Goal: Task Accomplishment & Management: Complete application form

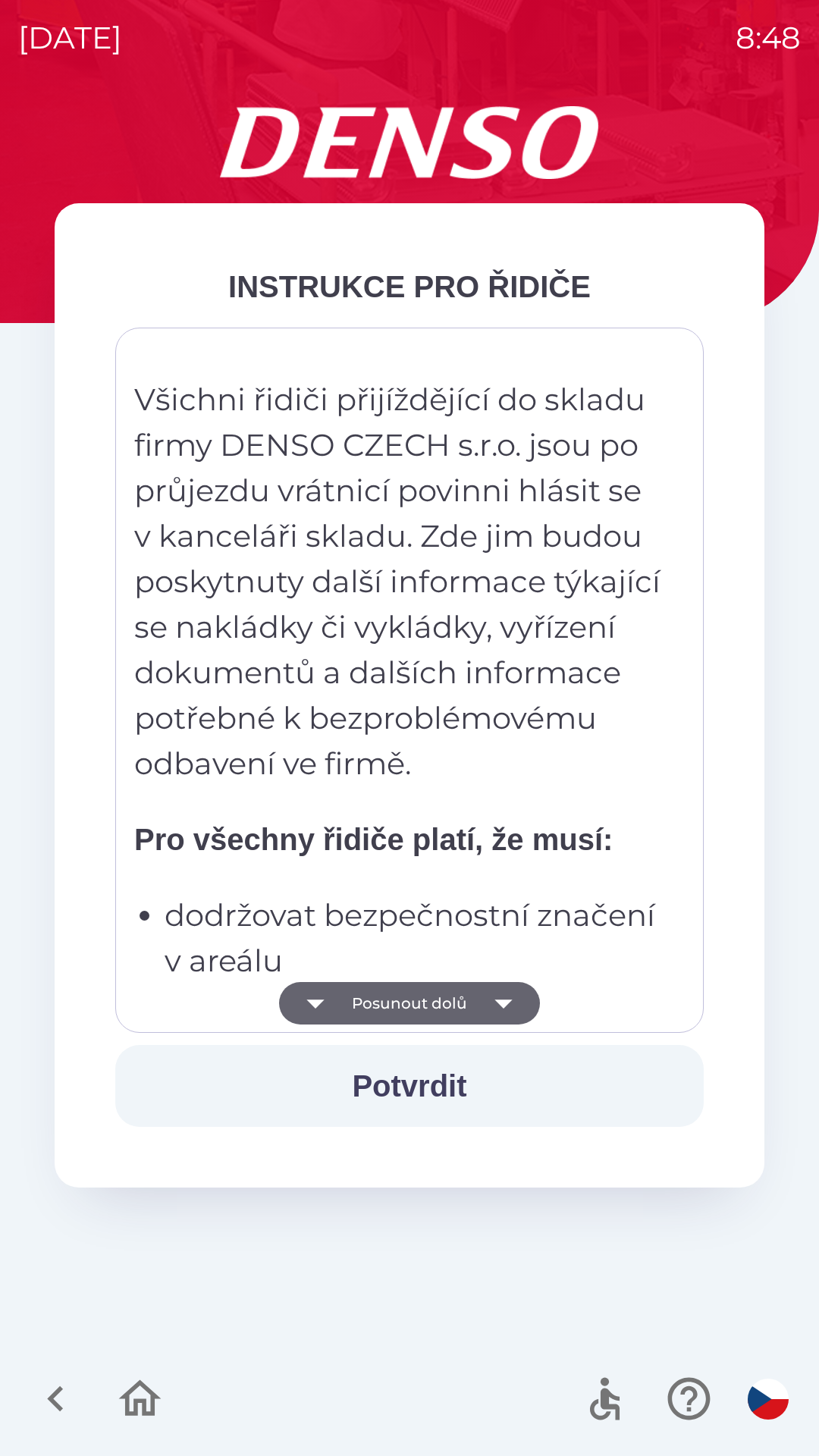
click at [427, 1003] on button "Posunout dolů" at bounding box center [409, 1004] width 261 height 43
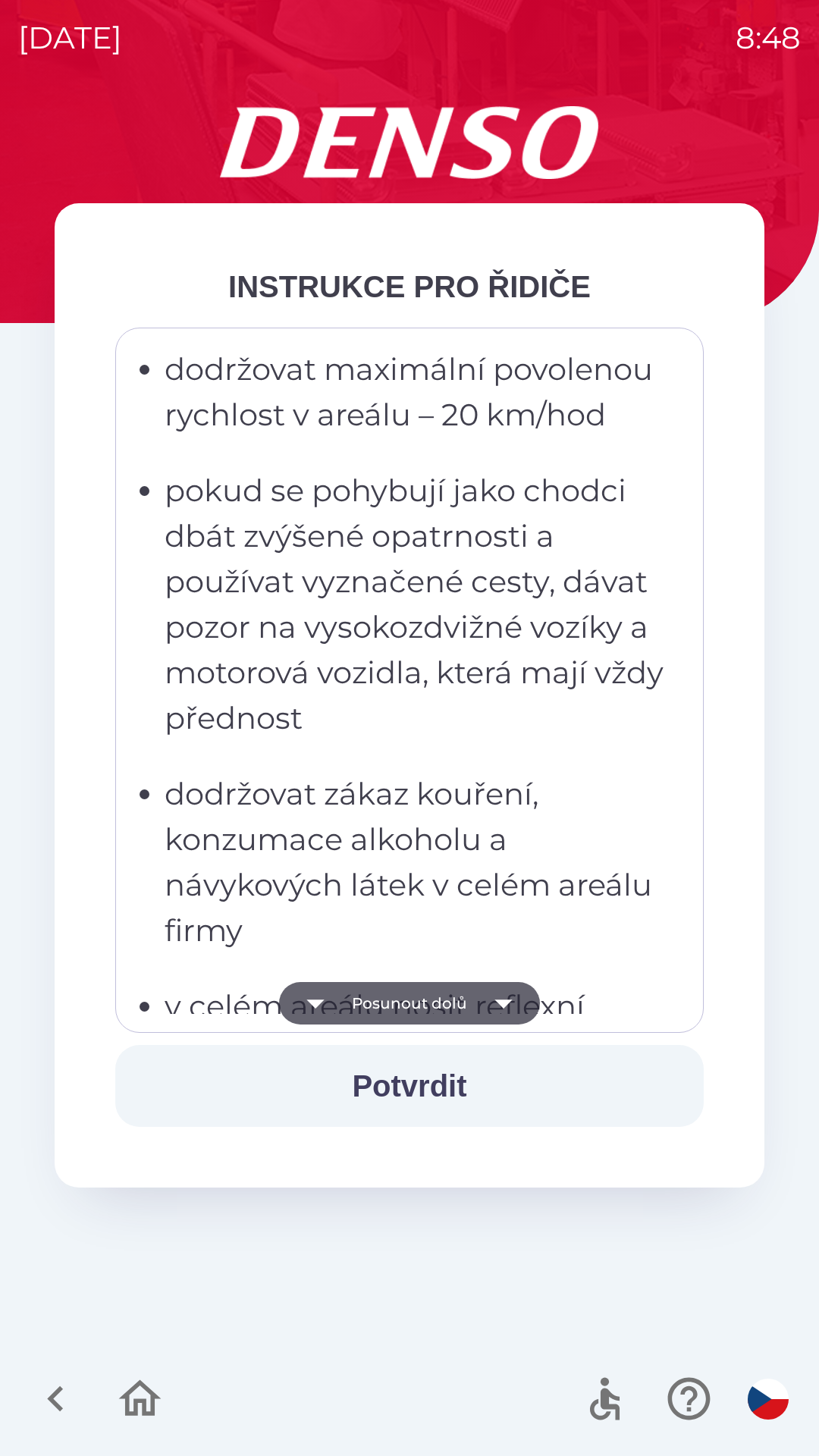
click at [443, 1008] on button "Posunout dolů" at bounding box center [409, 1004] width 261 height 43
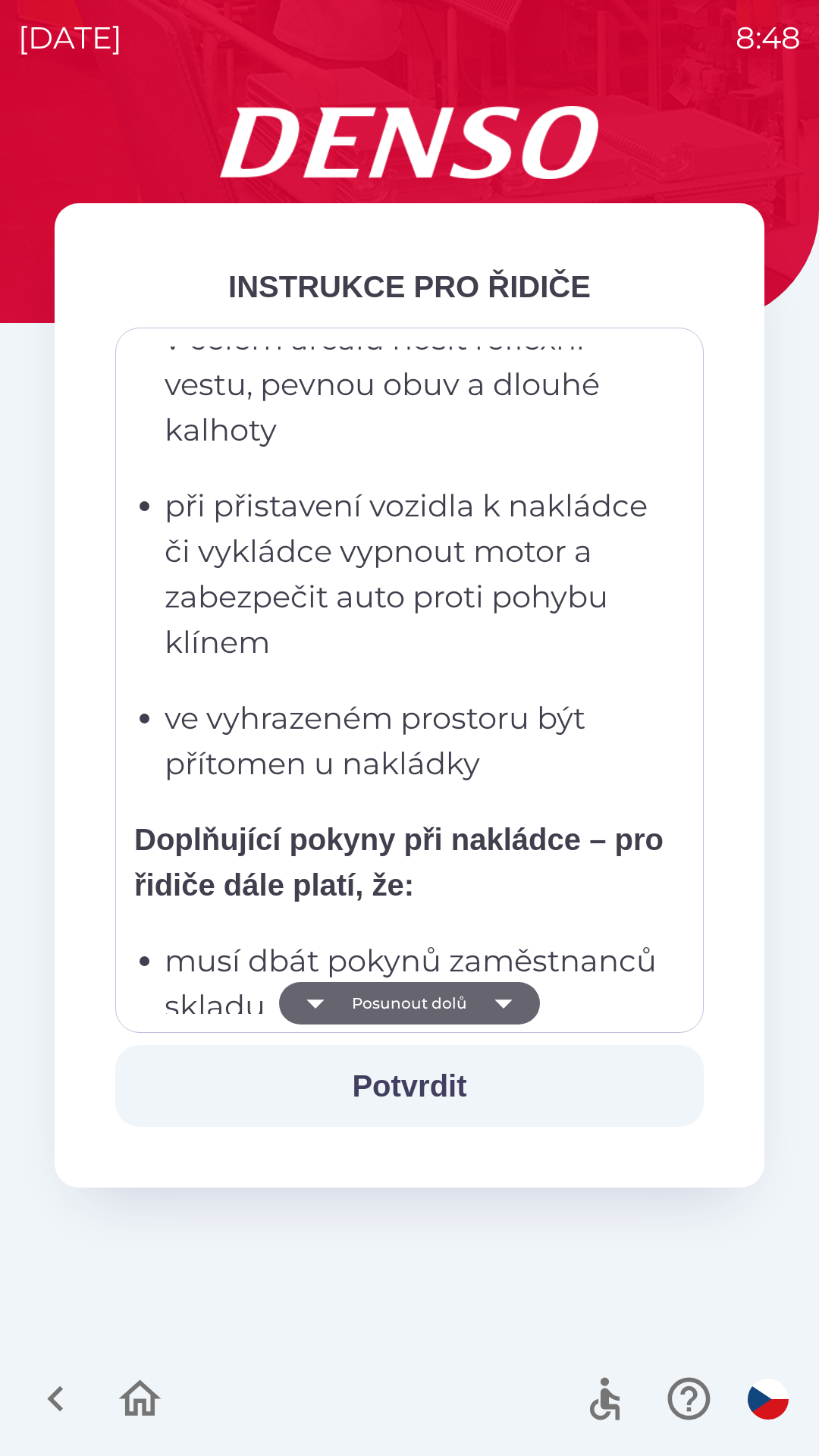
click at [465, 1003] on button "Posunout dolů" at bounding box center [409, 1004] width 261 height 43
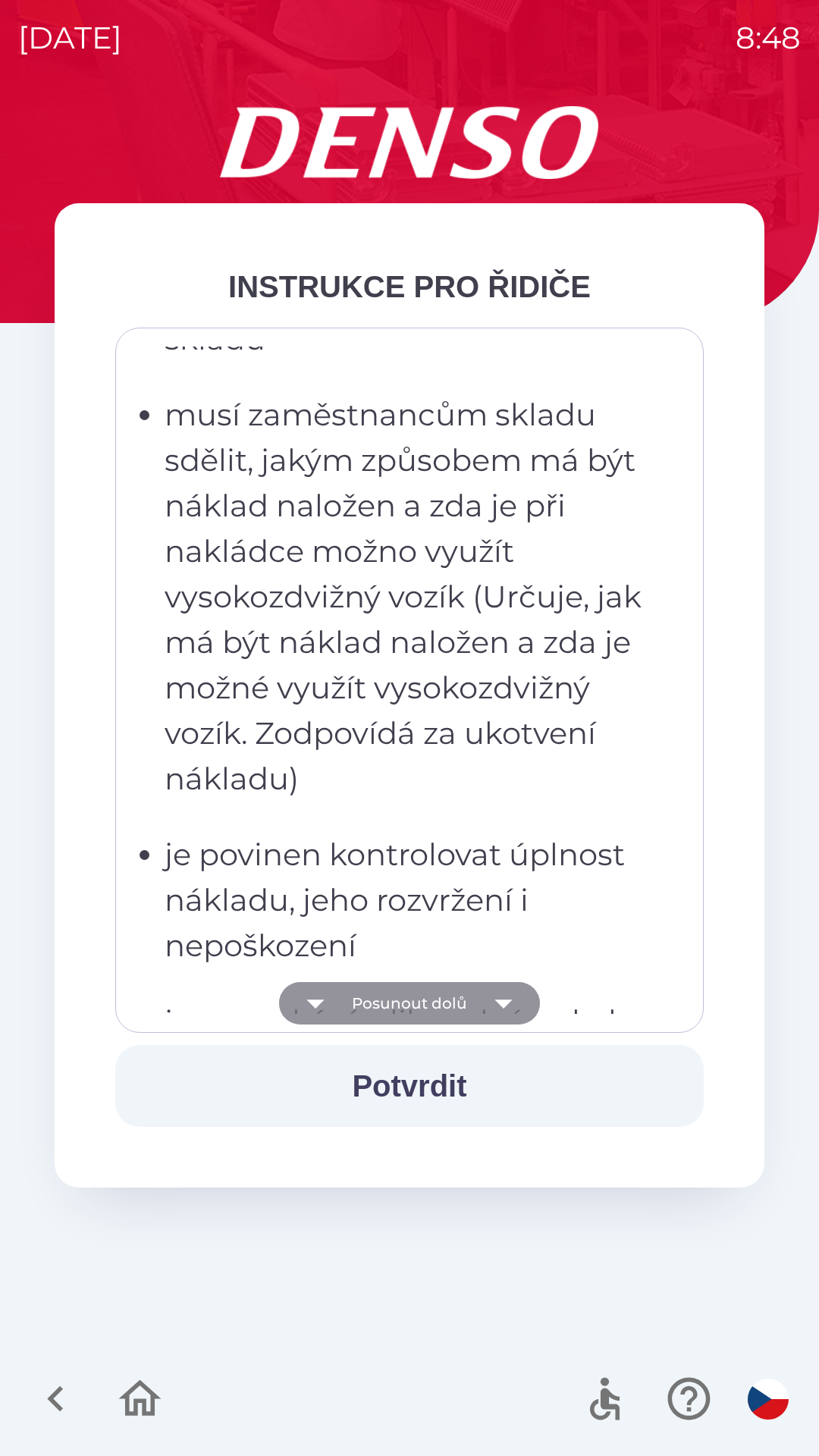
click at [474, 1016] on button "Posunout dolů" at bounding box center [409, 1004] width 261 height 43
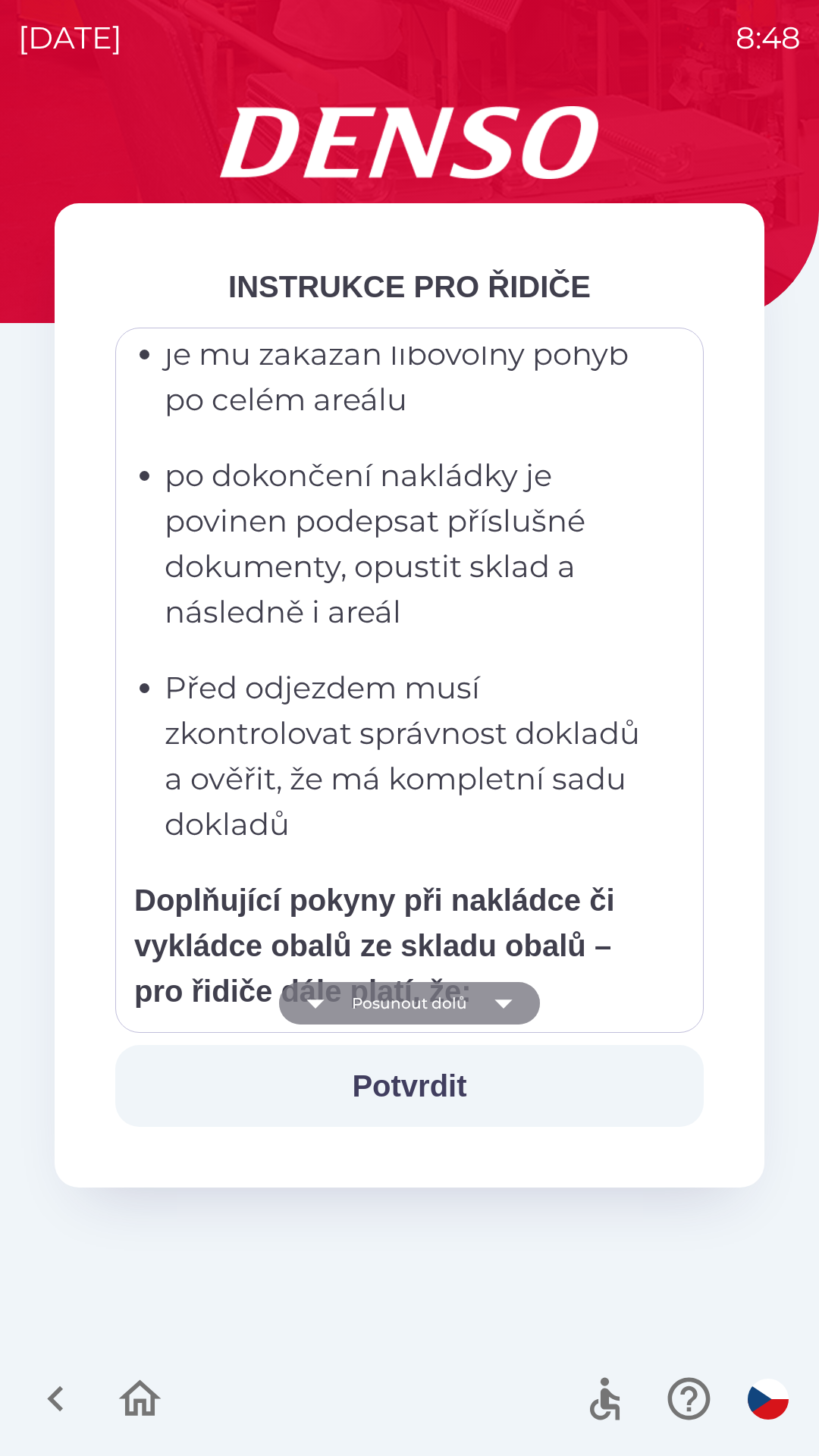
click at [474, 1012] on button "Posunout dolů" at bounding box center [409, 1004] width 261 height 43
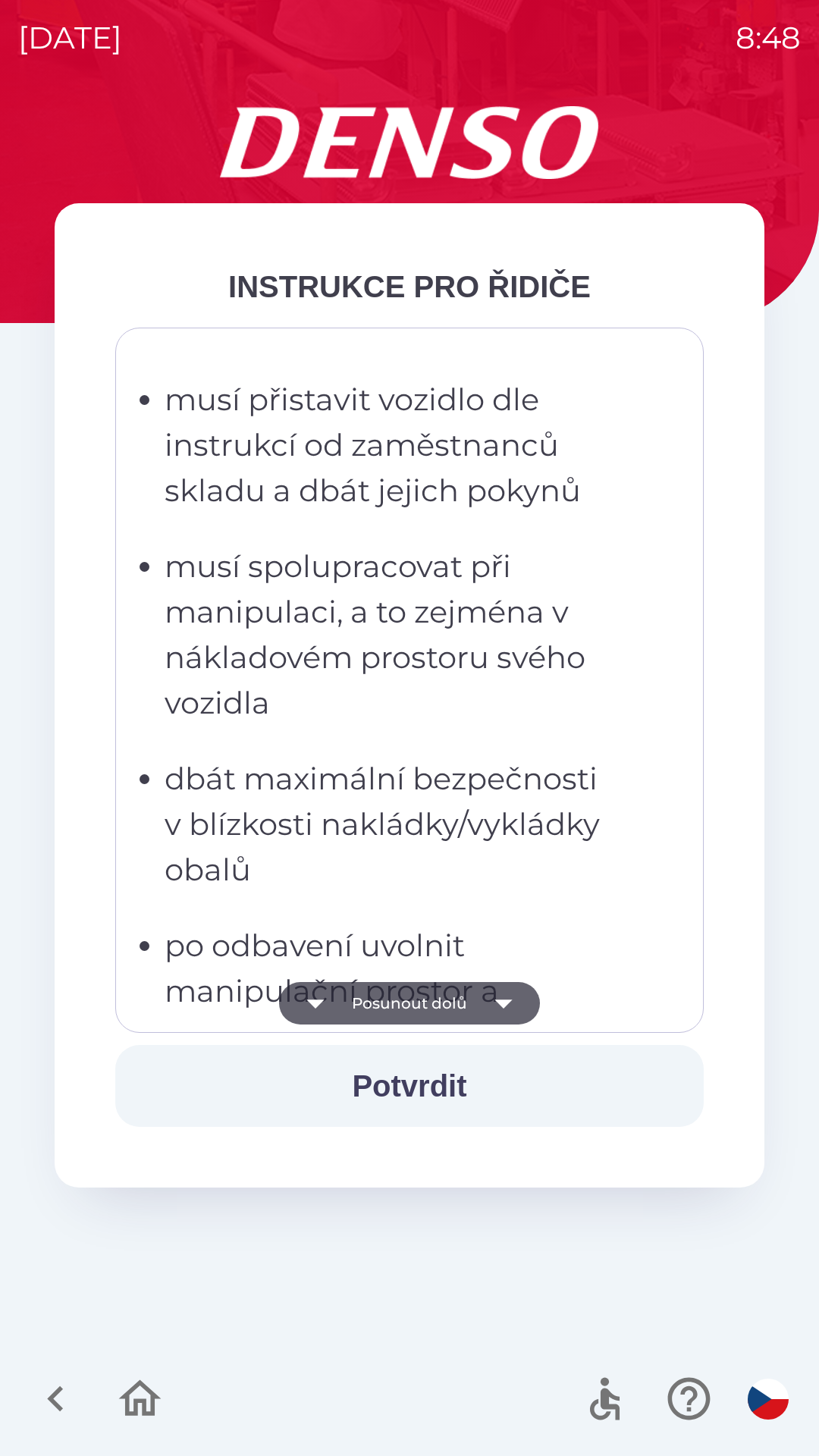
click at [457, 1008] on button "Posunout dolů" at bounding box center [409, 1004] width 261 height 43
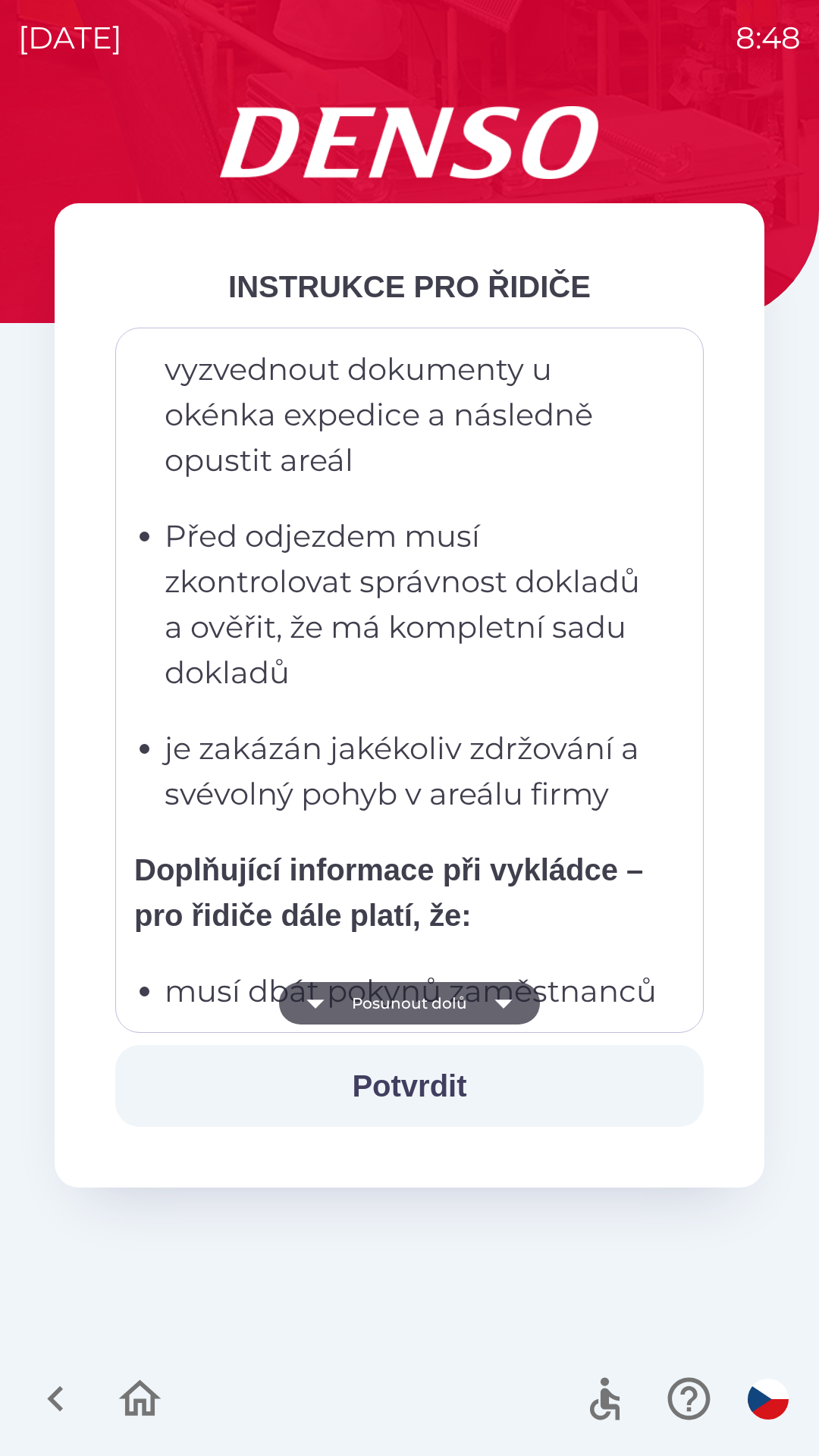
click at [469, 1005] on button "Posunout dolů" at bounding box center [409, 1004] width 261 height 43
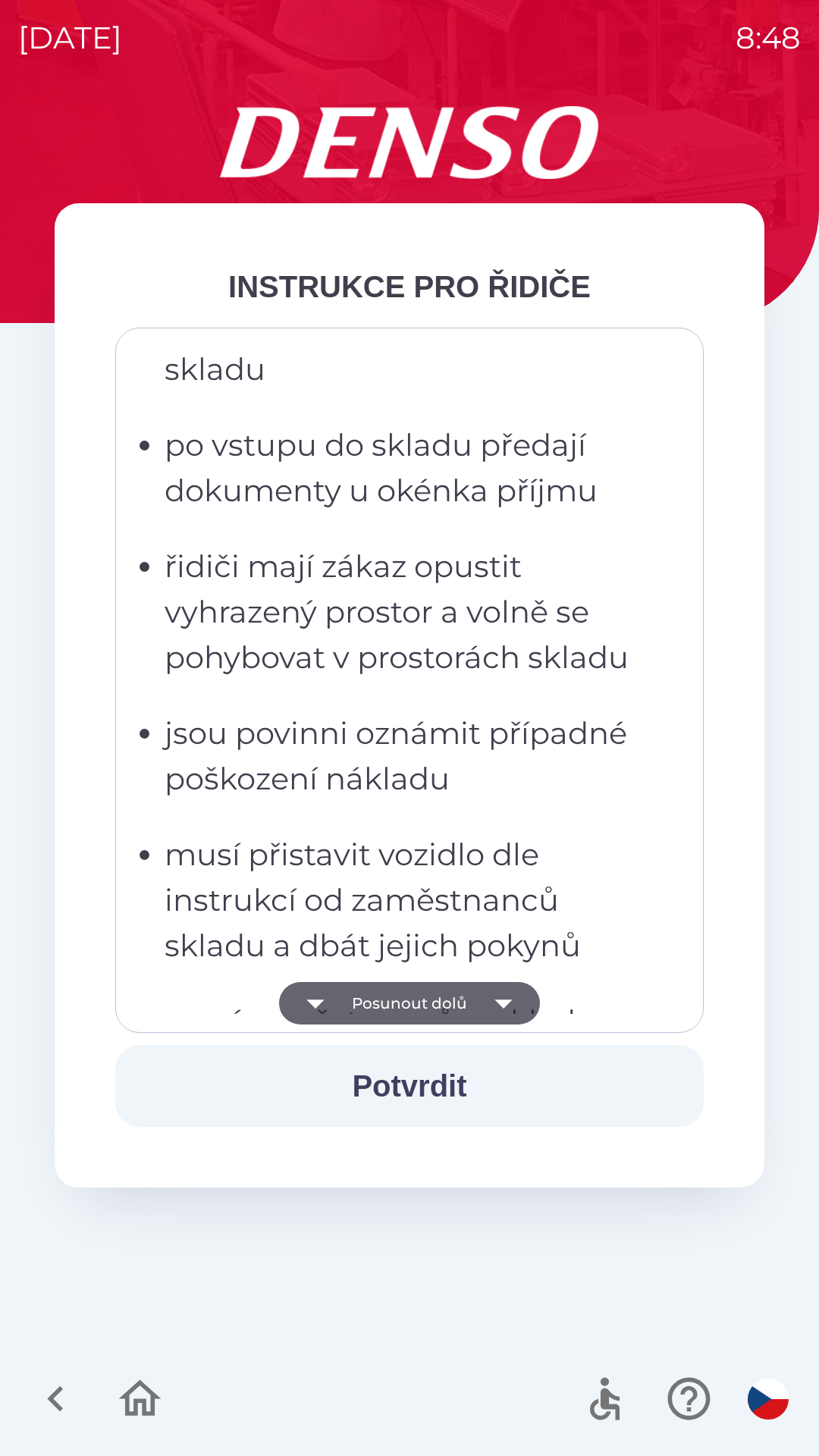
click at [498, 1010] on icon "button" at bounding box center [504, 1004] width 43 height 43
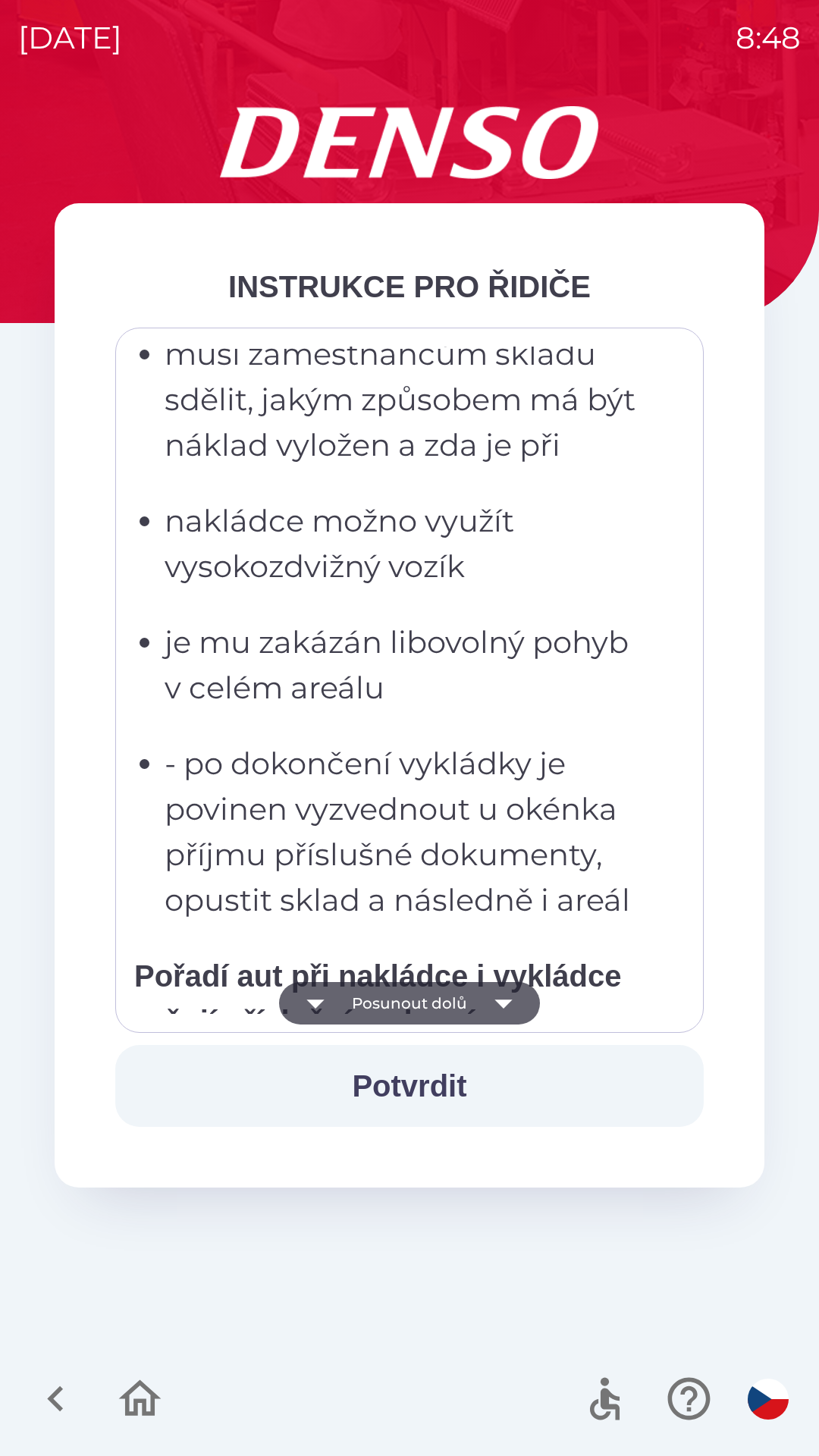
click at [500, 1003] on icon "button" at bounding box center [503, 1004] width 17 height 9
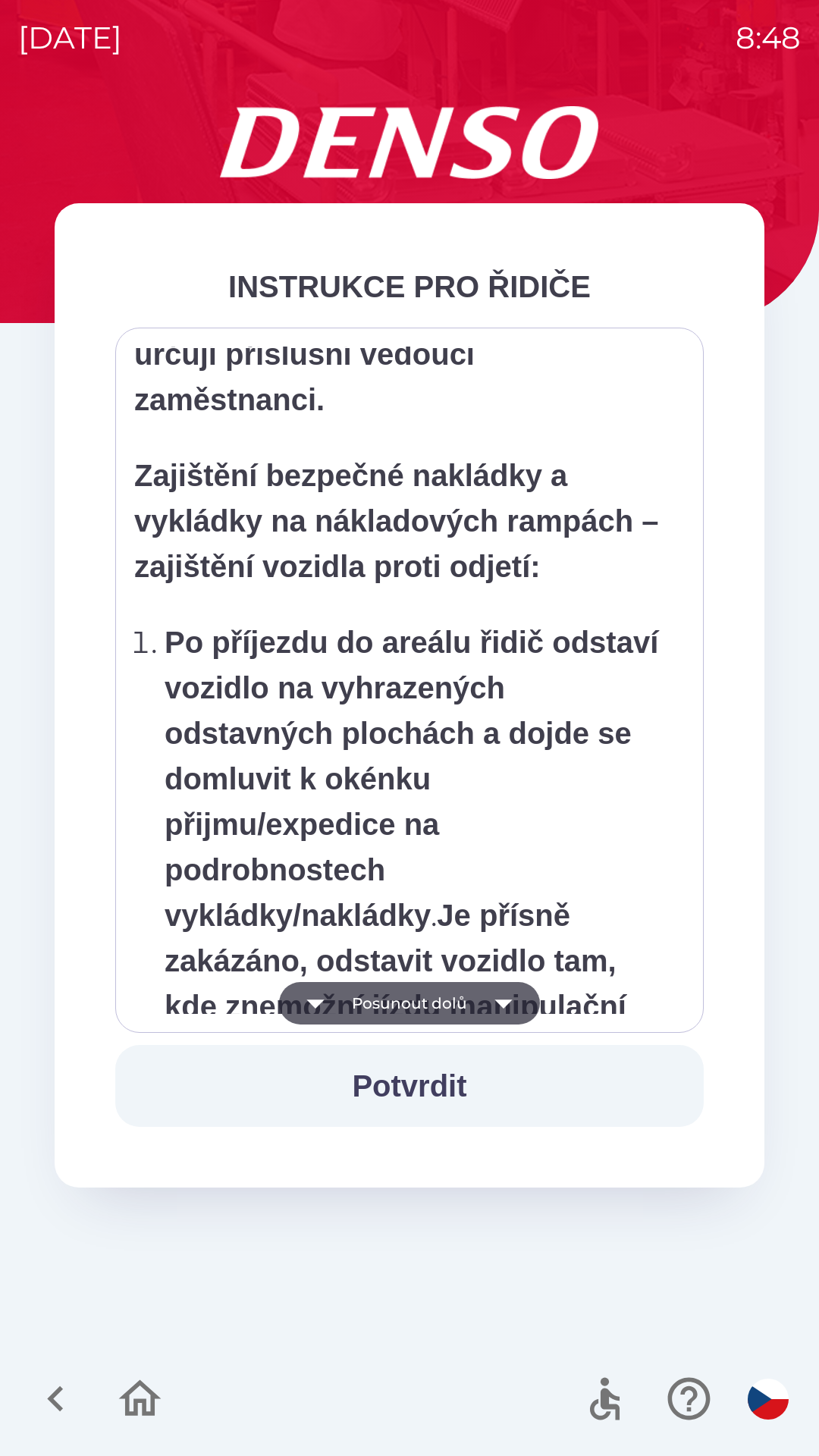
click at [504, 1005] on icon "button" at bounding box center [503, 1004] width 17 height 9
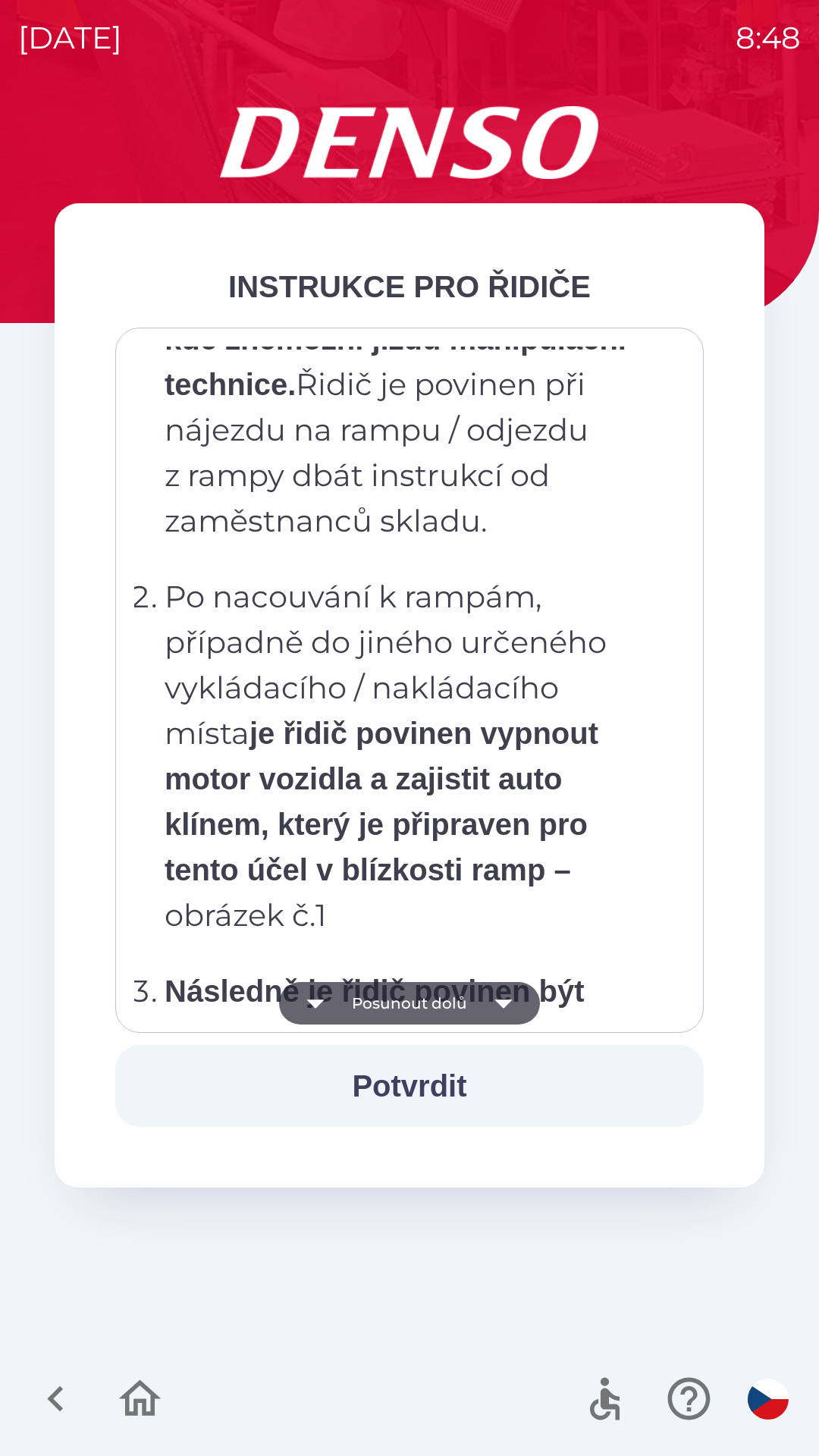
click at [504, 1003] on icon "button" at bounding box center [503, 1004] width 17 height 9
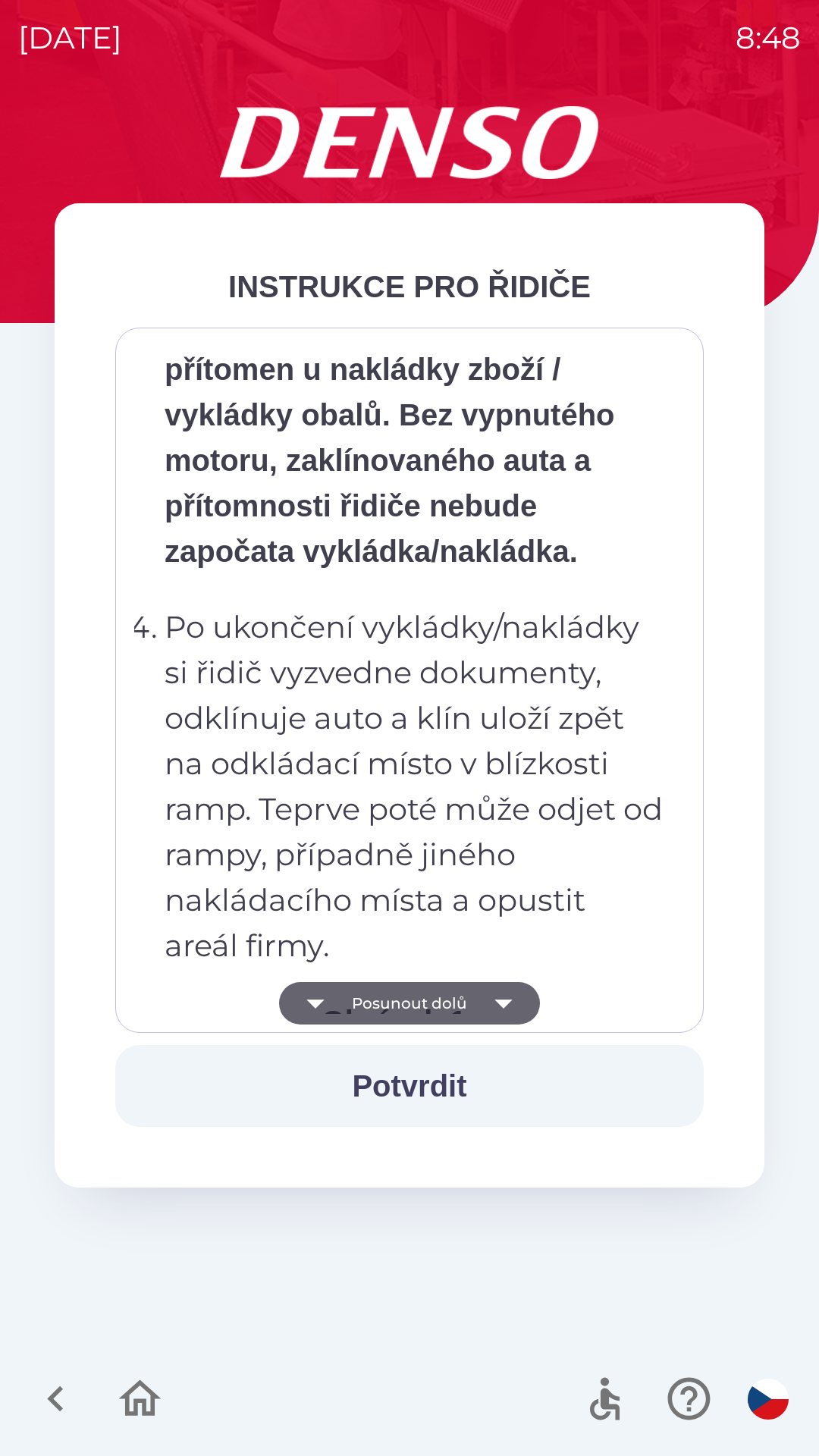
click at [507, 1005] on icon "button" at bounding box center [504, 1004] width 43 height 43
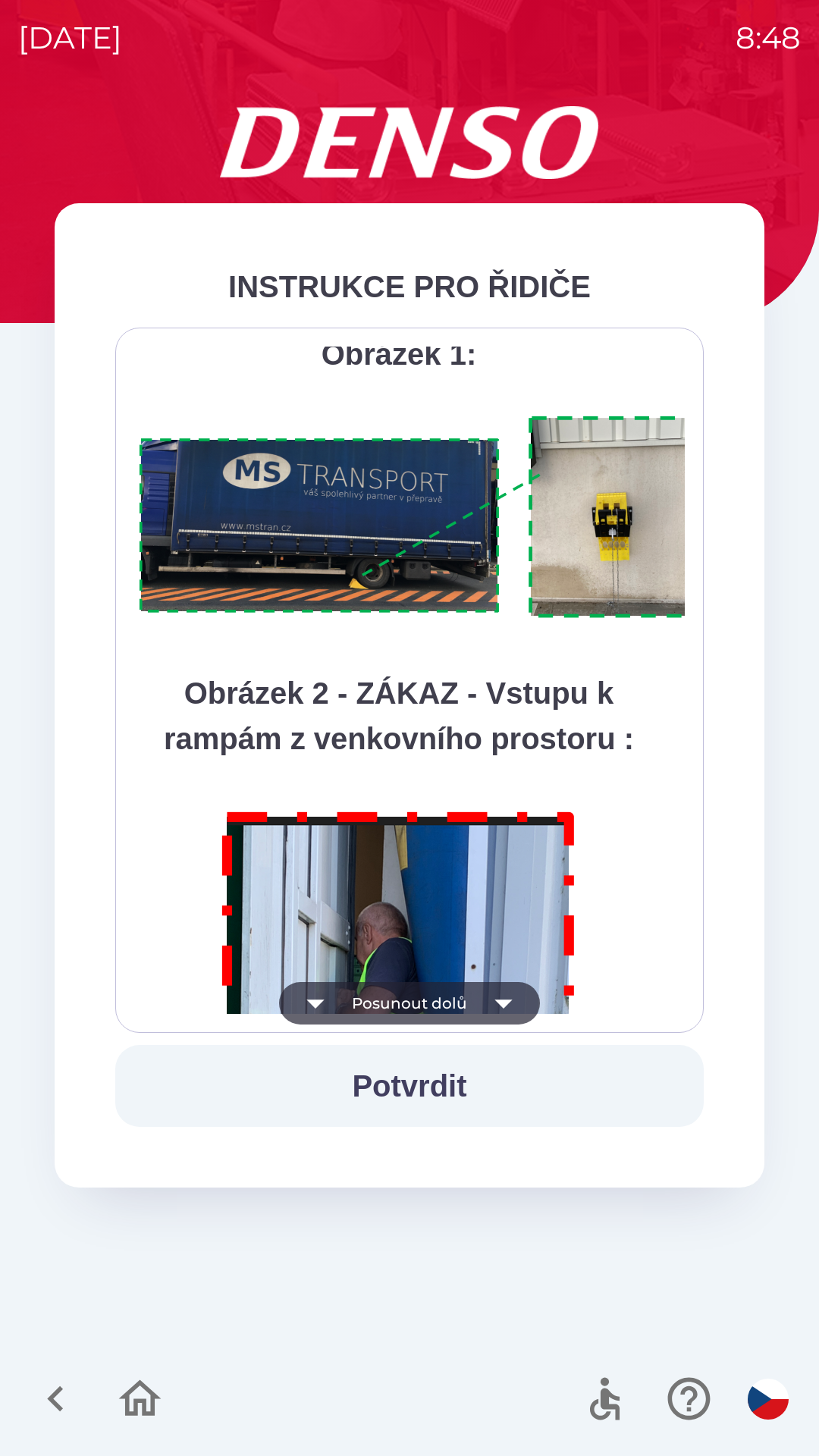
click at [503, 1004] on icon "button" at bounding box center [503, 1004] width 17 height 9
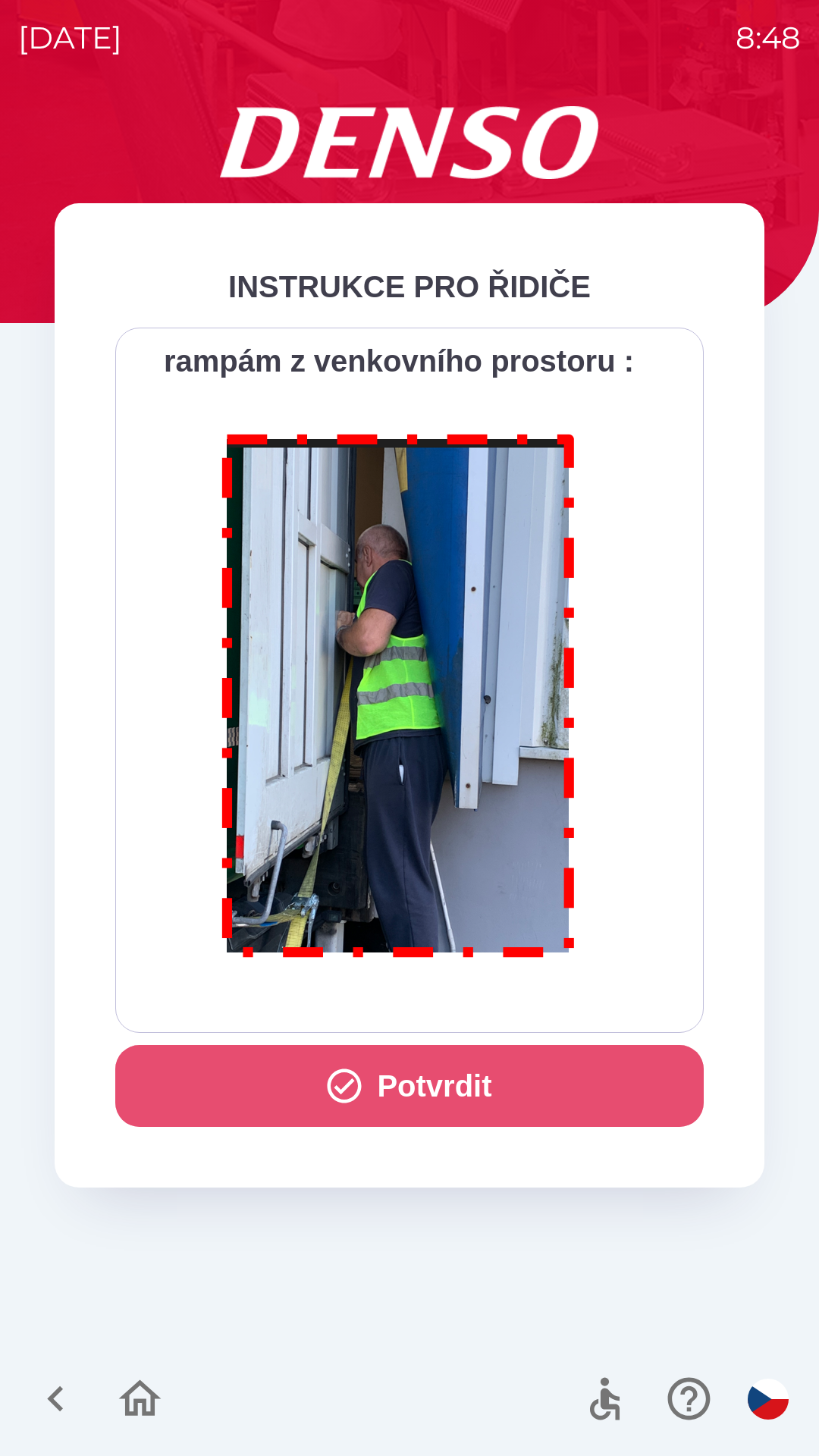
click at [427, 1084] on button "Potvrdit" at bounding box center [410, 1086] width 588 height 82
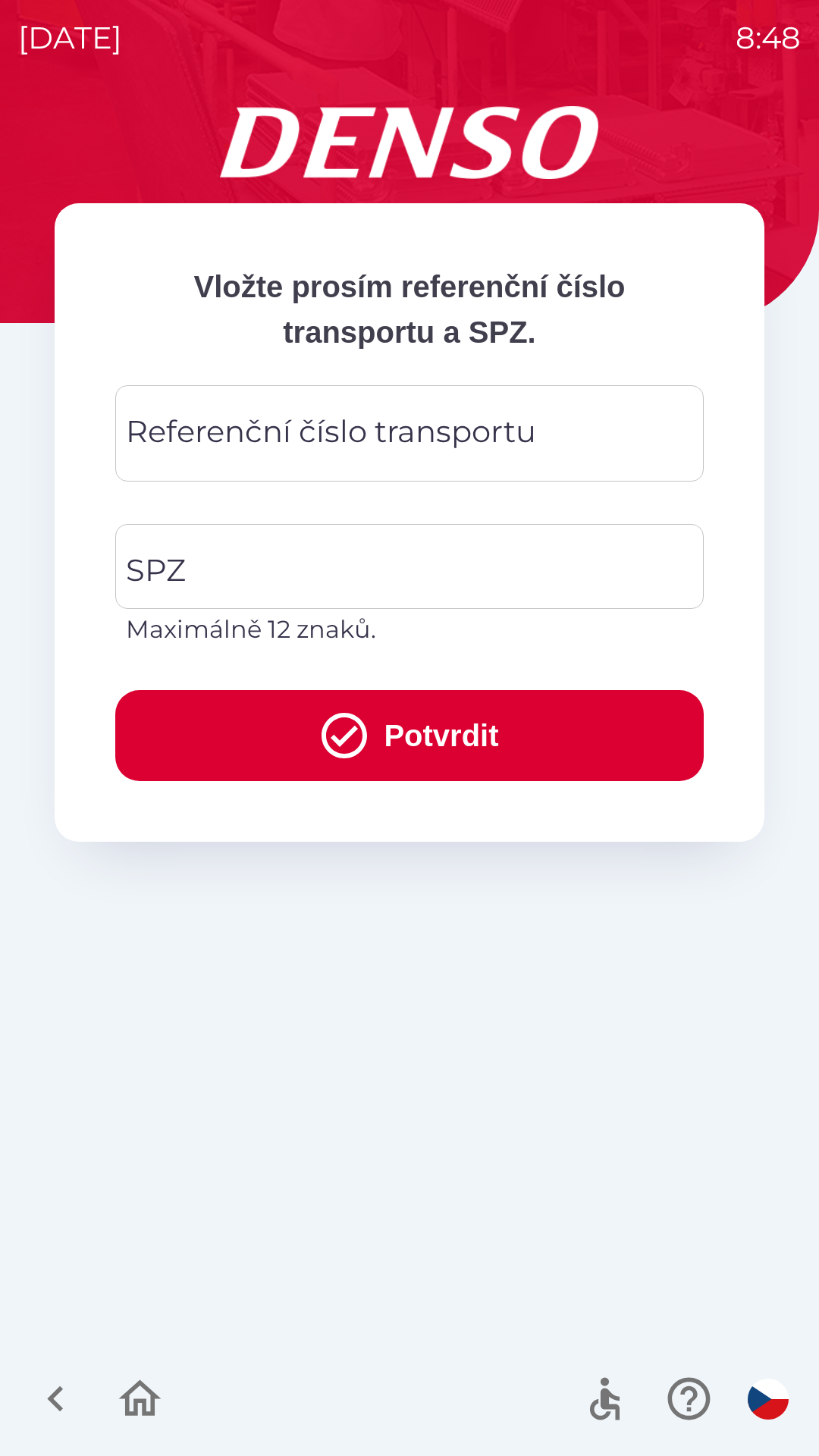
click at [155, 446] on div "Referenční číslo transportu Referenční číslo transportu" at bounding box center [410, 433] width 588 height 97
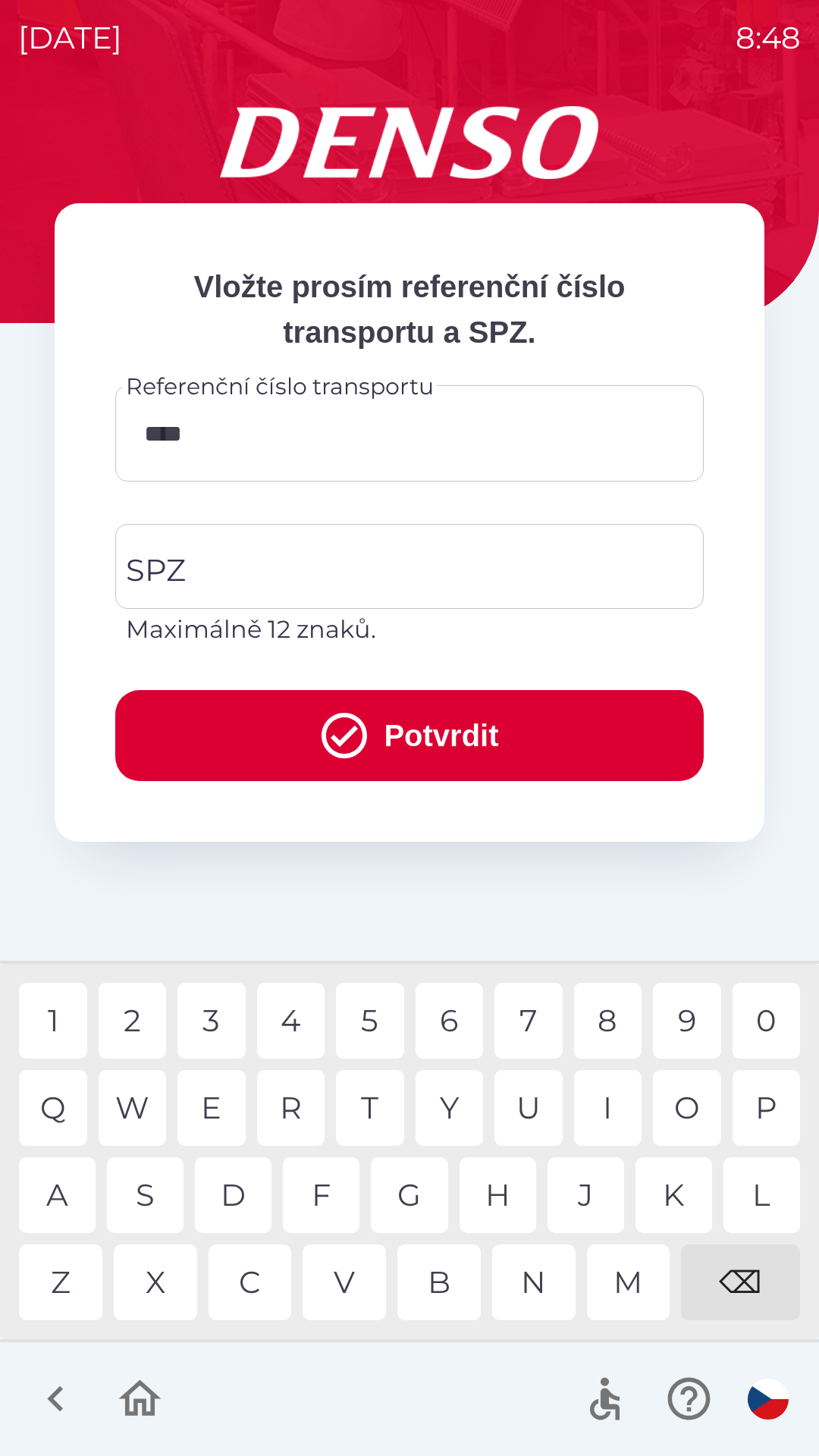
click at [511, 1105] on div "U" at bounding box center [528, 1108] width 68 height 76
click at [447, 1030] on div "6" at bounding box center [450, 1021] width 68 height 76
click at [292, 1023] on div "4" at bounding box center [292, 1021] width 68 height 76
click at [60, 1024] on div "1" at bounding box center [53, 1021] width 68 height 76
click at [594, 1018] on div "8" at bounding box center [609, 1021] width 68 height 76
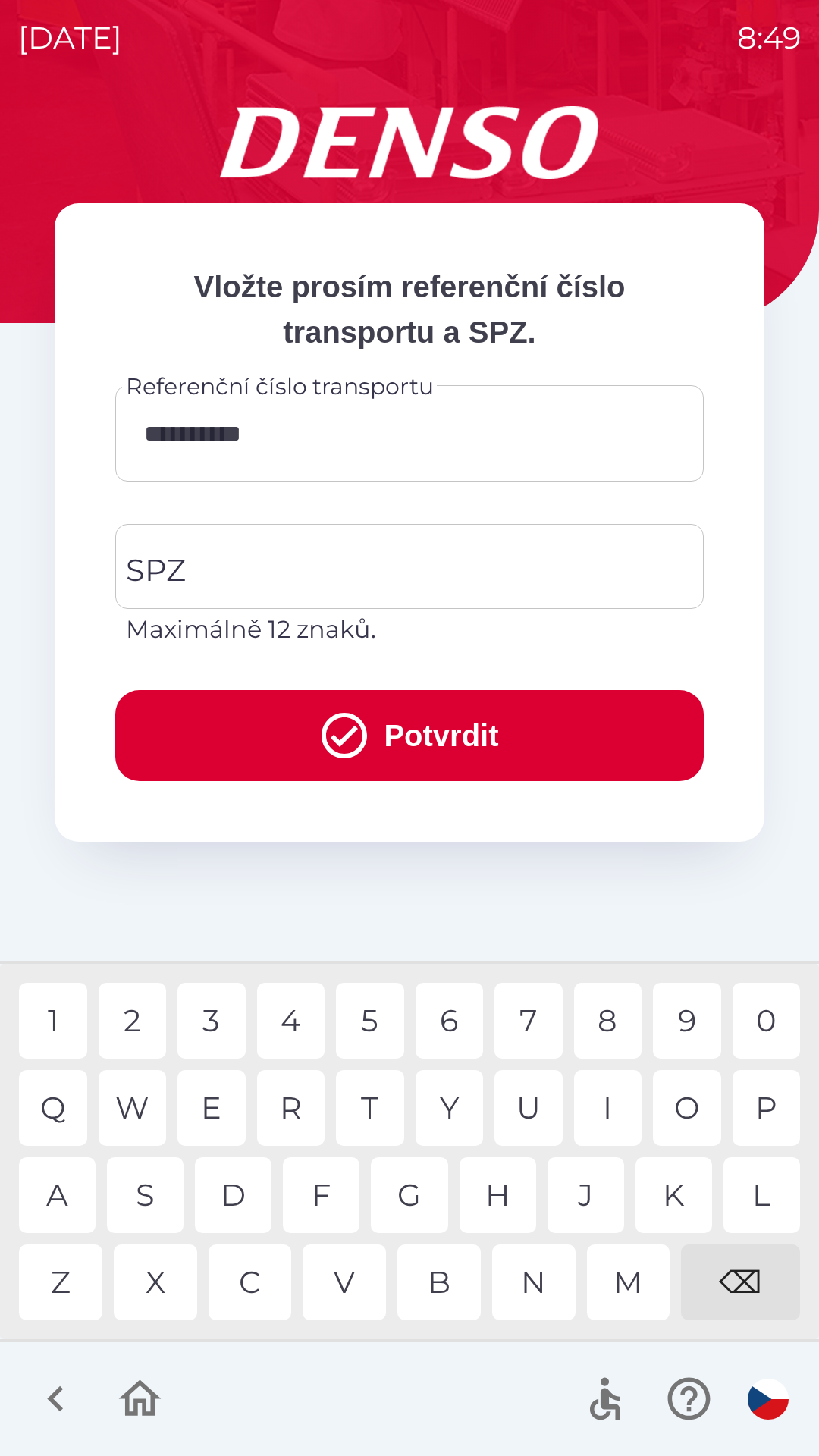
click at [759, 1023] on div "0" at bounding box center [767, 1021] width 68 height 76
type input "**********"
click at [369, 1018] on div "5" at bounding box center [370, 1021] width 68 height 76
click at [192, 562] on input "SPZ" at bounding box center [398, 566] width 552 height 71
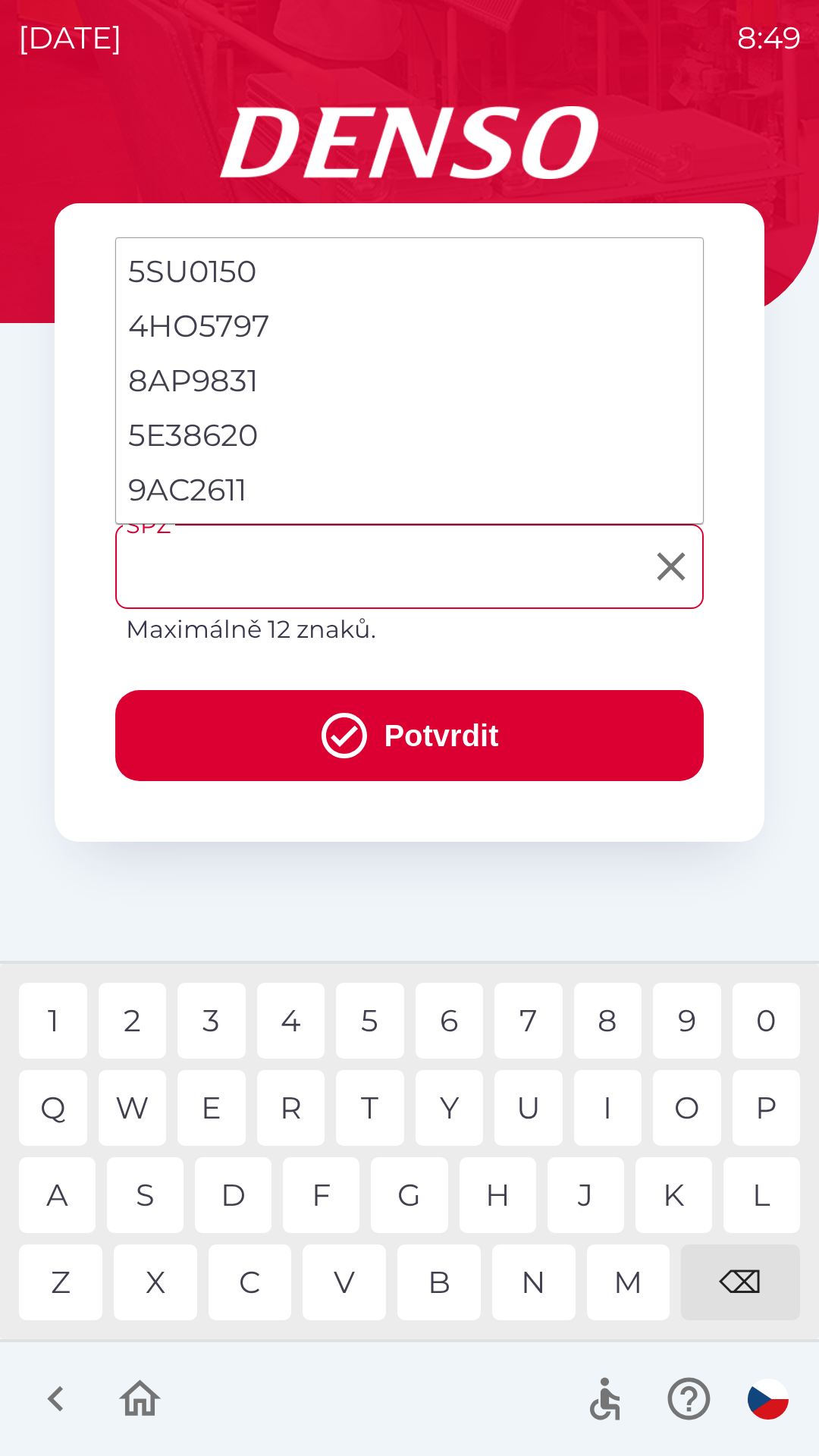
click at [249, 498] on li "9AC2611" at bounding box center [410, 490] width 587 height 55
type input "*******"
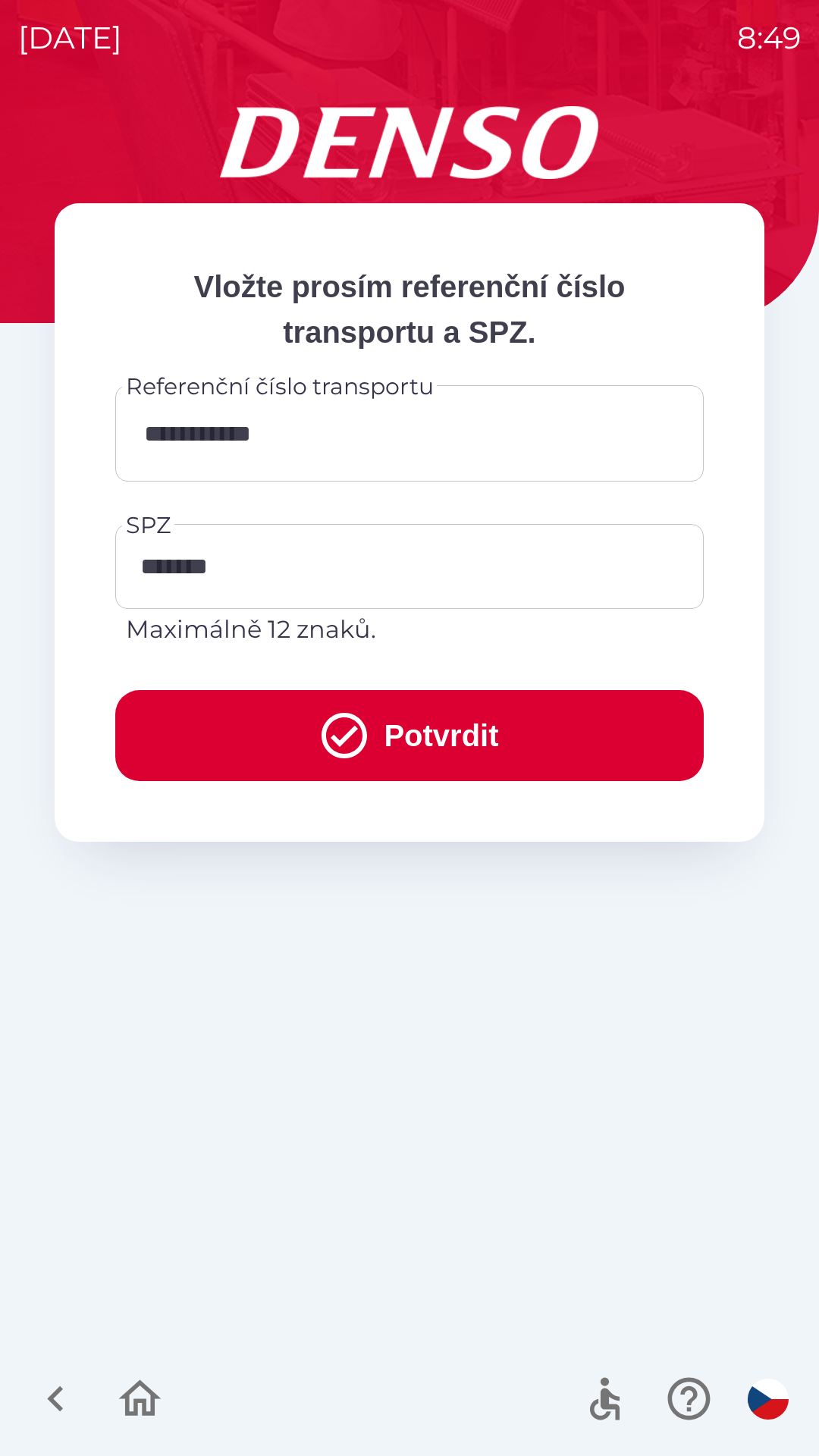
click at [427, 741] on button "Potvrdit" at bounding box center [410, 735] width 588 height 91
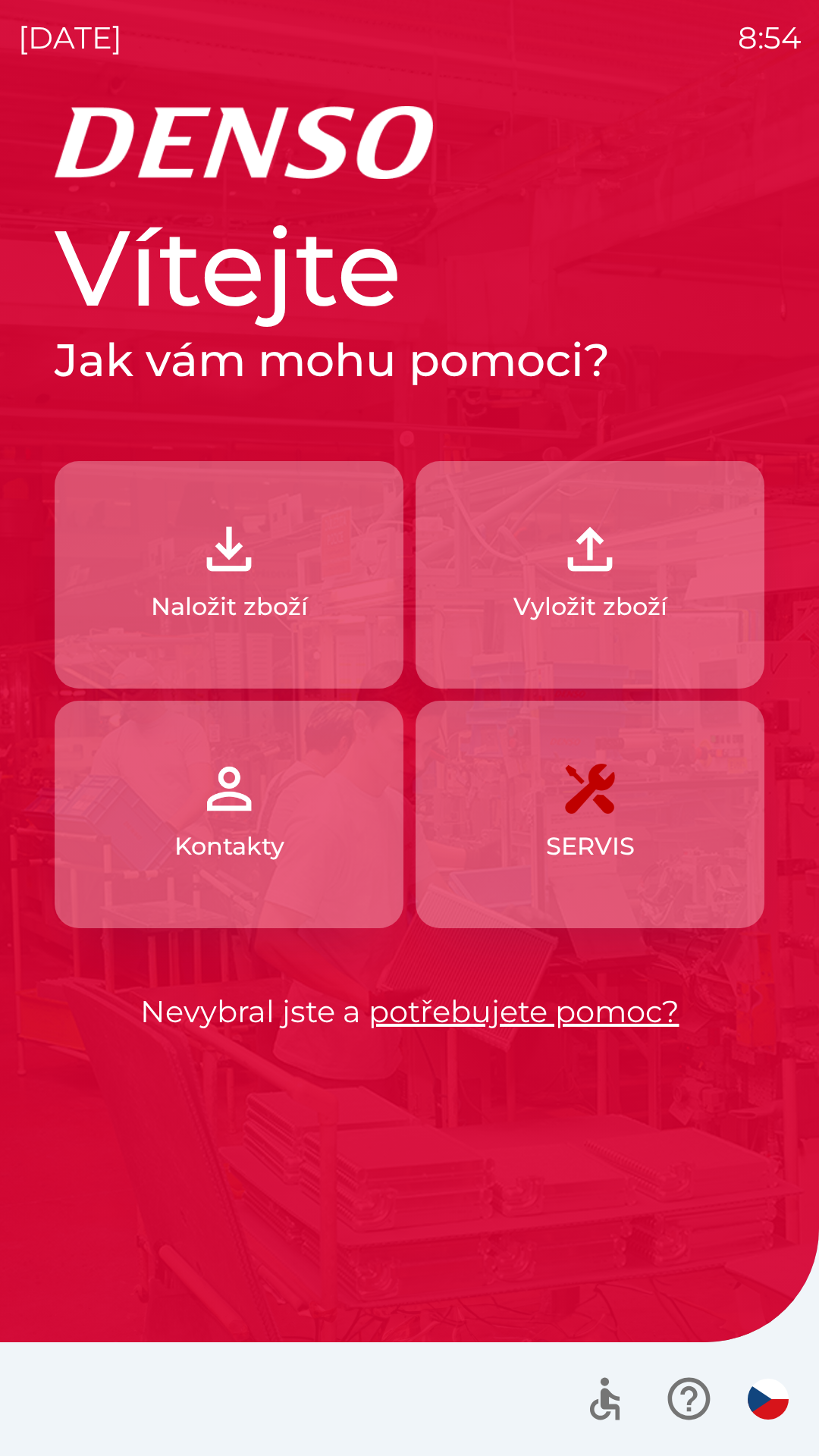
click at [608, 582] on button "Vyložit zboží" at bounding box center [590, 575] width 349 height 227
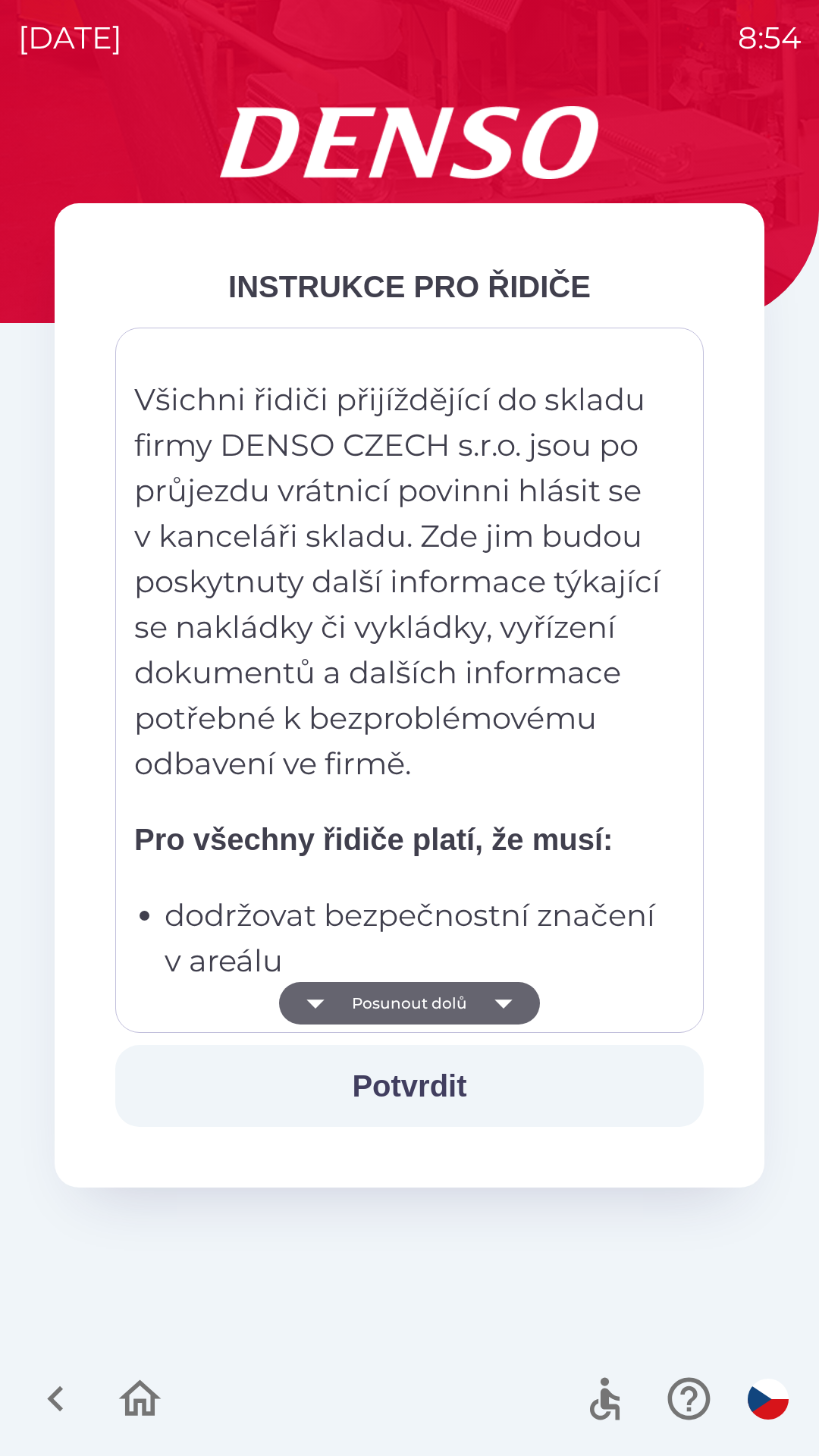
click at [484, 993] on icon "button" at bounding box center [504, 1004] width 43 height 43
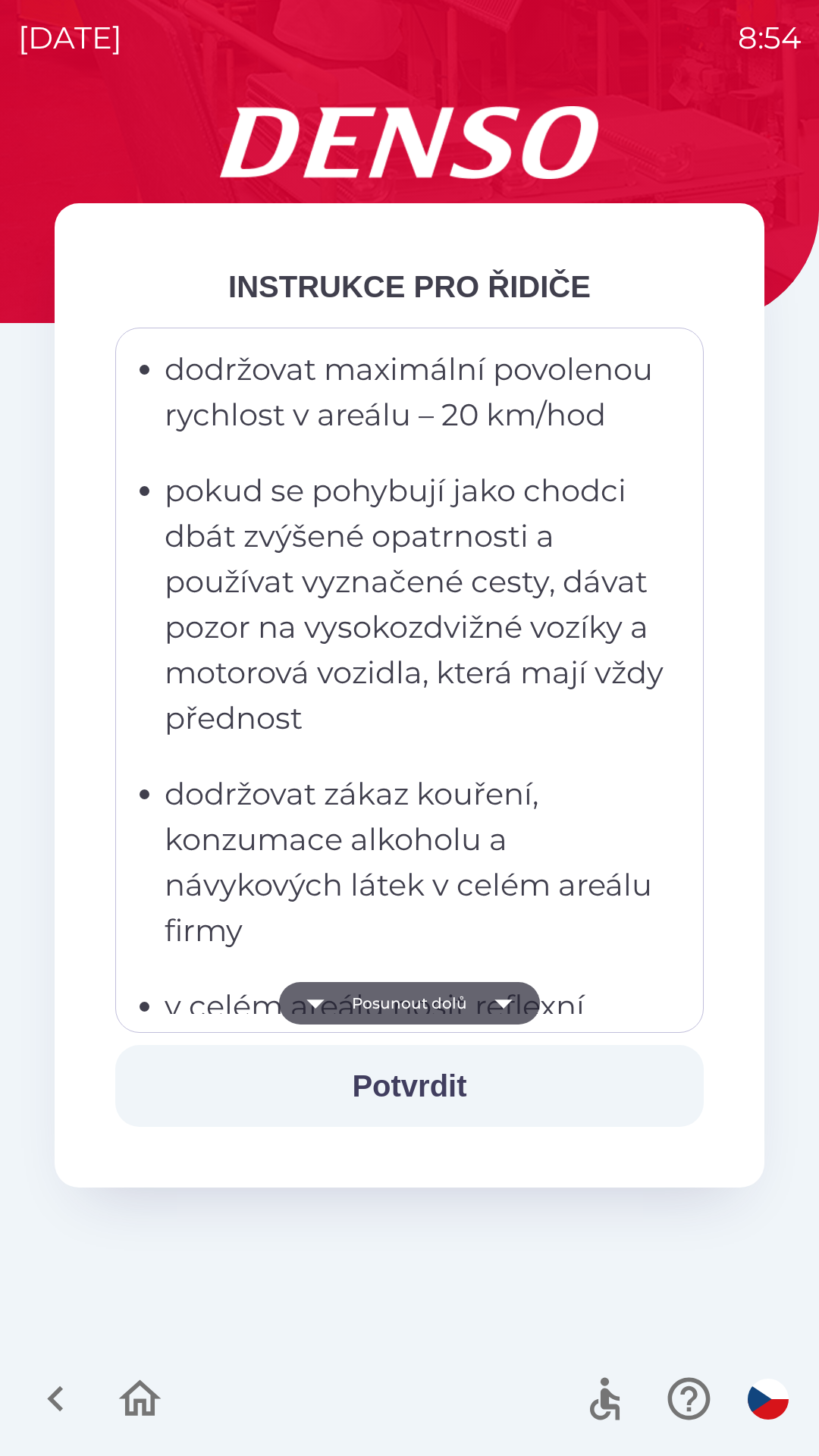
click at [482, 997] on icon "button" at bounding box center [504, 1004] width 43 height 43
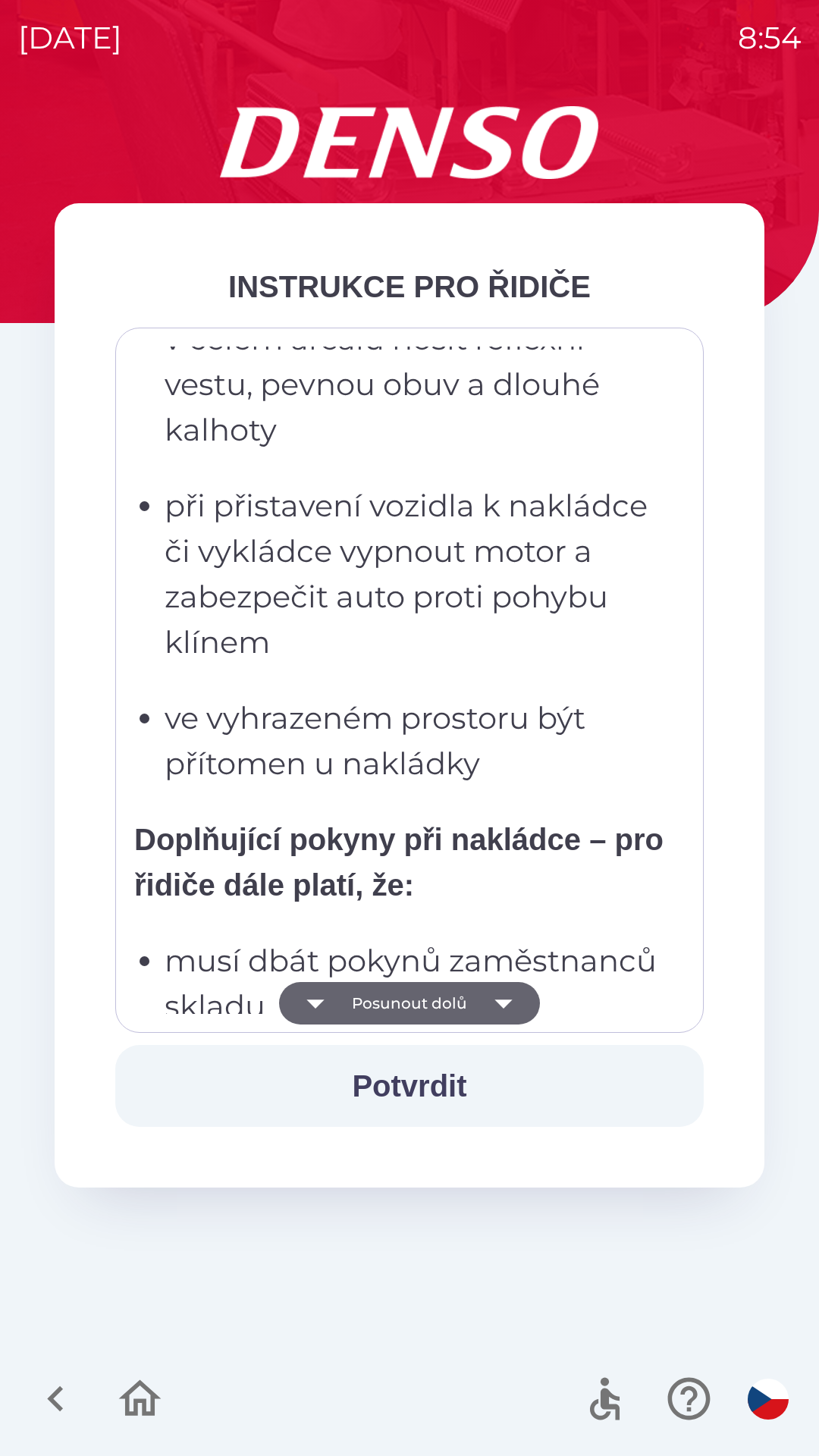
click at [490, 998] on icon "button" at bounding box center [504, 1004] width 43 height 43
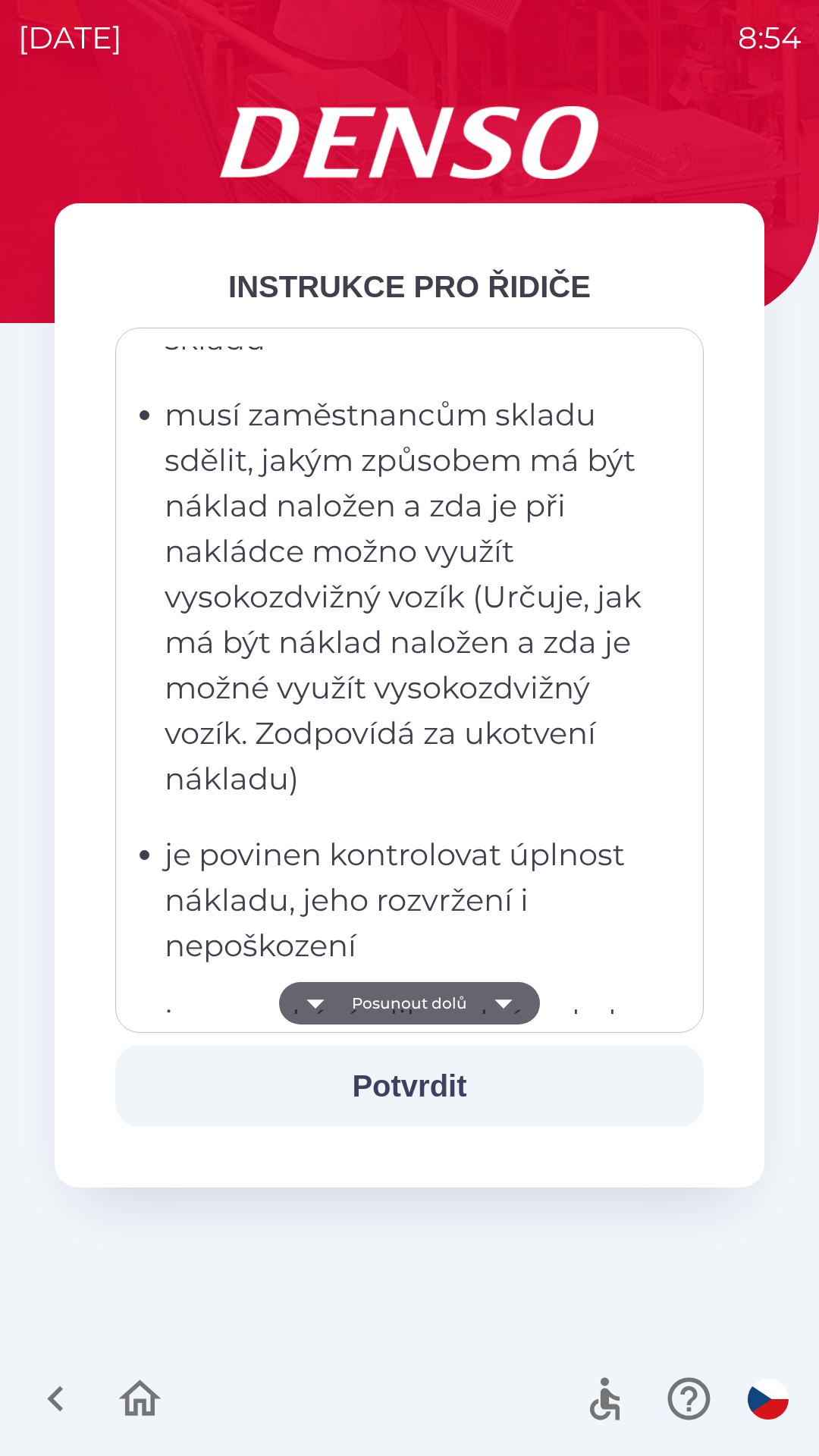
click at [491, 1015] on icon "button" at bounding box center [504, 1004] width 43 height 43
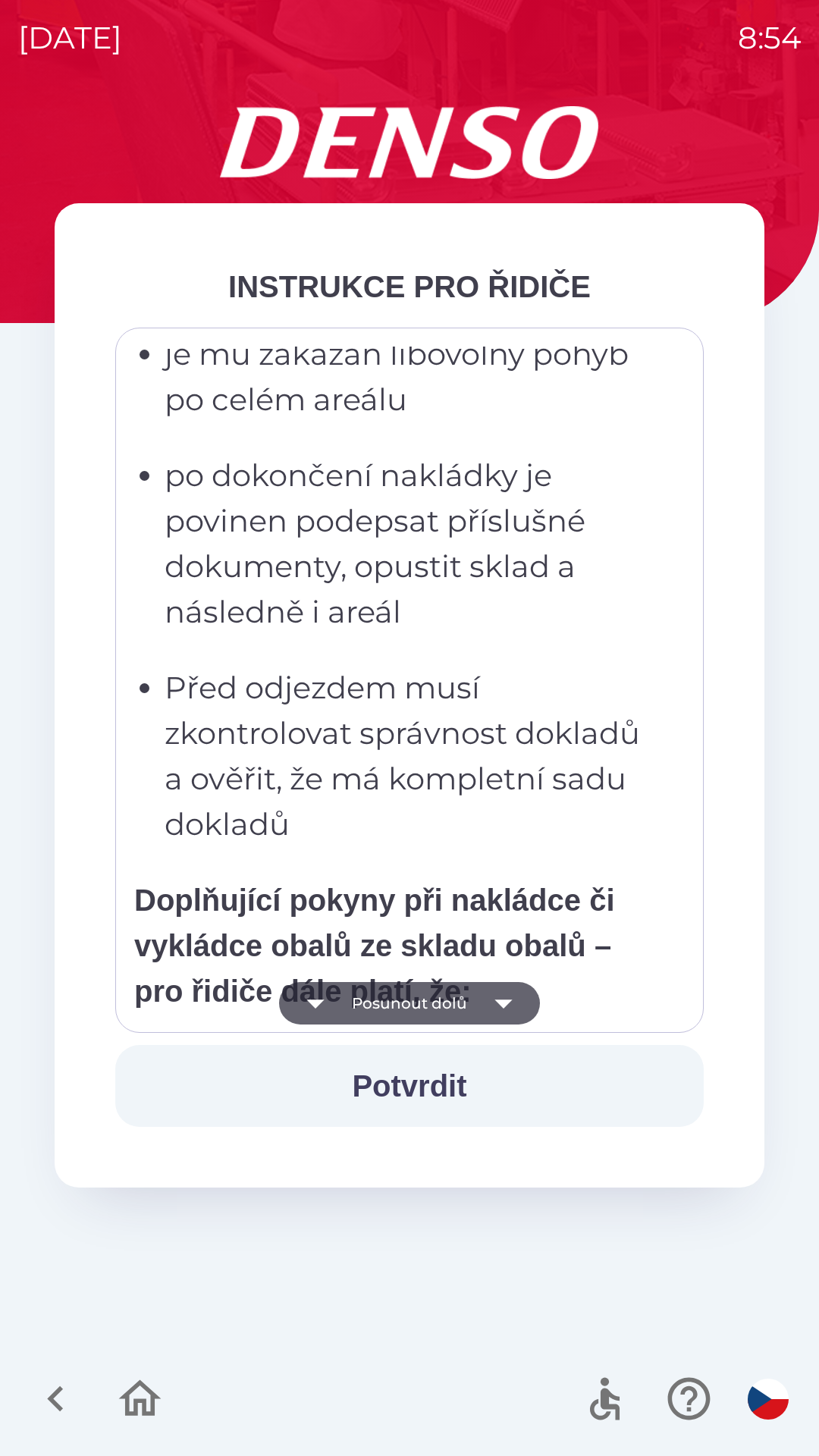
click at [474, 1071] on button "Potvrdit" at bounding box center [410, 1086] width 588 height 82
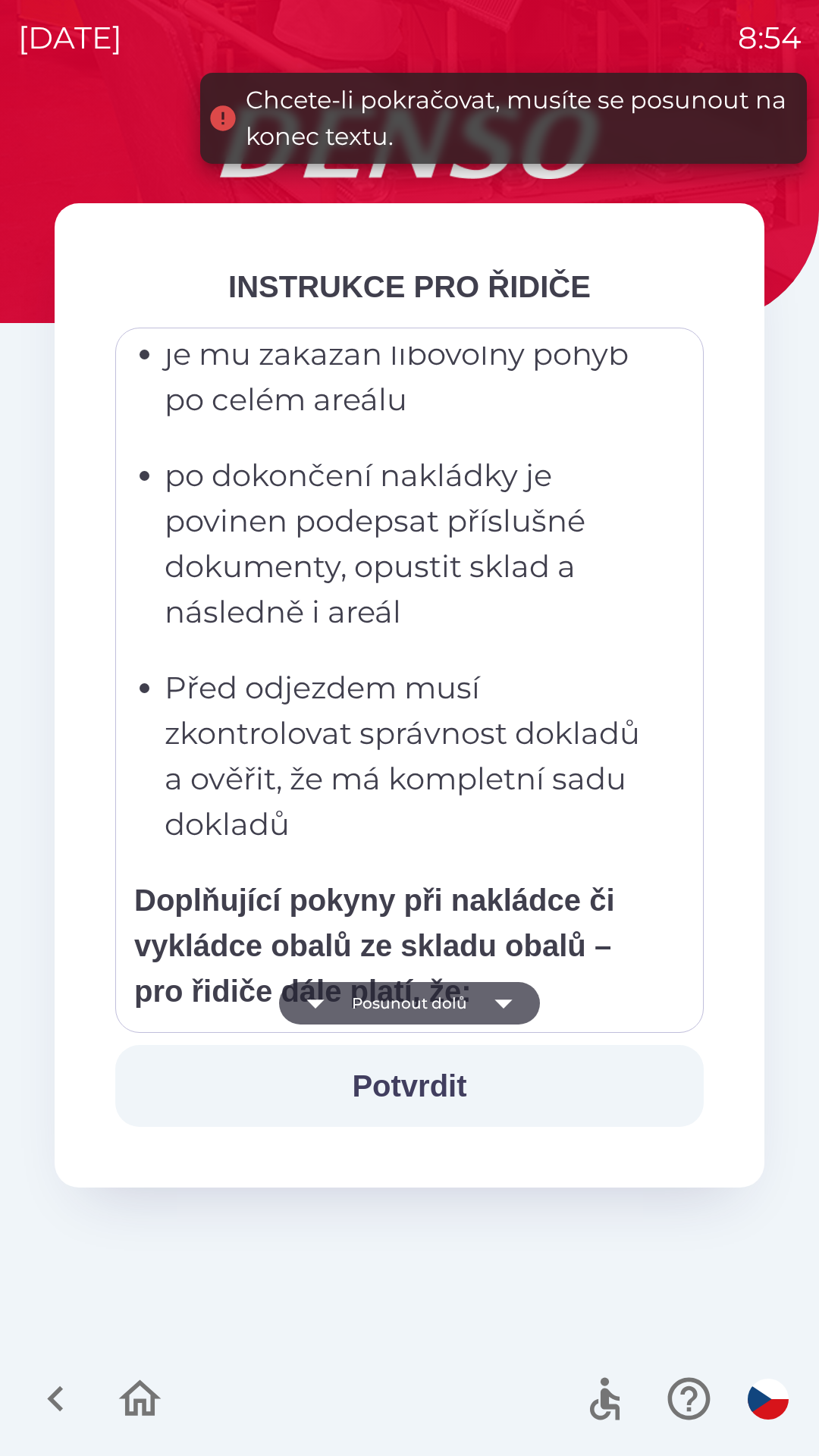
click at [501, 1002] on icon "button" at bounding box center [503, 1004] width 17 height 9
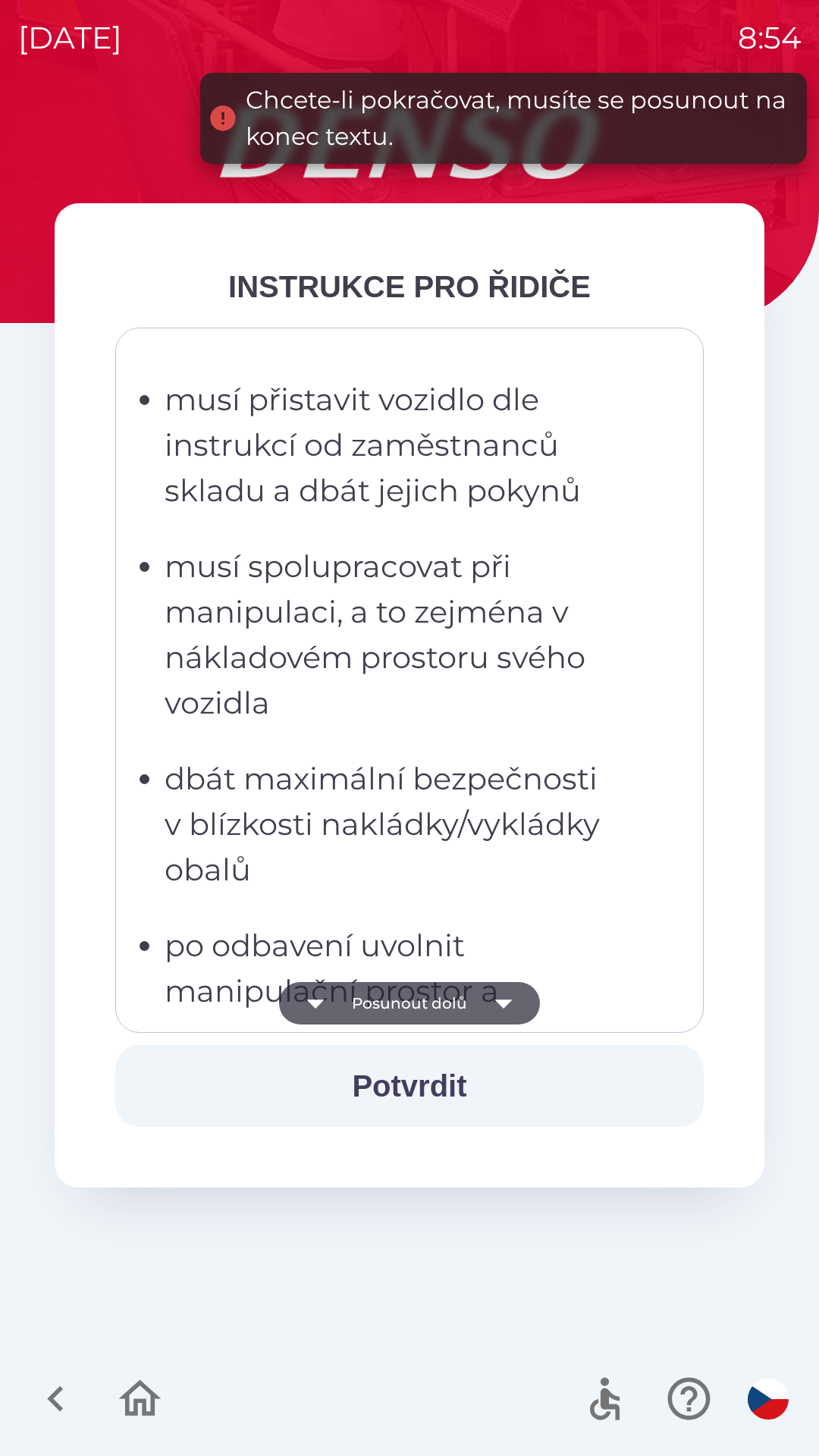
click at [503, 1003] on icon "button" at bounding box center [503, 1004] width 17 height 9
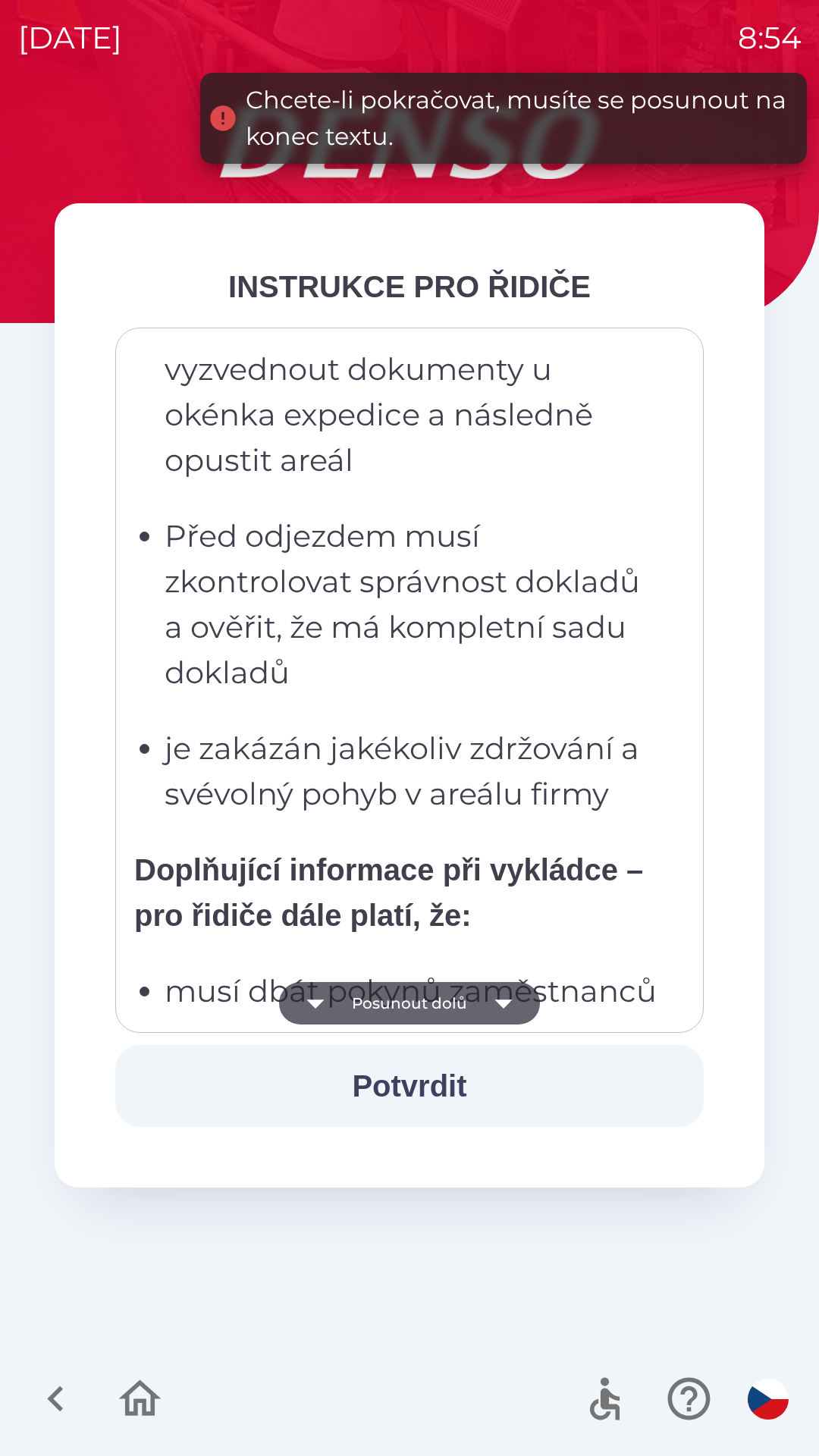
click at [494, 1000] on icon "button" at bounding box center [503, 1004] width 17 height 9
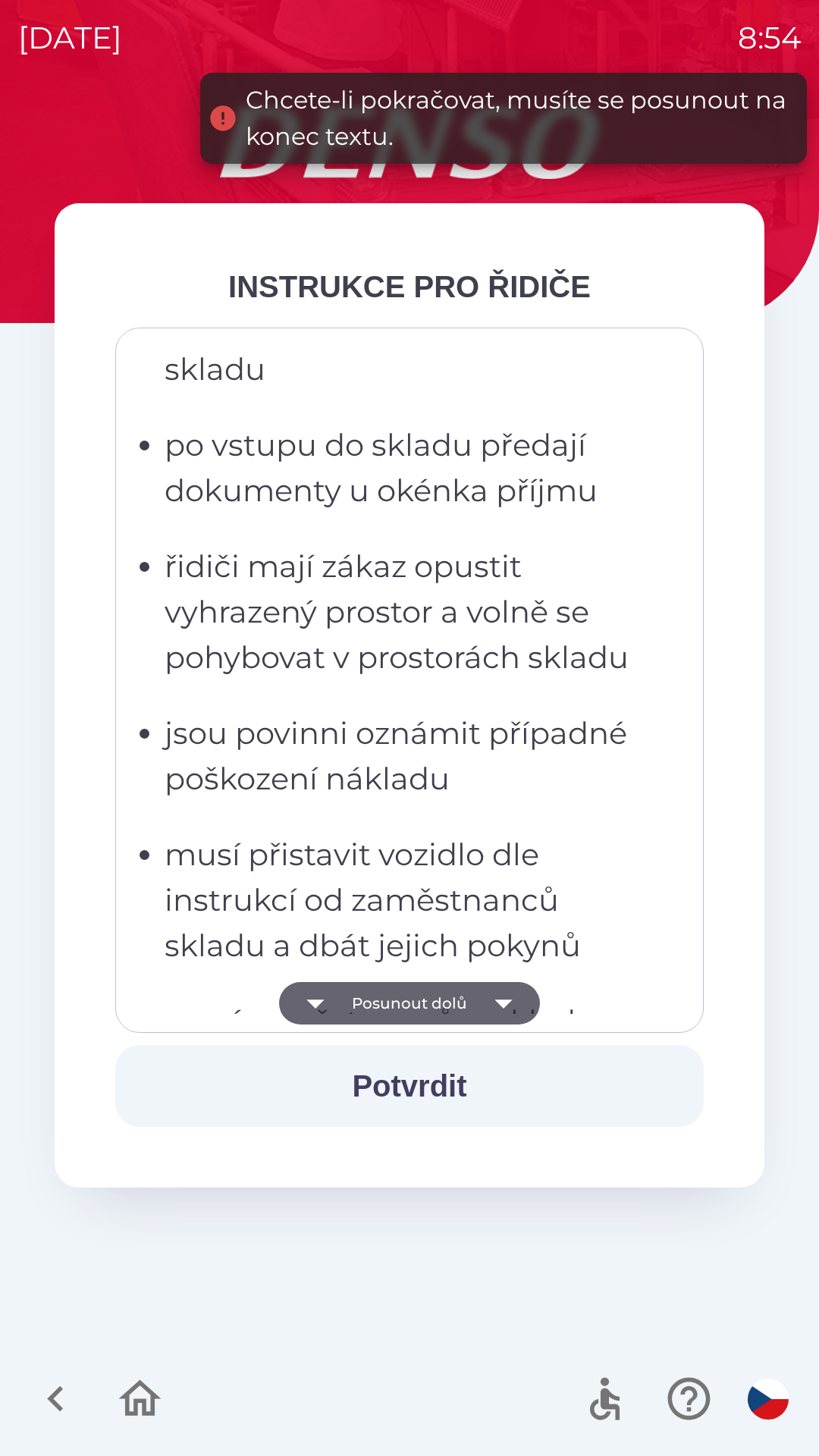
click at [492, 1009] on icon "button" at bounding box center [504, 1004] width 43 height 43
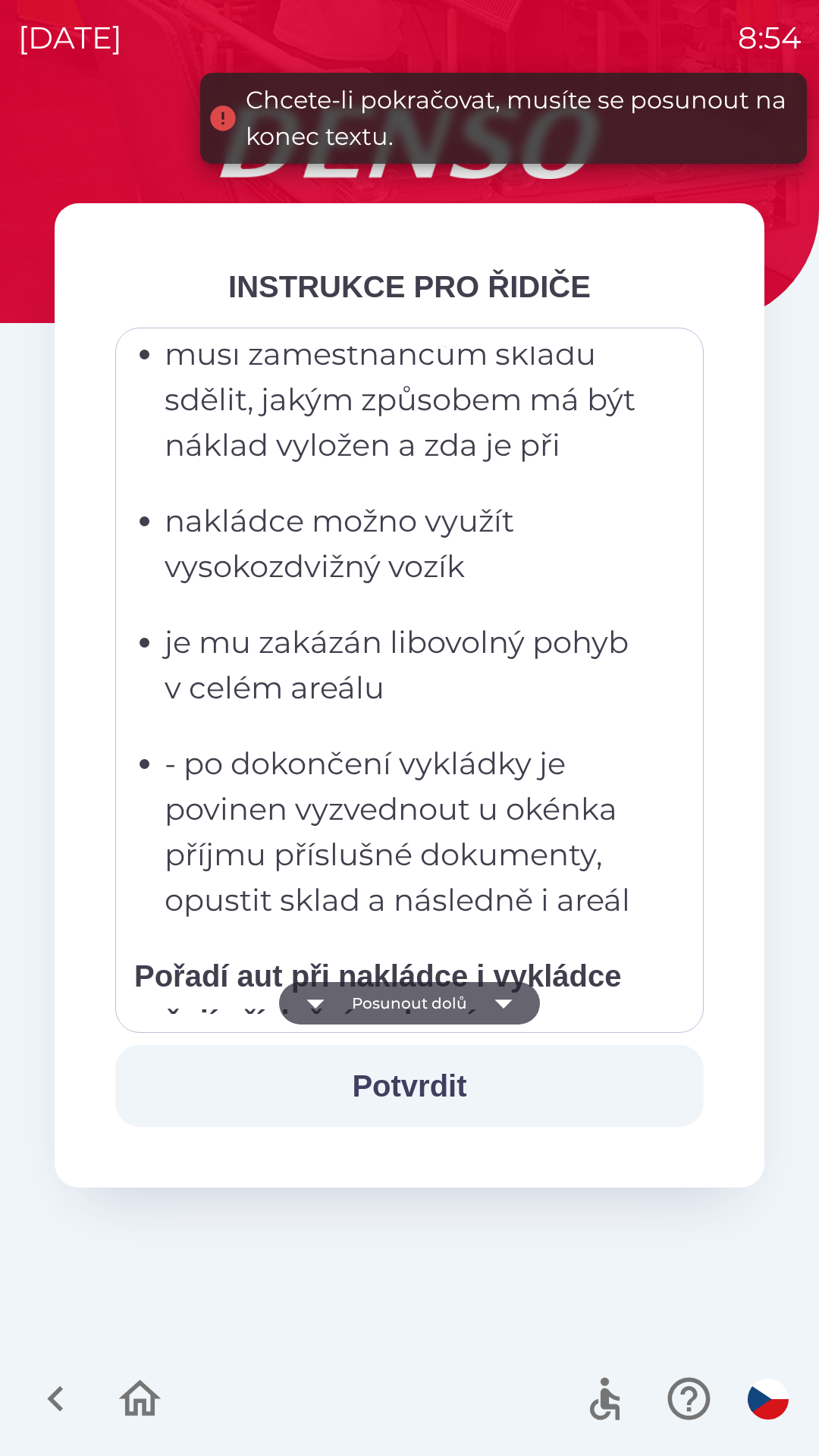
click at [496, 1005] on icon "button" at bounding box center [504, 1004] width 43 height 43
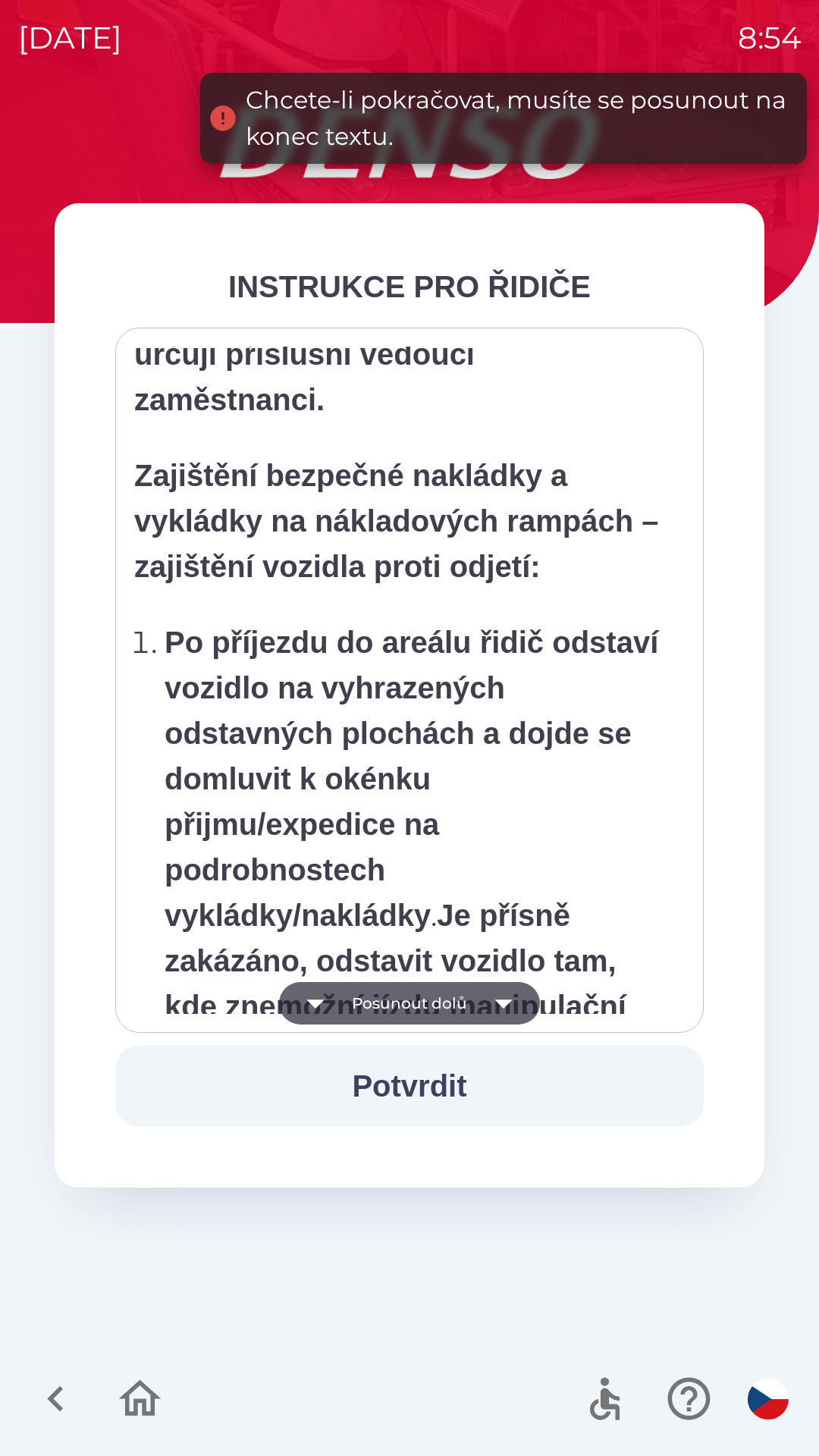
click at [500, 1007] on icon "button" at bounding box center [504, 1004] width 43 height 43
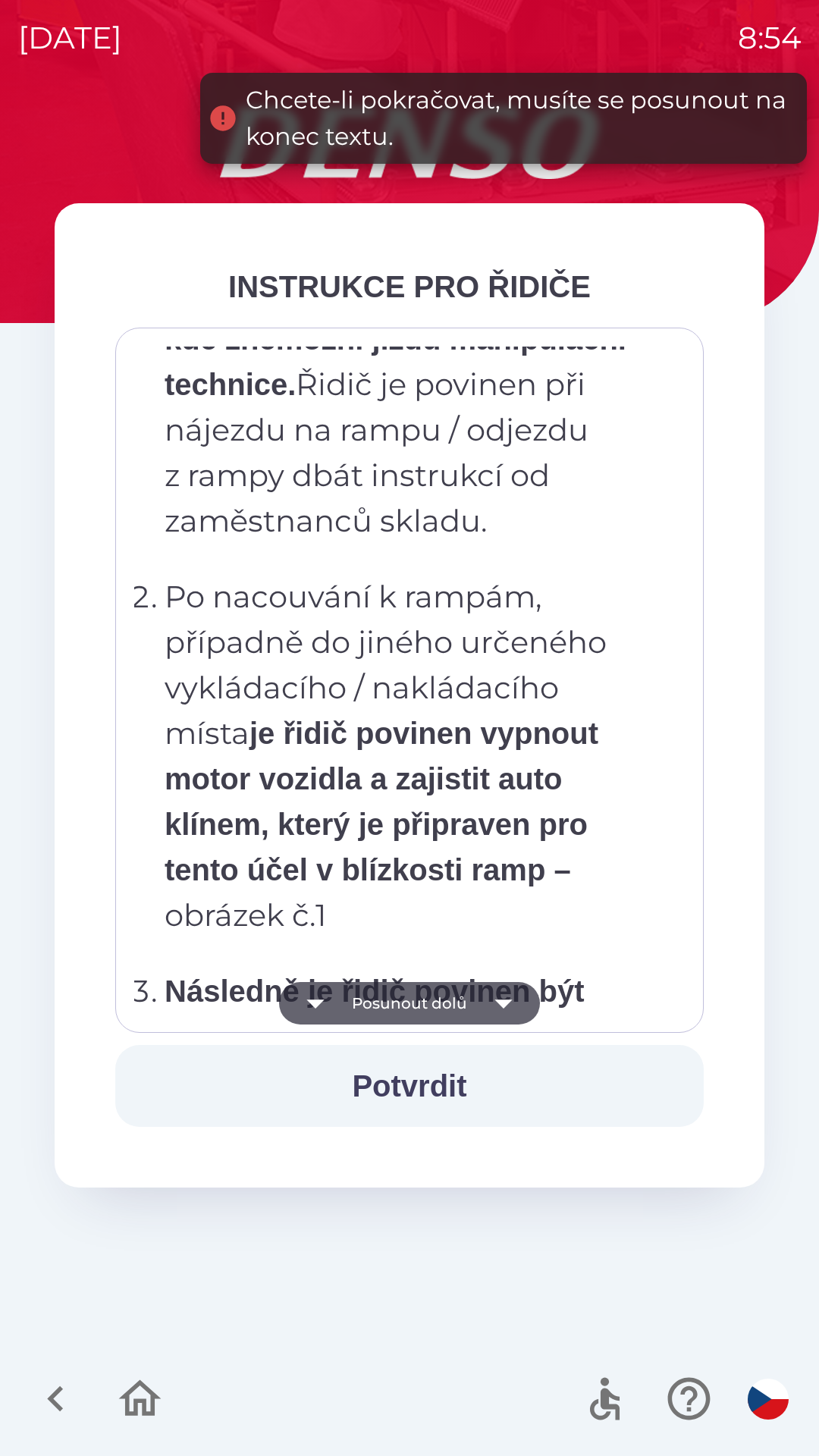
click at [503, 1004] on icon "button" at bounding box center [503, 1004] width 17 height 9
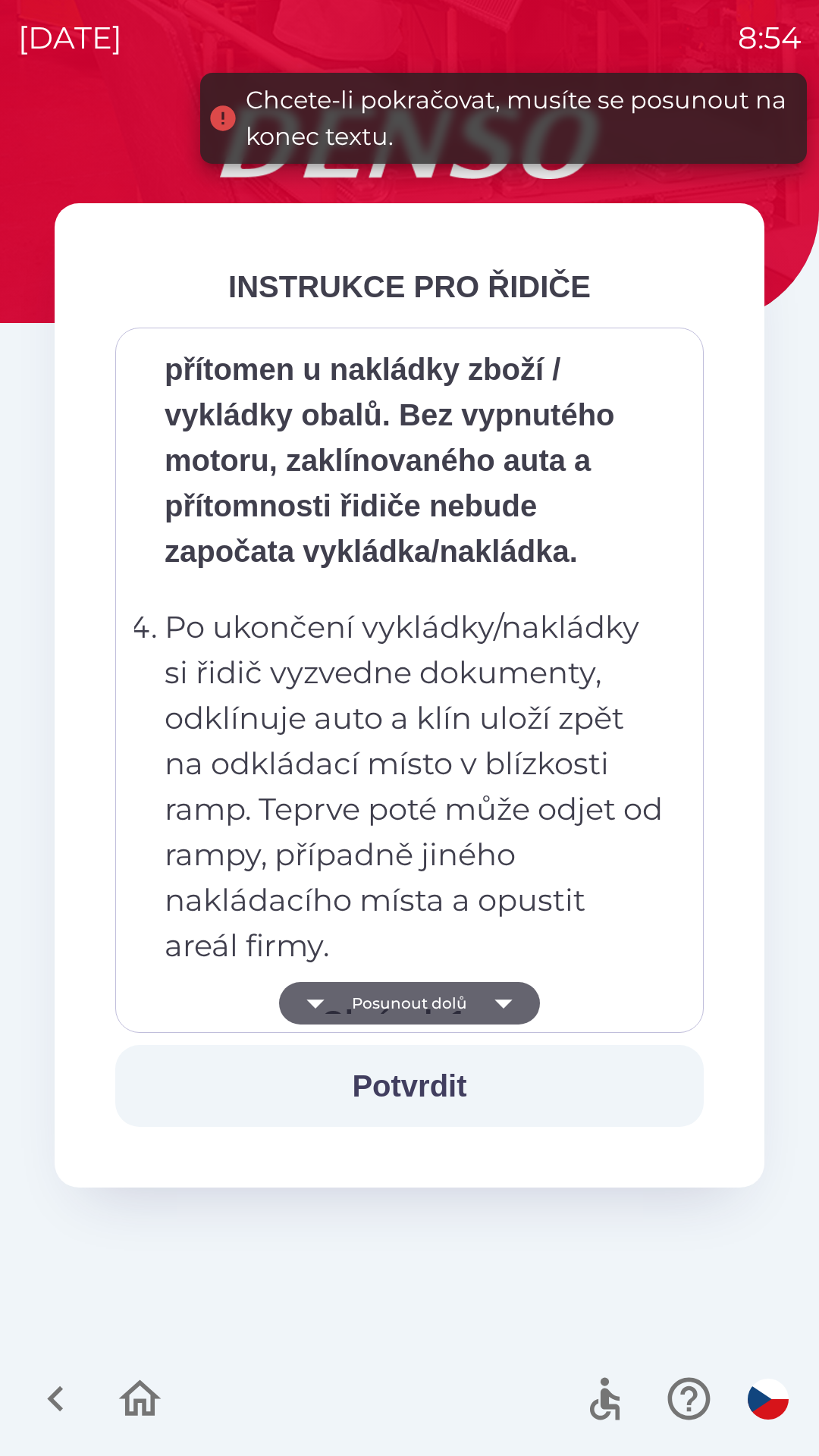
click at [504, 1003] on icon "button" at bounding box center [503, 1004] width 17 height 9
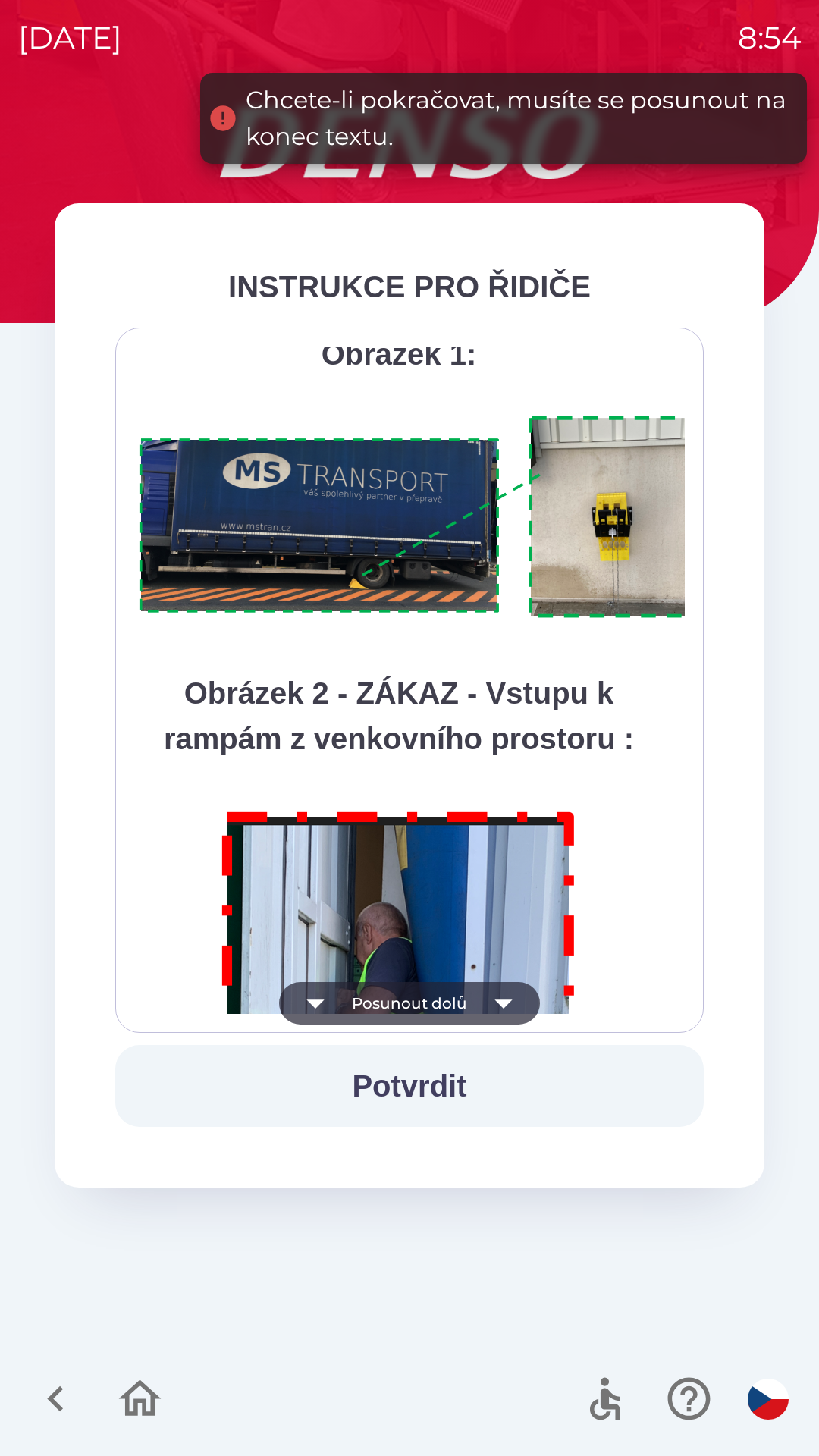
click at [505, 1004] on icon "button" at bounding box center [503, 1004] width 17 height 9
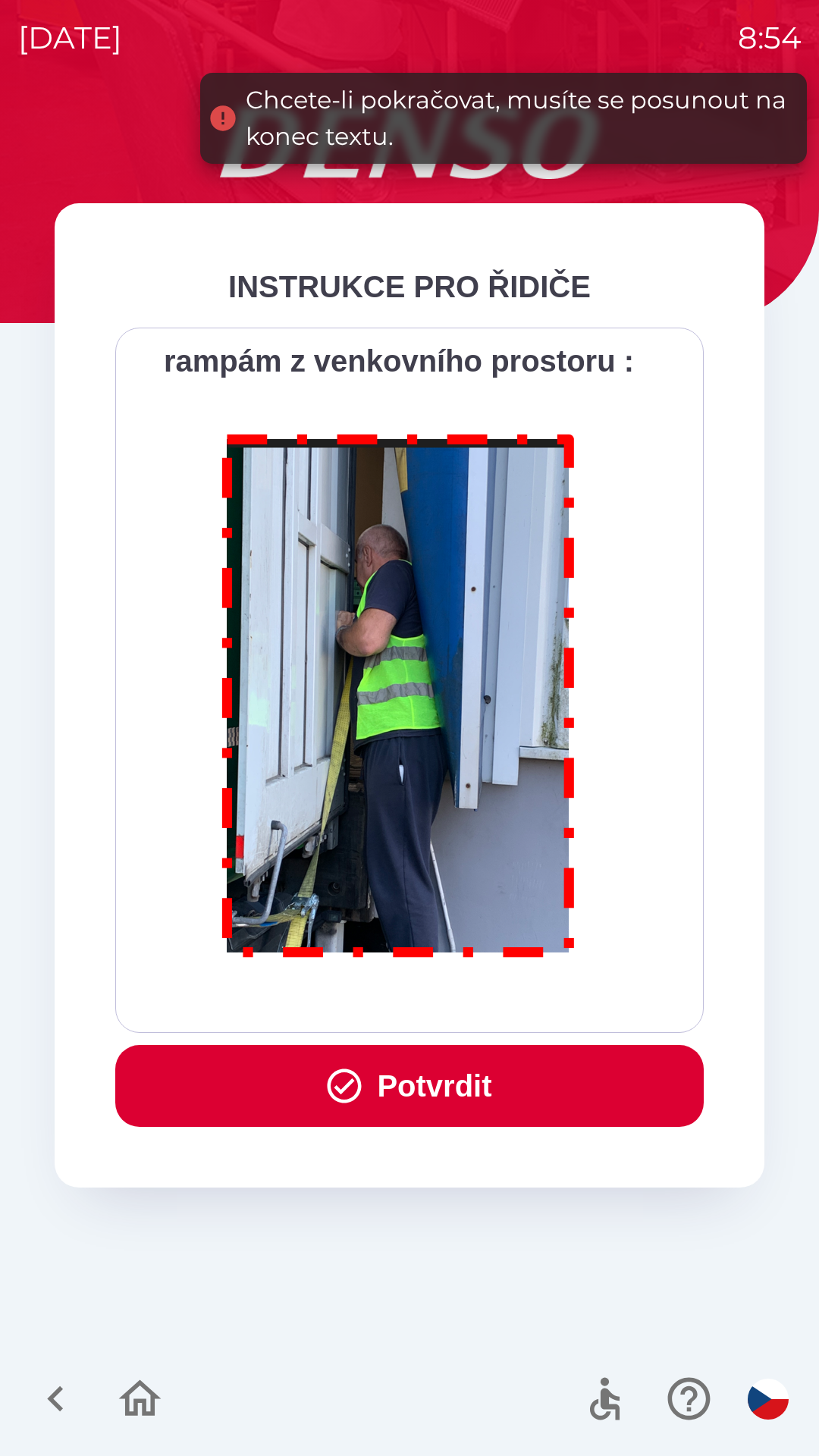
click at [500, 1081] on button "Potvrdit" at bounding box center [410, 1086] width 588 height 82
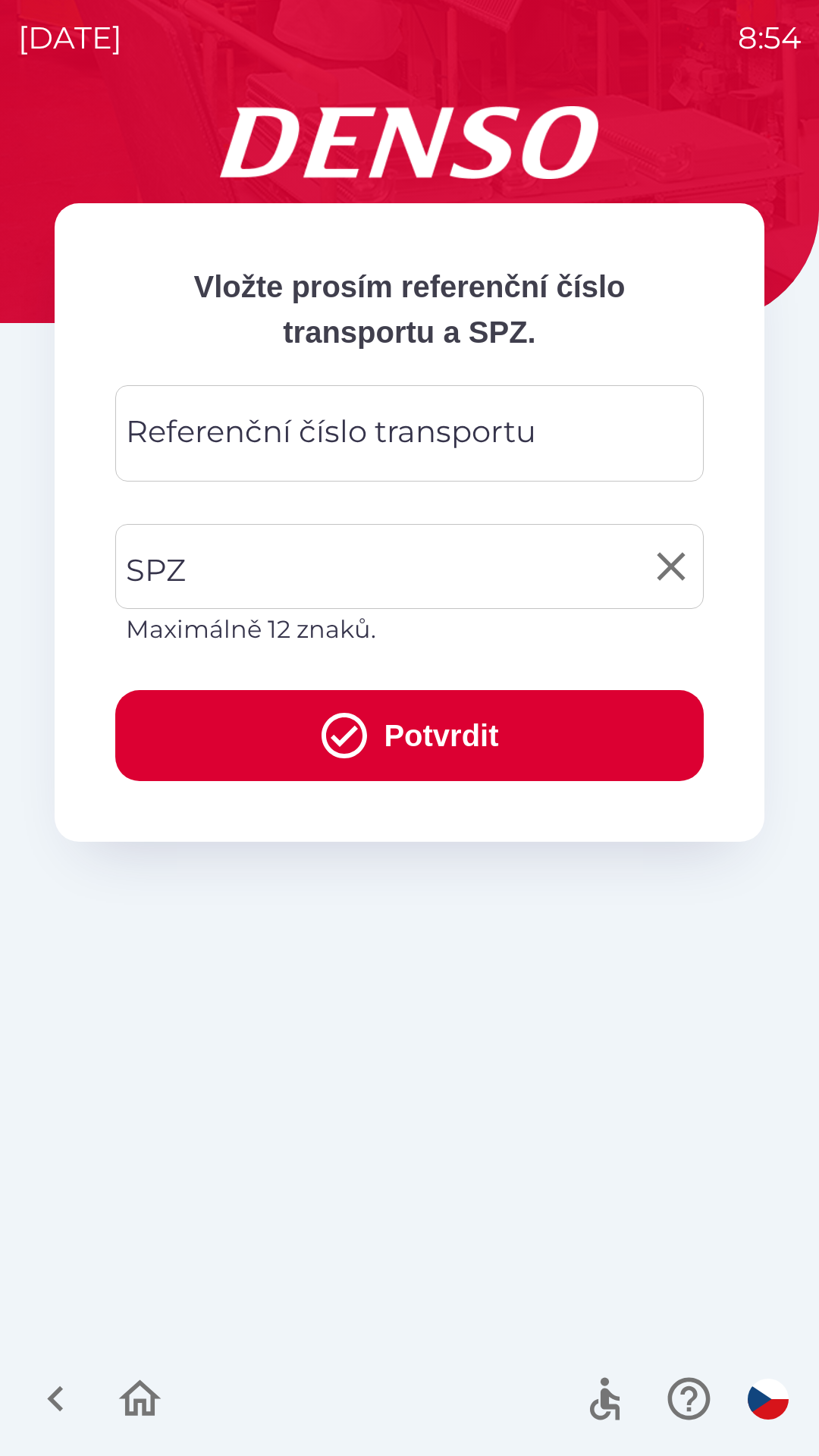
click at [464, 574] on input "SPZ" at bounding box center [398, 566] width 552 height 71
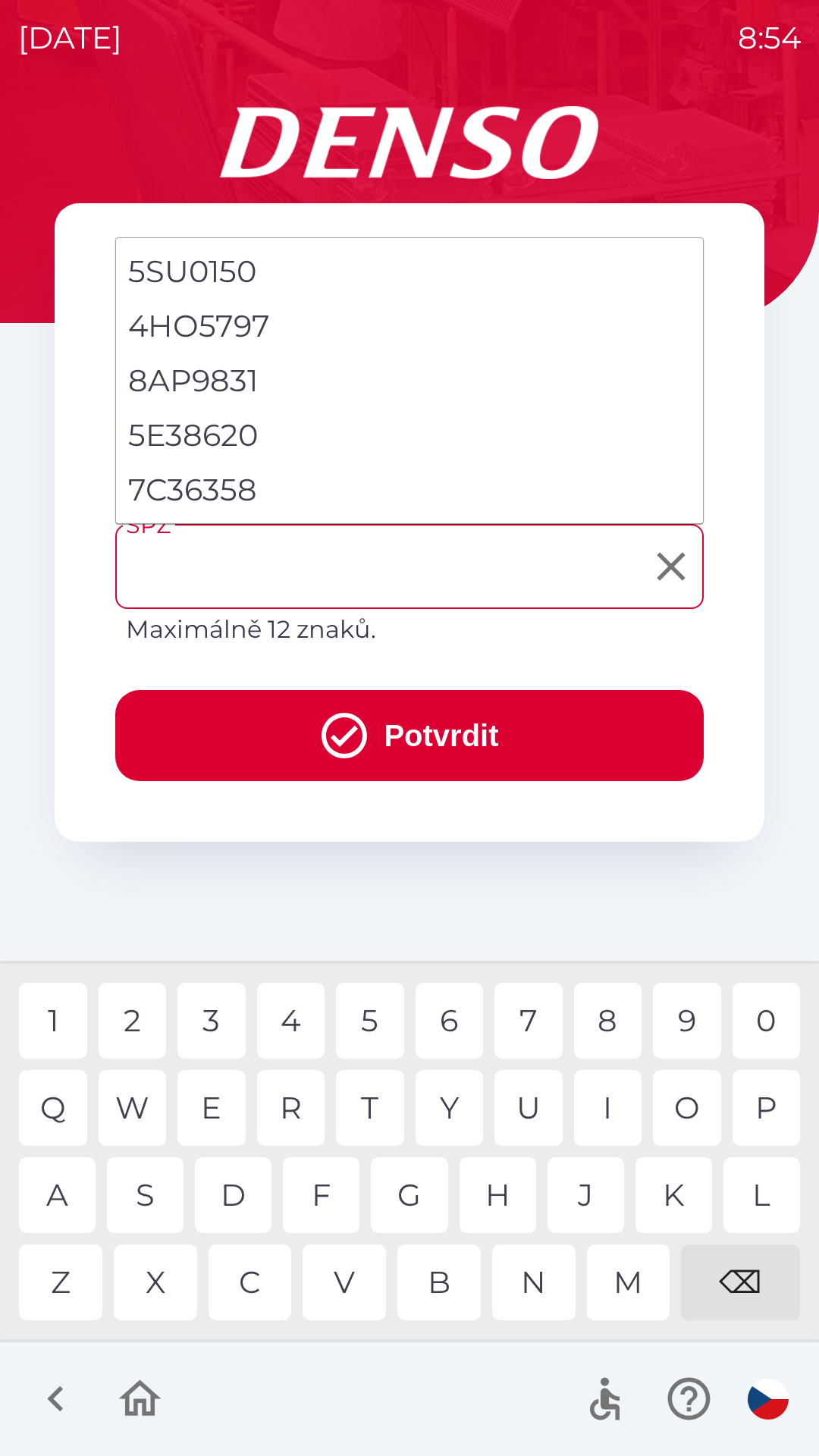
click at [218, 486] on li "7C36358" at bounding box center [410, 490] width 587 height 55
type input "*******"
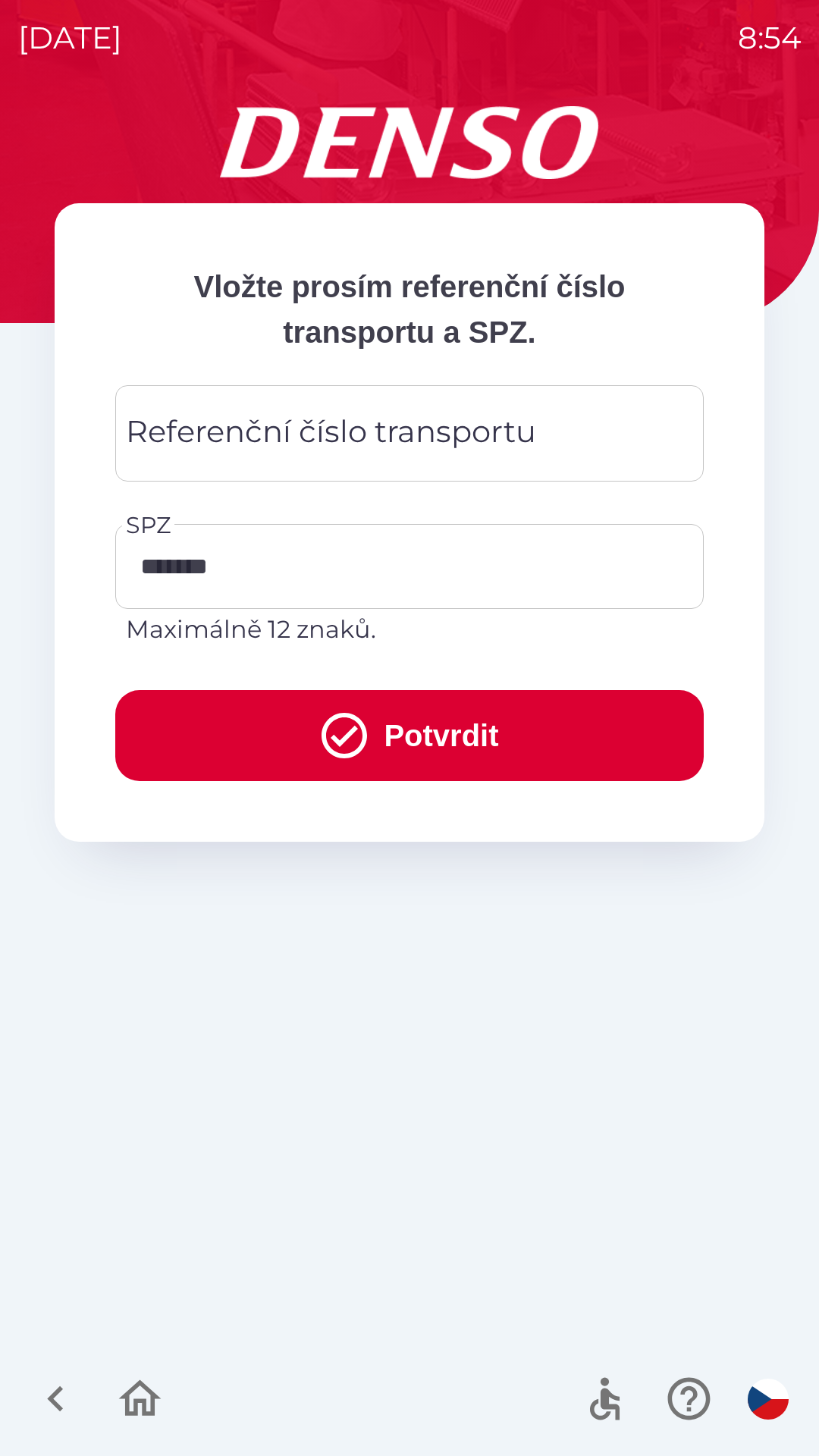
click at [528, 428] on div "Referenční číslo transportu Referenční číslo transportu" at bounding box center [410, 433] width 588 height 97
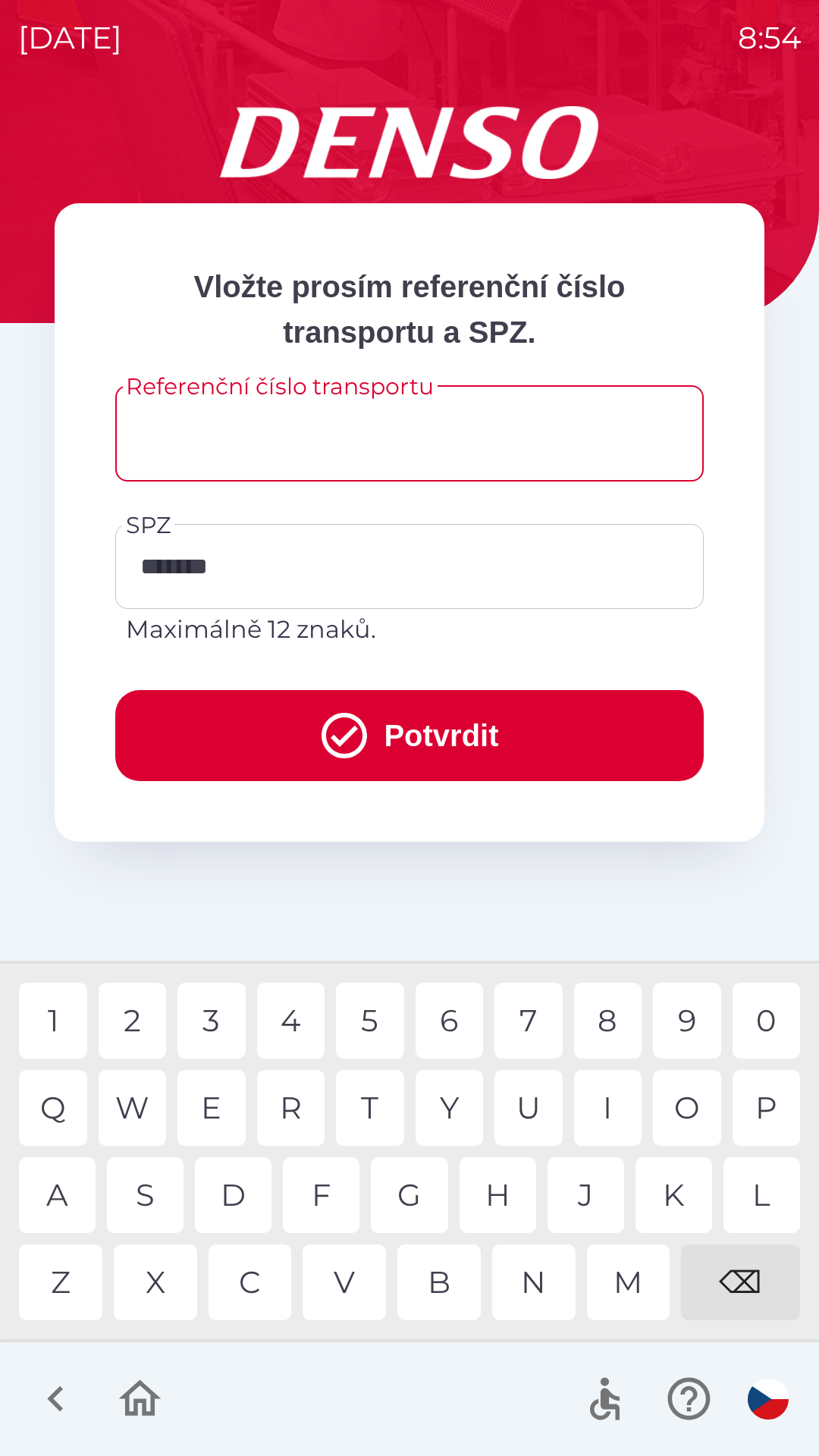
click at [469, 719] on button "Potvrdit" at bounding box center [410, 735] width 588 height 91
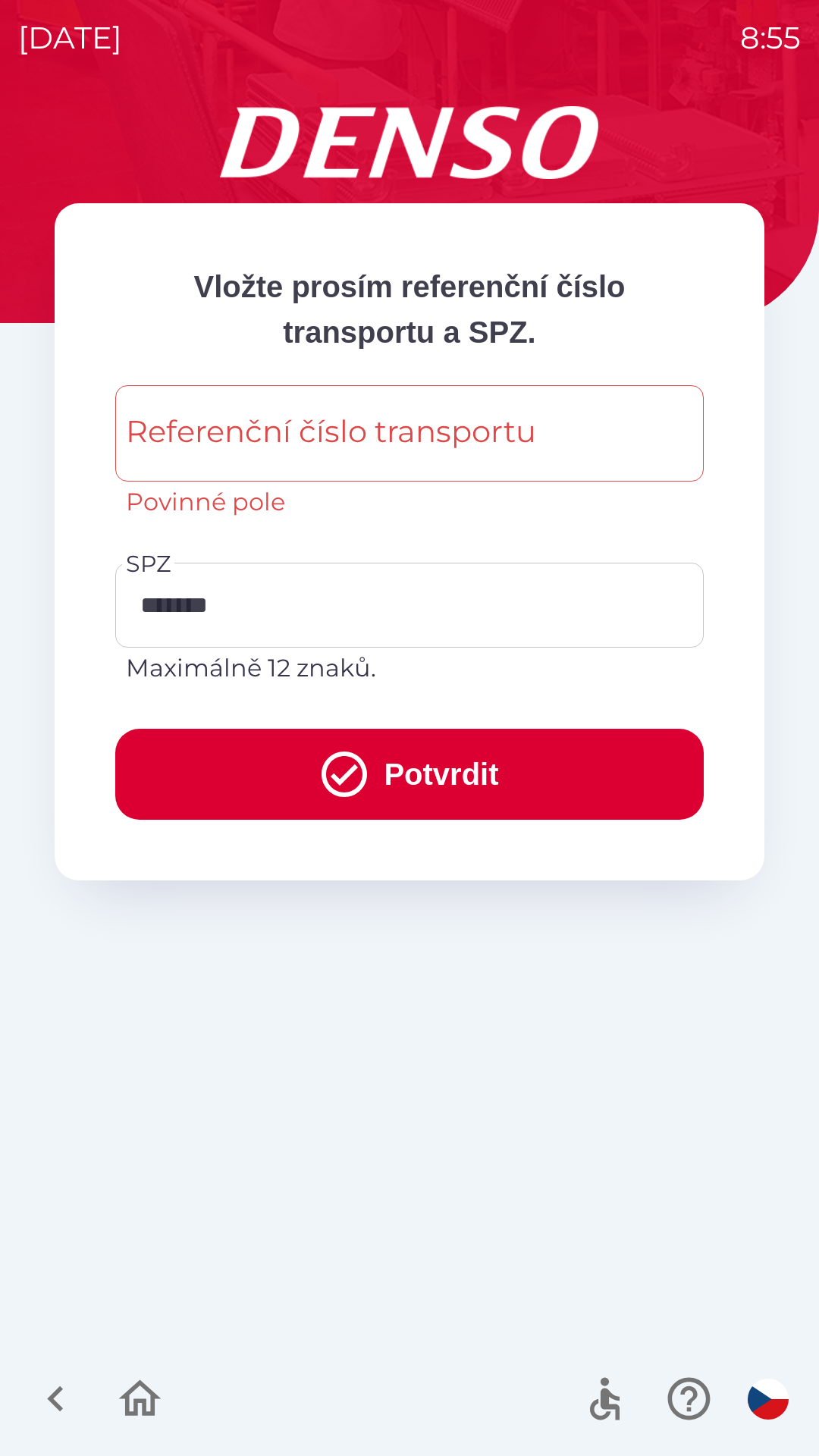
click at [413, 433] on div "Referenční číslo transportu Referenční číslo transportu Povinné pole" at bounding box center [410, 453] width 588 height 135
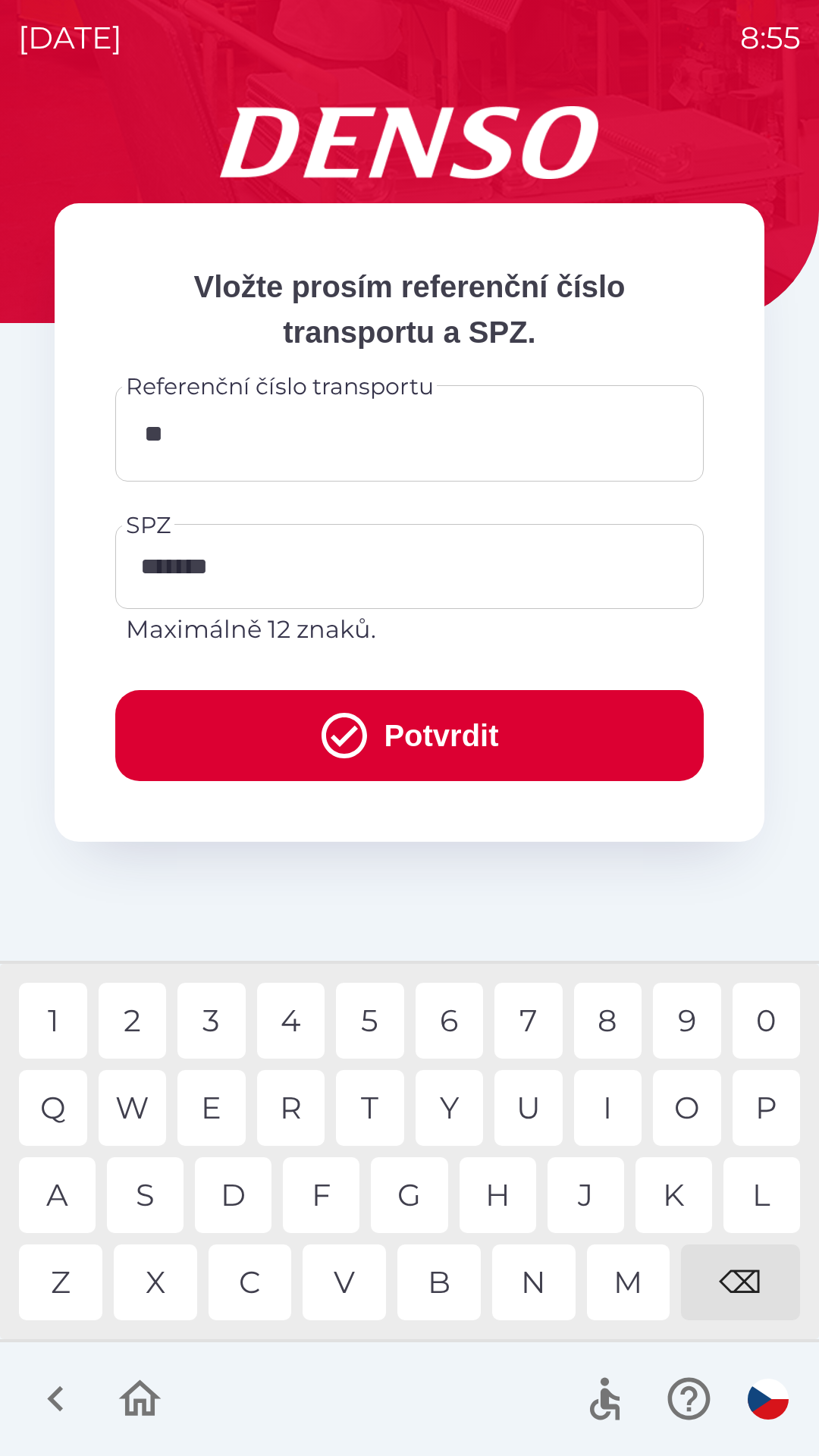
click at [63, 1019] on div "1" at bounding box center [53, 1021] width 68 height 76
type input "***"
click at [457, 715] on button "Potvrdit" at bounding box center [410, 735] width 588 height 91
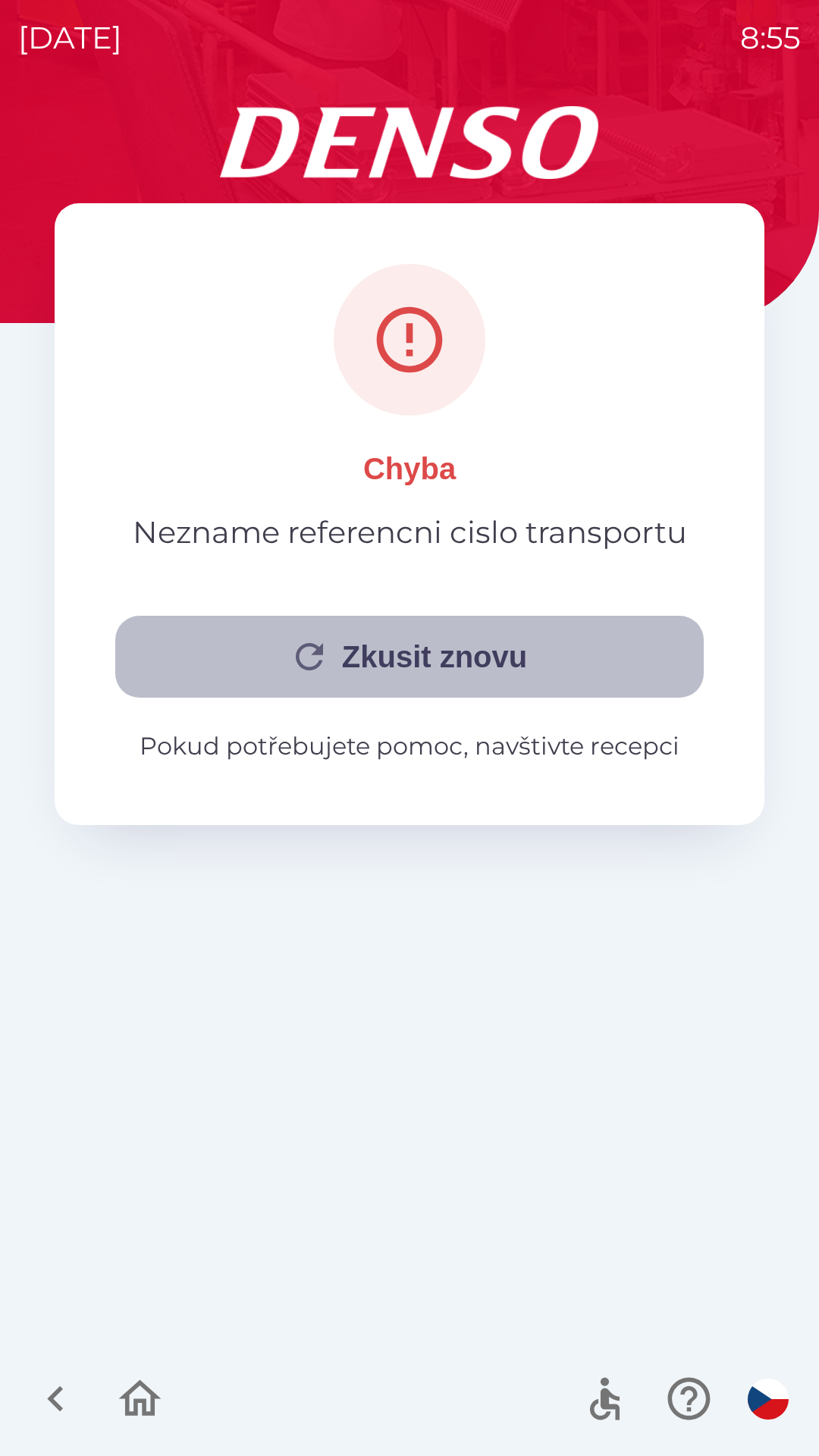
click at [574, 652] on button "Zkusit znovu" at bounding box center [410, 657] width 588 height 82
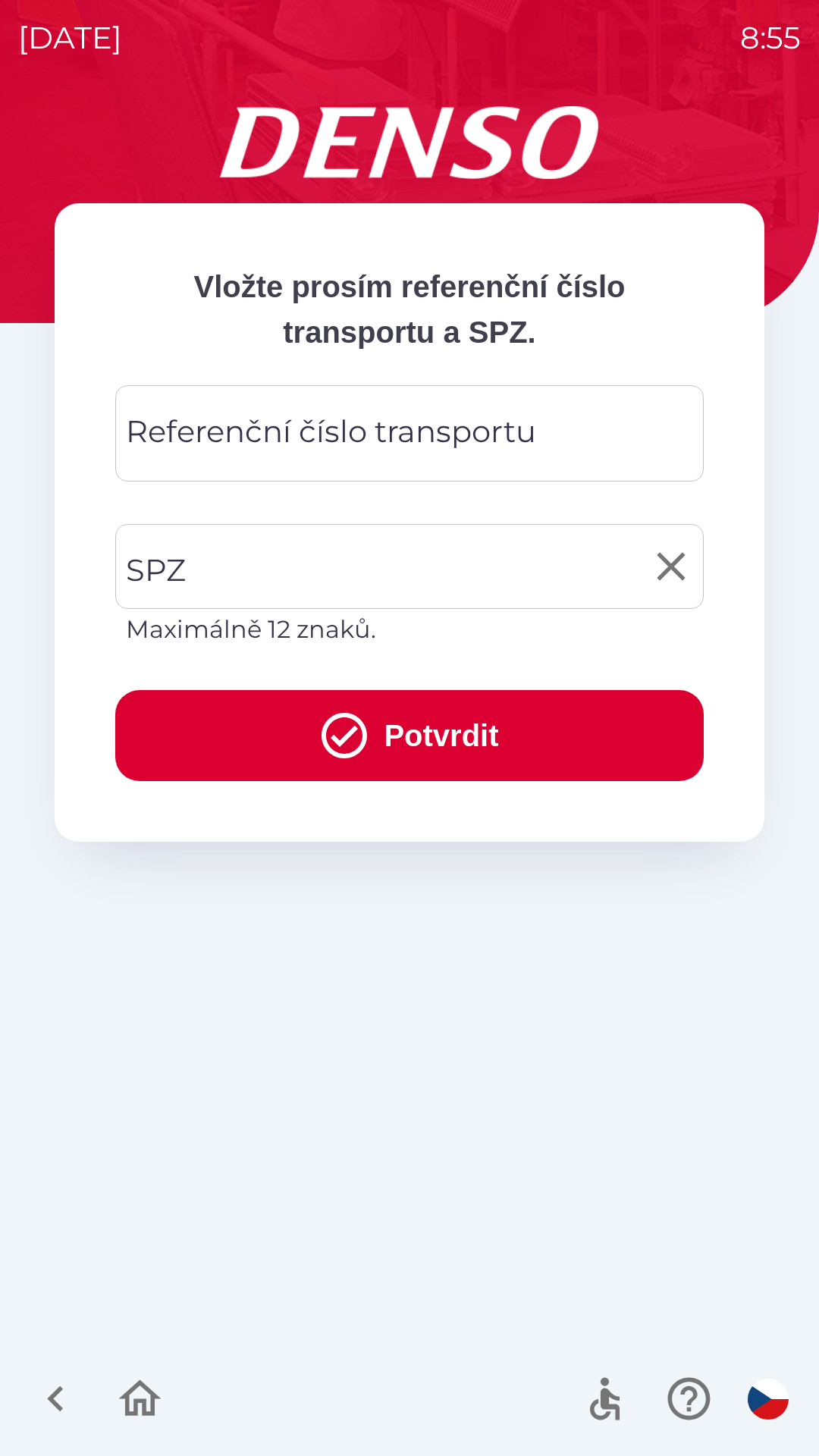
click at [432, 557] on input "SPZ" at bounding box center [398, 566] width 552 height 71
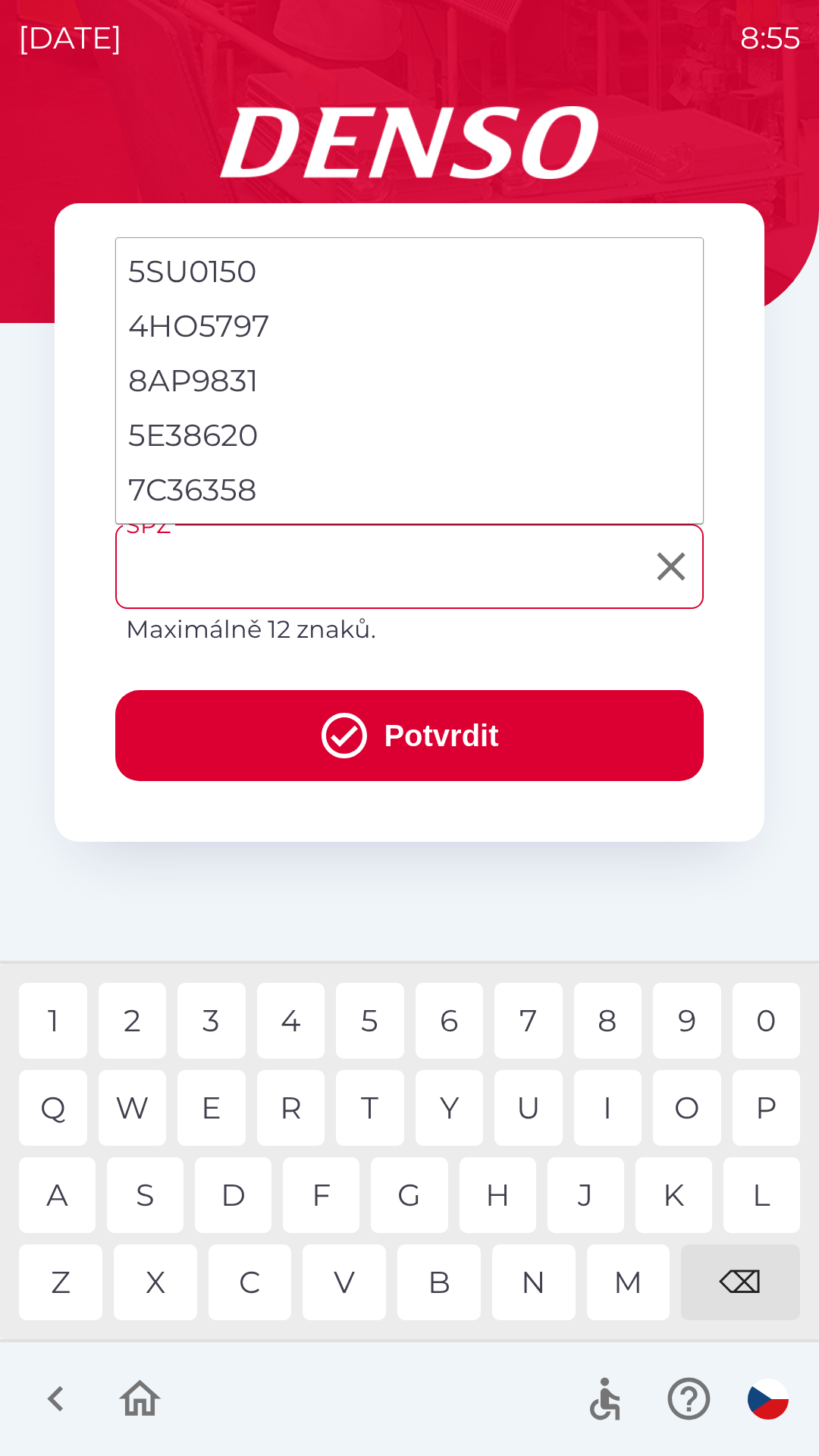
click at [222, 493] on li "7C36358" at bounding box center [410, 490] width 587 height 55
type input "*******"
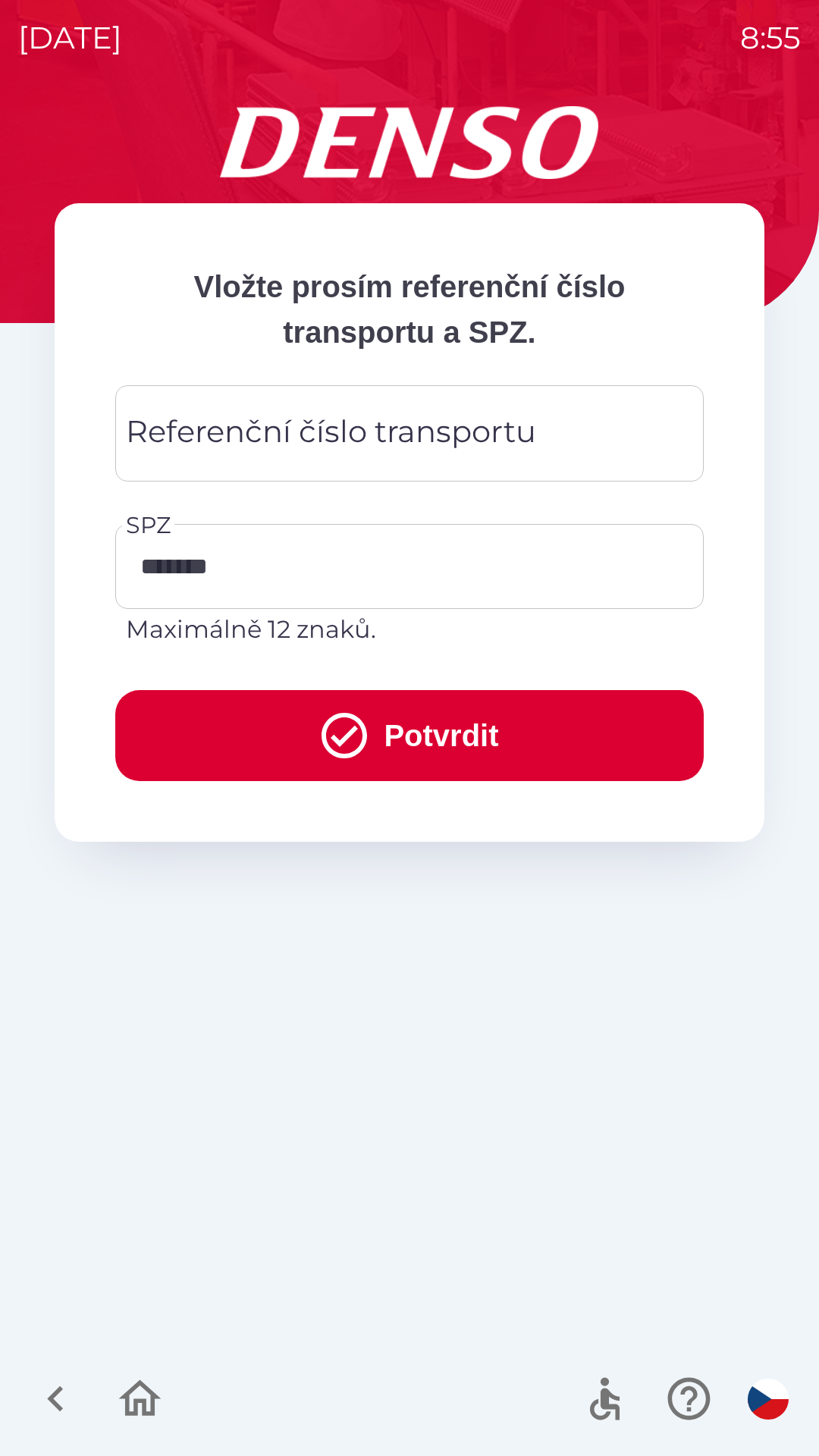
click at [338, 427] on div "Referenční číslo transportu Referenční číslo transportu" at bounding box center [410, 433] width 588 height 97
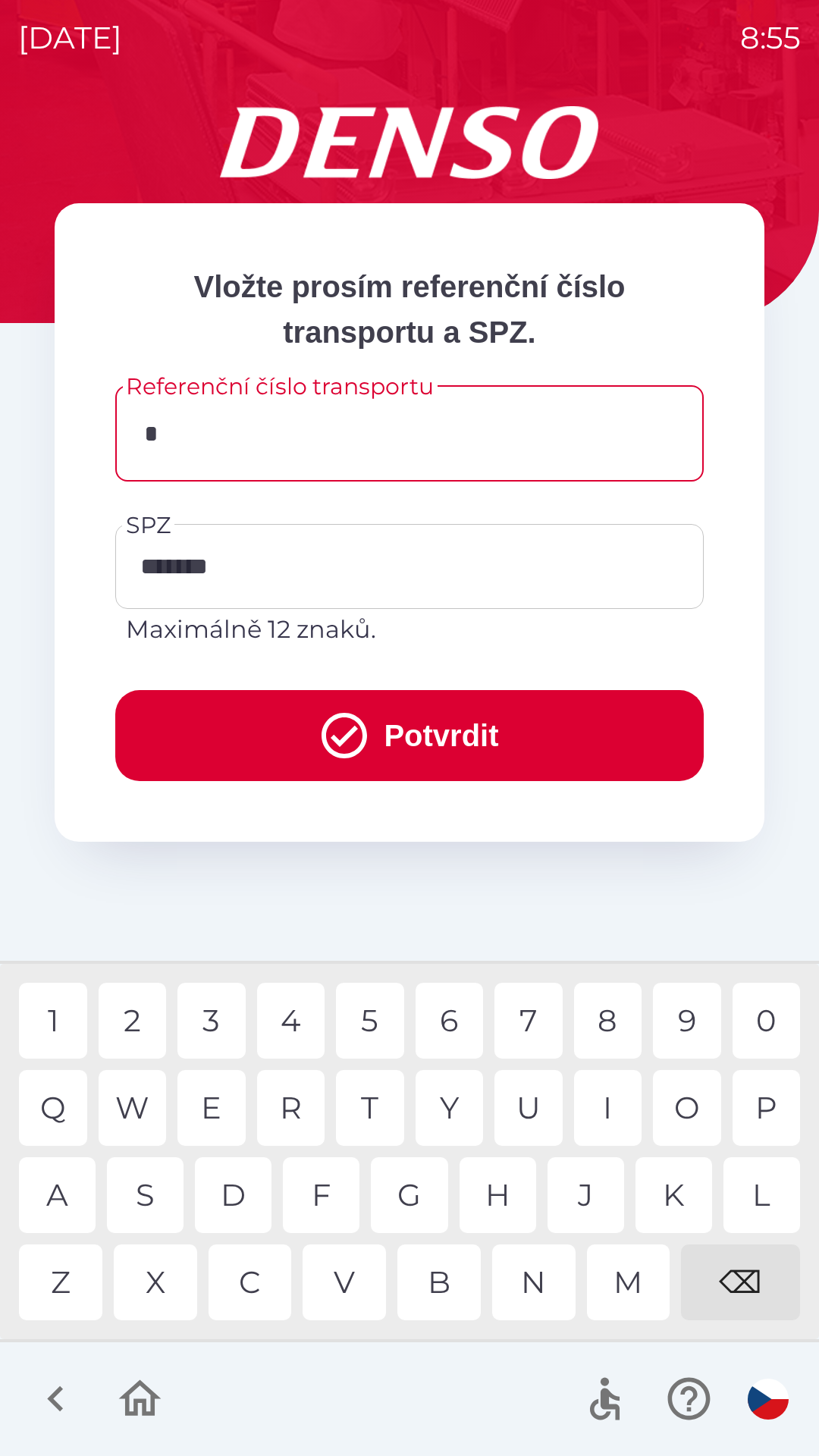
click at [767, 1020] on div "0" at bounding box center [767, 1021] width 68 height 76
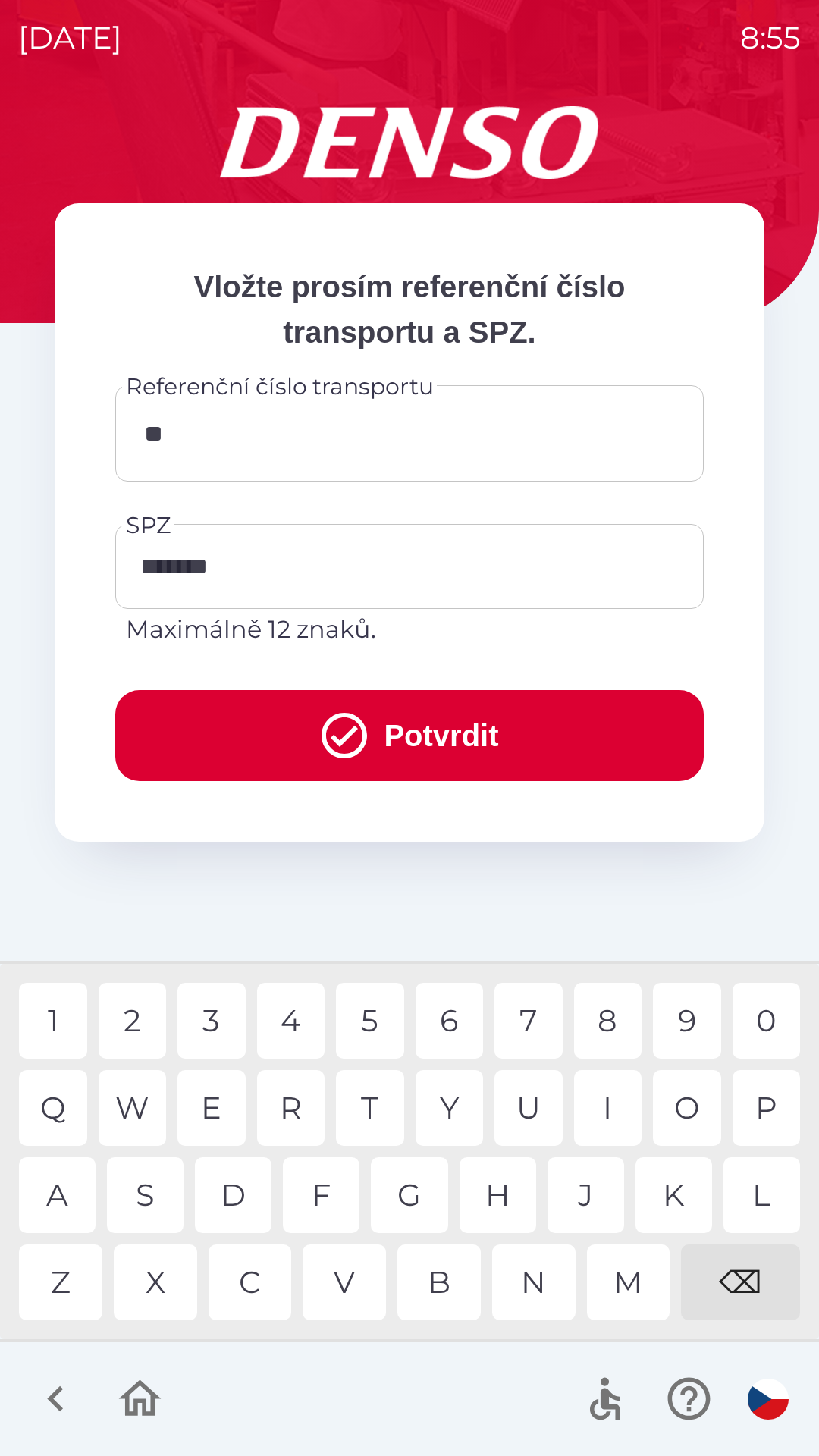
click at [530, 1015] on div "7" at bounding box center [528, 1021] width 68 height 76
click at [60, 1012] on div "1" at bounding box center [53, 1021] width 68 height 76
type input "****"
click at [430, 717] on button "Potvrdit" at bounding box center [410, 735] width 588 height 91
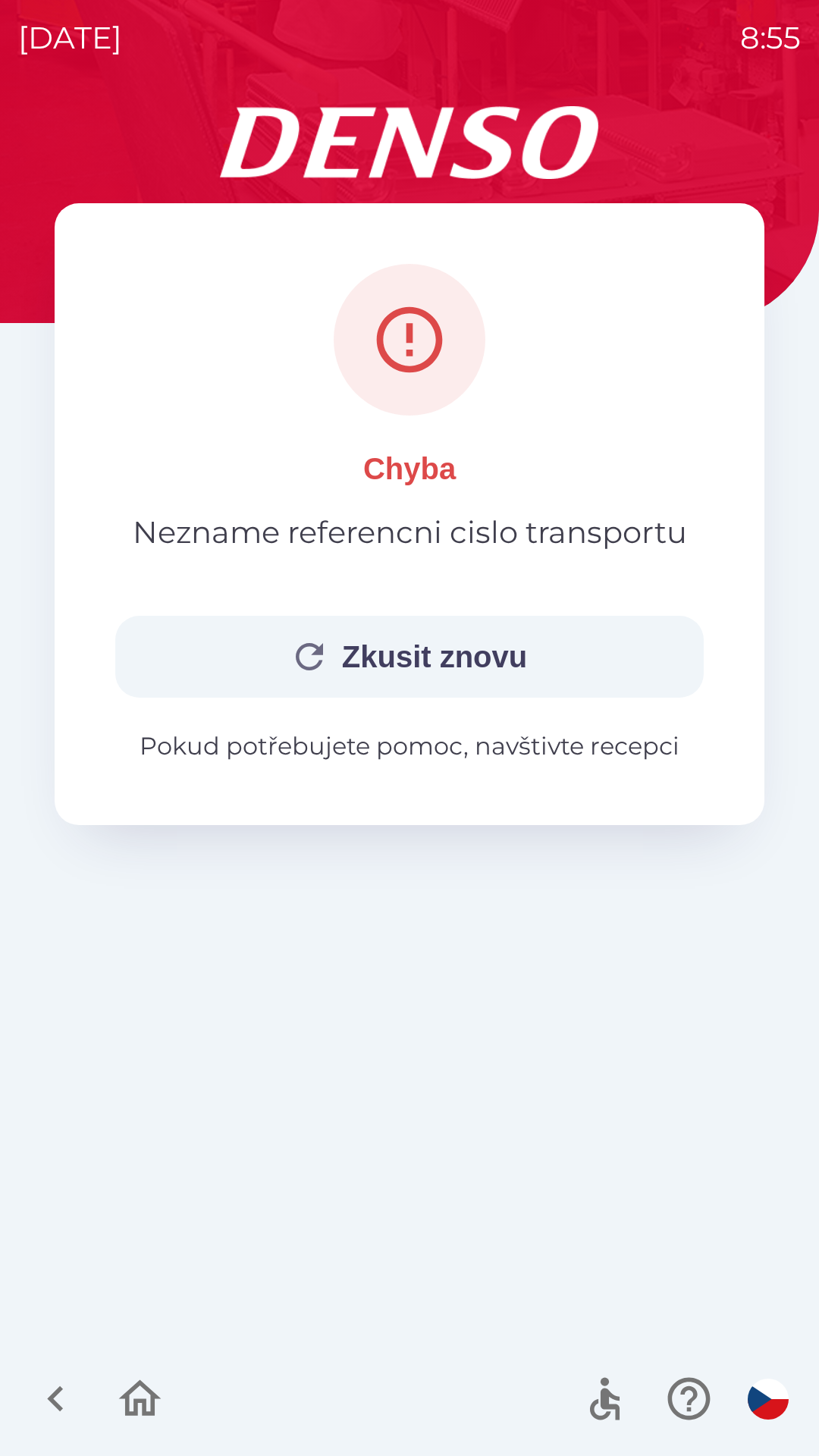
click at [571, 659] on button "Zkusit znovu" at bounding box center [410, 657] width 588 height 82
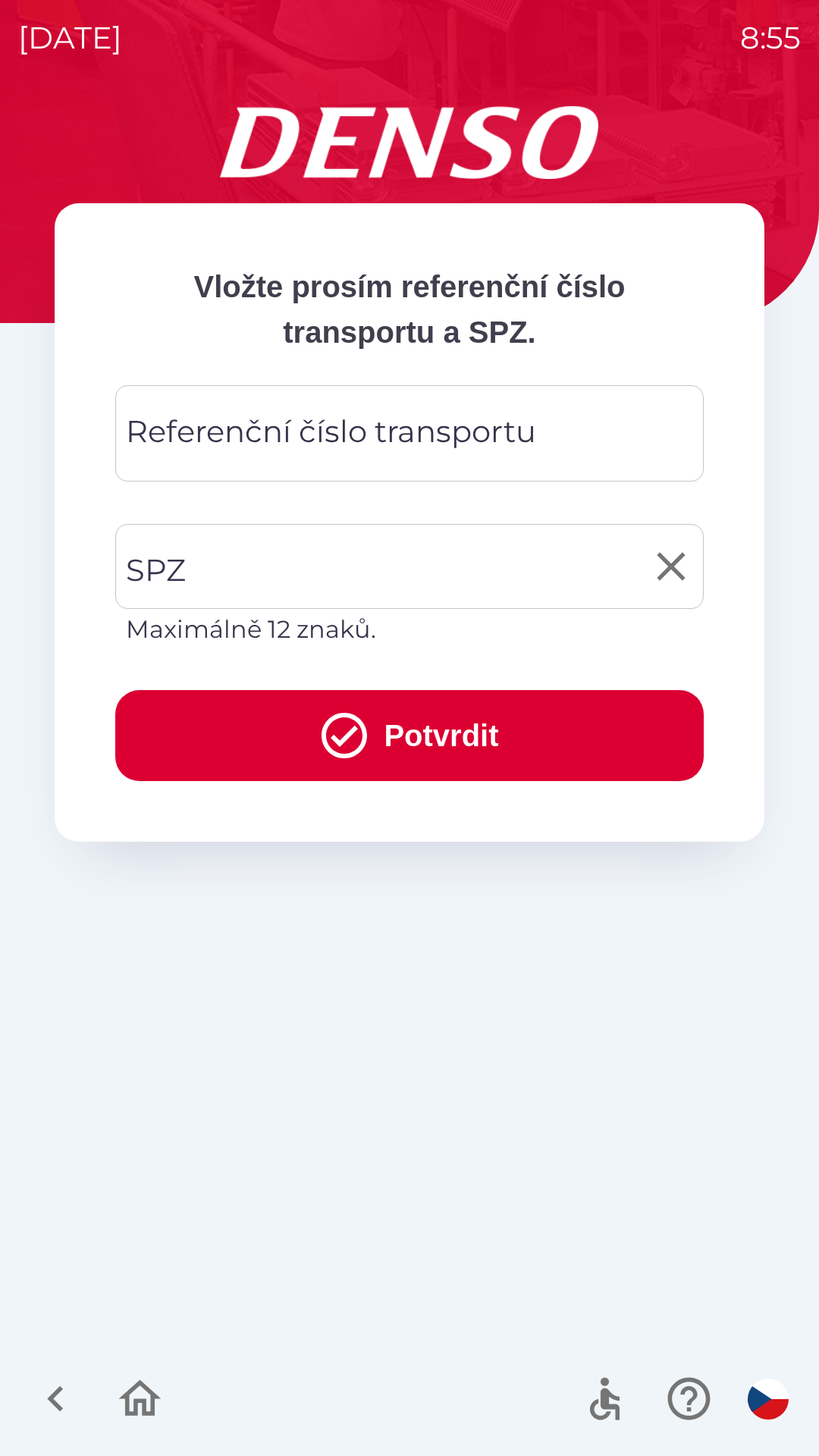
click at [531, 566] on input "SPZ" at bounding box center [398, 566] width 552 height 71
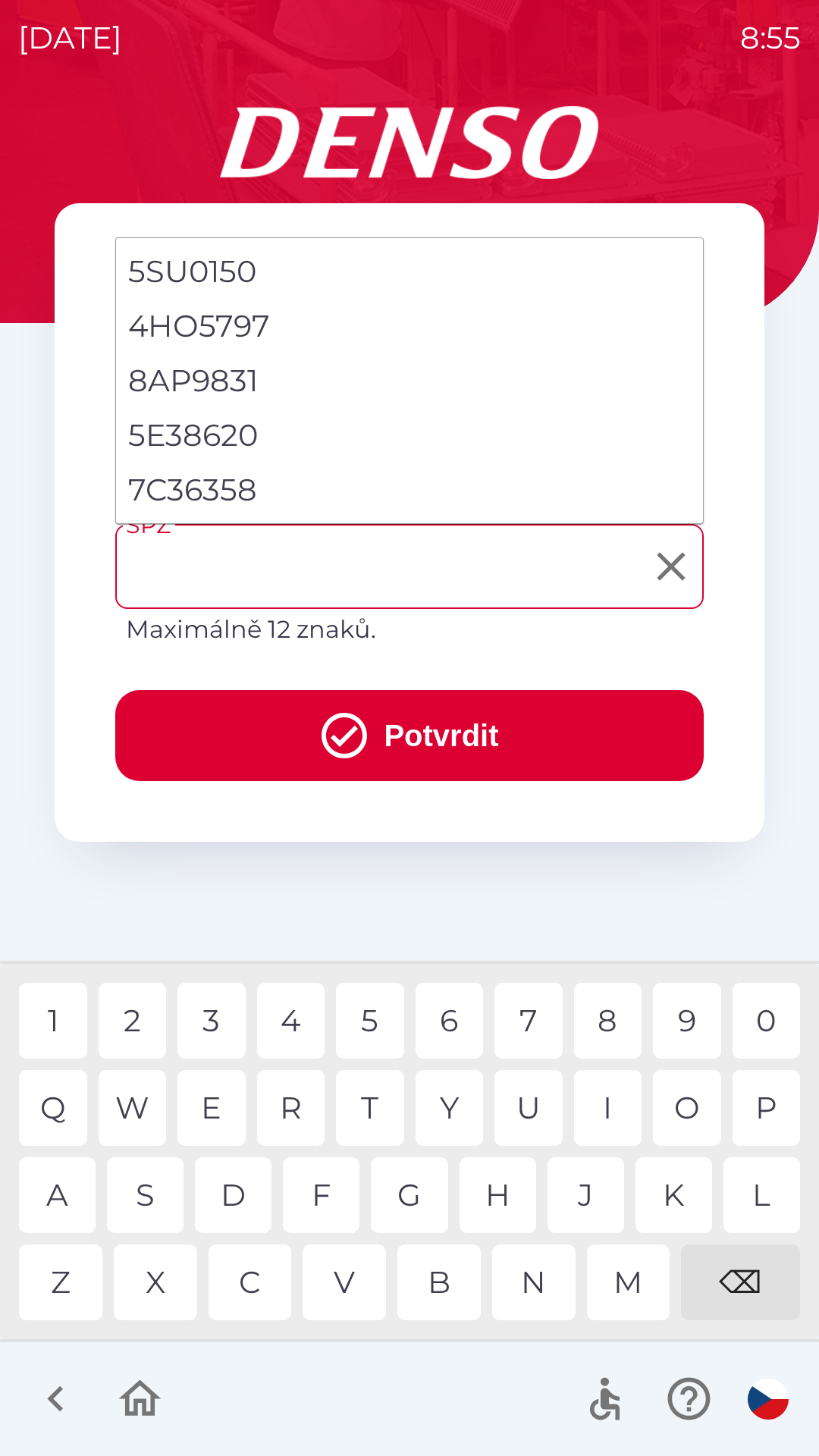
click at [245, 493] on li "7C36358" at bounding box center [410, 490] width 587 height 55
type input "*******"
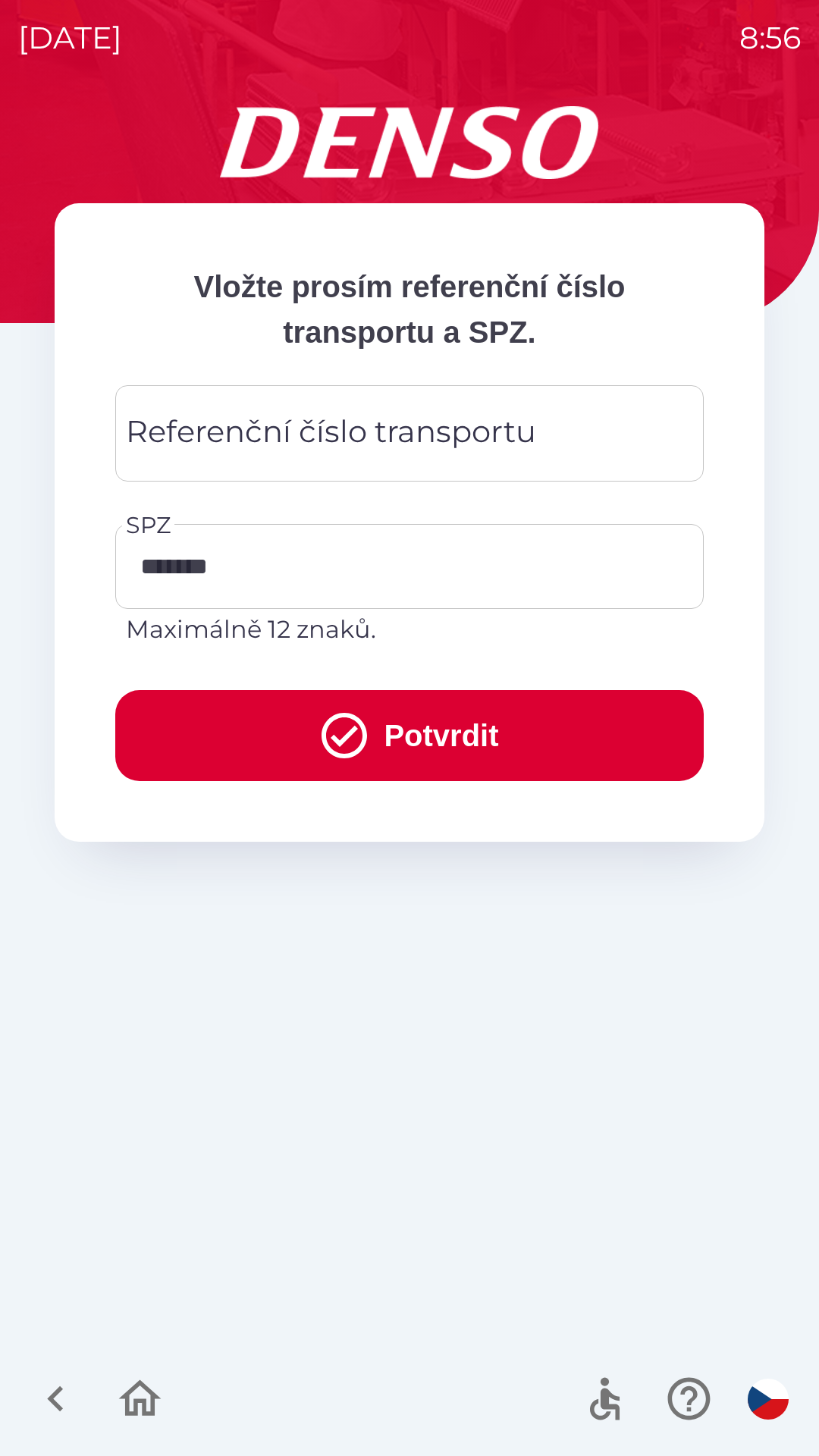
click at [427, 418] on div "Referenční číslo transportu Referenční číslo transportu" at bounding box center [410, 433] width 588 height 97
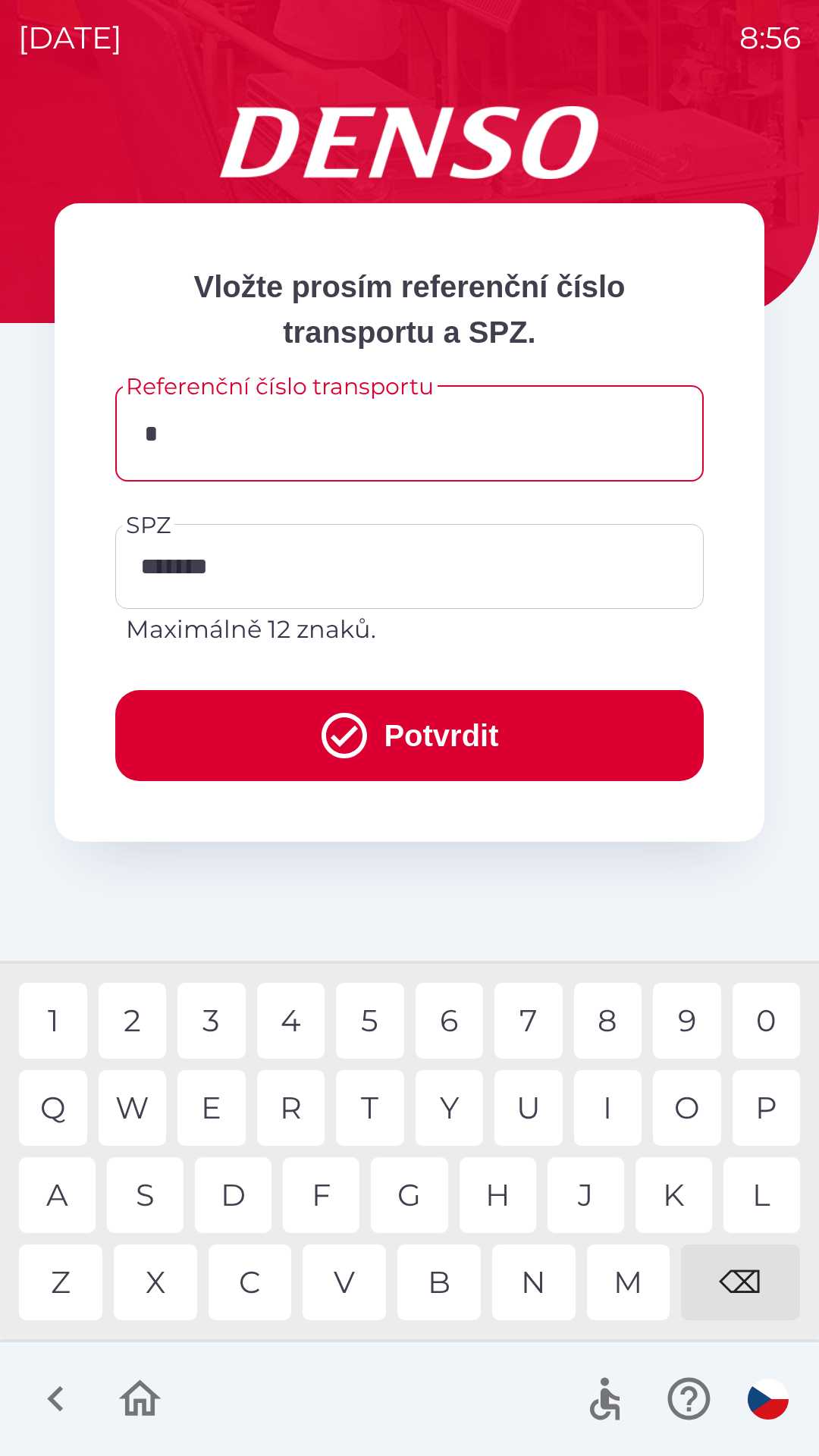
click at [247, 1274] on div "C" at bounding box center [250, 1282] width 84 height 76
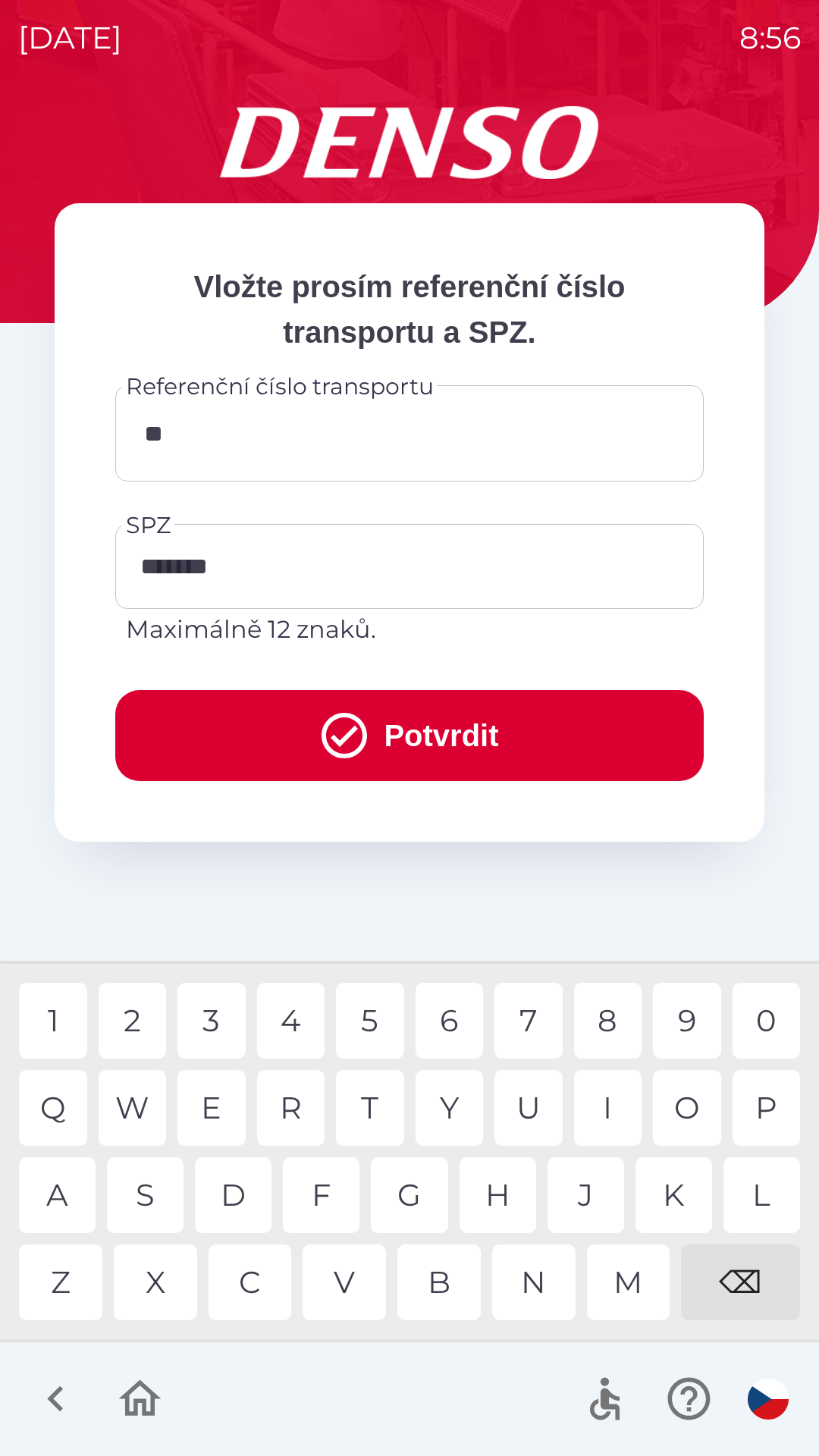
click at [253, 1290] on div "C" at bounding box center [250, 1282] width 84 height 76
click at [774, 1011] on div "0" at bounding box center [767, 1021] width 68 height 76
click at [756, 1264] on div "⌫" at bounding box center [740, 1282] width 119 height 76
type input "****"
click at [476, 723] on button "Potvrdit" at bounding box center [410, 735] width 588 height 91
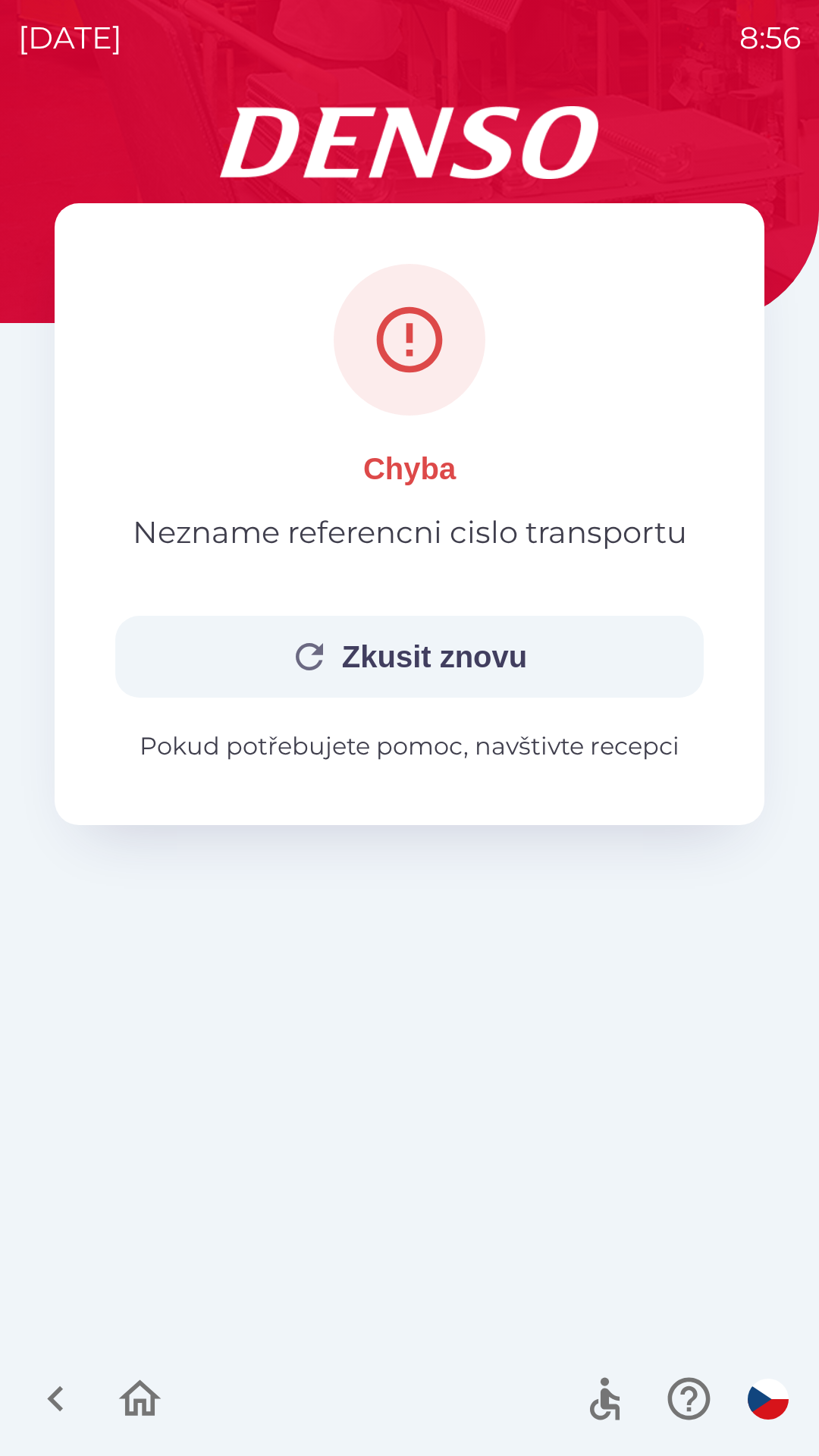
click at [457, 655] on button "Zkusit znovu" at bounding box center [410, 657] width 588 height 82
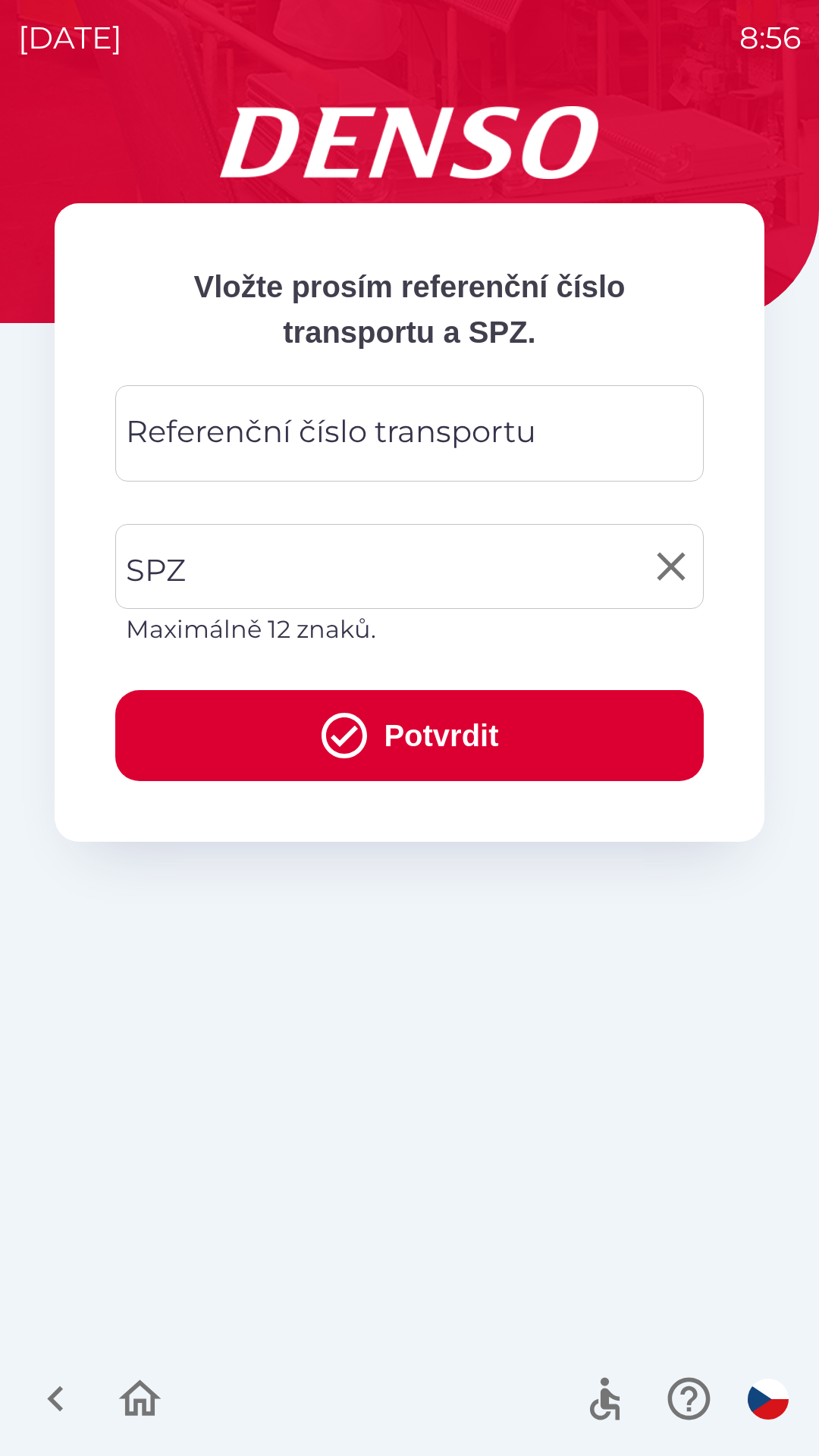
click at [379, 559] on input "SPZ" at bounding box center [398, 566] width 552 height 71
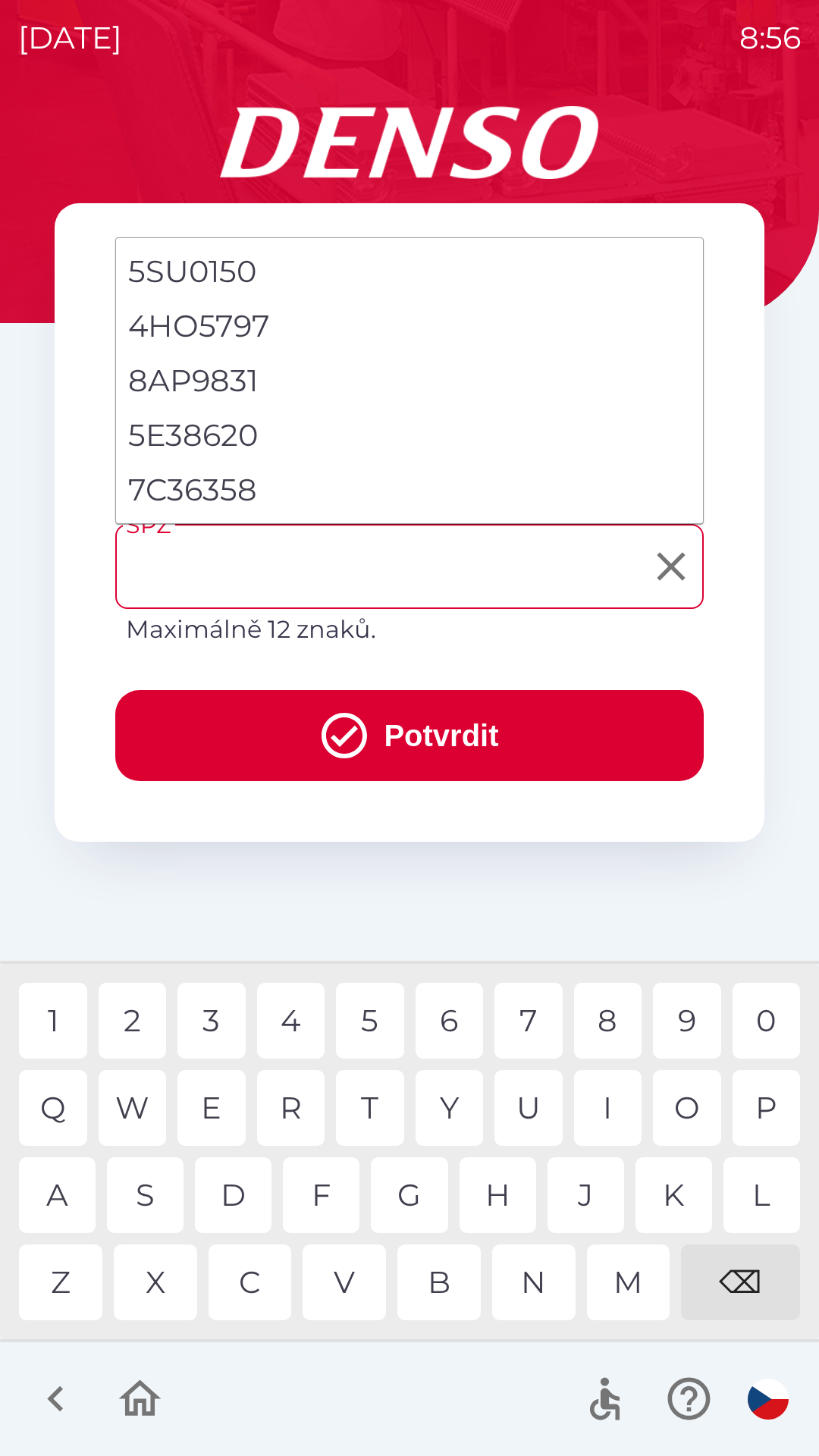
click at [221, 482] on li "7C36358" at bounding box center [410, 490] width 587 height 55
type input "*******"
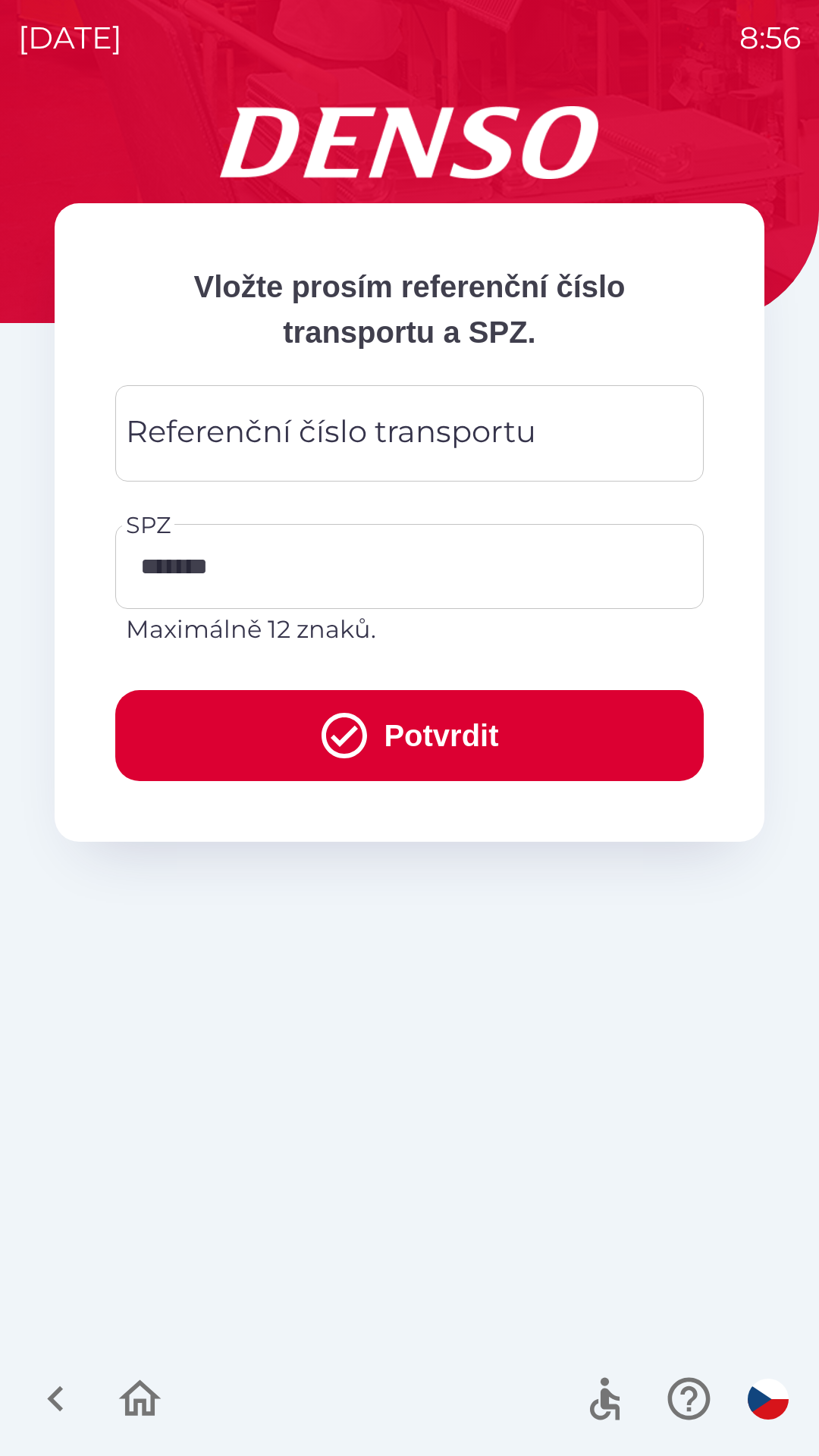
click at [330, 433] on div "Referenční číslo transportu Referenční číslo transportu" at bounding box center [410, 433] width 588 height 97
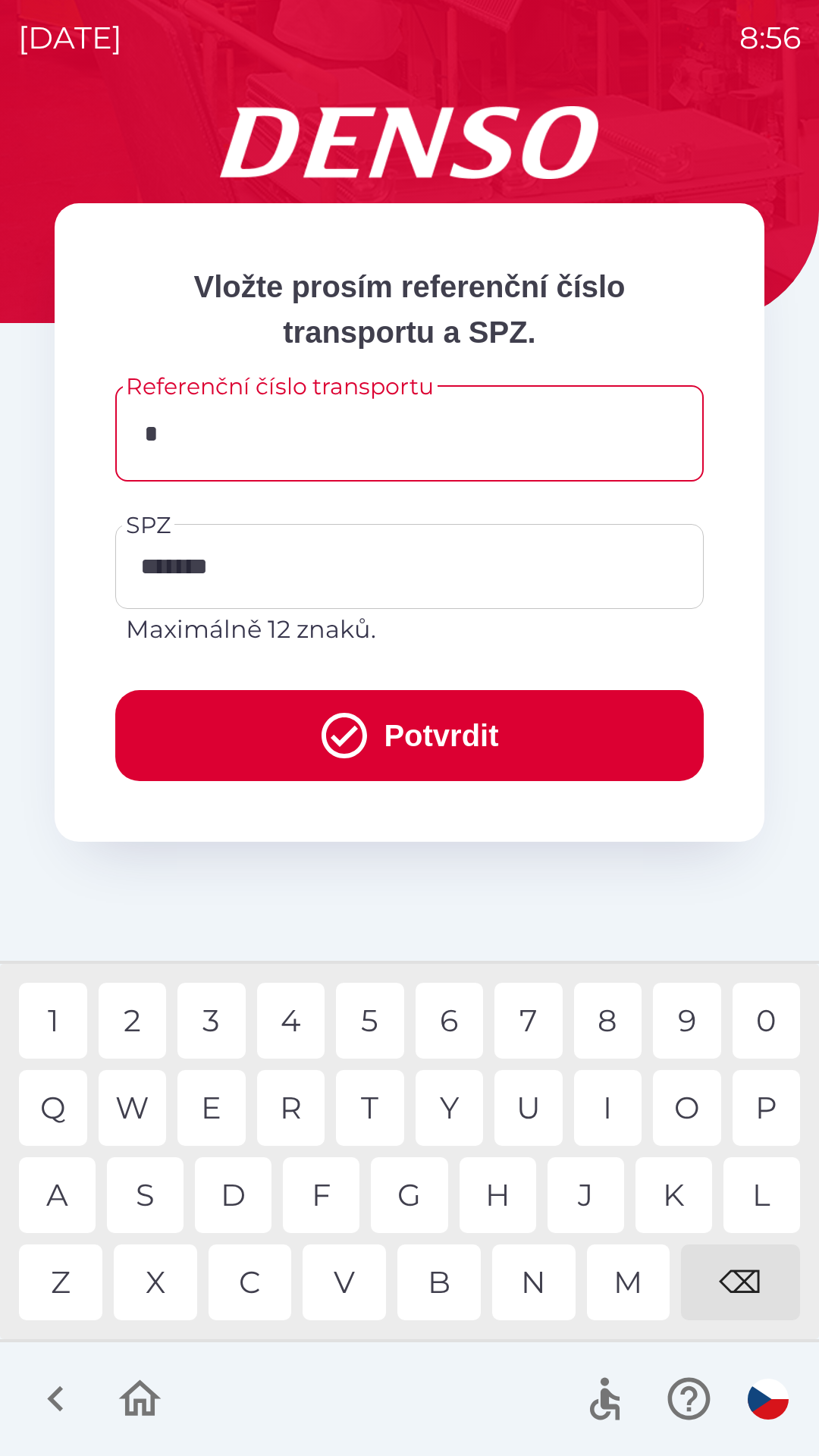
click at [763, 1017] on div "0" at bounding box center [767, 1021] width 68 height 76
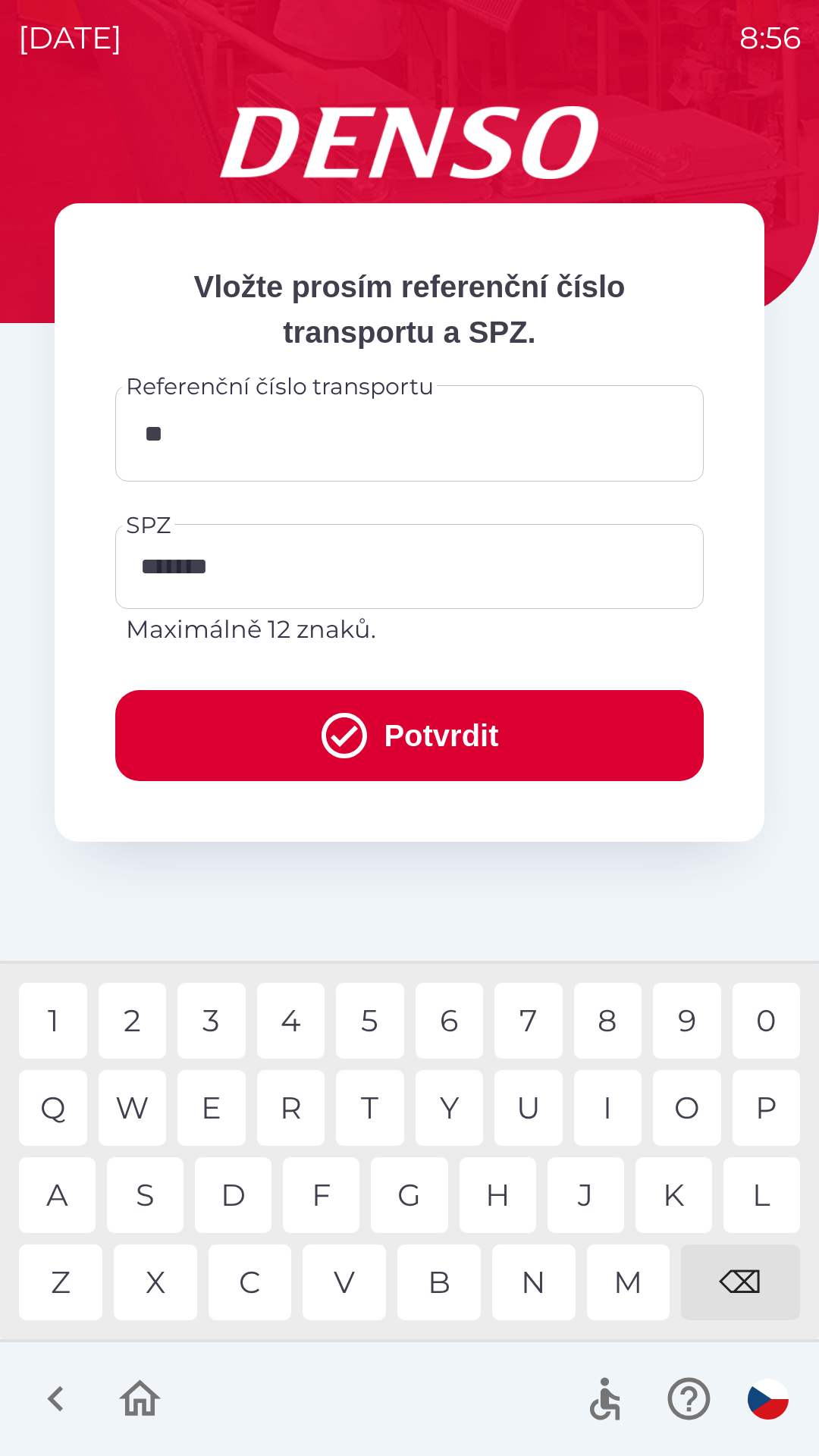
type input "***"
click at [523, 733] on button "Potvrdit" at bounding box center [410, 735] width 588 height 91
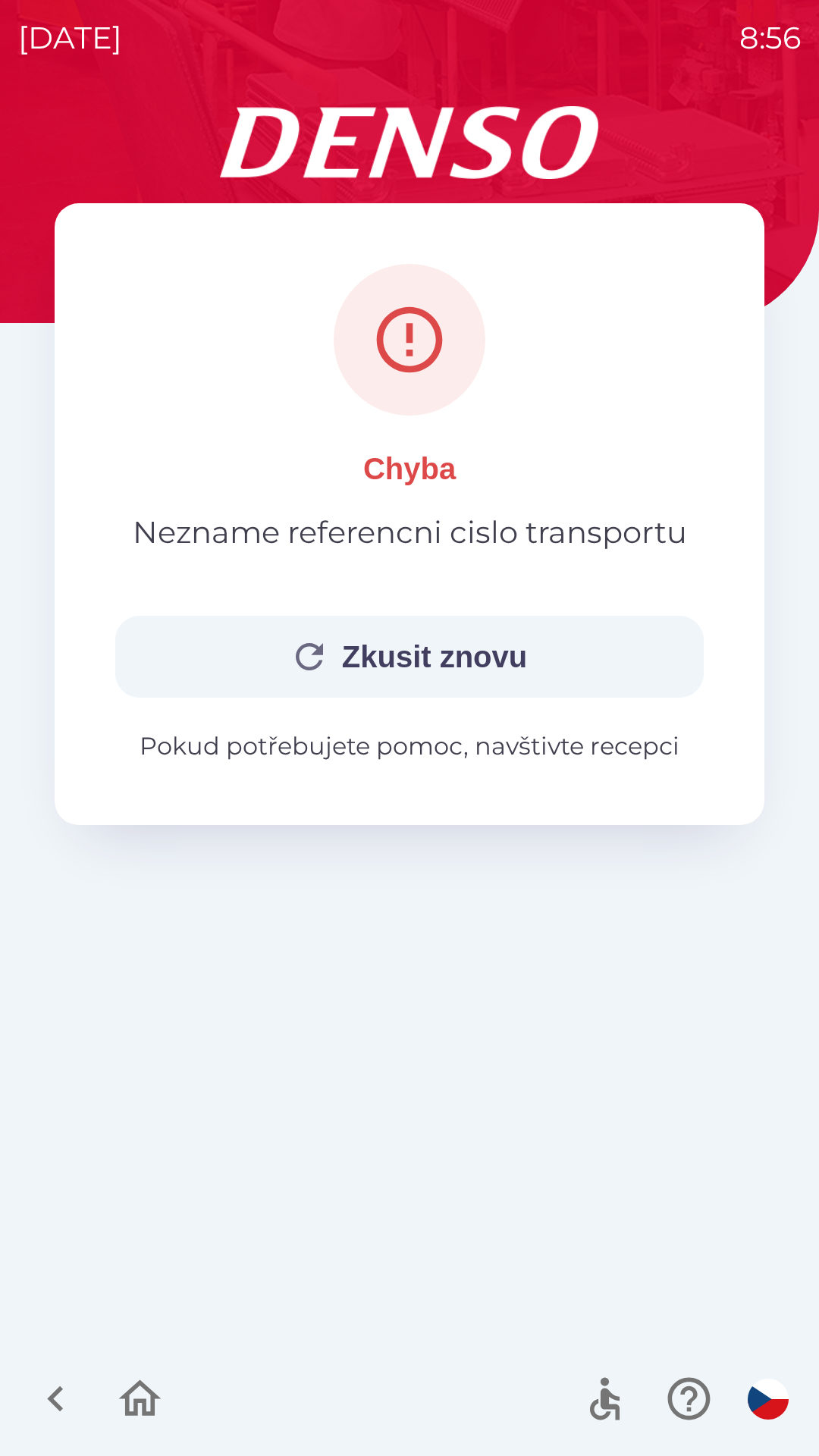
click at [528, 654] on button "Zkusit znovu" at bounding box center [410, 657] width 588 height 82
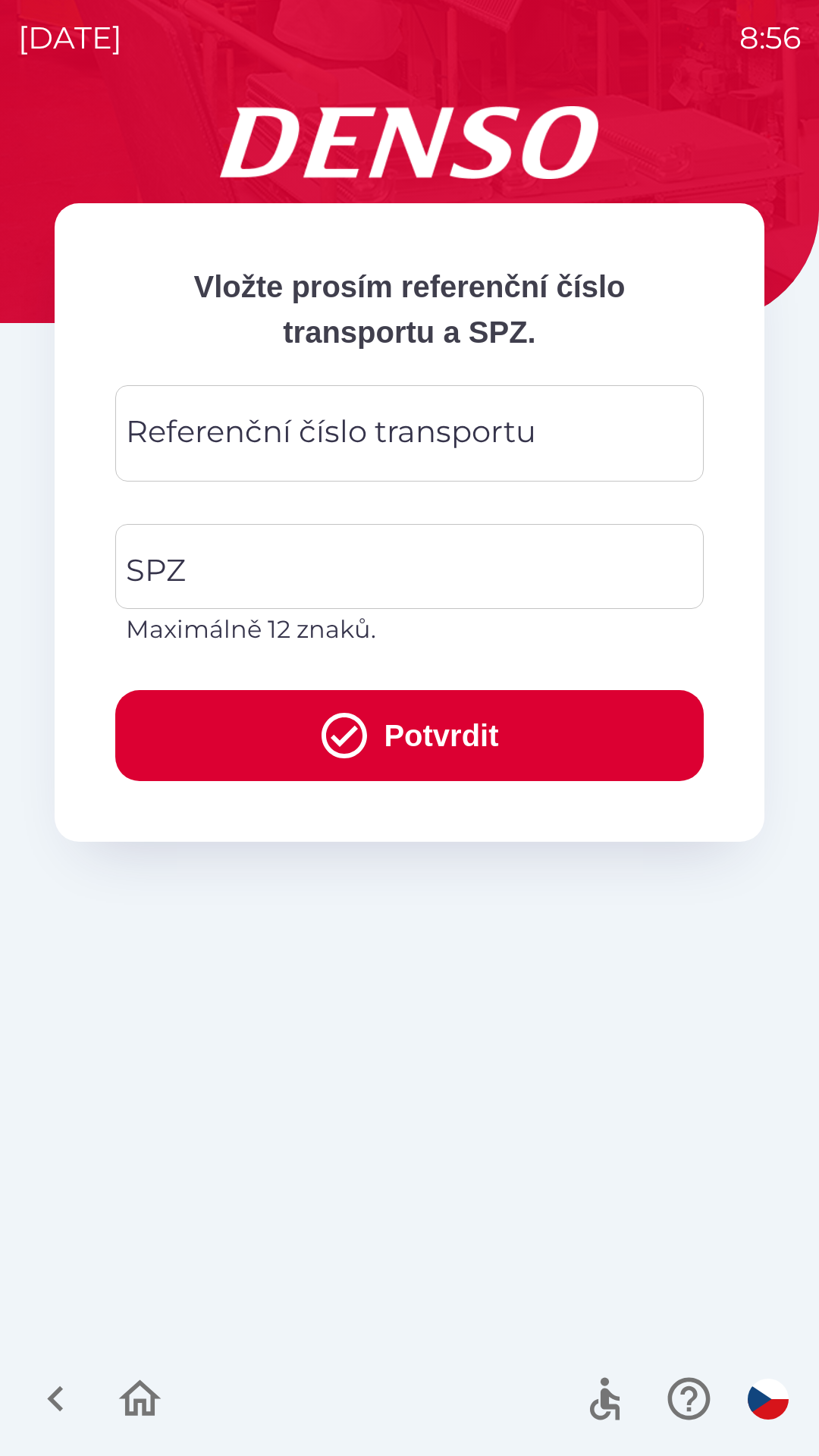
click at [454, 439] on div "Referenční číslo transportu Referenční číslo transportu" at bounding box center [410, 433] width 588 height 97
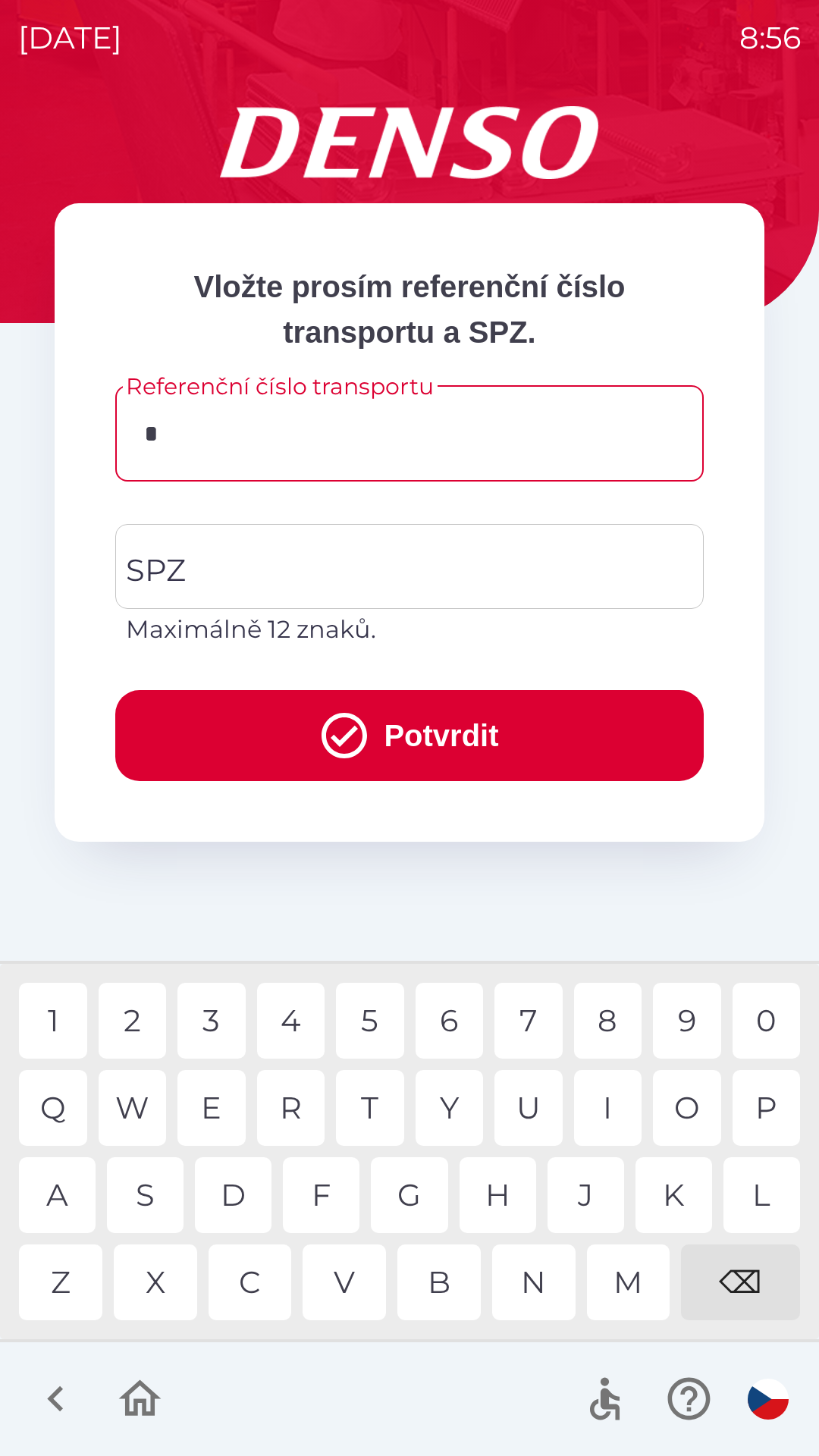
click at [212, 1003] on div "3" at bounding box center [212, 1021] width 68 height 76
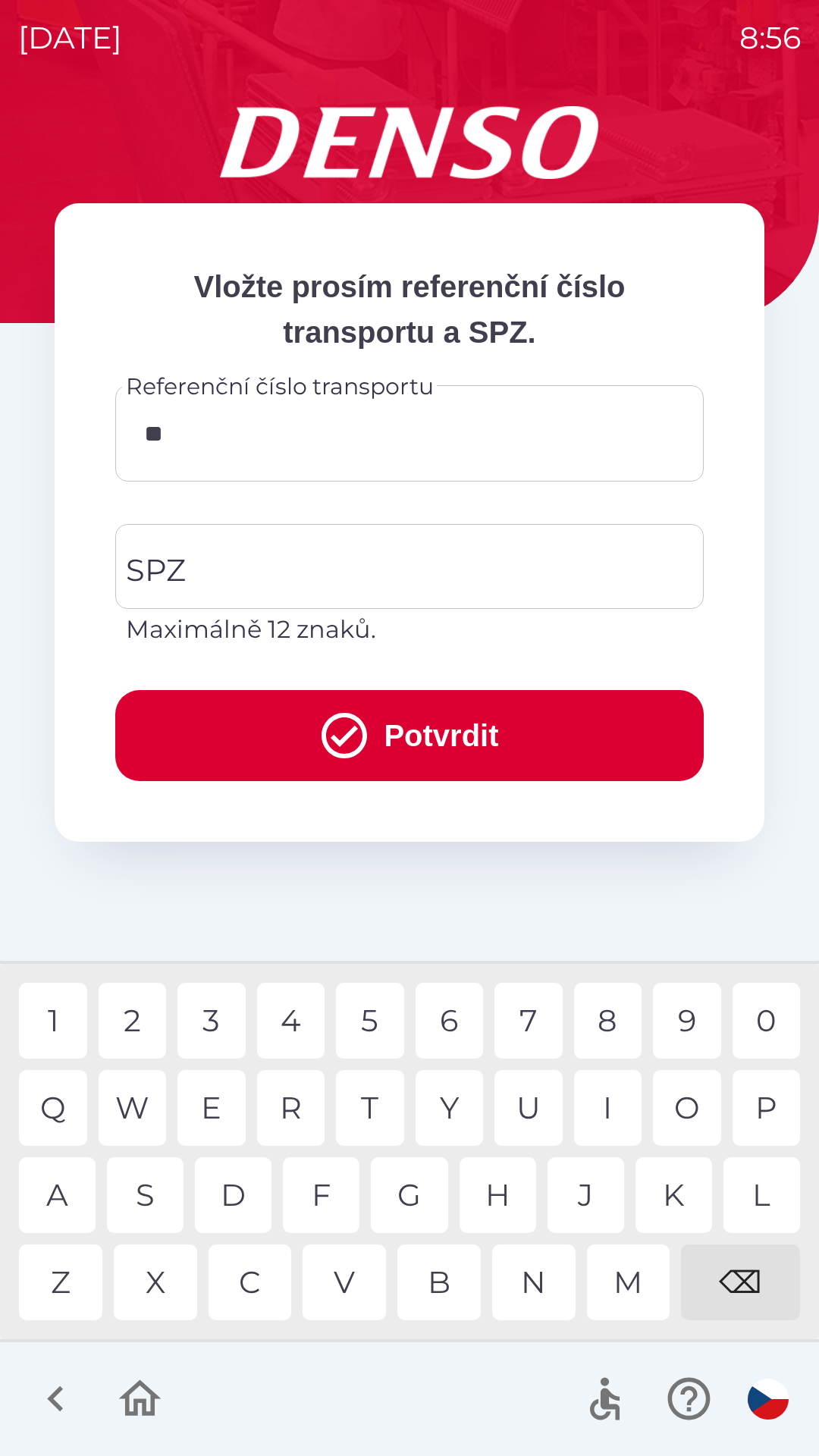
click at [442, 1007] on div "6" at bounding box center [450, 1021] width 68 height 76
click at [287, 1017] on div "4" at bounding box center [292, 1021] width 68 height 76
type input "******"
click at [133, 1004] on div "2" at bounding box center [133, 1021] width 68 height 76
click at [406, 548] on input "SPZ" at bounding box center [398, 566] width 552 height 71
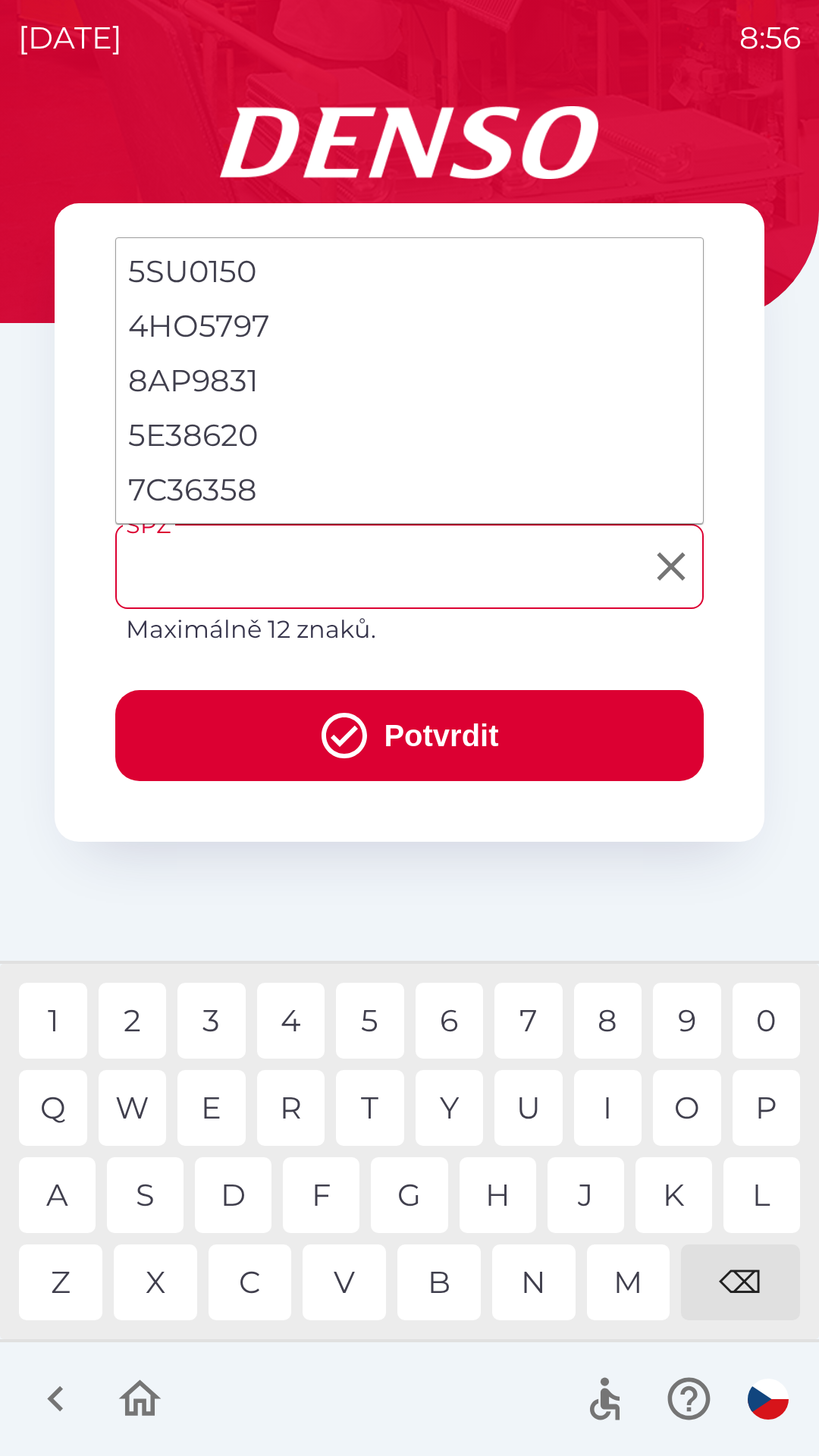
click at [239, 500] on li "7C36358" at bounding box center [410, 490] width 587 height 55
type input "*******"
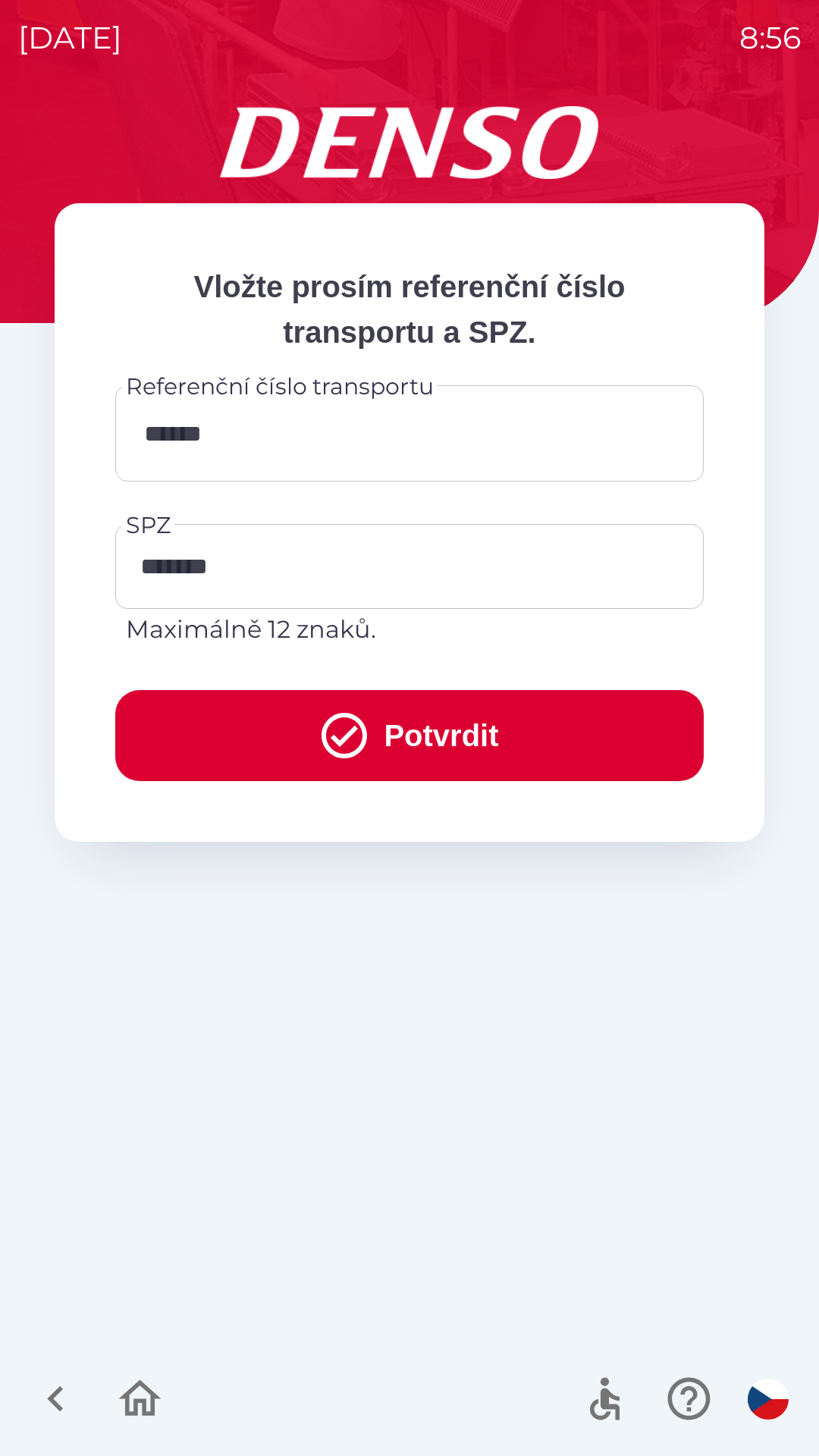
click at [421, 720] on button "Potvrdit" at bounding box center [410, 735] width 588 height 91
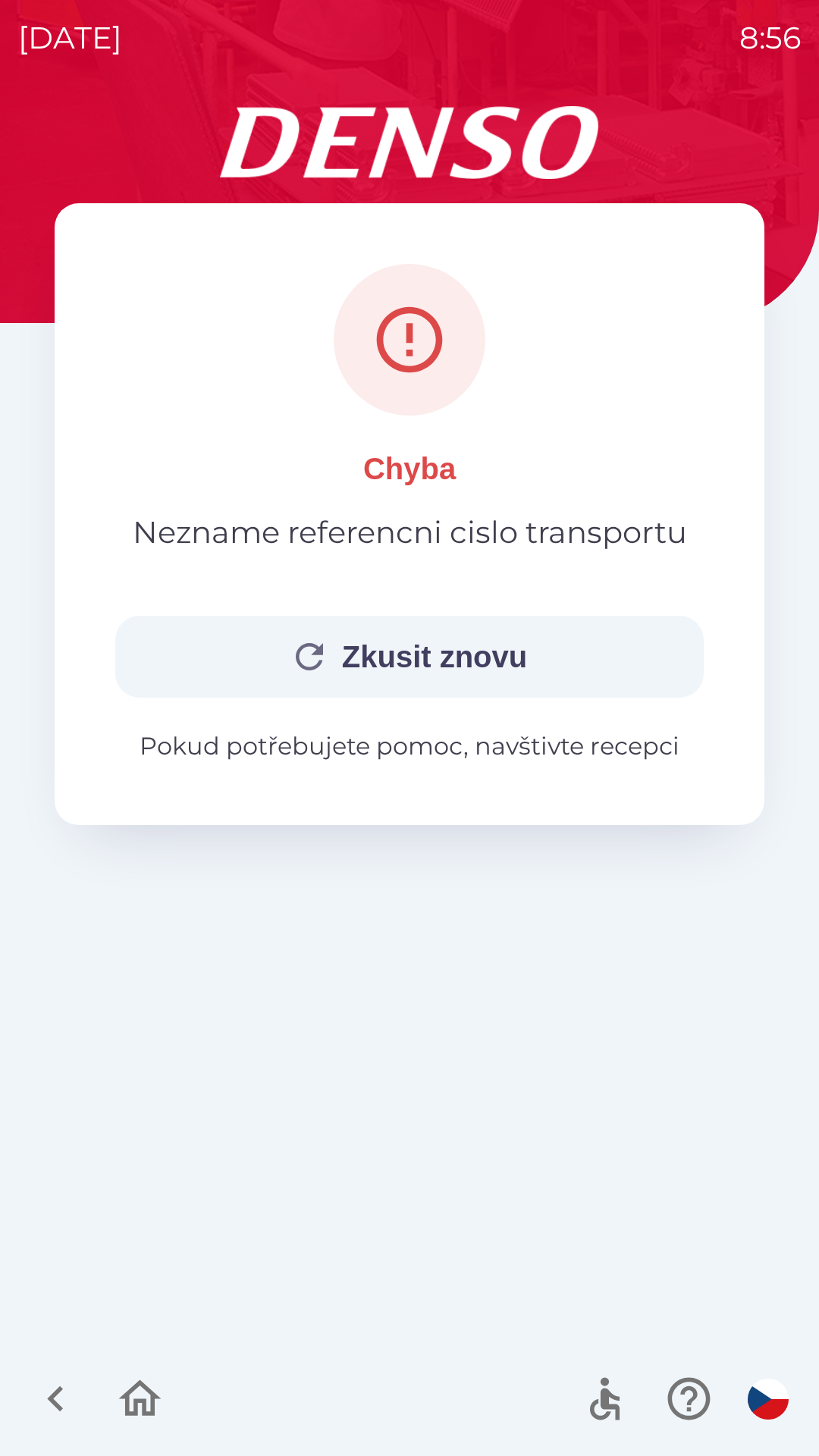
click at [562, 652] on button "Zkusit znovu" at bounding box center [410, 657] width 588 height 82
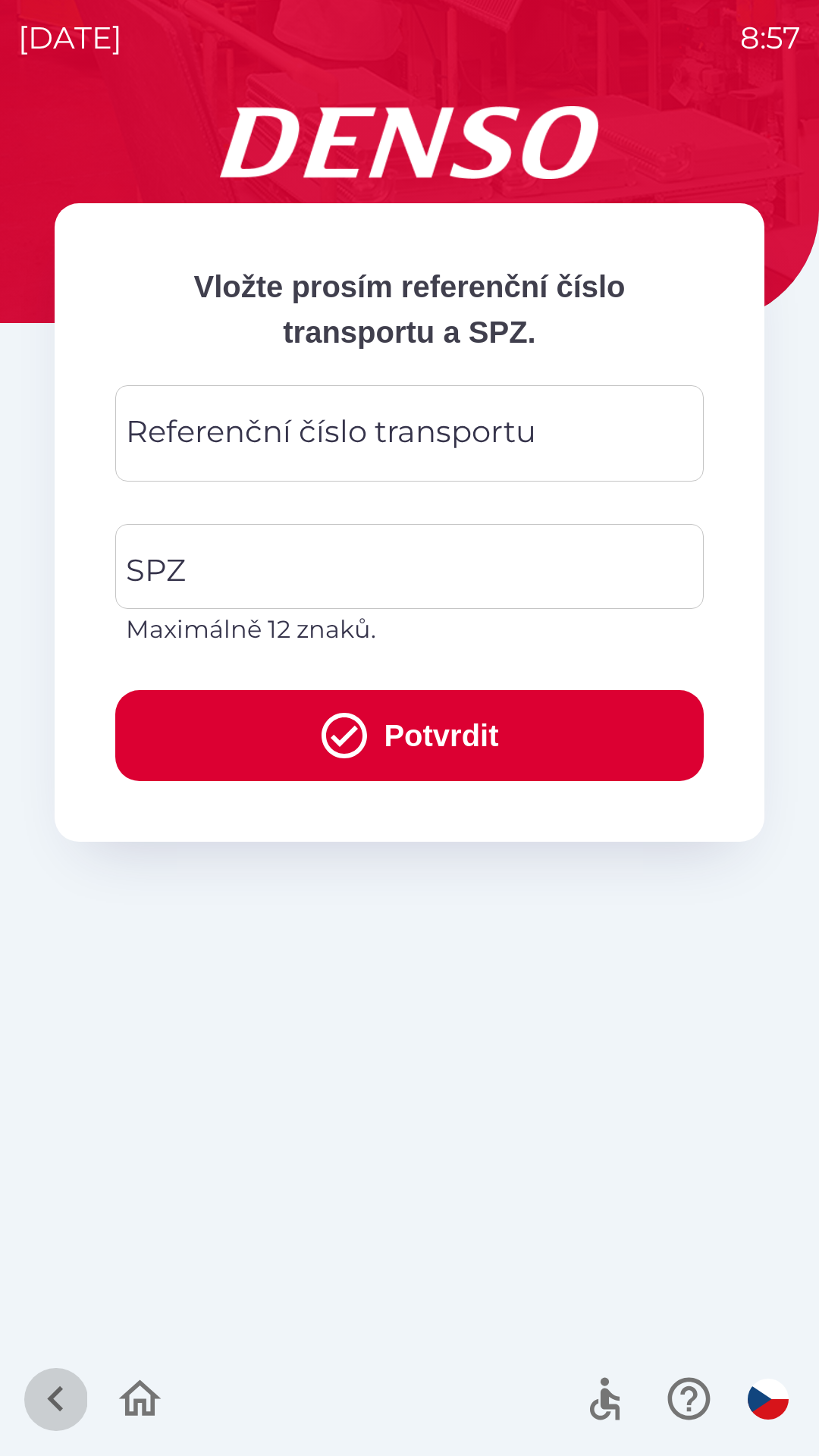
click at [56, 1377] on icon "button" at bounding box center [55, 1398] width 50 height 50
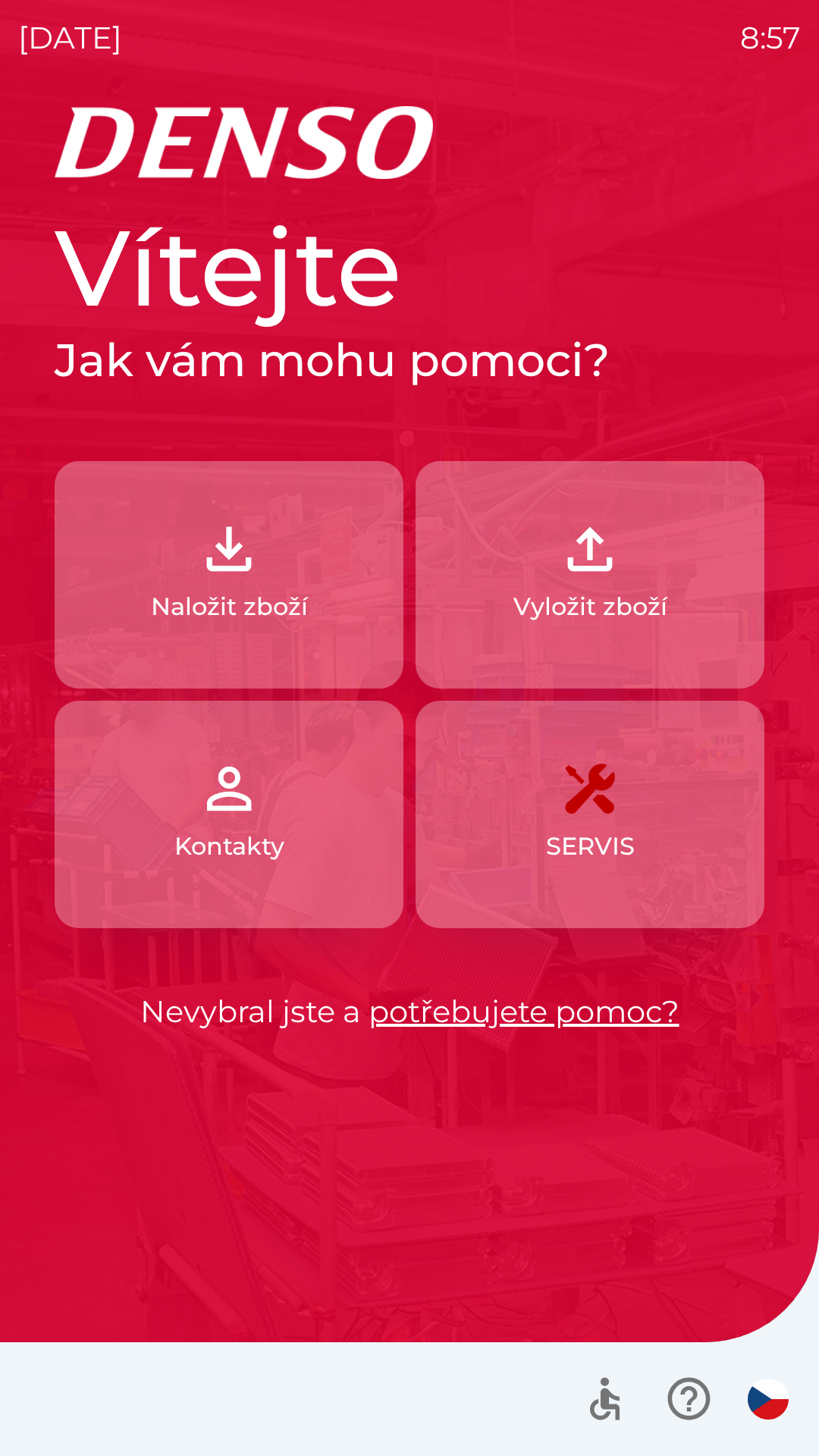
click at [284, 615] on p "Naložit zboží" at bounding box center [230, 606] width 157 height 37
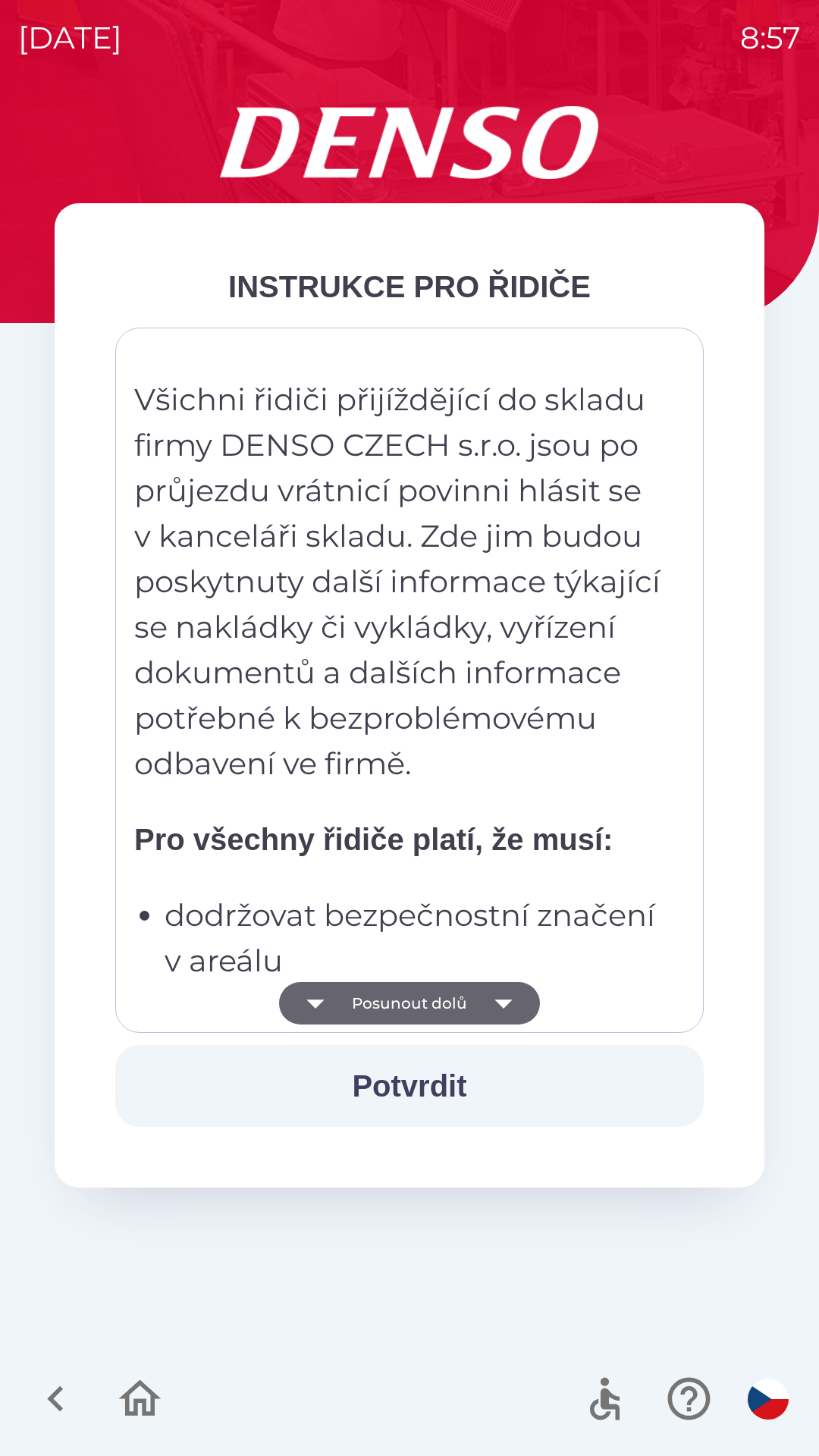
click at [443, 987] on button "Posunout dolů" at bounding box center [409, 1004] width 261 height 43
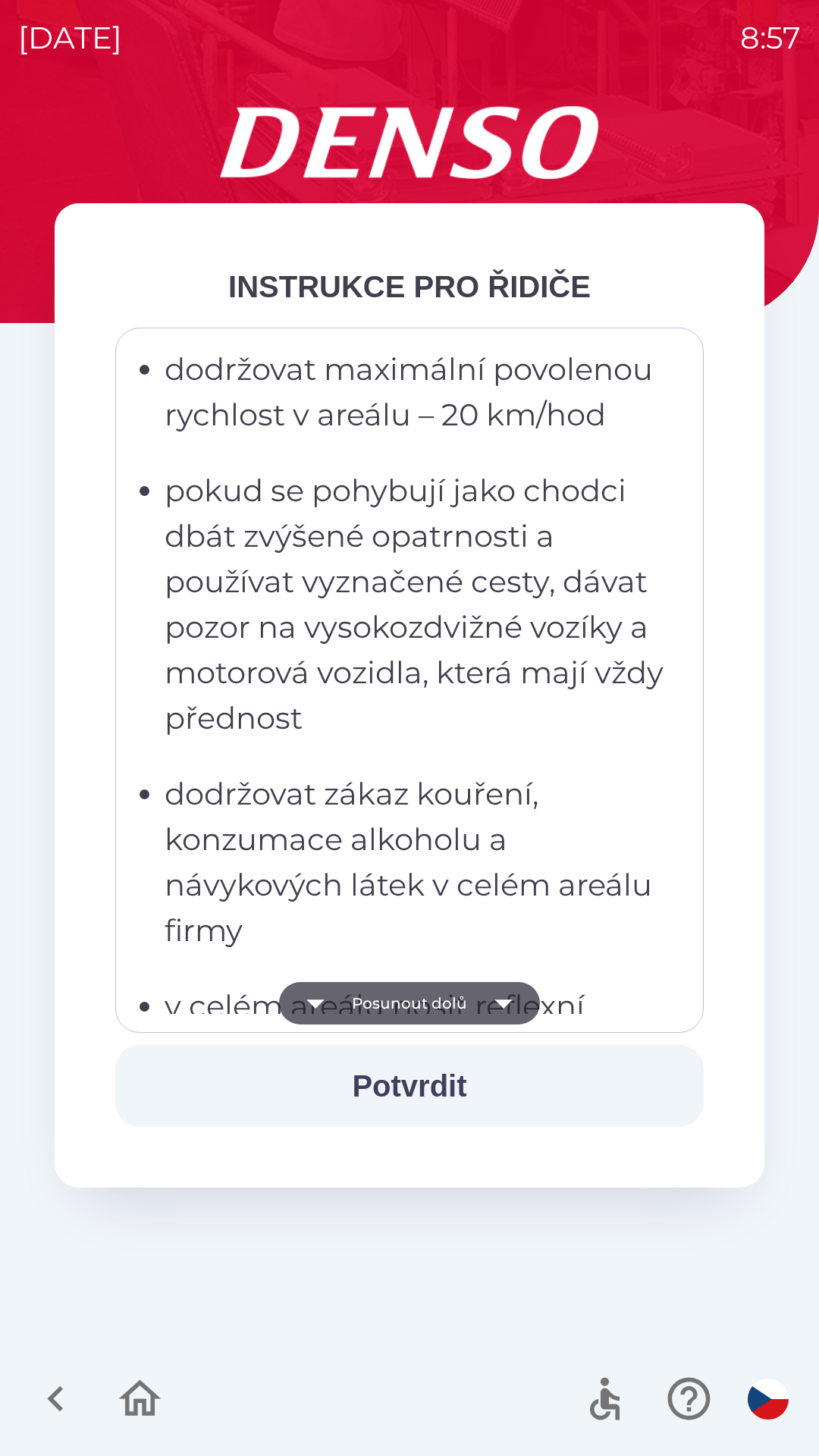
click at [459, 999] on button "Posunout dolů" at bounding box center [409, 1004] width 261 height 43
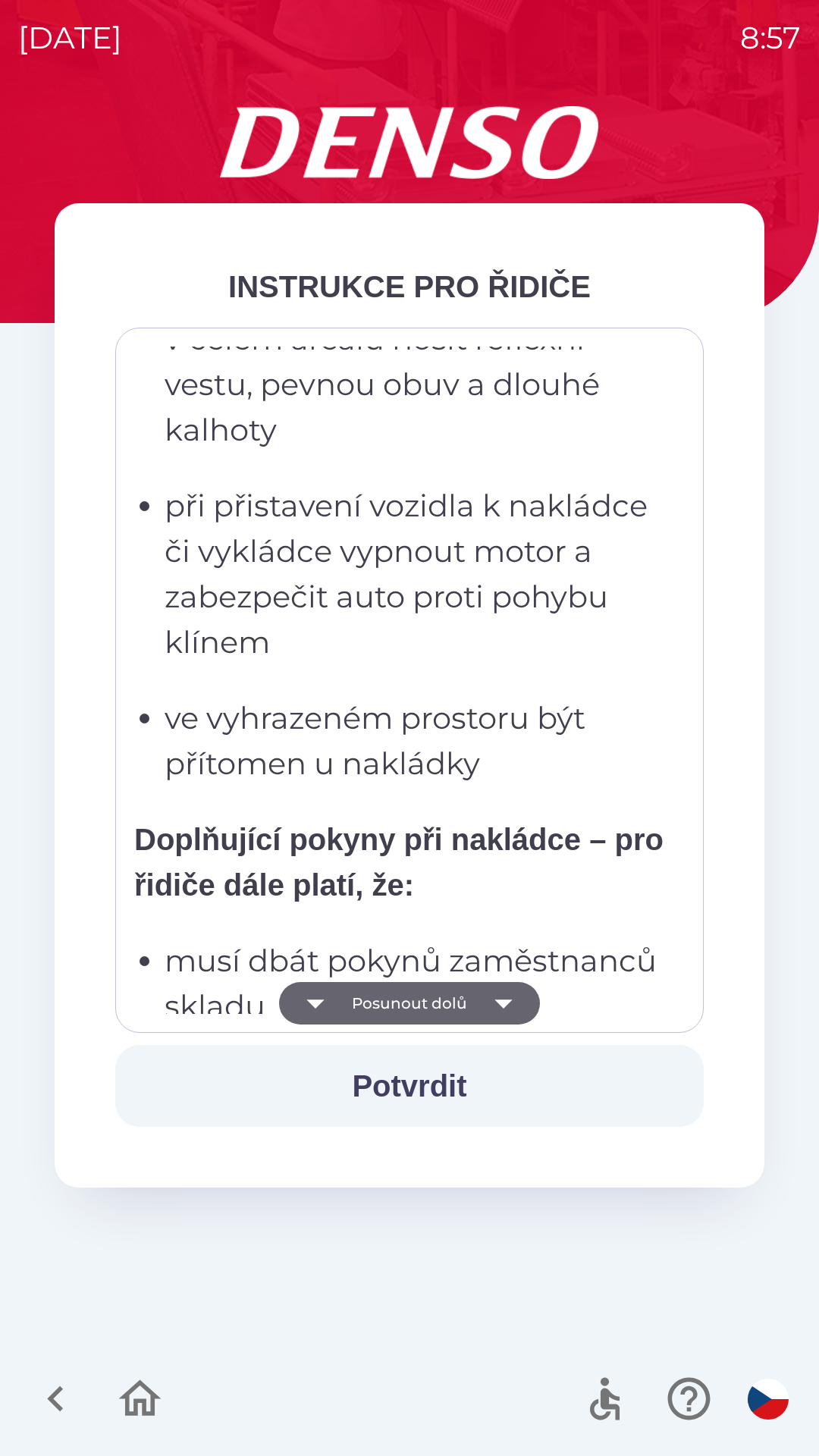
click at [465, 998] on button "Posunout dolů" at bounding box center [409, 1004] width 261 height 43
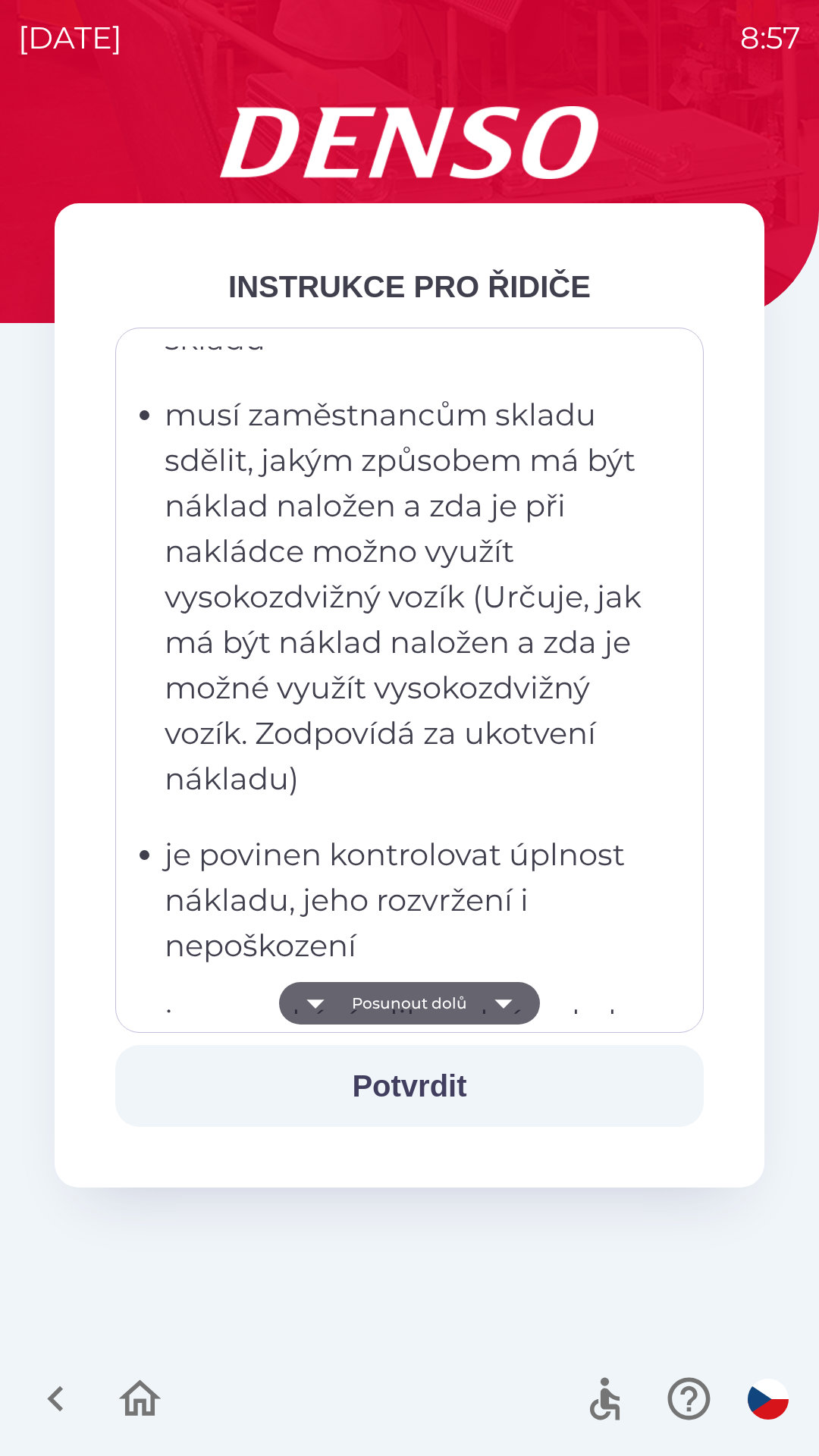
click at [473, 1003] on button "Posunout dolů" at bounding box center [409, 1004] width 261 height 43
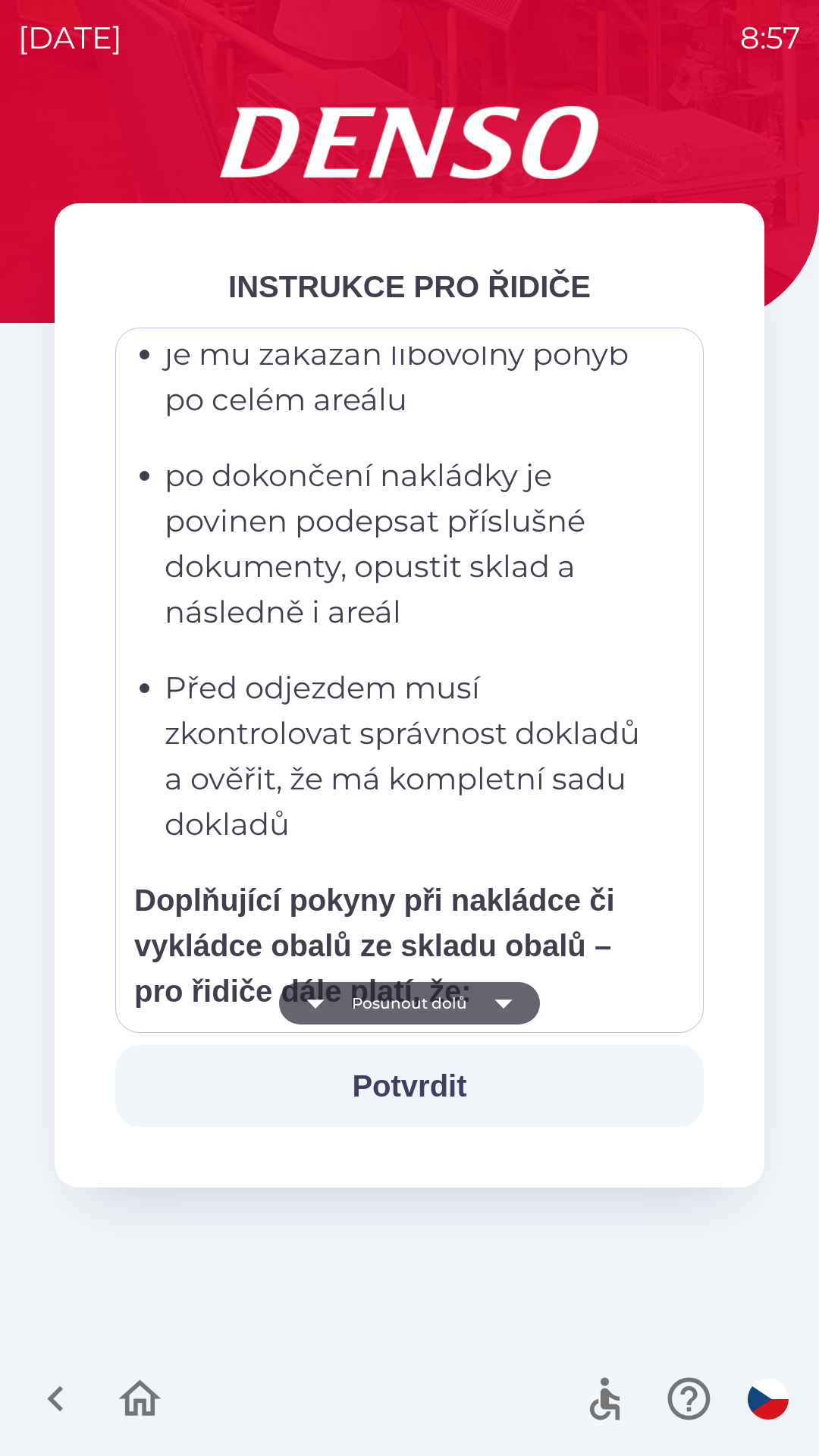
click at [478, 1011] on button "Posunout dolů" at bounding box center [409, 1004] width 261 height 43
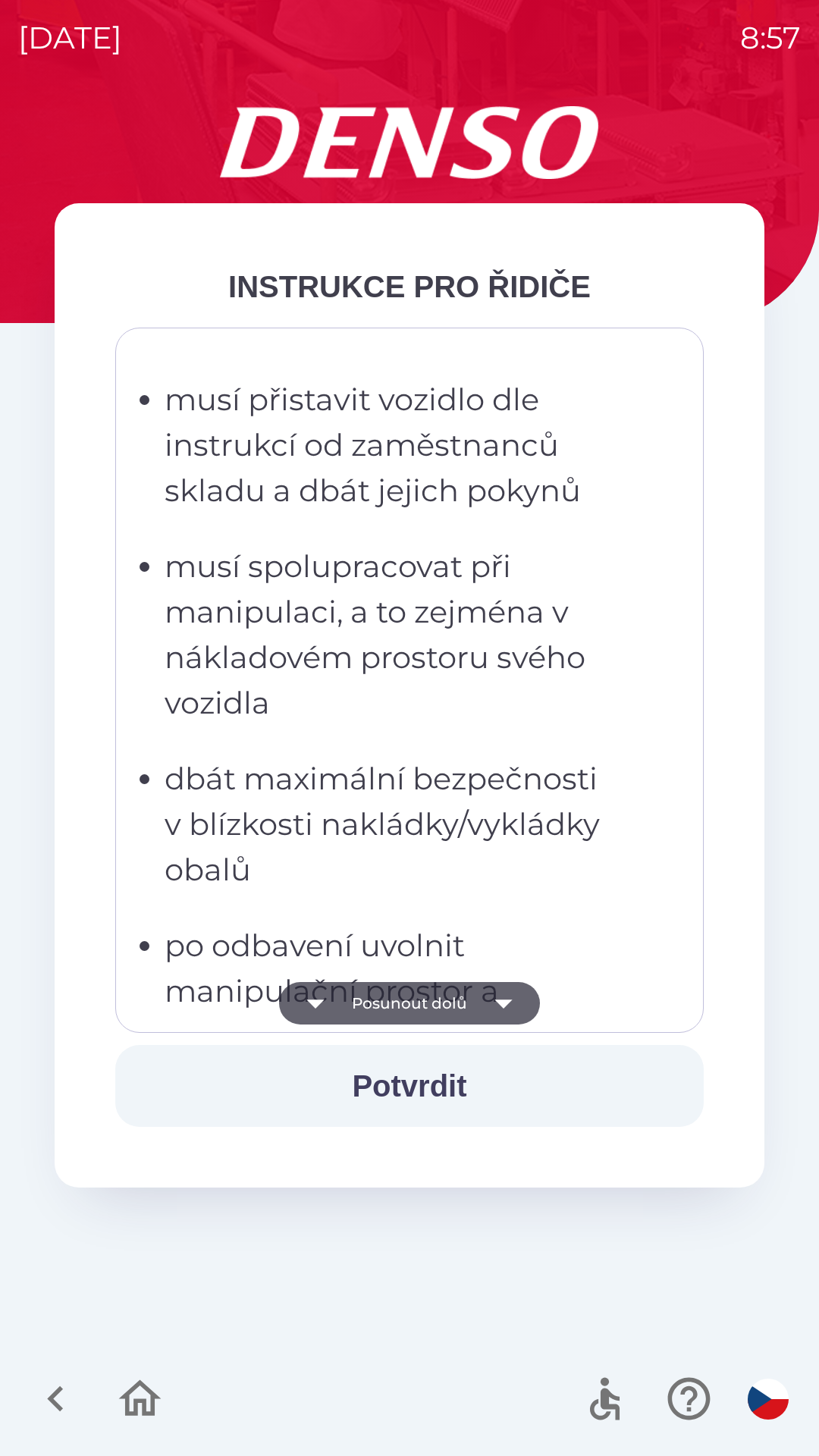
click at [486, 1008] on icon "button" at bounding box center [504, 1004] width 43 height 43
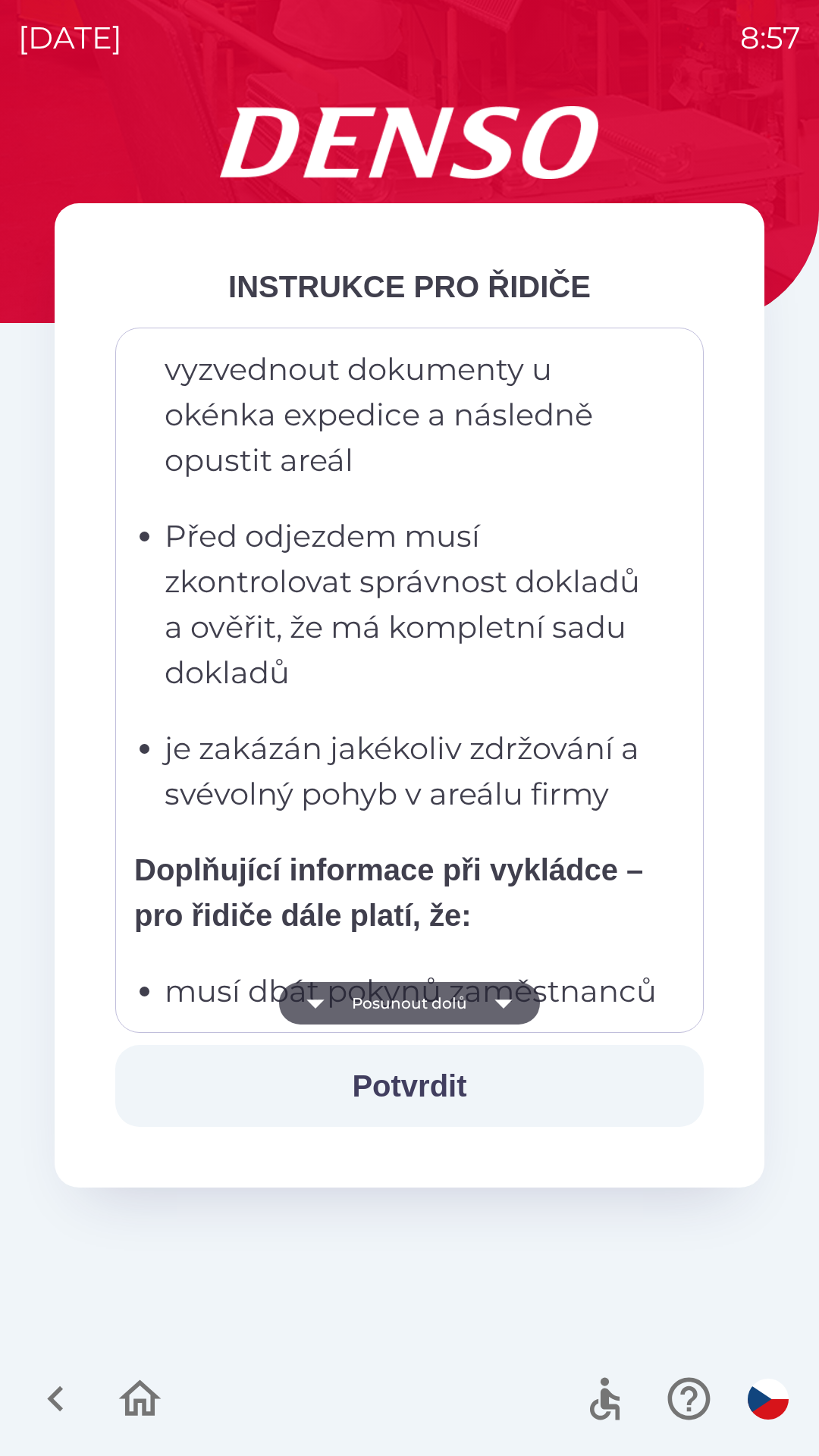
click at [486, 1005] on icon "button" at bounding box center [504, 1004] width 43 height 43
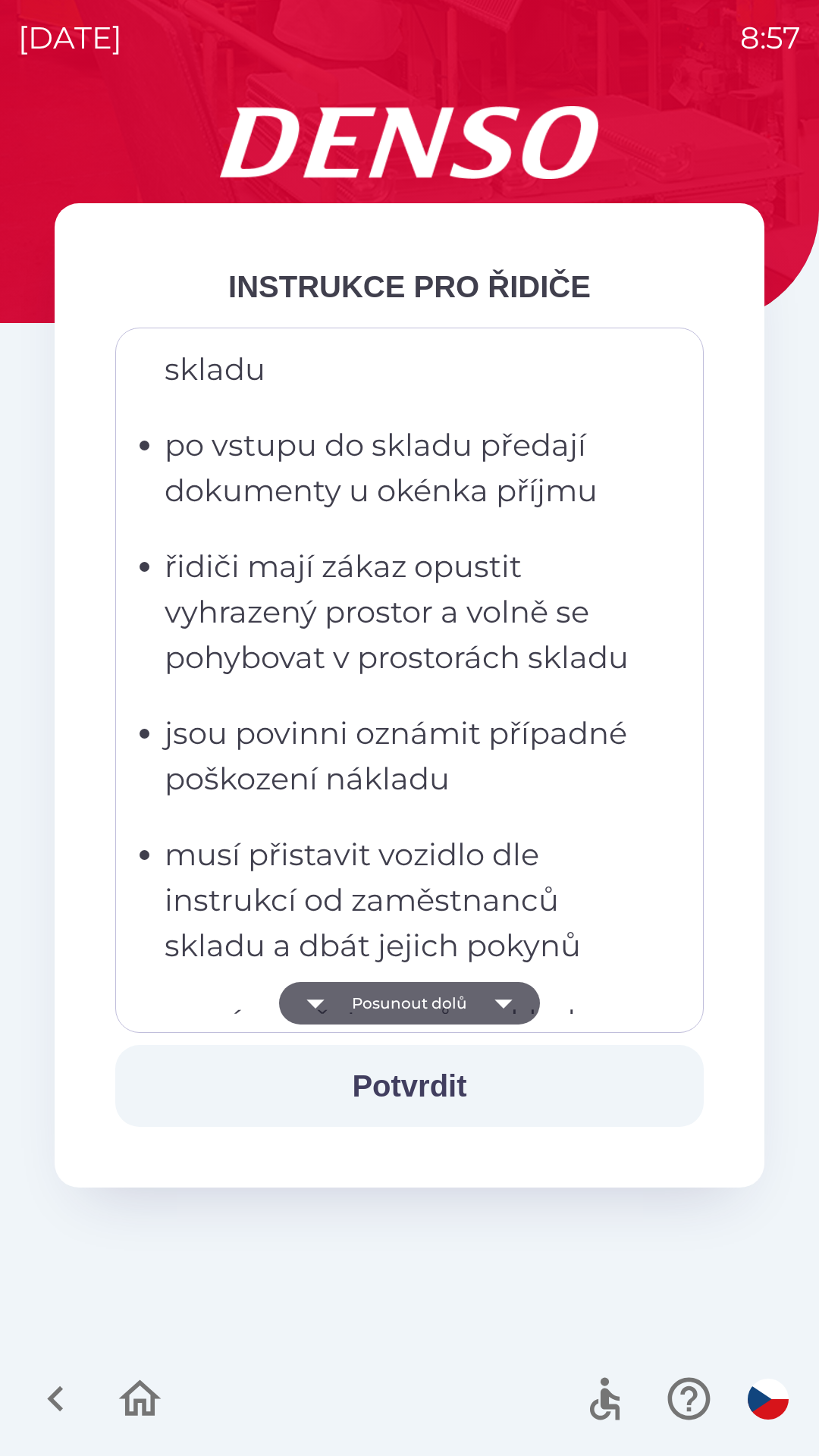
click at [488, 1002] on icon "button" at bounding box center [504, 1004] width 43 height 43
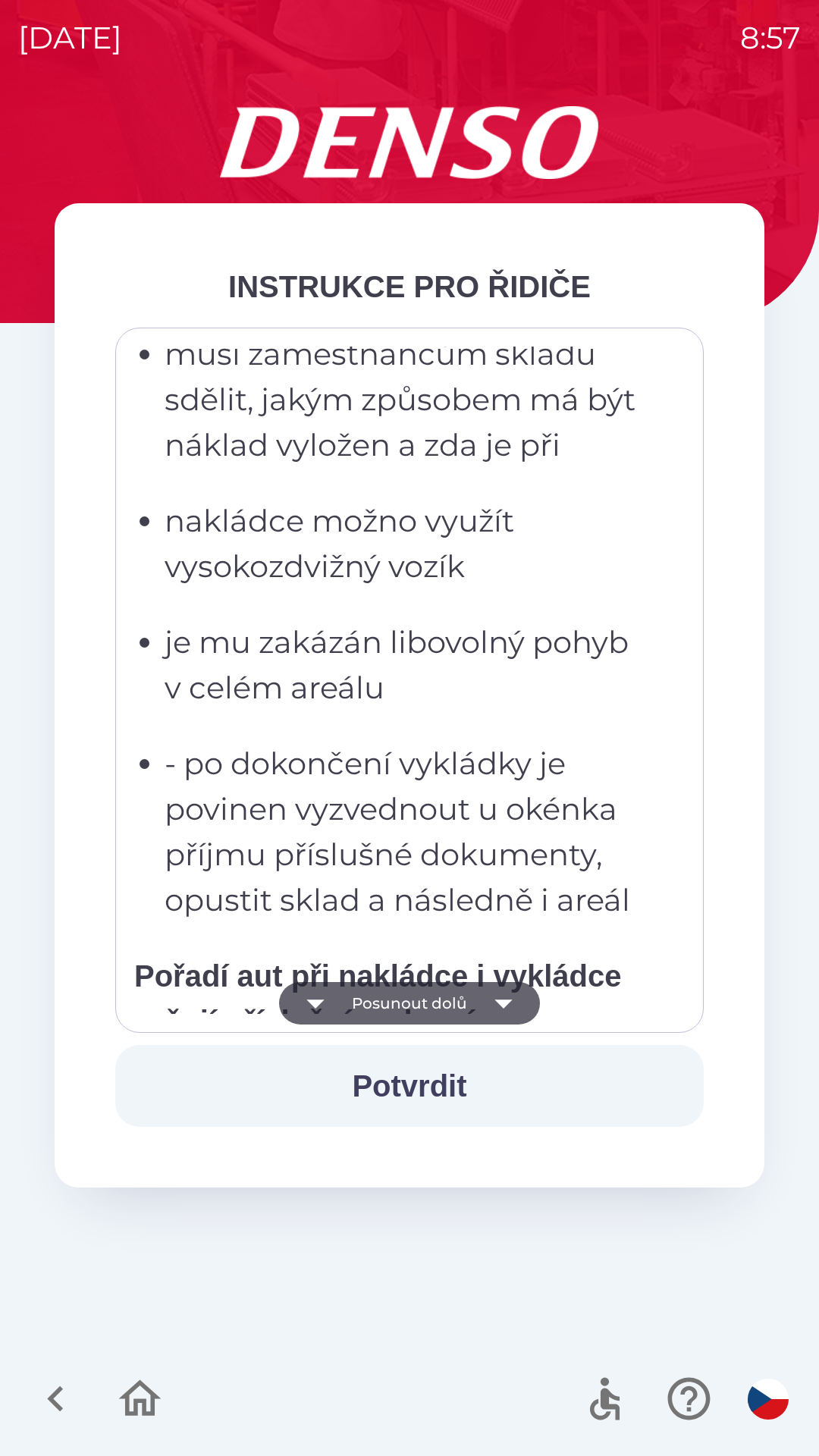
click at [494, 1002] on icon "button" at bounding box center [504, 1004] width 43 height 43
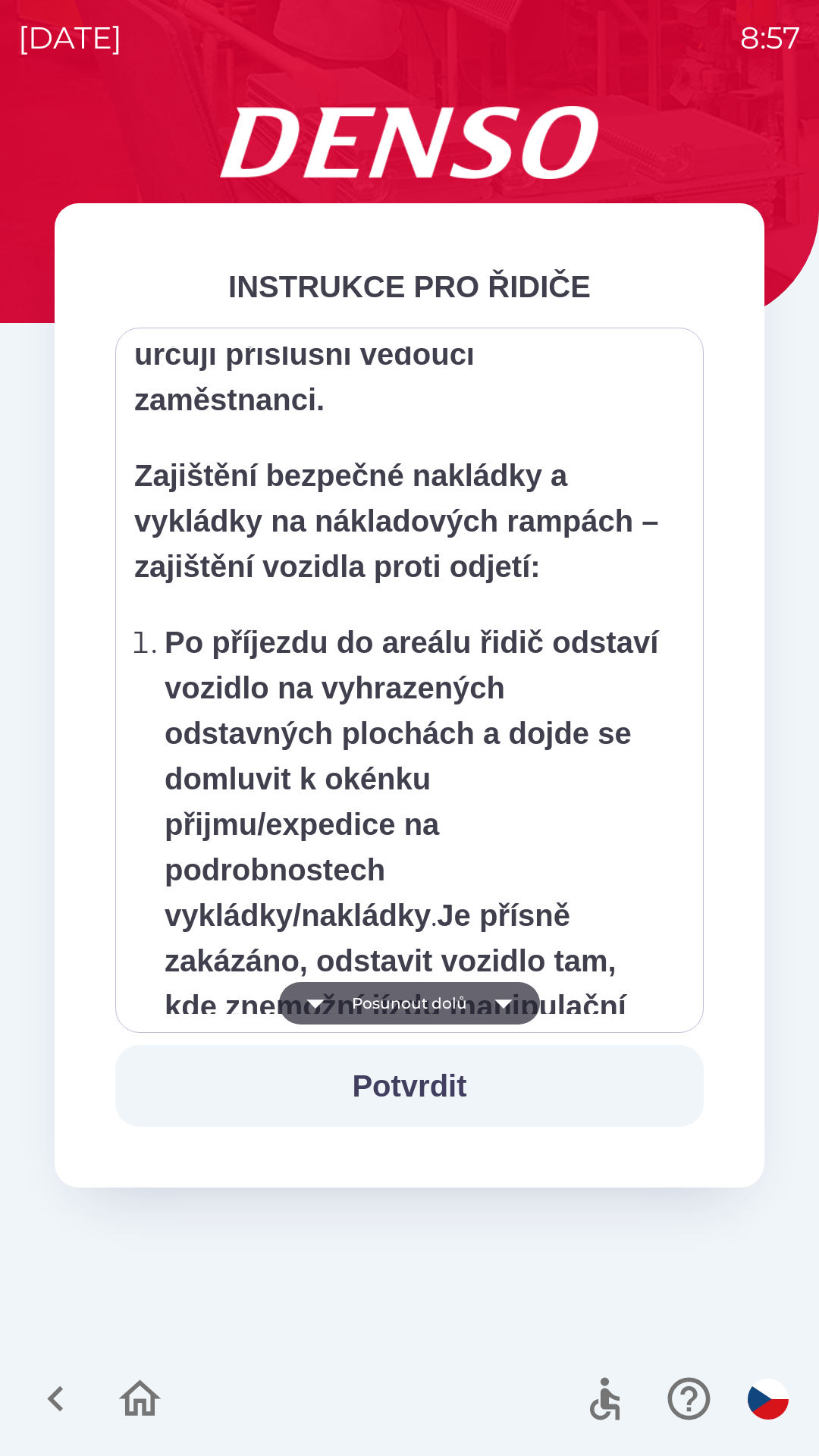
click at [498, 1003] on icon "button" at bounding box center [503, 1004] width 17 height 9
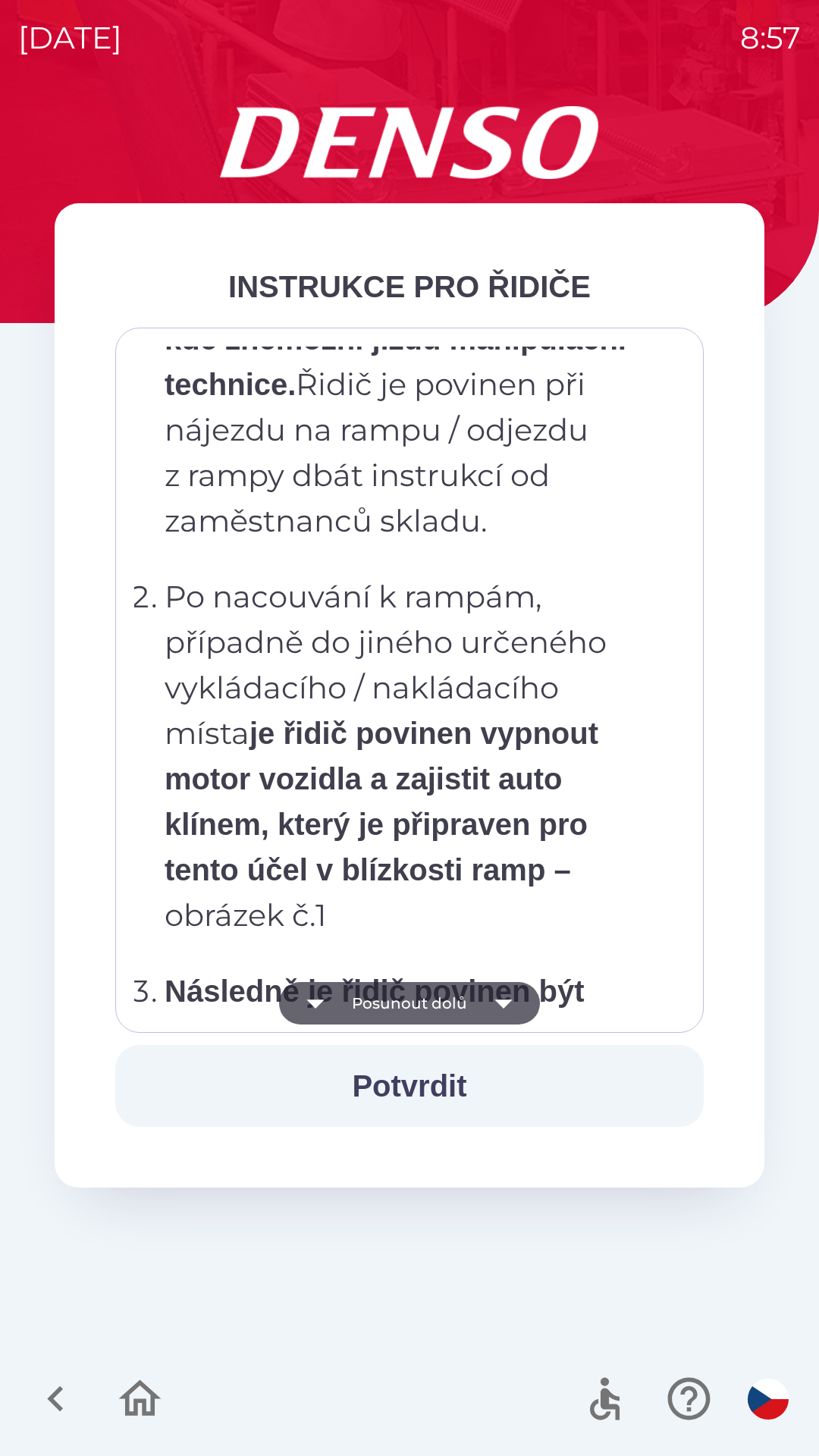
click at [498, 999] on icon "button" at bounding box center [504, 1004] width 43 height 43
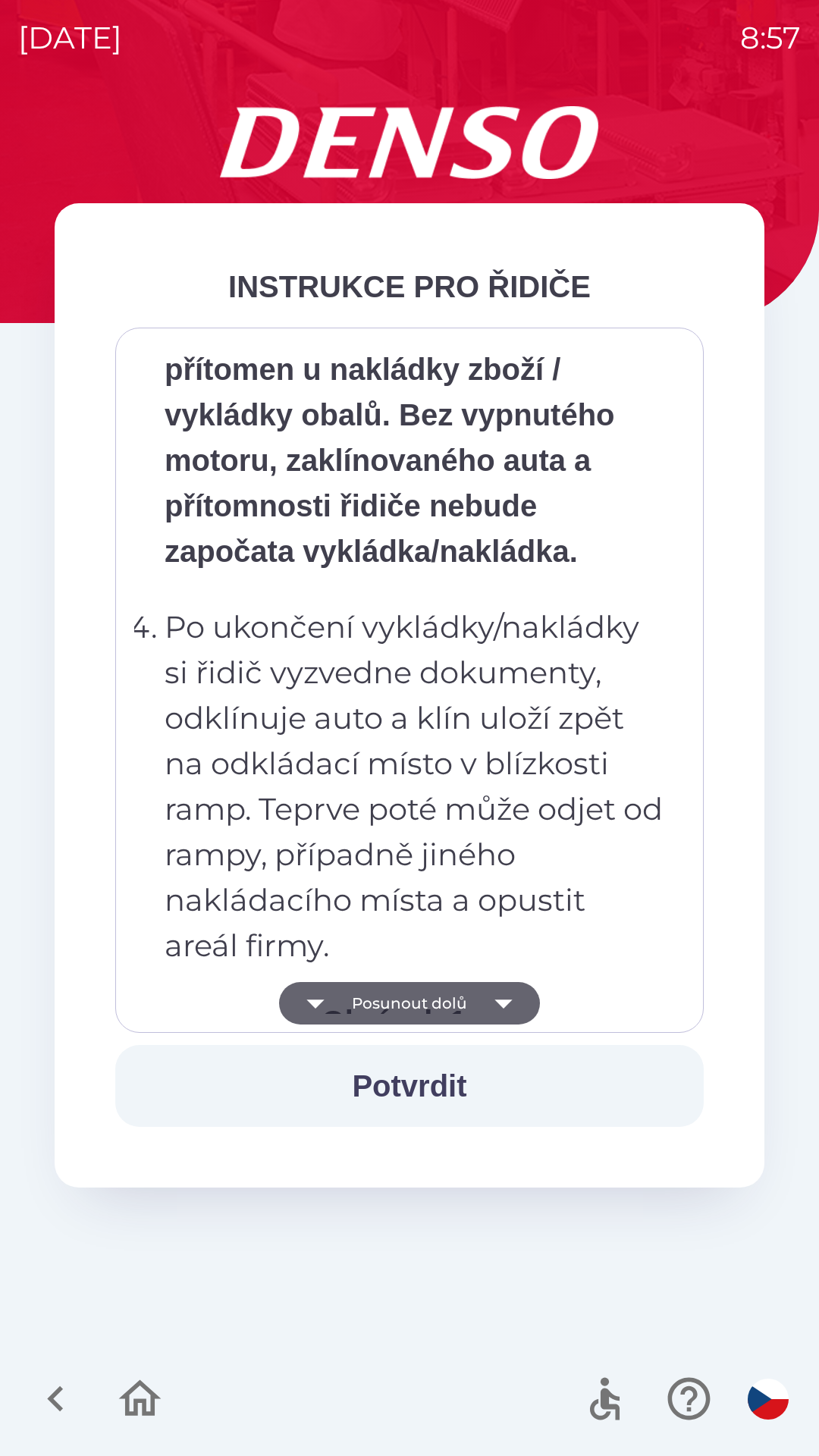
click at [498, 997] on icon "button" at bounding box center [504, 1004] width 43 height 43
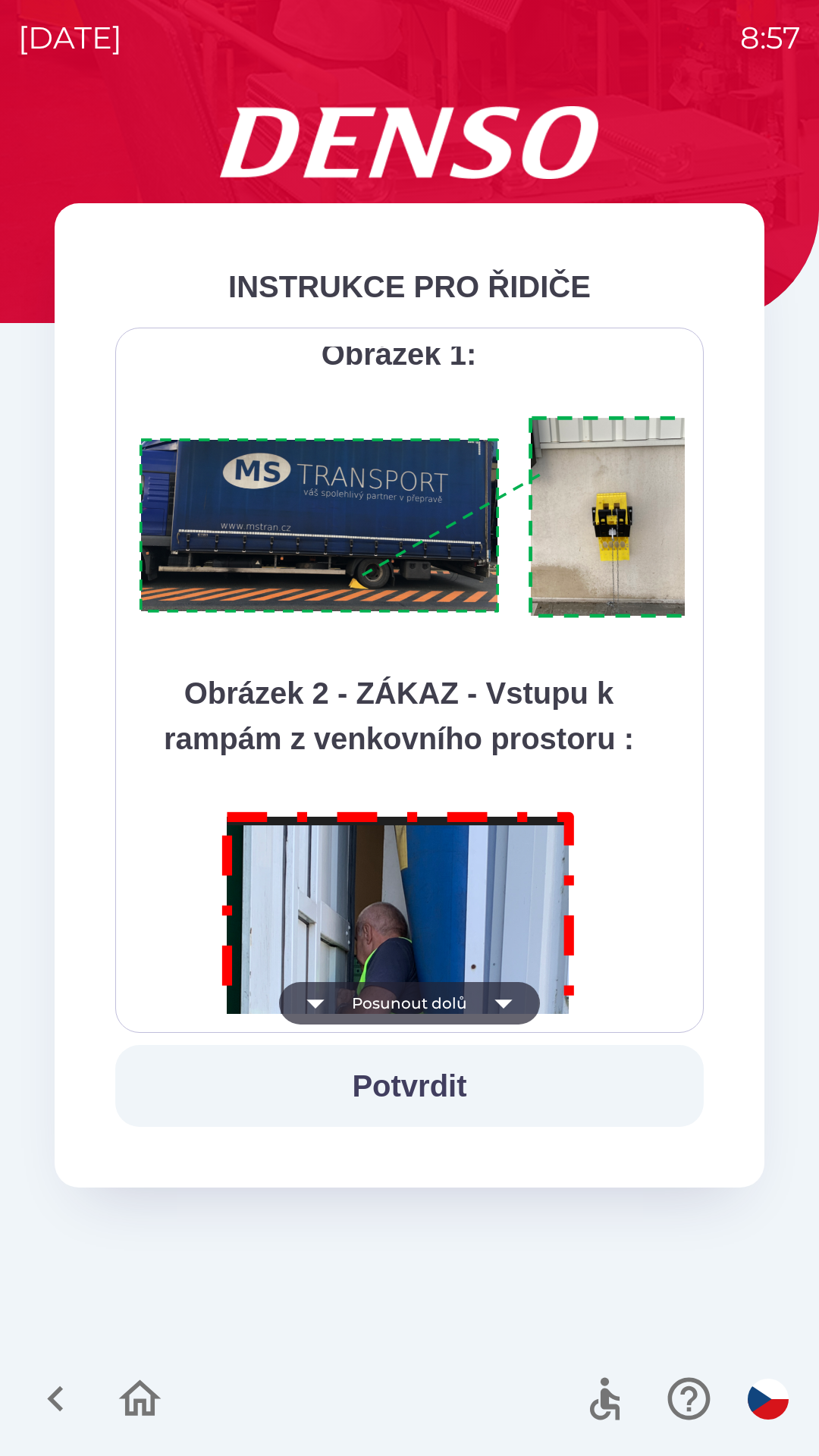
click at [494, 1002] on icon "button" at bounding box center [504, 1004] width 43 height 43
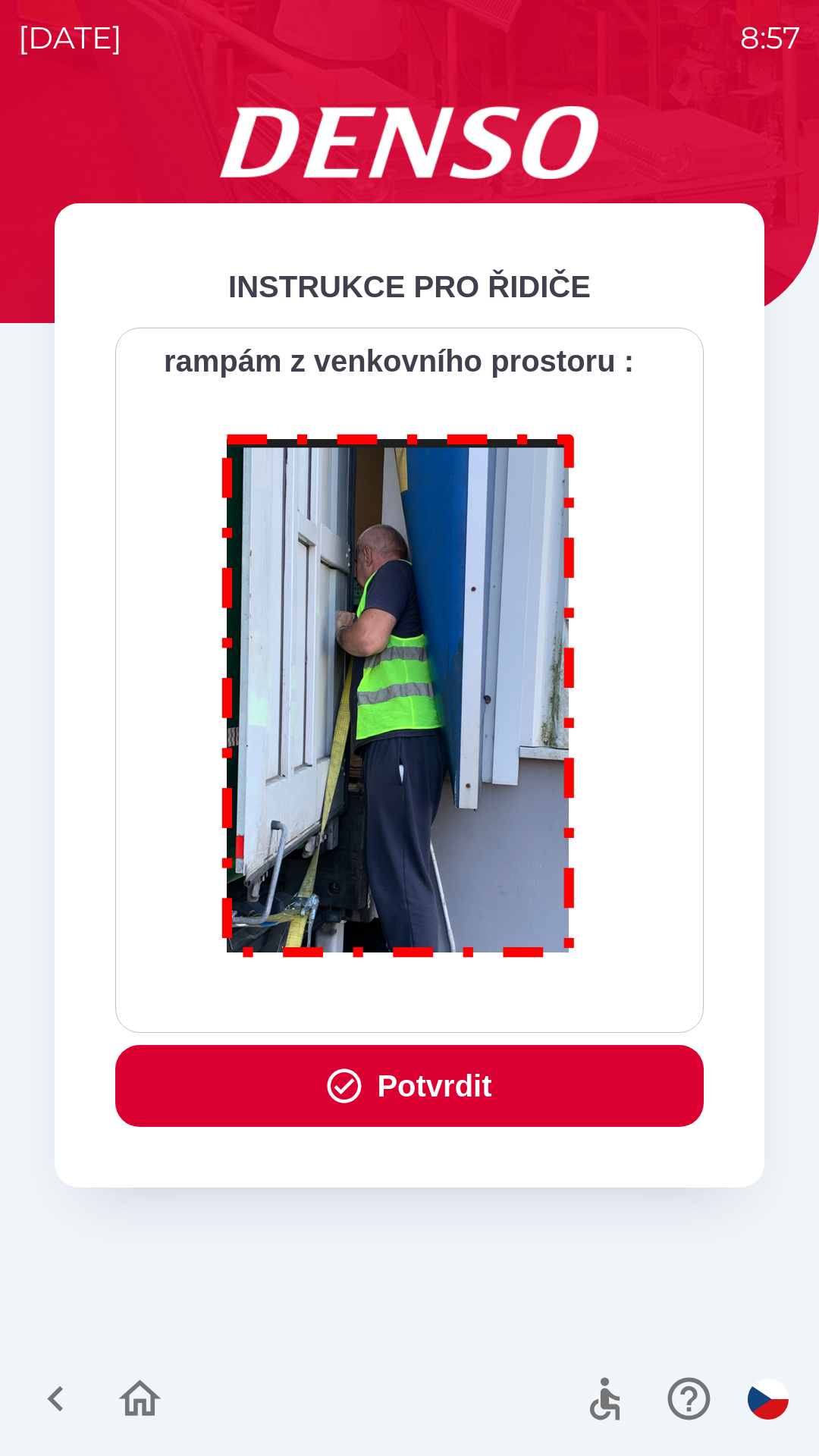
click at [494, 1002] on div "Všichni řidiči přijíždějící do skladu firmy DENSO CZECH s.r.o. jsou po průjezdu…" at bounding box center [410, 680] width 551 height 668
click at [500, 993] on div "Všichni řidiči přijíždějící do skladu firmy DENSO CZECH s.r.o. jsou po průjezdu…" at bounding box center [410, 680] width 551 height 668
click at [466, 1102] on button "Potvrdit" at bounding box center [410, 1086] width 588 height 82
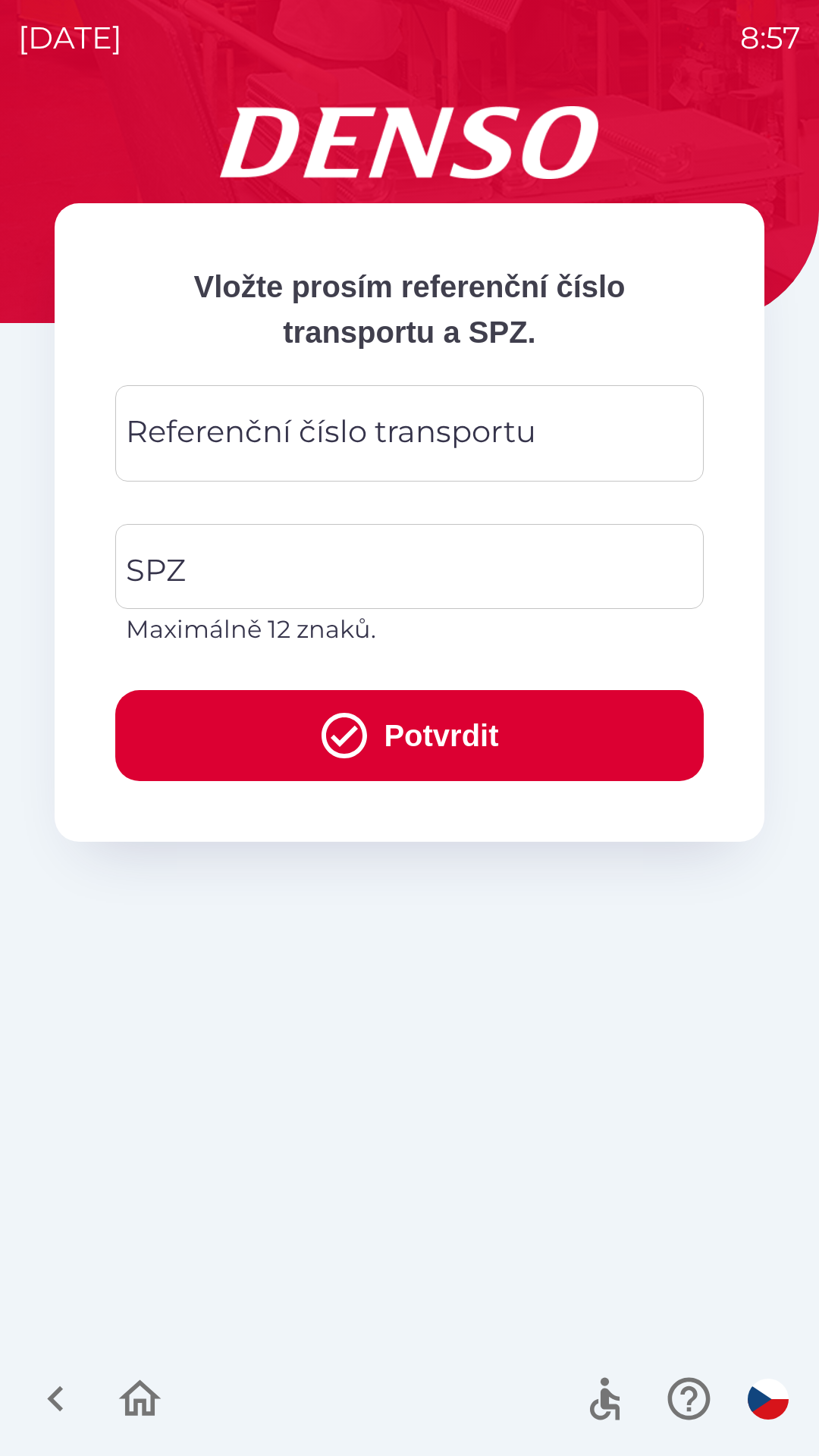
click at [446, 429] on div "Referenční číslo transportu Referenční číslo transportu" at bounding box center [410, 433] width 588 height 97
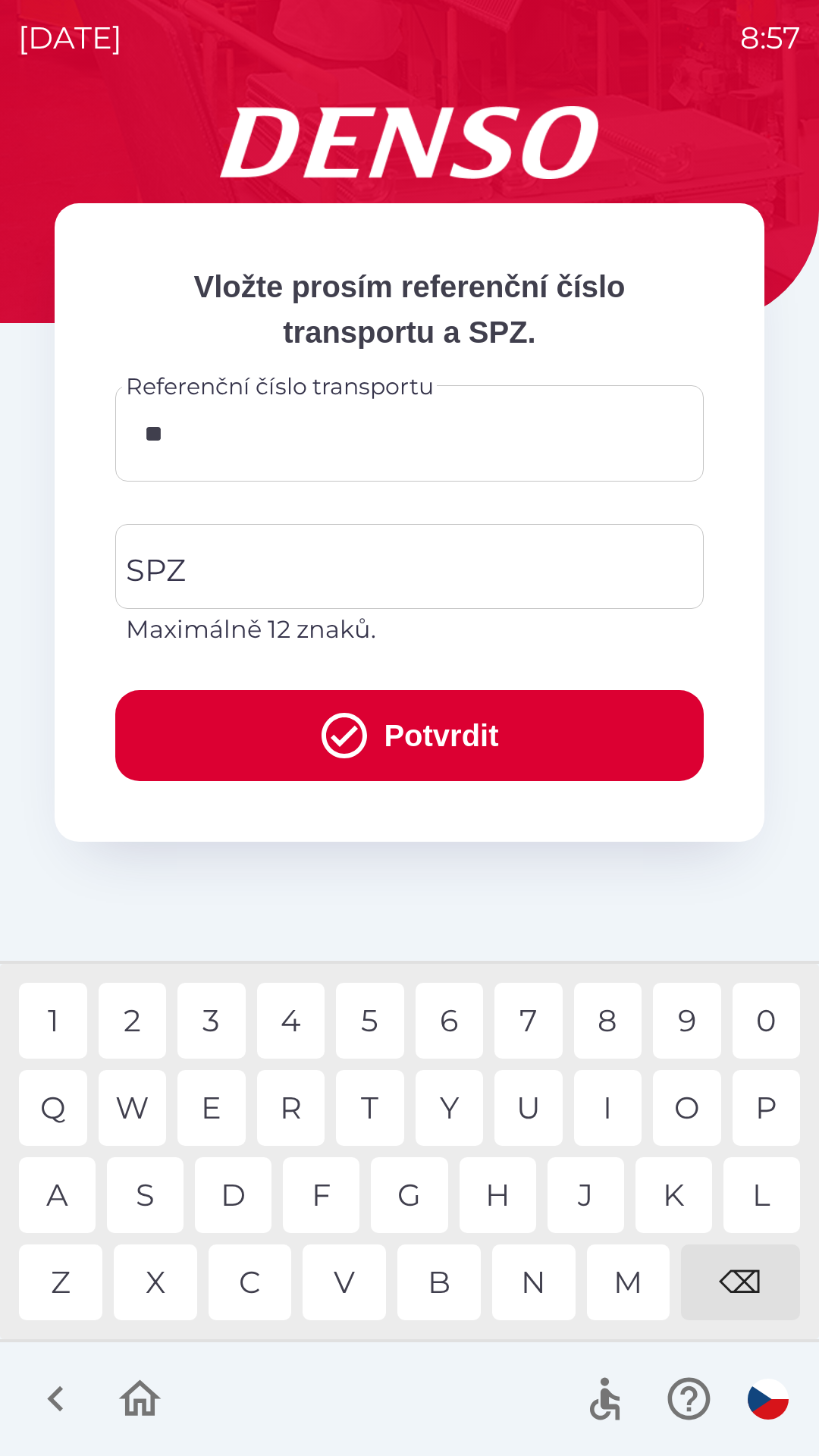
click at [215, 1011] on div "3" at bounding box center [212, 1021] width 68 height 76
type input "********"
click at [142, 1008] on div "2" at bounding box center [133, 1021] width 68 height 76
click at [346, 566] on input "SPZ" at bounding box center [398, 566] width 552 height 71
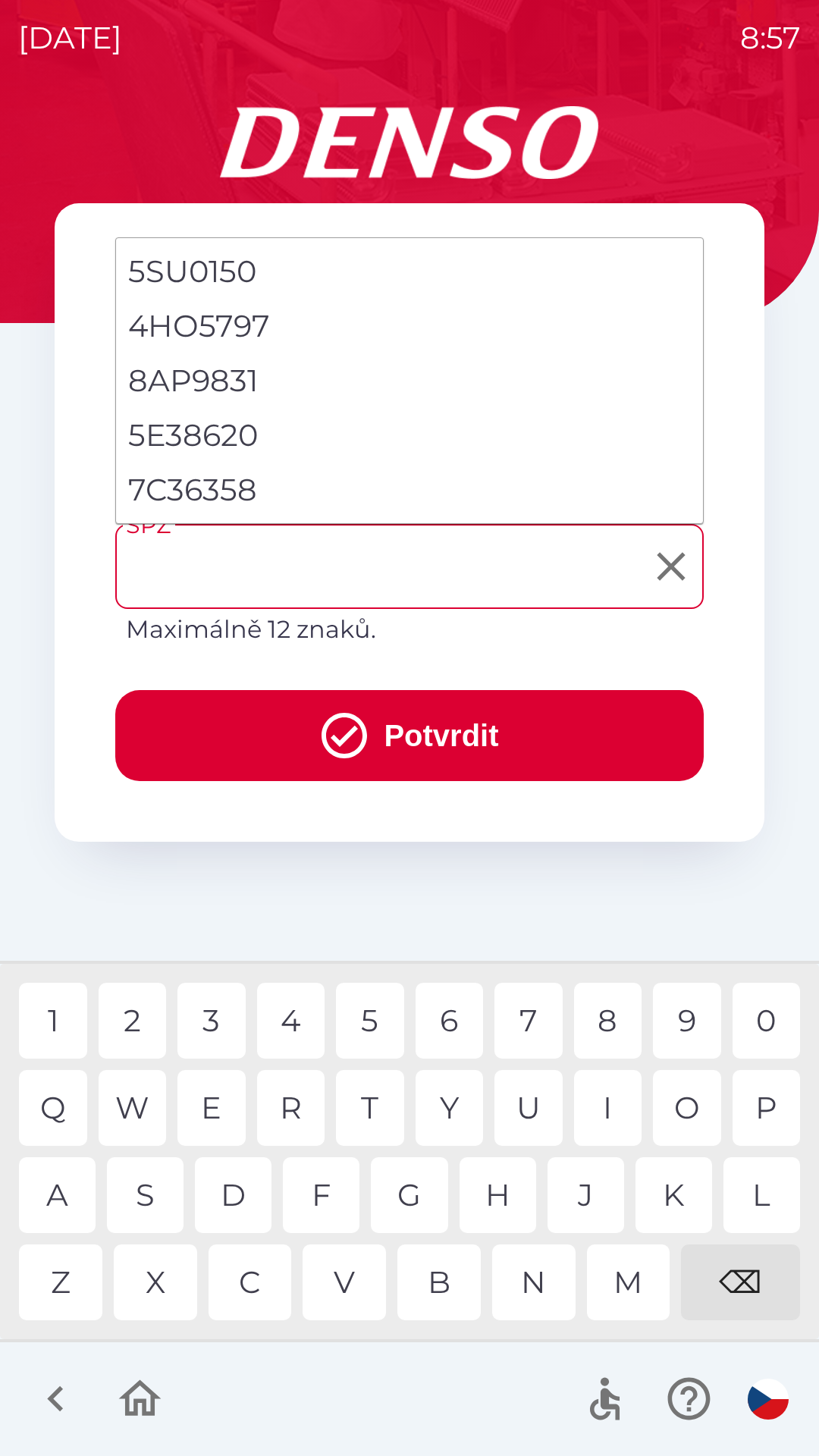
click at [245, 491] on li "7C36358" at bounding box center [410, 490] width 587 height 55
type input "*******"
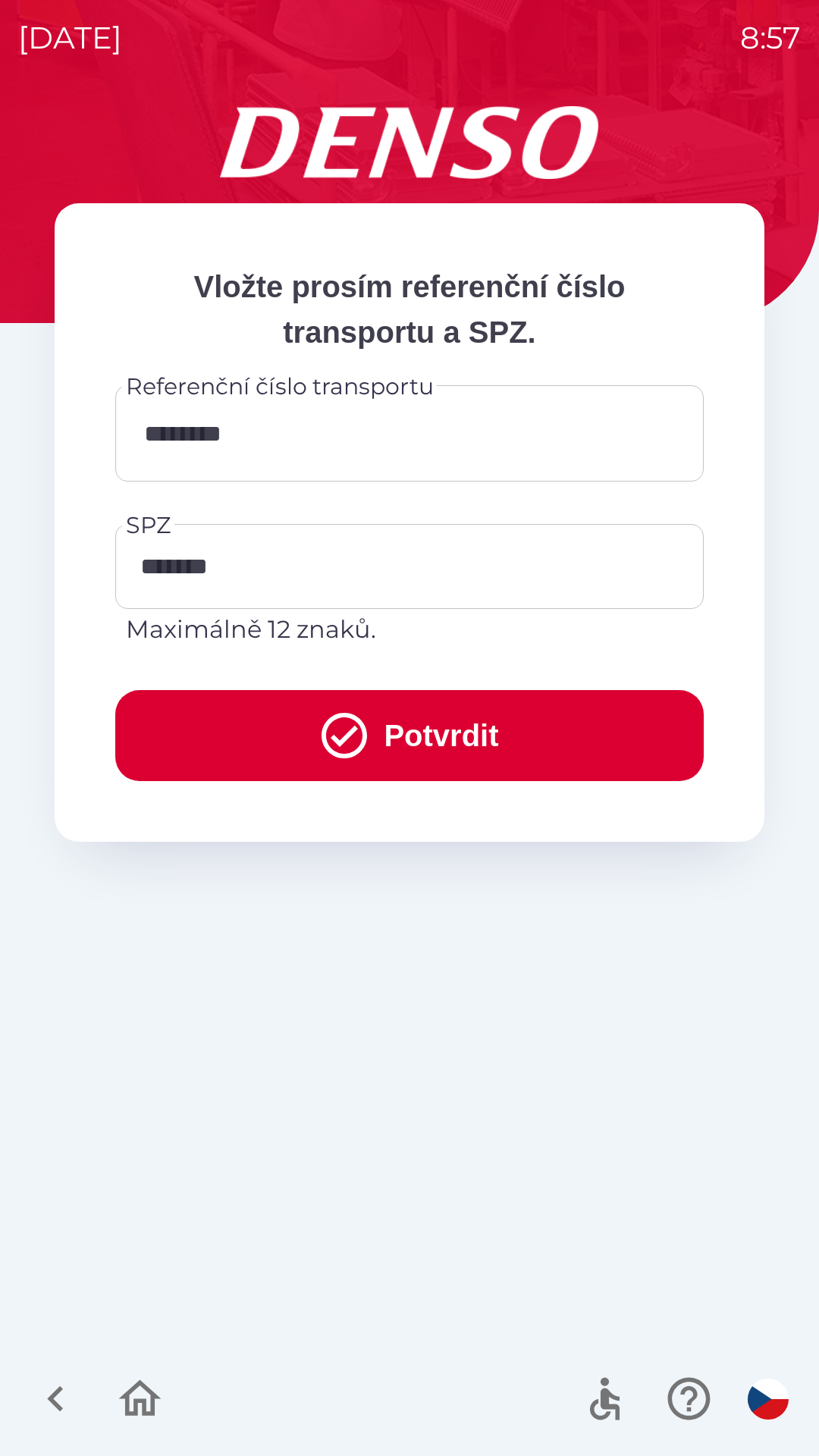
click at [450, 722] on button "Potvrdit" at bounding box center [410, 735] width 588 height 91
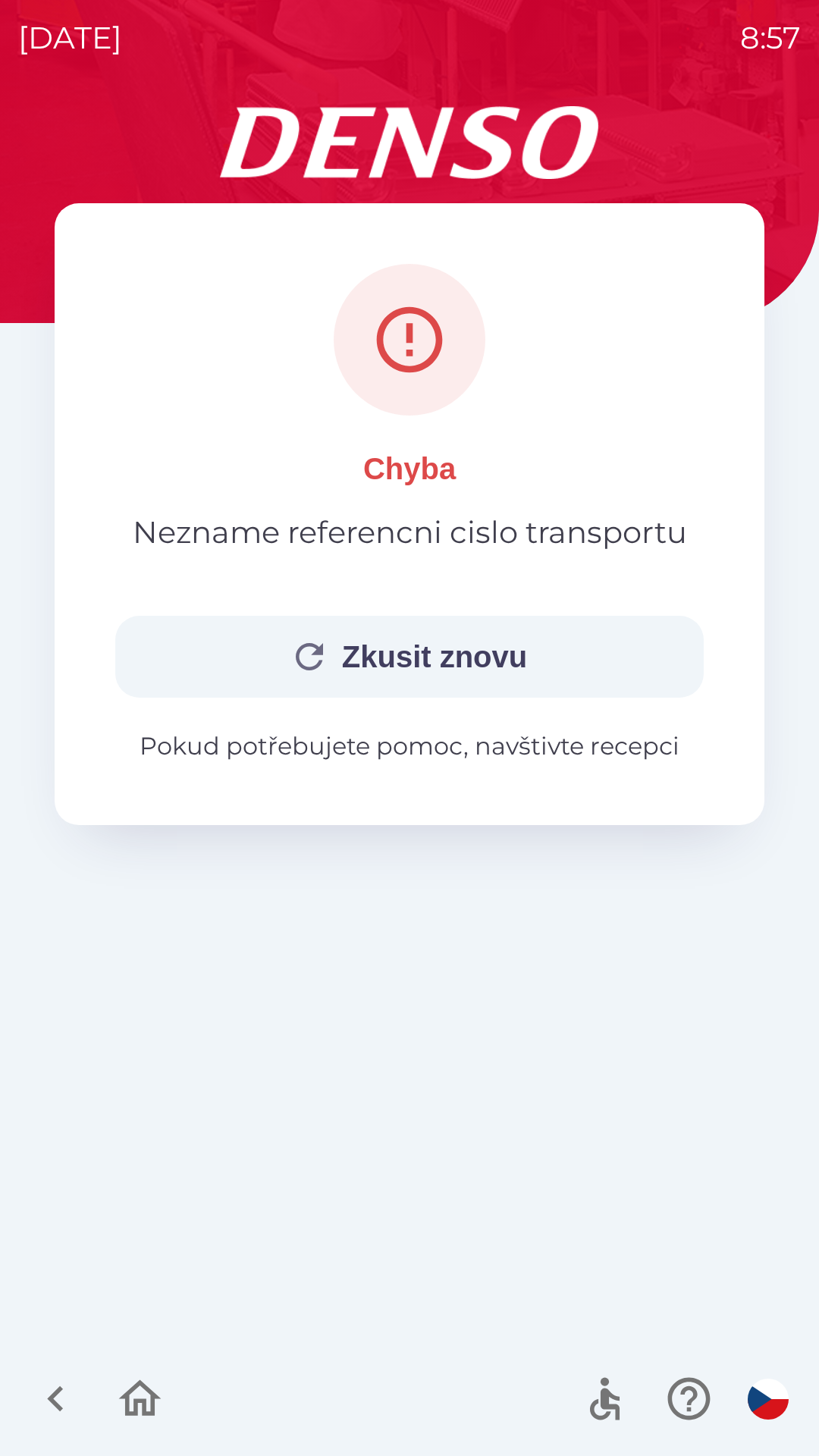
click at [519, 651] on button "Zkusit znovu" at bounding box center [410, 657] width 588 height 82
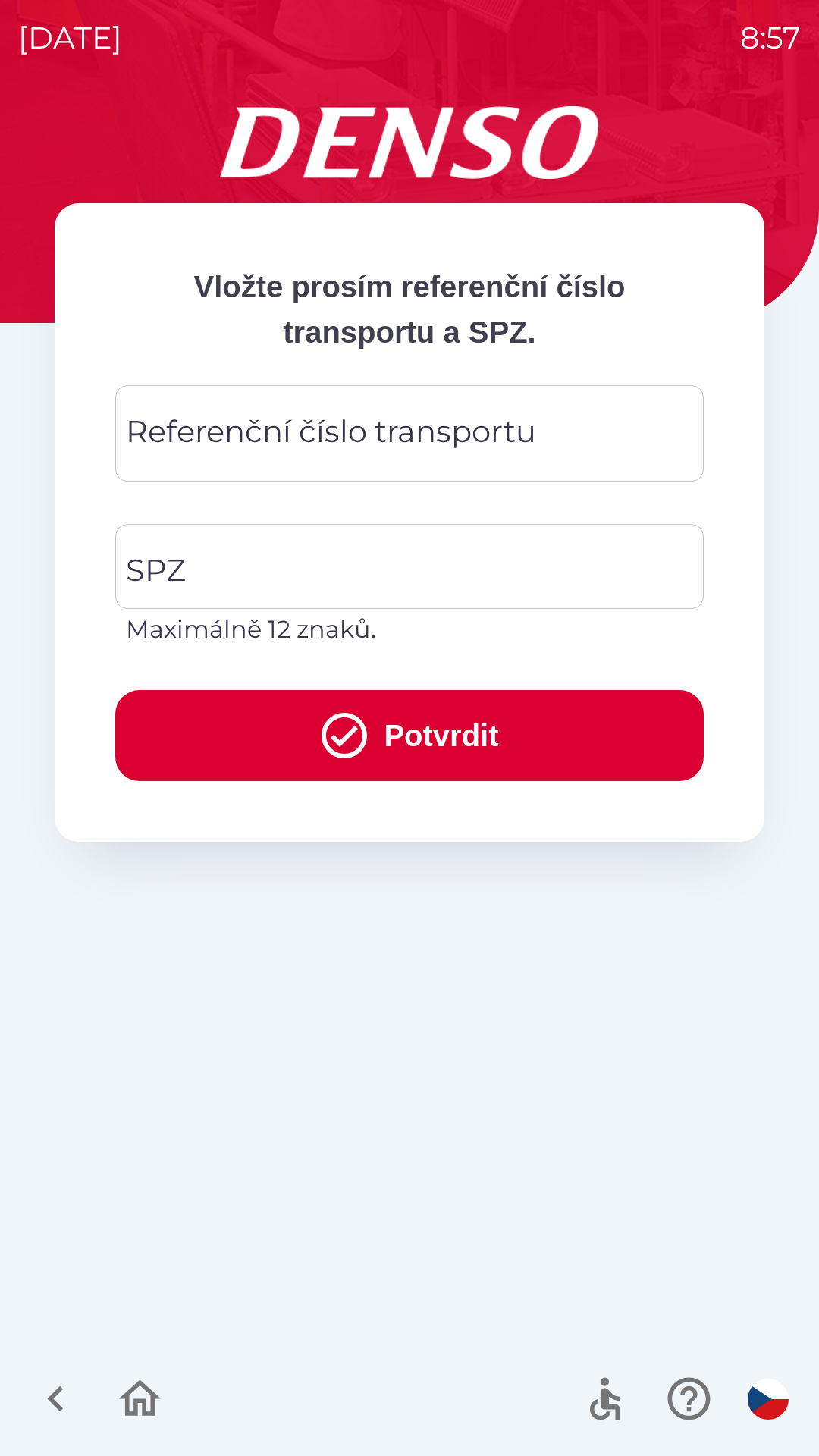
click at [50, 1410] on icon "button" at bounding box center [55, 1398] width 50 height 50
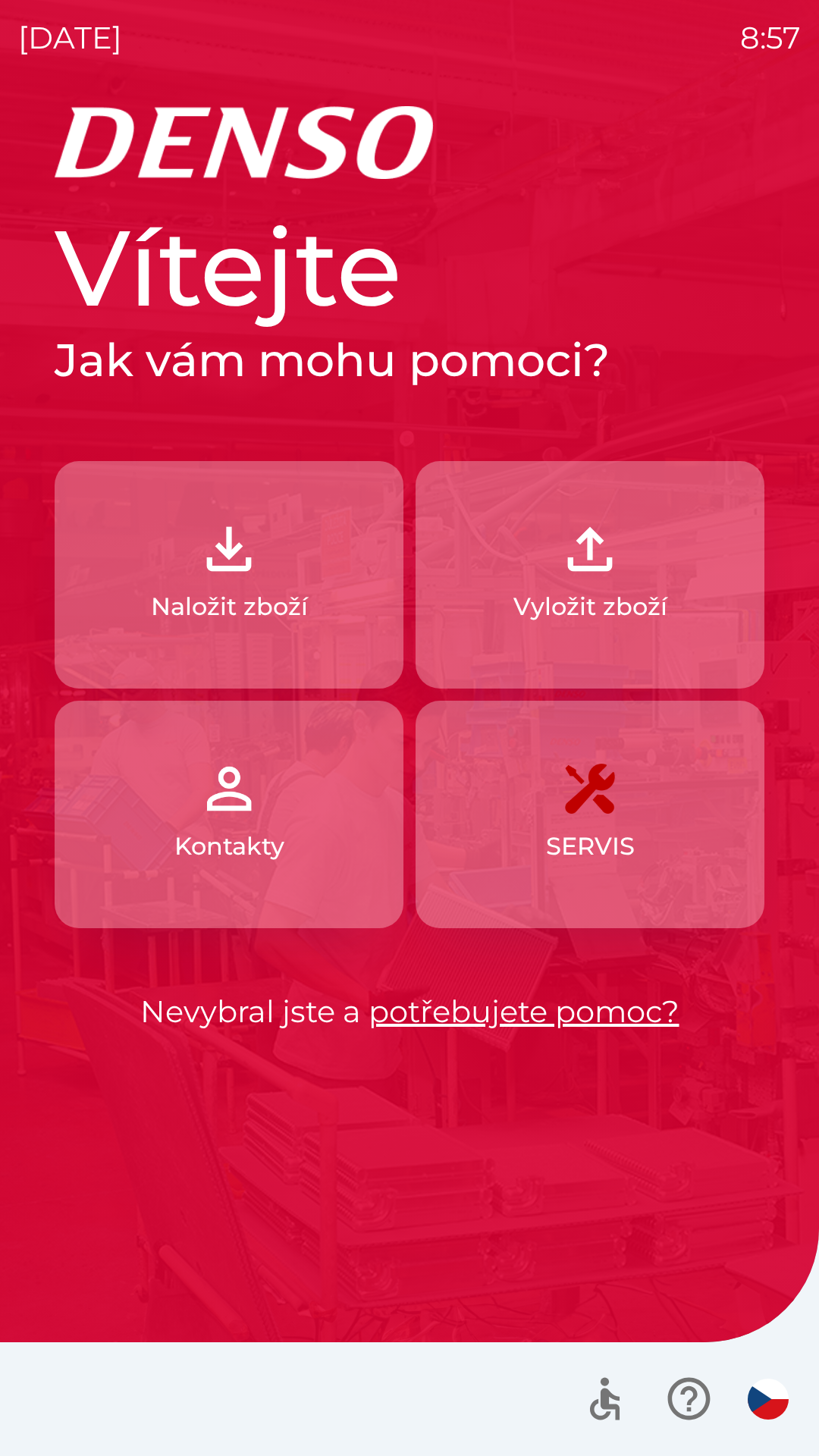
click at [465, 1003] on link "potřebujete pomoc?" at bounding box center [524, 1011] width 311 height 37
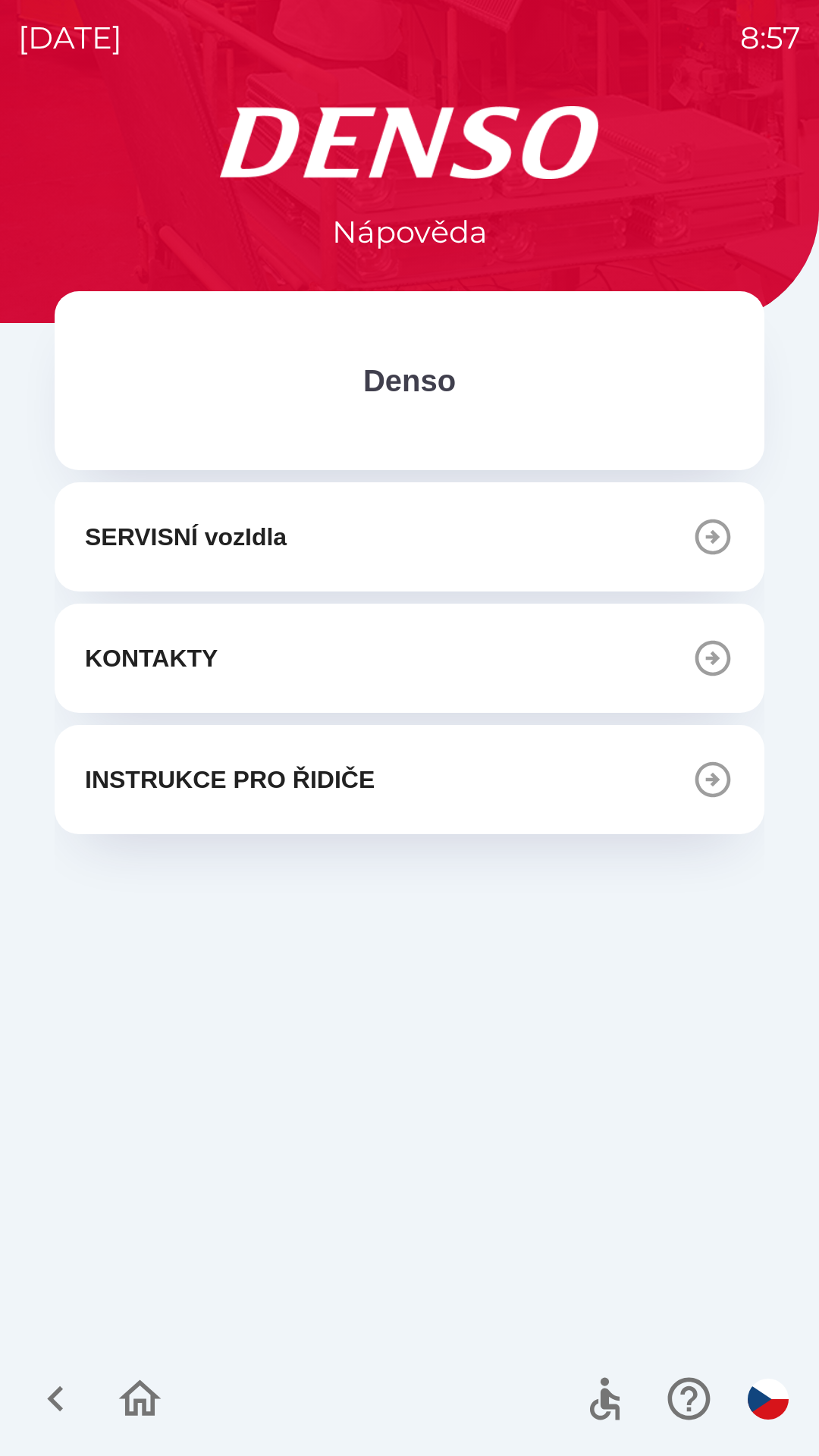
click at [59, 1401] on icon "button" at bounding box center [55, 1398] width 50 height 50
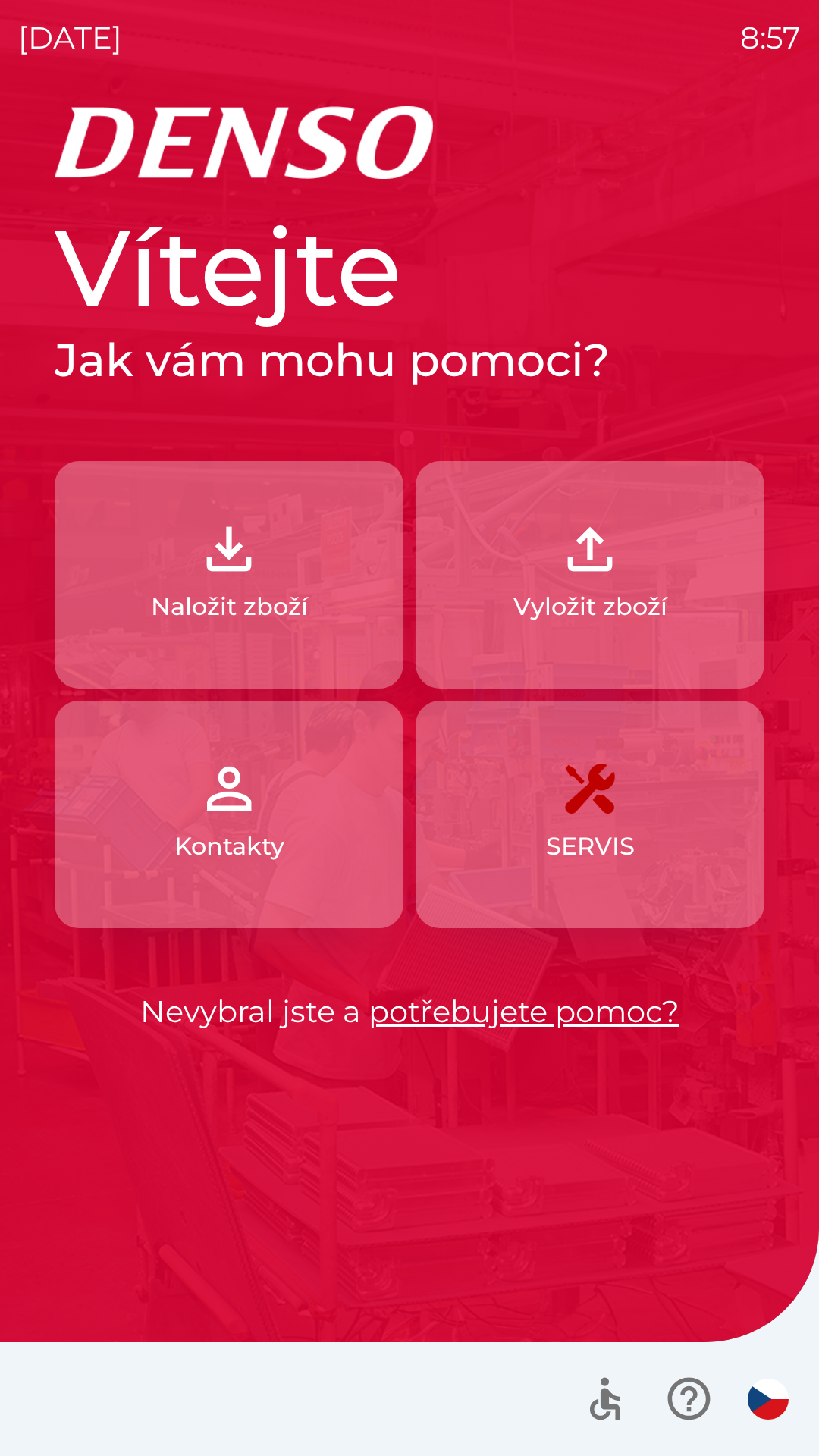
click at [615, 603] on p "Vyložit zboží" at bounding box center [591, 606] width 154 height 37
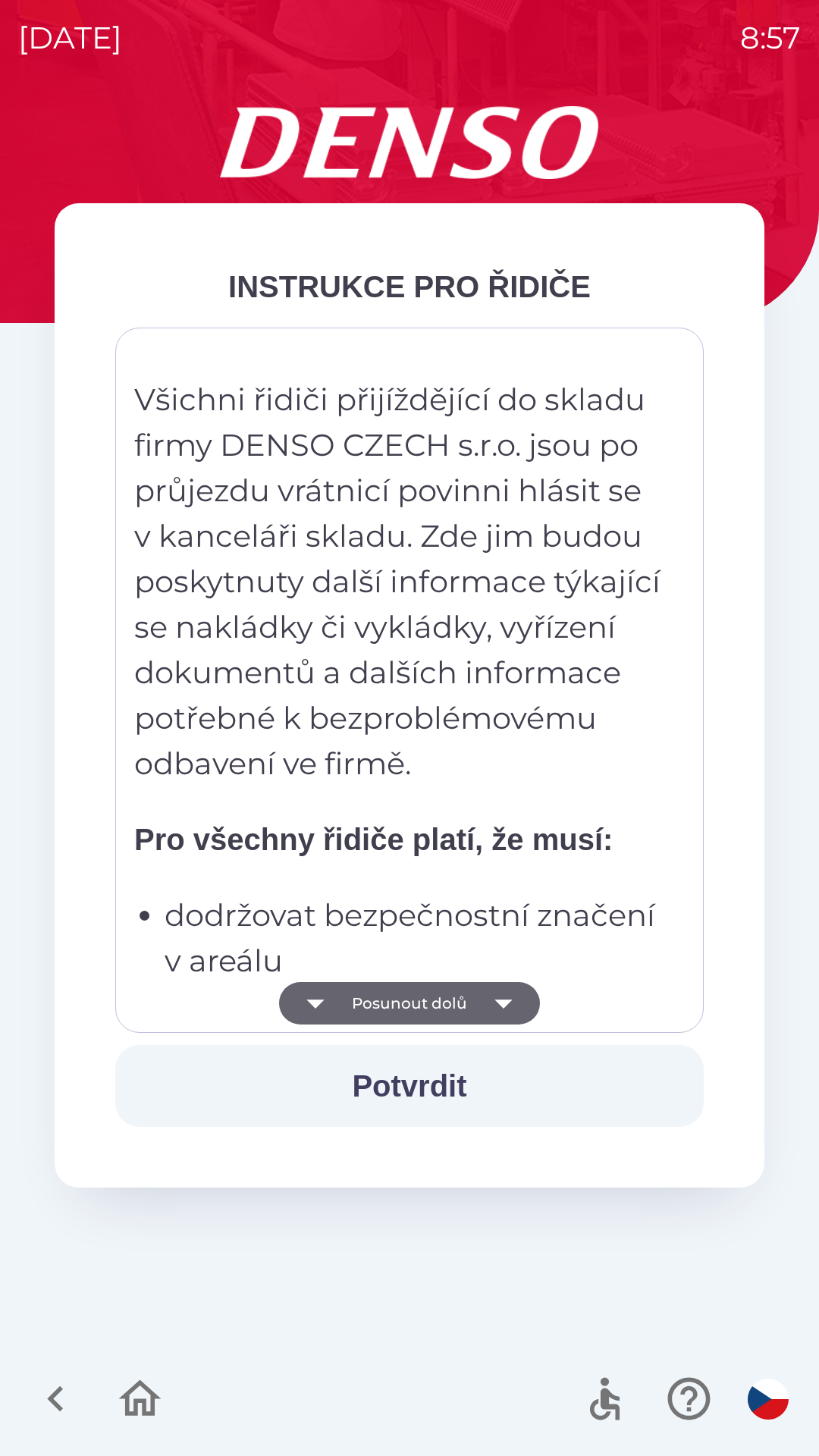
click at [456, 996] on button "Posunout dolů" at bounding box center [409, 1004] width 261 height 43
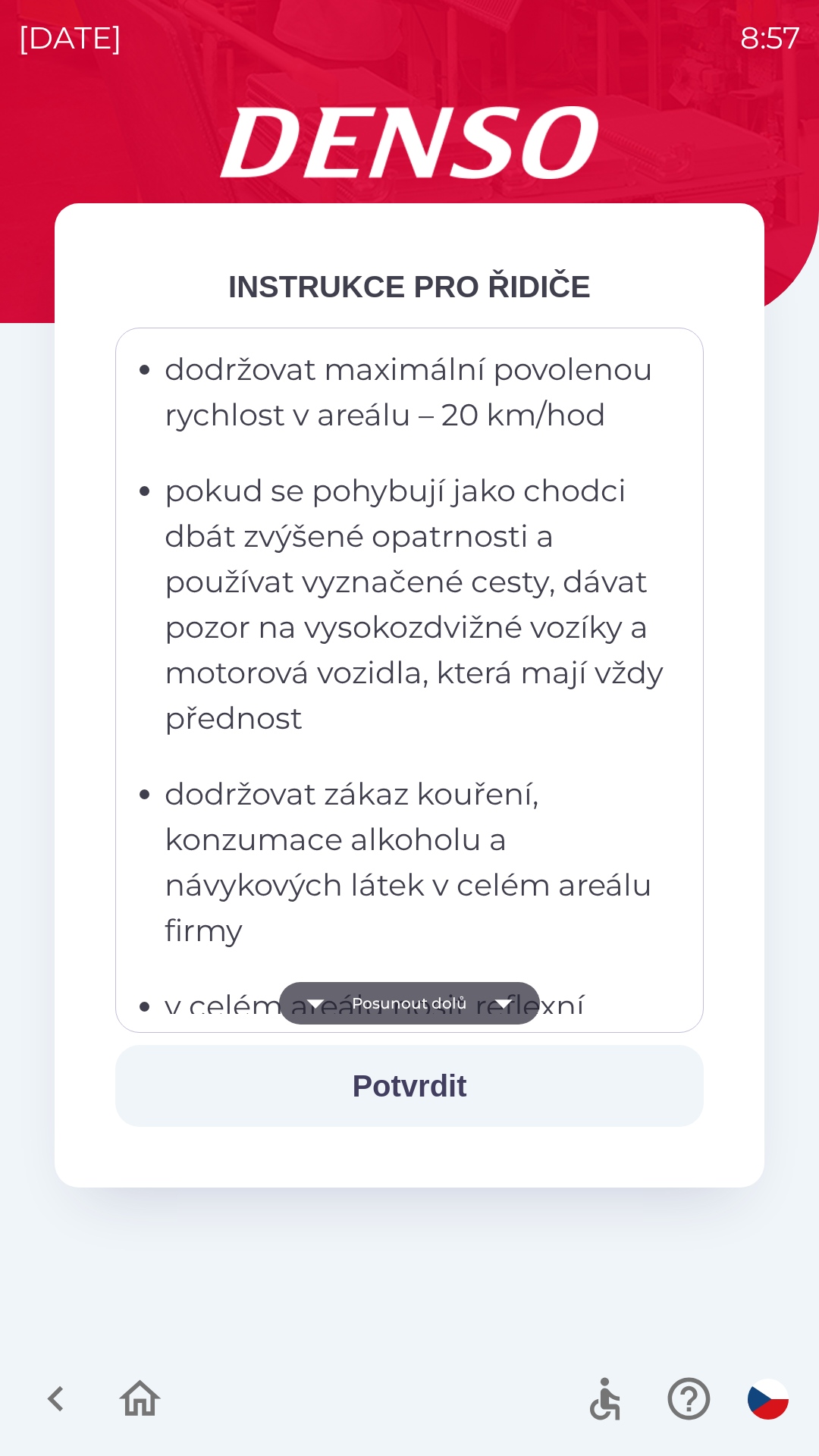
click at [460, 1001] on button "Posunout dolů" at bounding box center [409, 1004] width 261 height 43
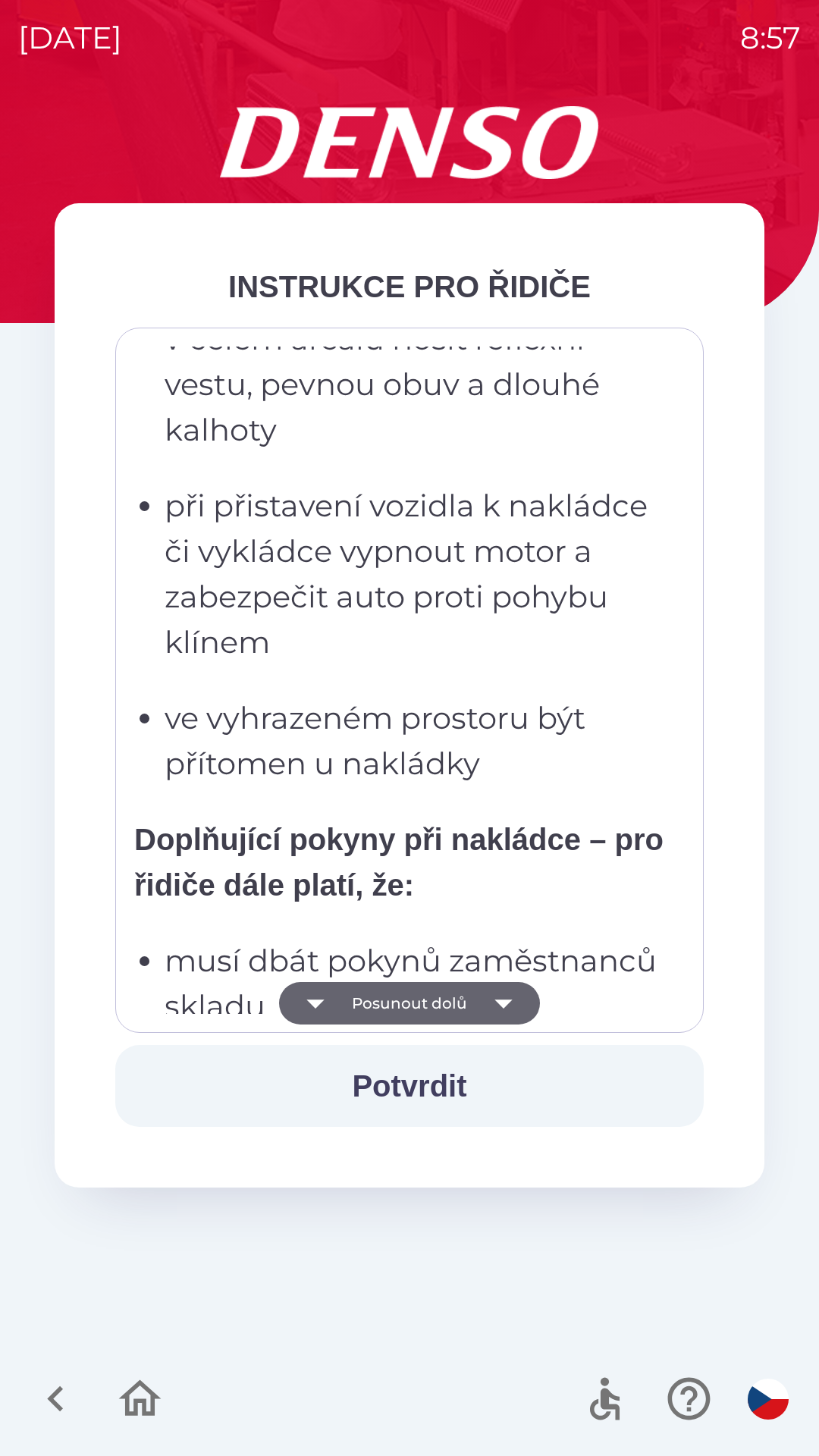
click at [467, 999] on button "Posunout dolů" at bounding box center [409, 1004] width 261 height 43
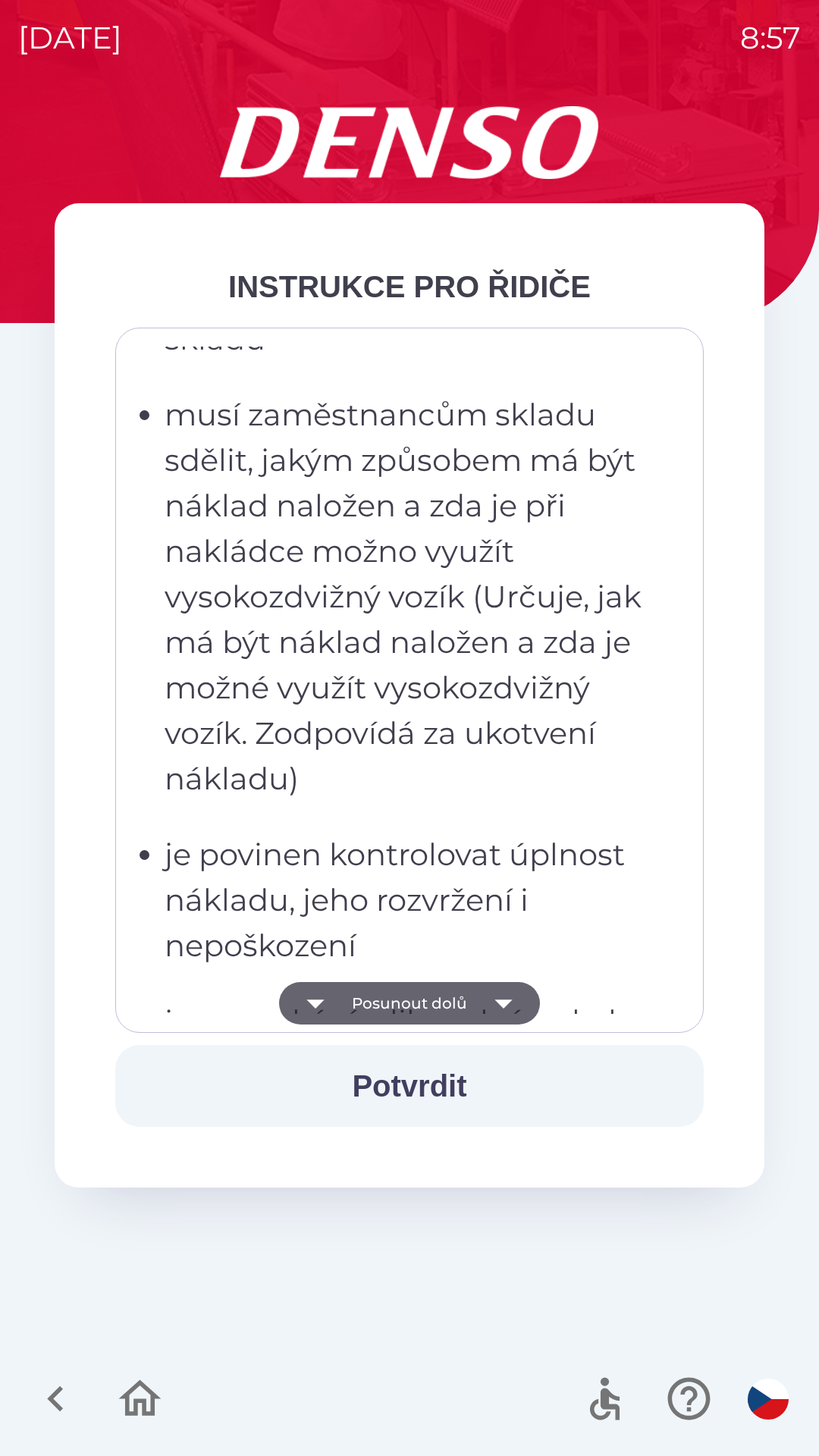
click at [480, 995] on button "Posunout dolů" at bounding box center [409, 1004] width 261 height 43
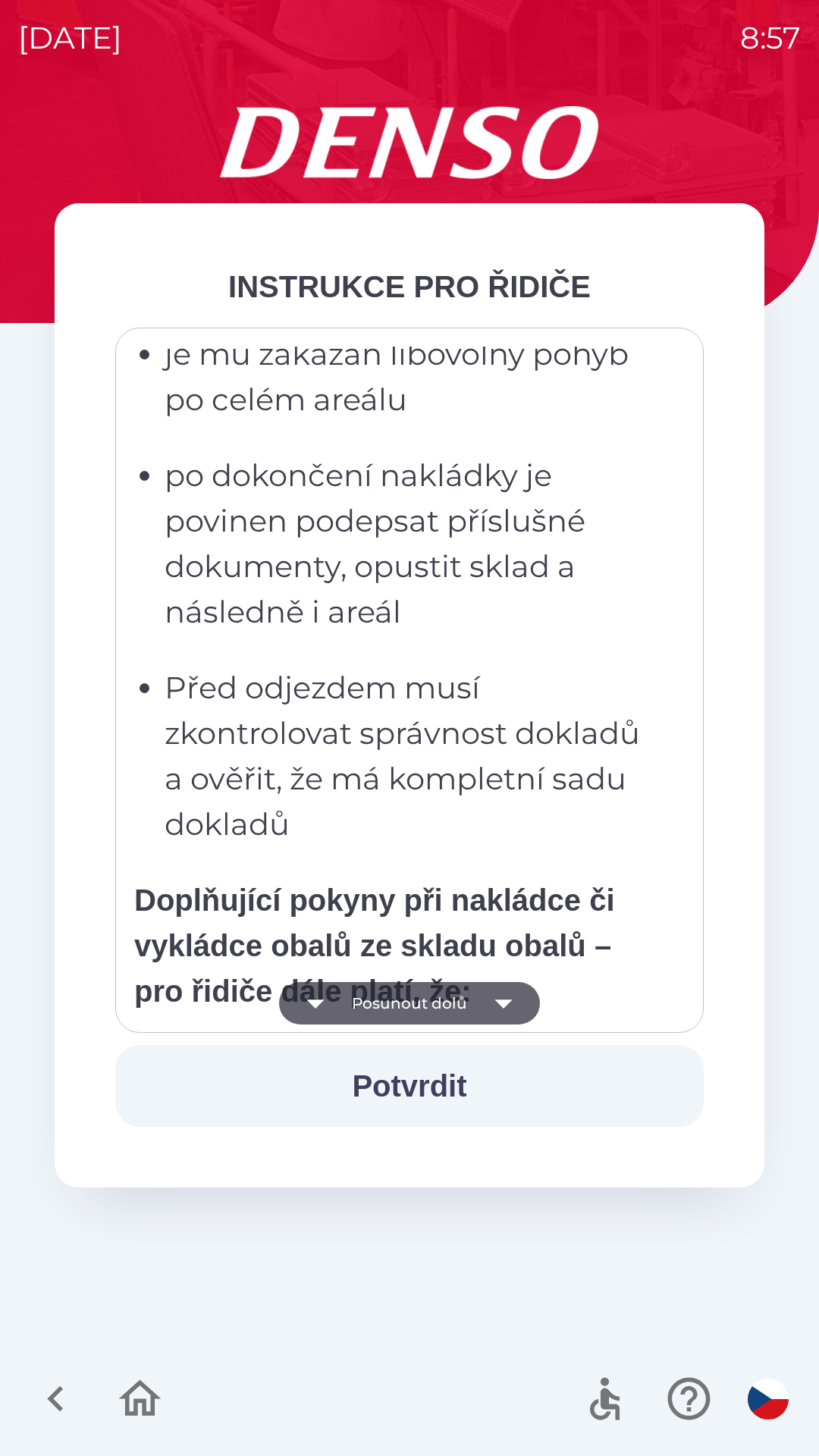
click at [491, 1006] on icon "button" at bounding box center [504, 1004] width 43 height 43
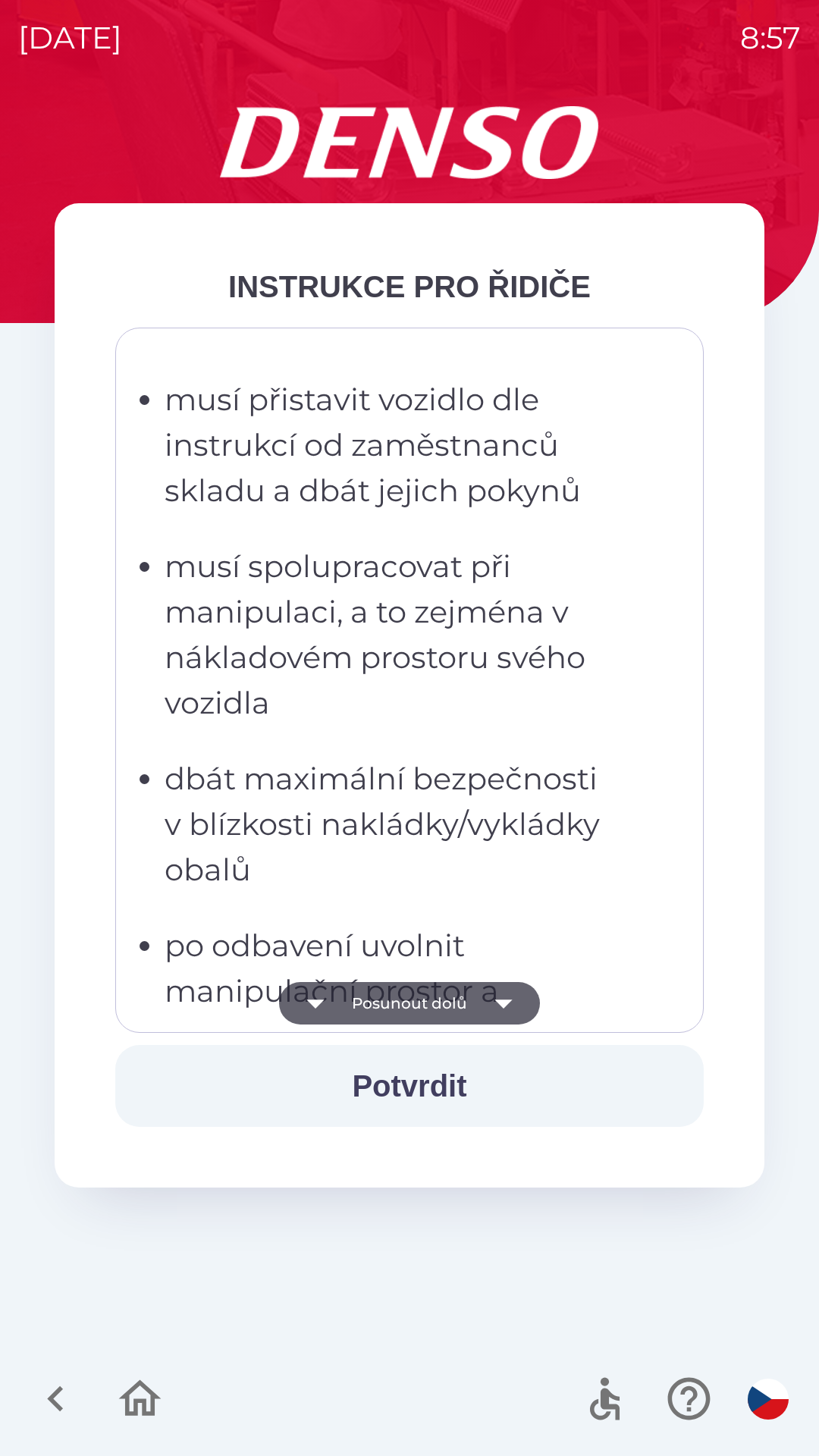
click at [496, 1005] on icon "button" at bounding box center [504, 1004] width 43 height 43
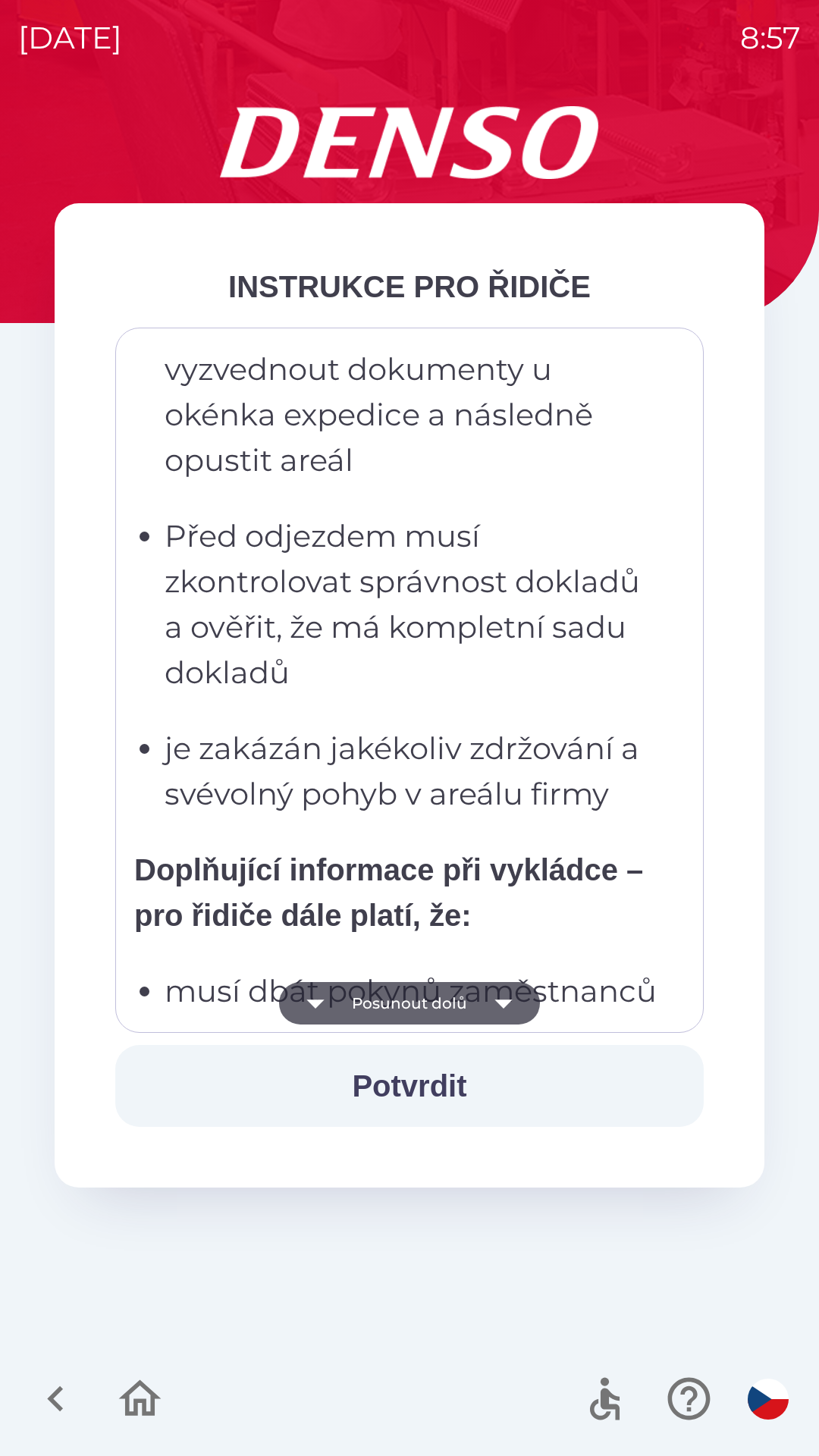
click at [497, 1006] on icon "button" at bounding box center [504, 1004] width 43 height 43
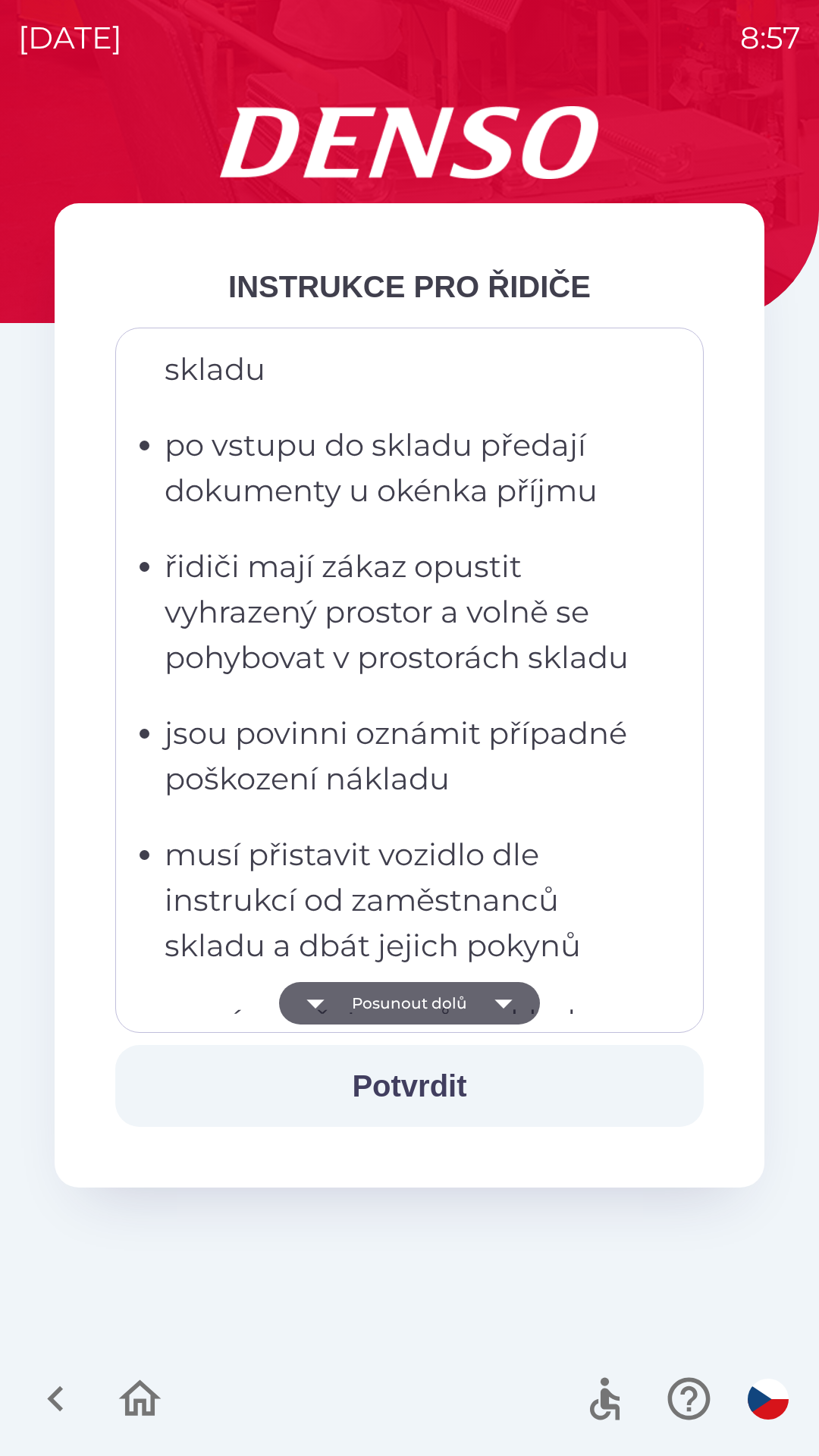
click at [495, 1005] on icon "button" at bounding box center [504, 1004] width 43 height 43
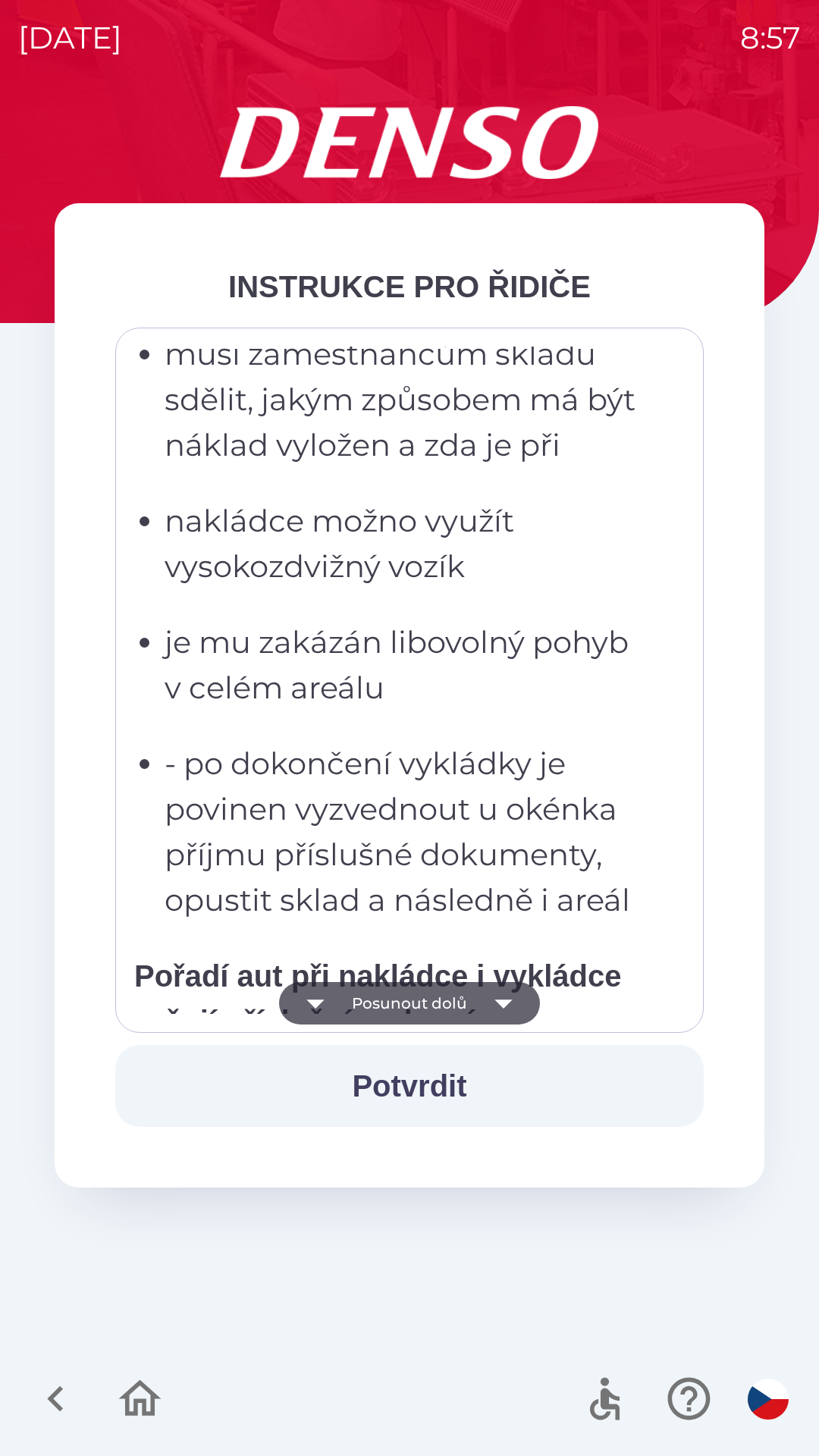
click at [494, 1011] on icon "button" at bounding box center [504, 1004] width 43 height 43
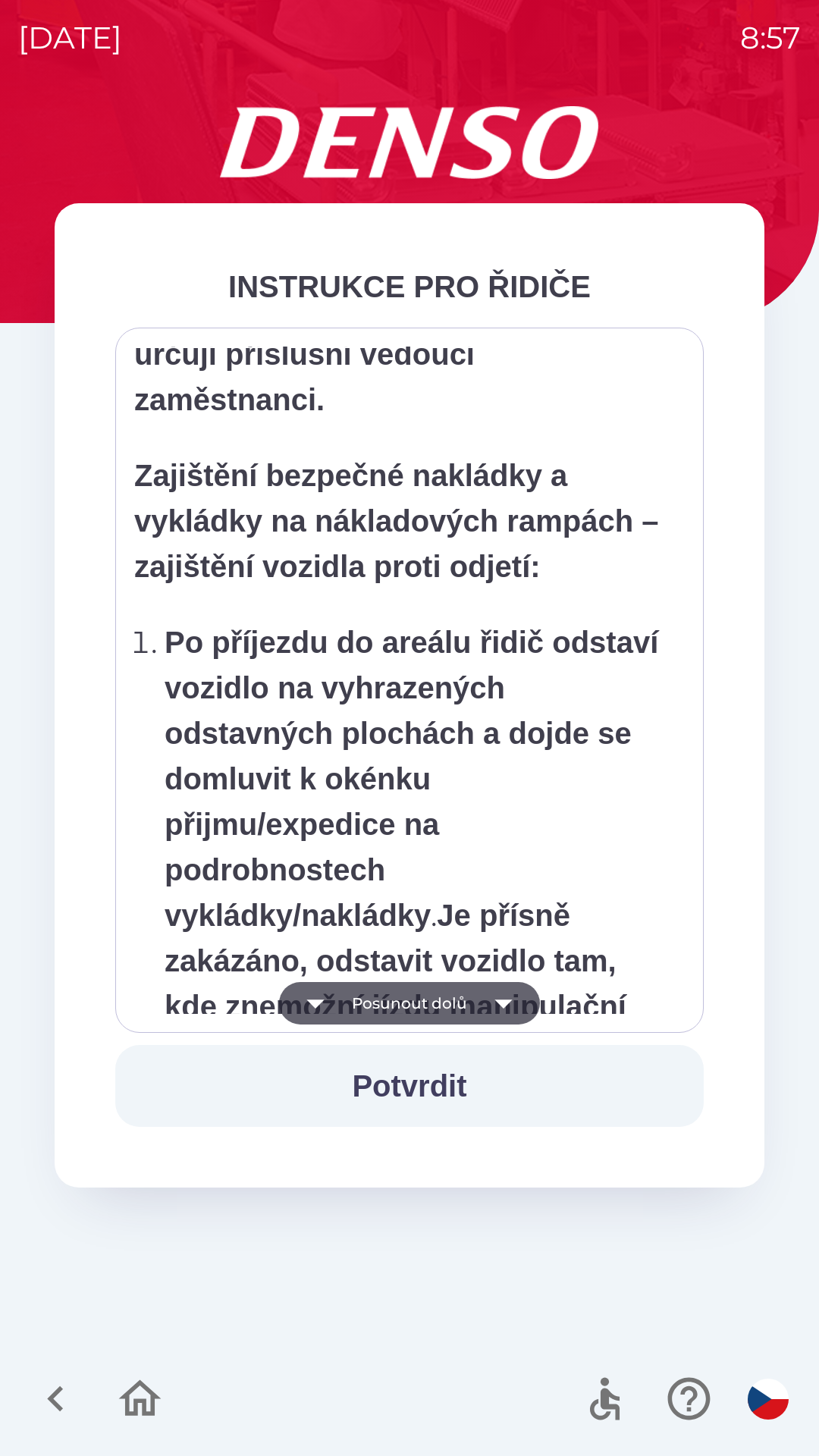
click at [494, 1005] on icon "button" at bounding box center [504, 1004] width 43 height 43
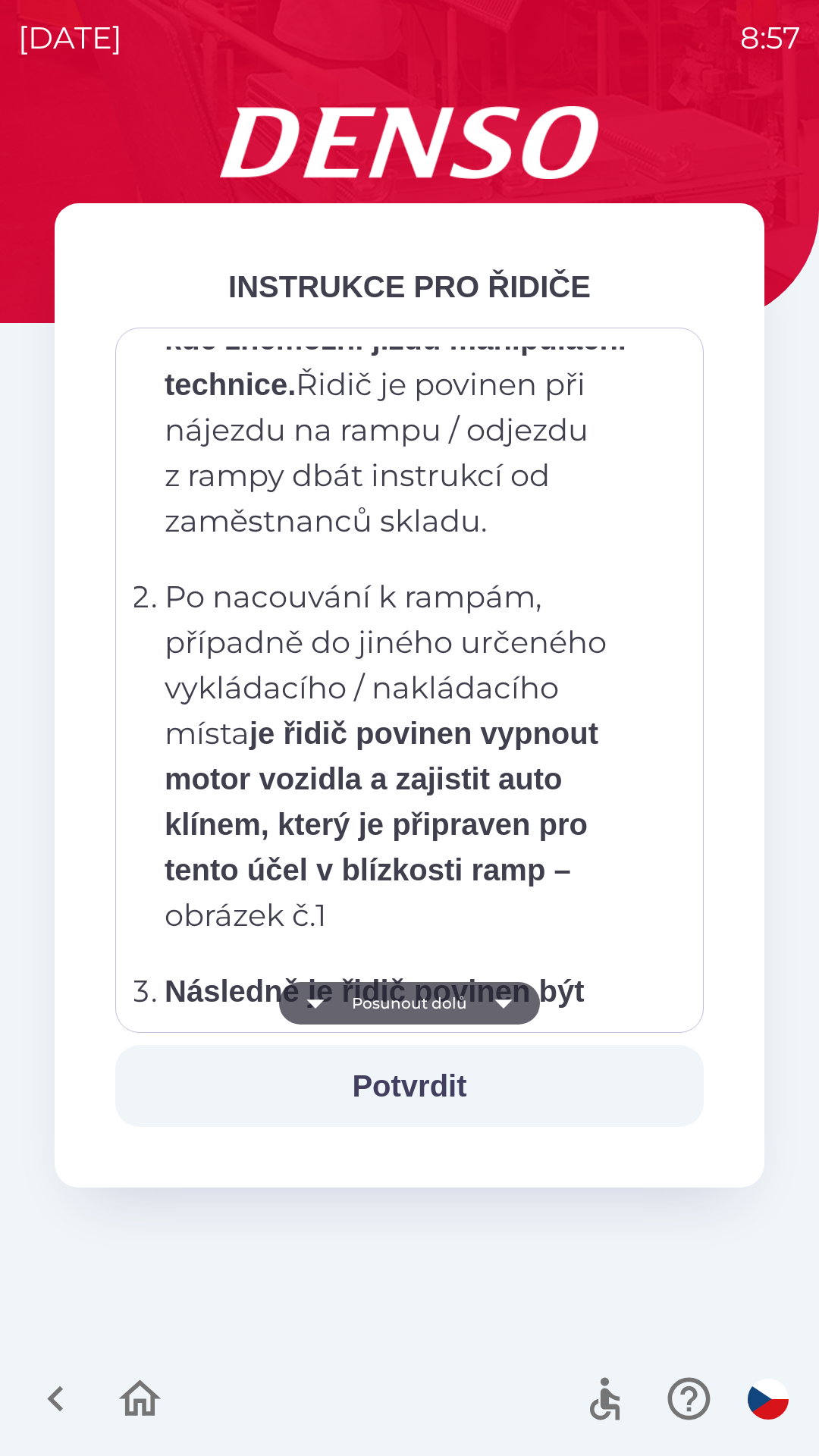
click at [498, 1000] on icon "button" at bounding box center [503, 1004] width 17 height 9
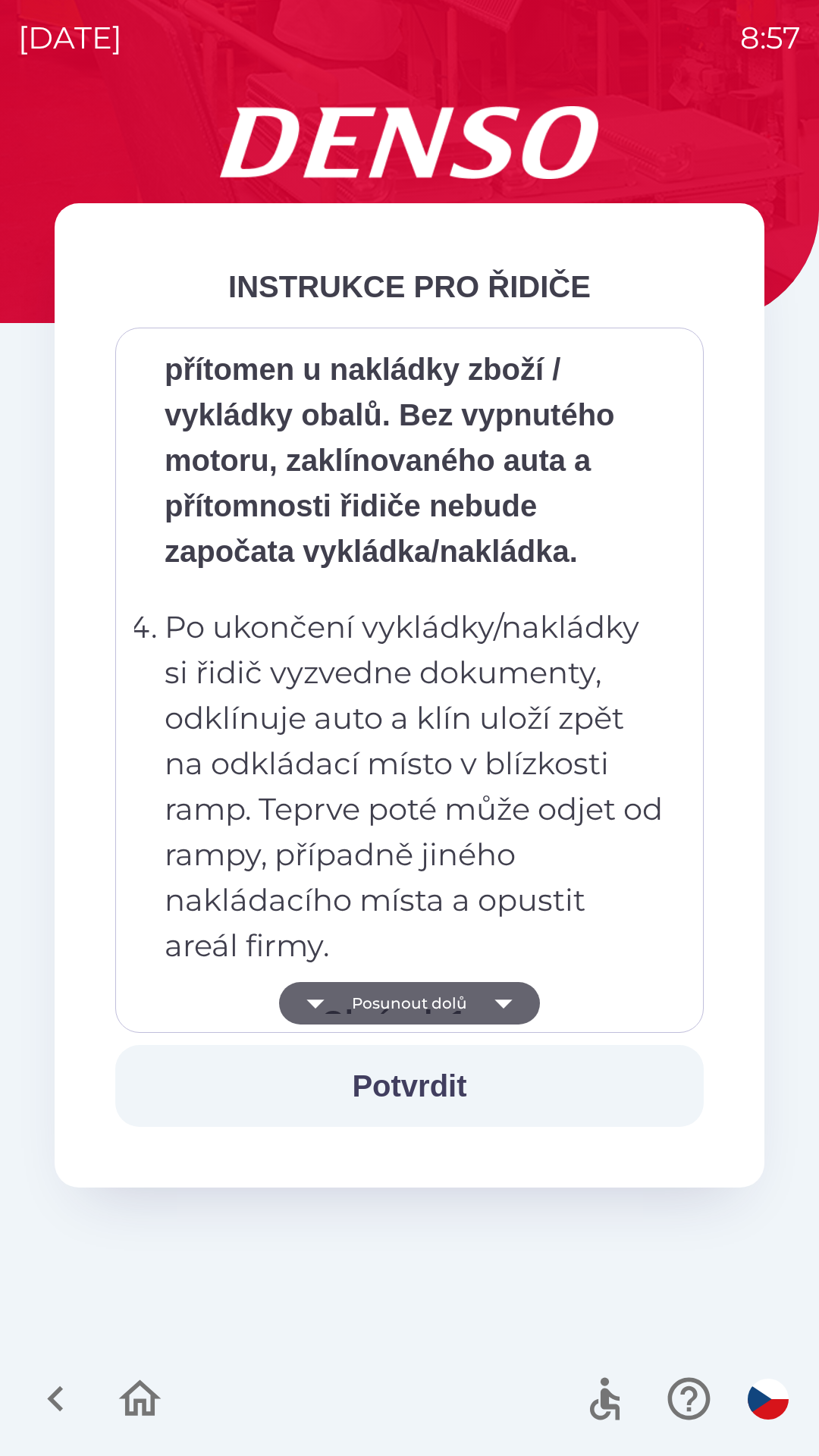
click at [498, 1002] on icon "button" at bounding box center [503, 1004] width 17 height 9
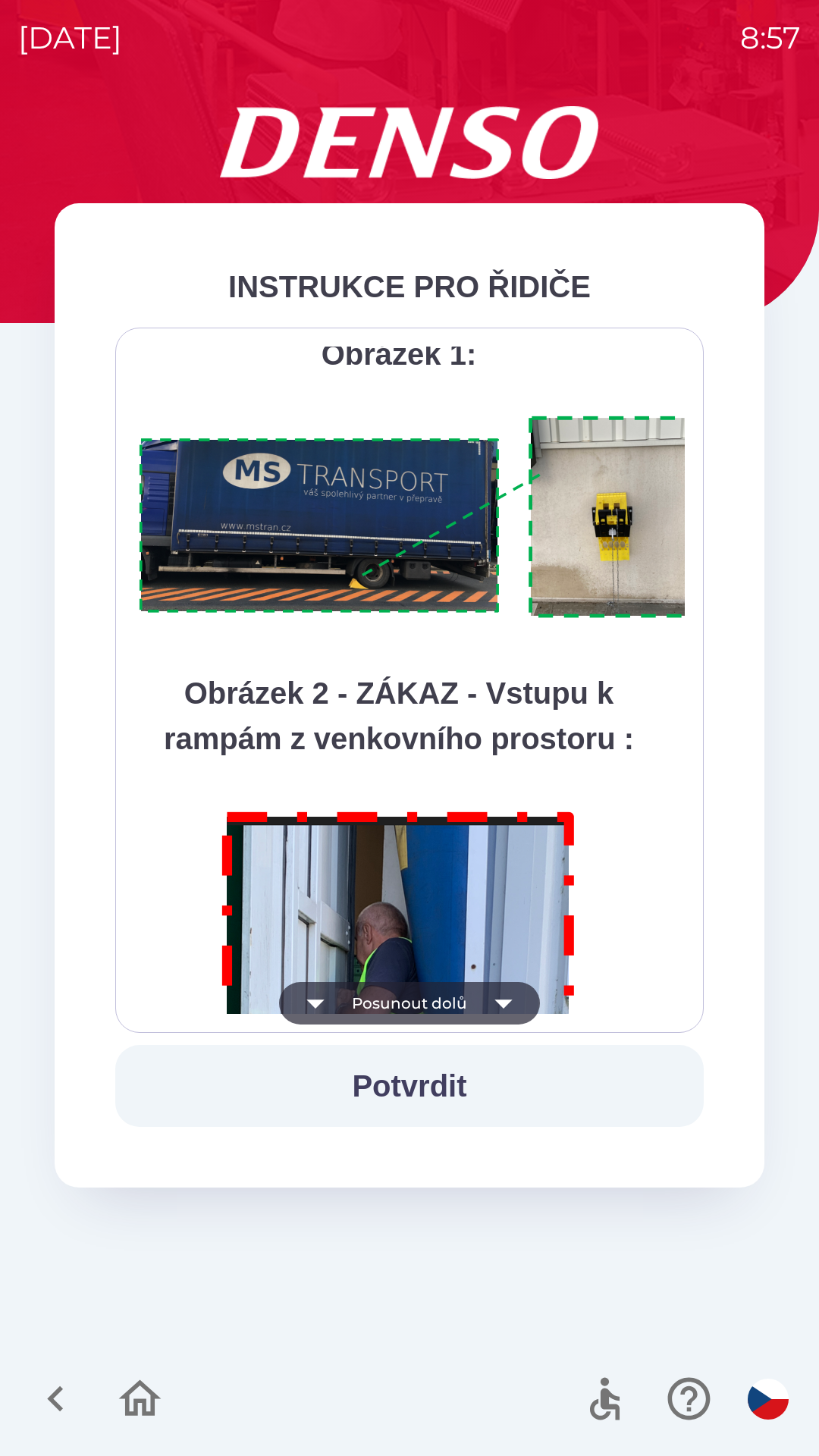
click at [495, 1000] on icon "button" at bounding box center [503, 1004] width 17 height 9
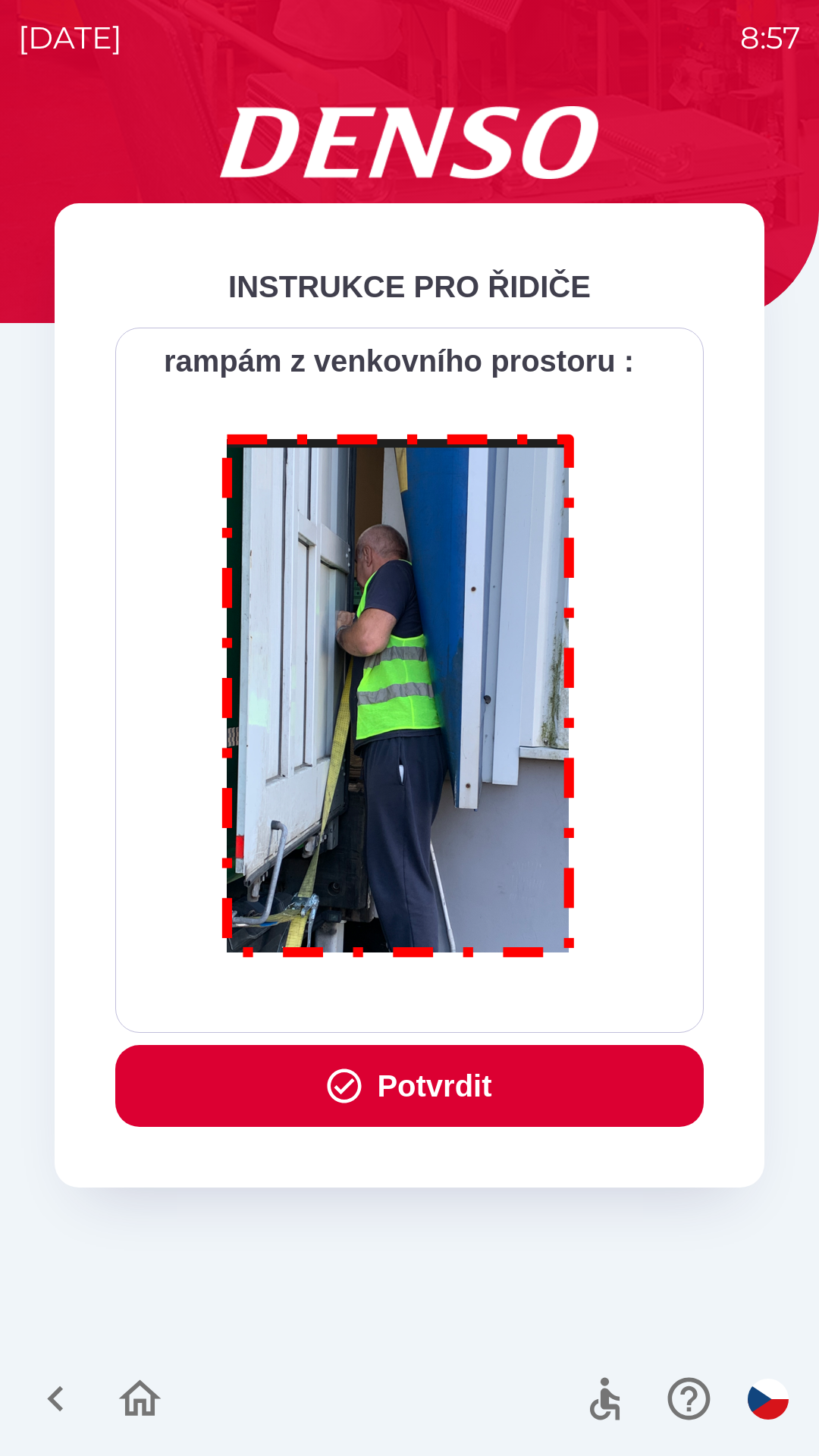
click at [498, 1001] on div "Všichni řidiči přijíždějící do skladu firmy DENSO CZECH s.r.o. jsou po průjezdu…" at bounding box center [410, 680] width 551 height 668
click at [493, 1070] on button "Potvrdit" at bounding box center [410, 1086] width 588 height 82
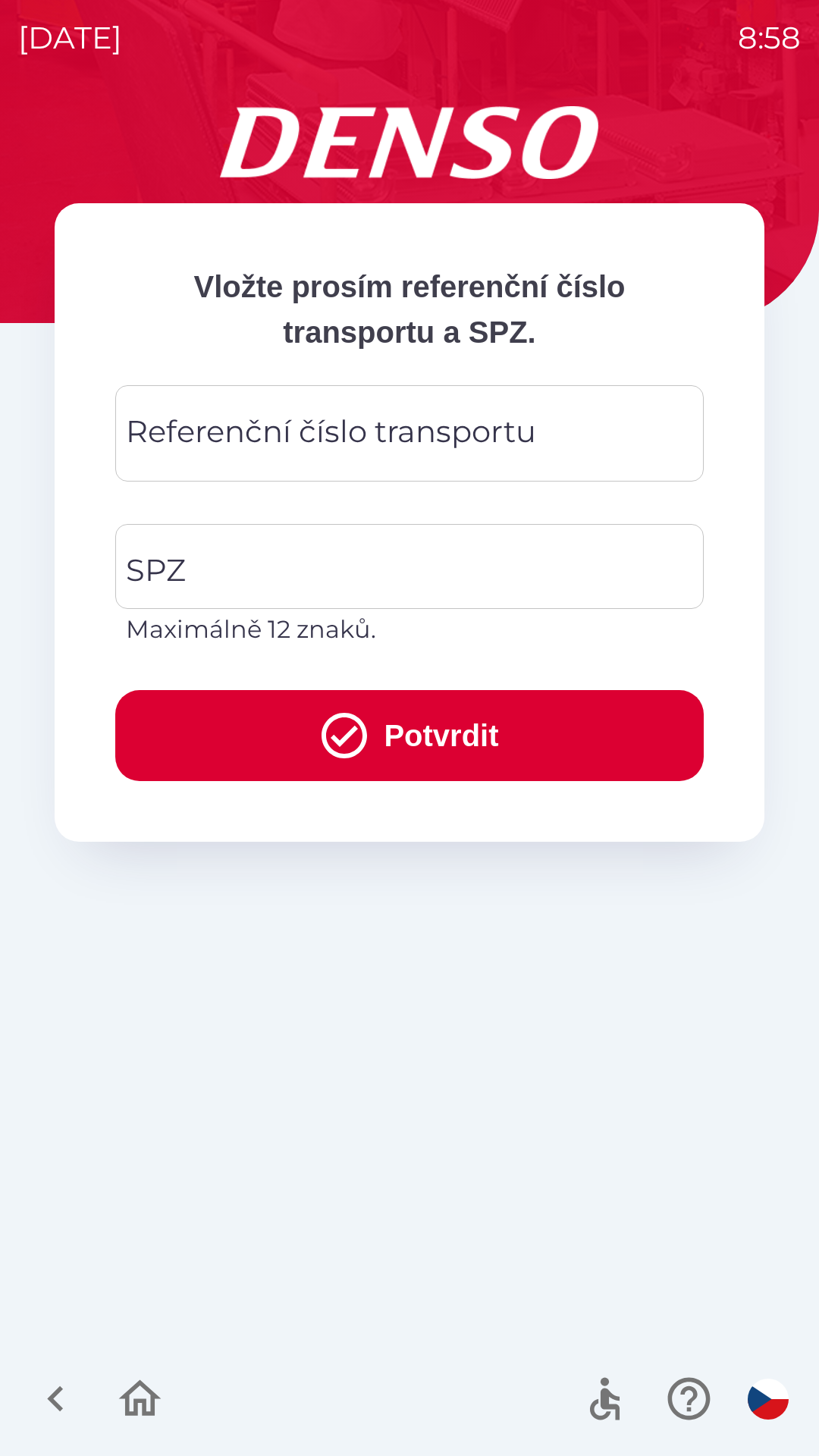
click at [404, 432] on div "Referenční číslo transportu Referenční číslo transportu" at bounding box center [410, 433] width 588 height 97
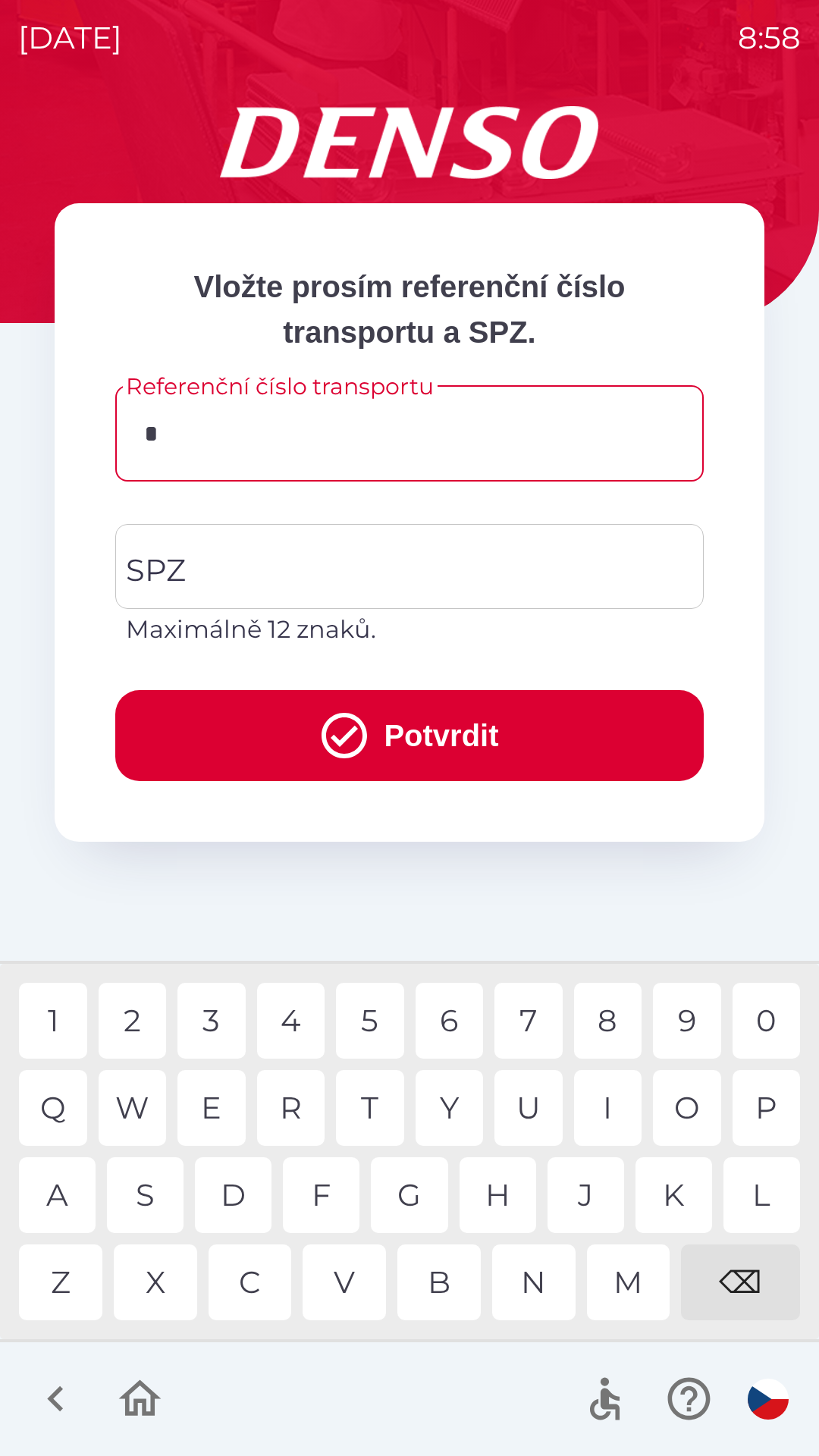
click at [62, 1004] on div "1" at bounding box center [53, 1021] width 68 height 76
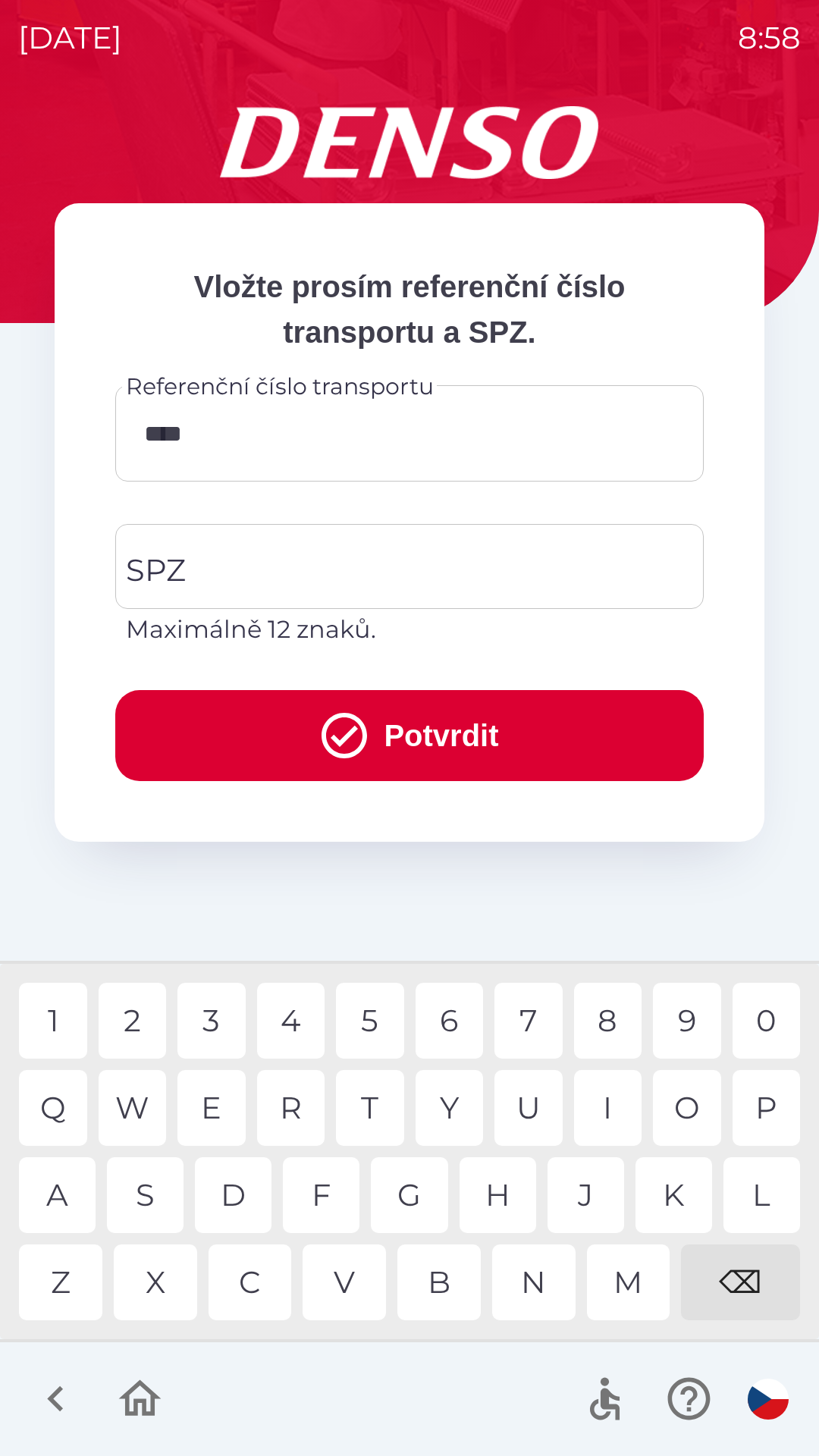
click at [367, 1018] on div "5" at bounding box center [370, 1021] width 68 height 76
type input "********"
click at [449, 566] on input "SPZ" at bounding box center [398, 566] width 552 height 71
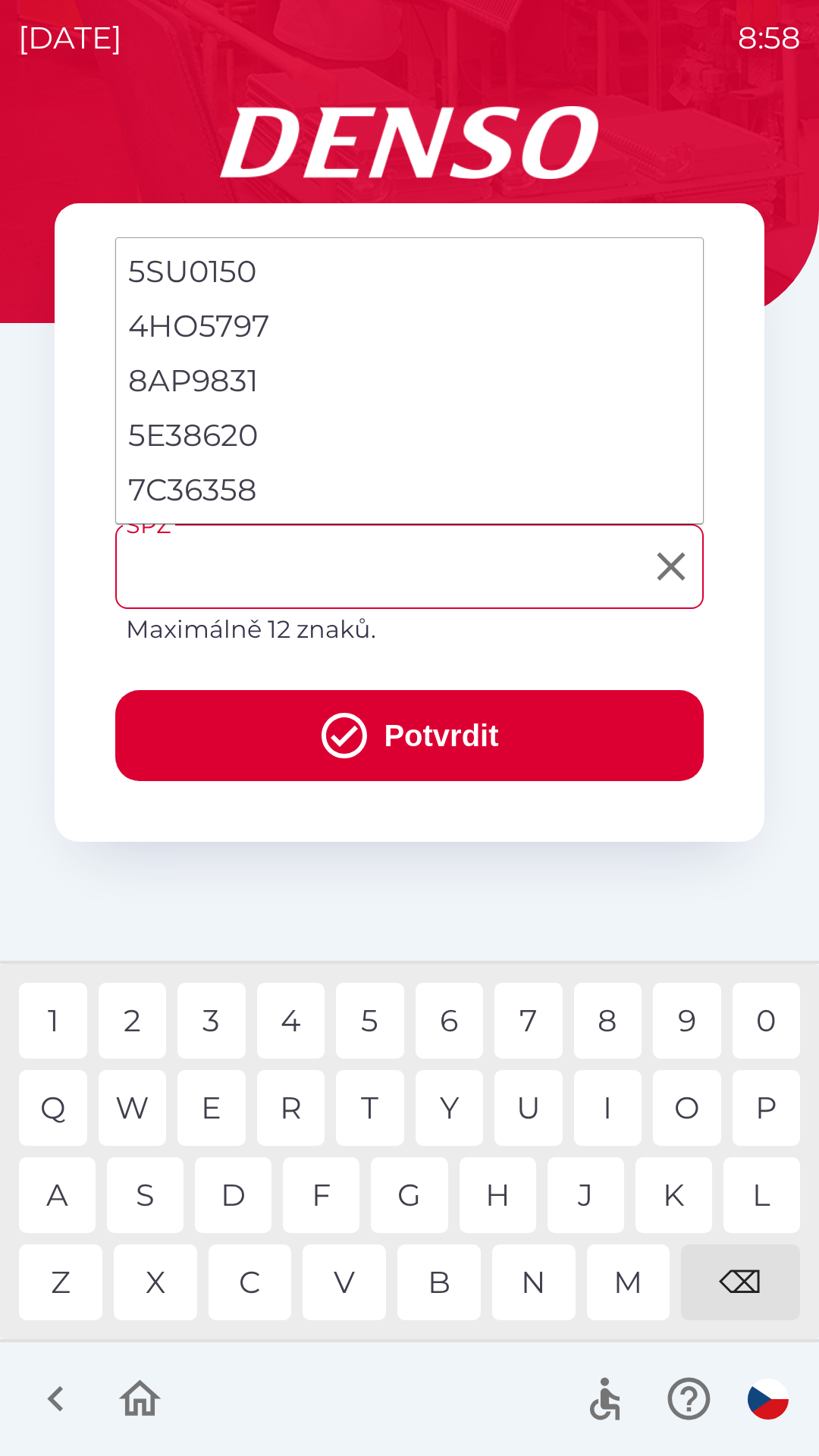
click at [276, 486] on li "7C36358" at bounding box center [410, 490] width 587 height 55
type input "*******"
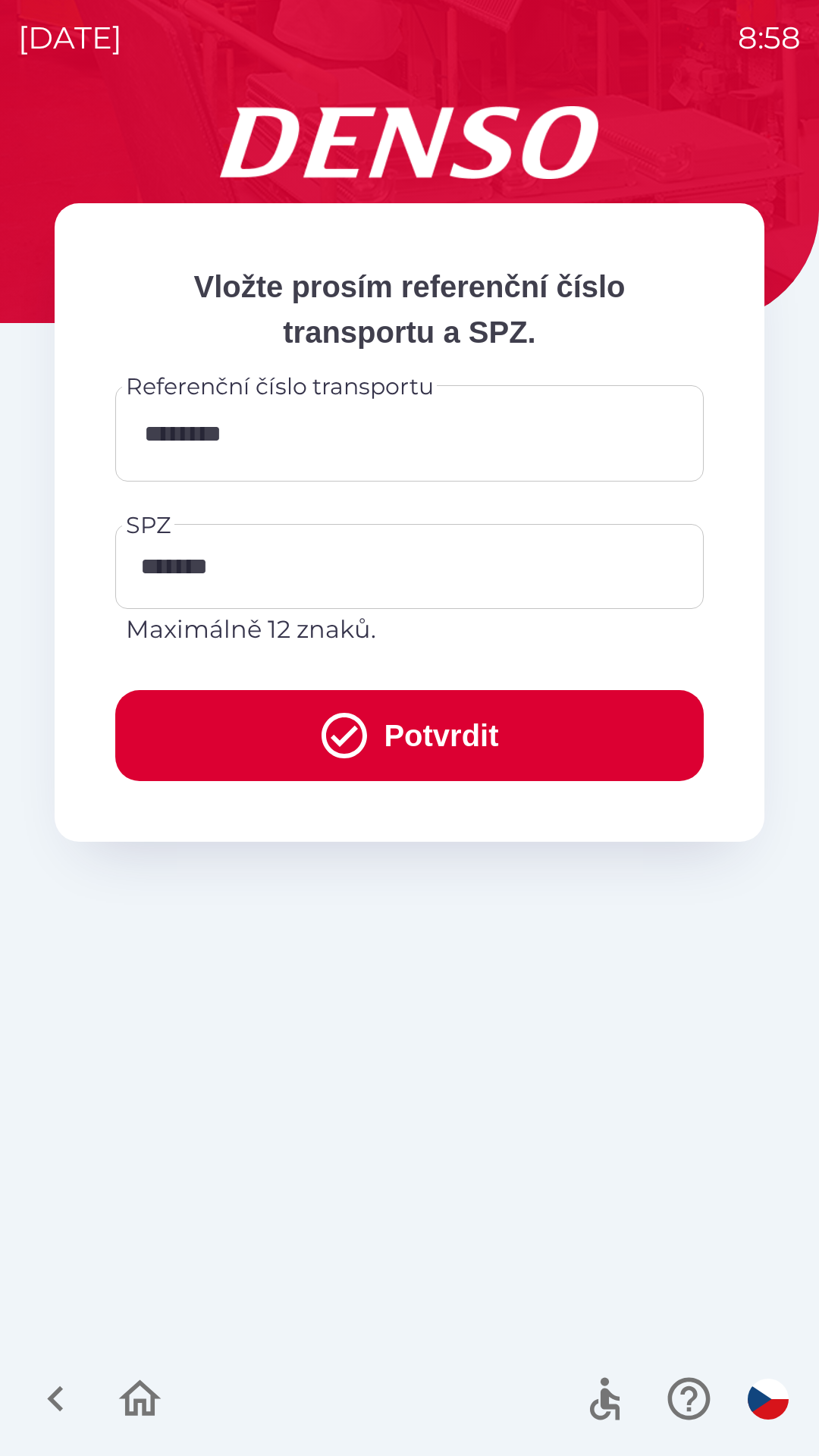
click at [428, 720] on button "Potvrdit" at bounding box center [410, 735] width 588 height 91
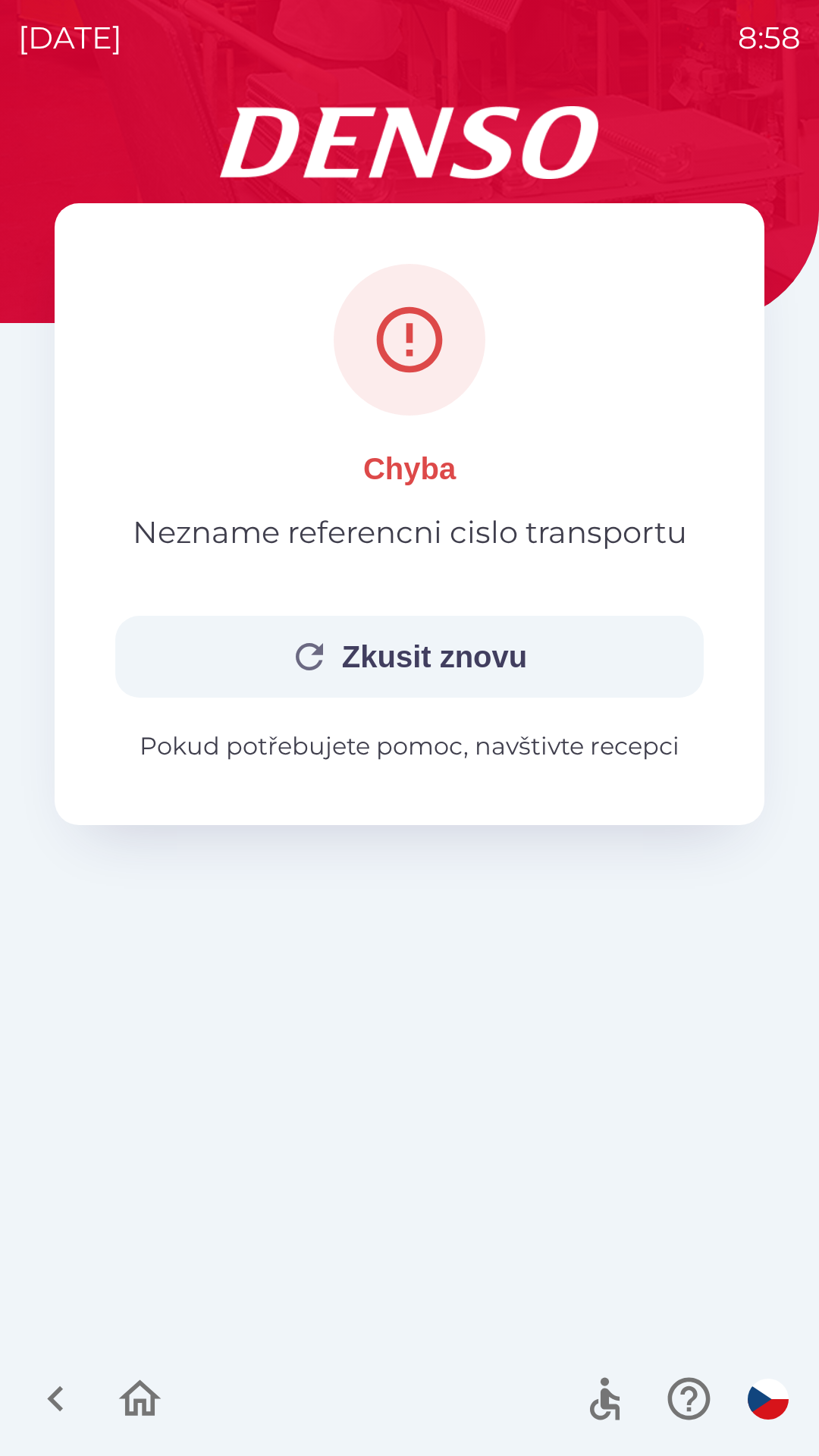
click at [510, 657] on button "Zkusit znovu" at bounding box center [410, 657] width 588 height 82
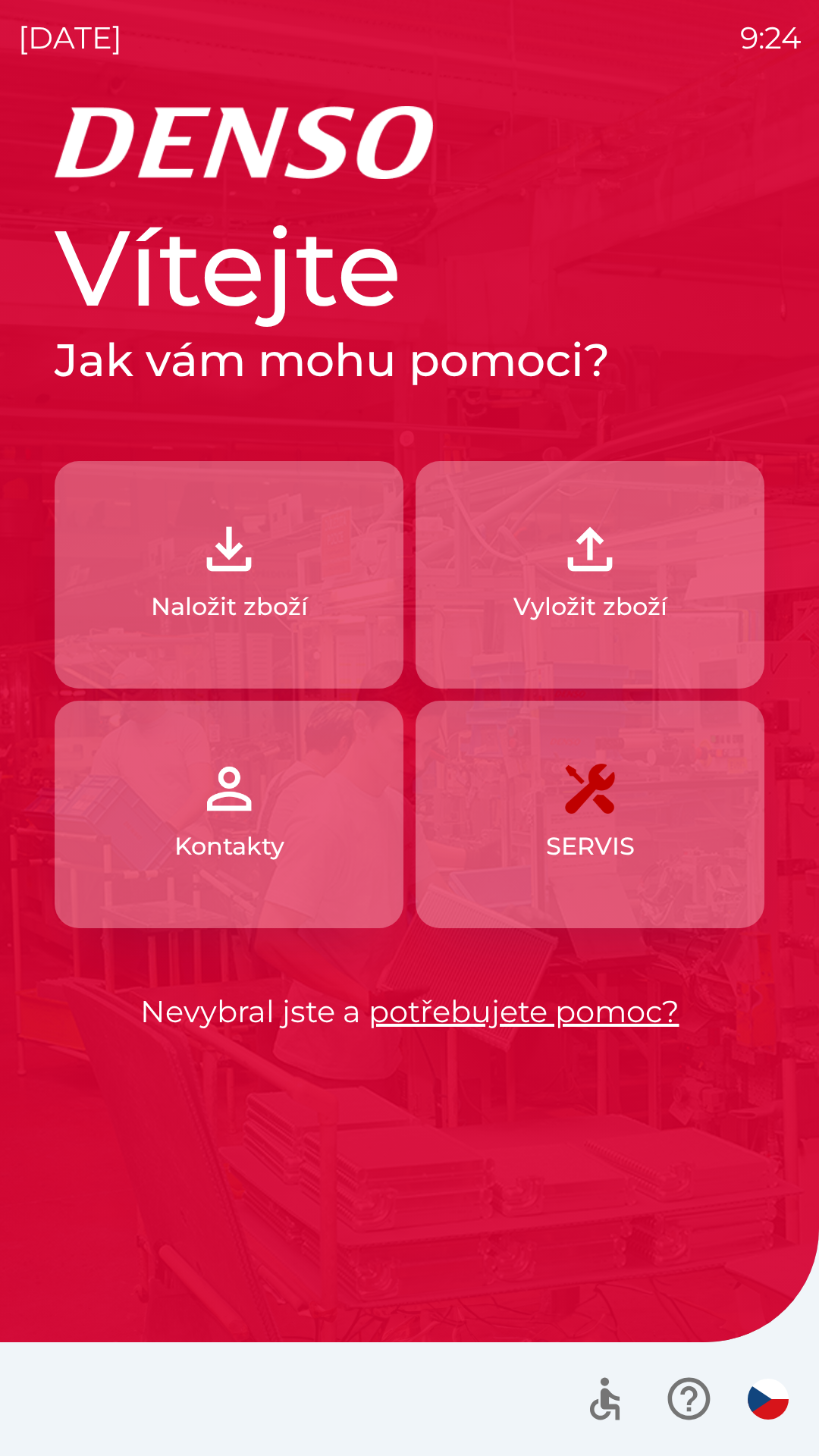
click at [225, 577] on img "button" at bounding box center [229, 549] width 67 height 67
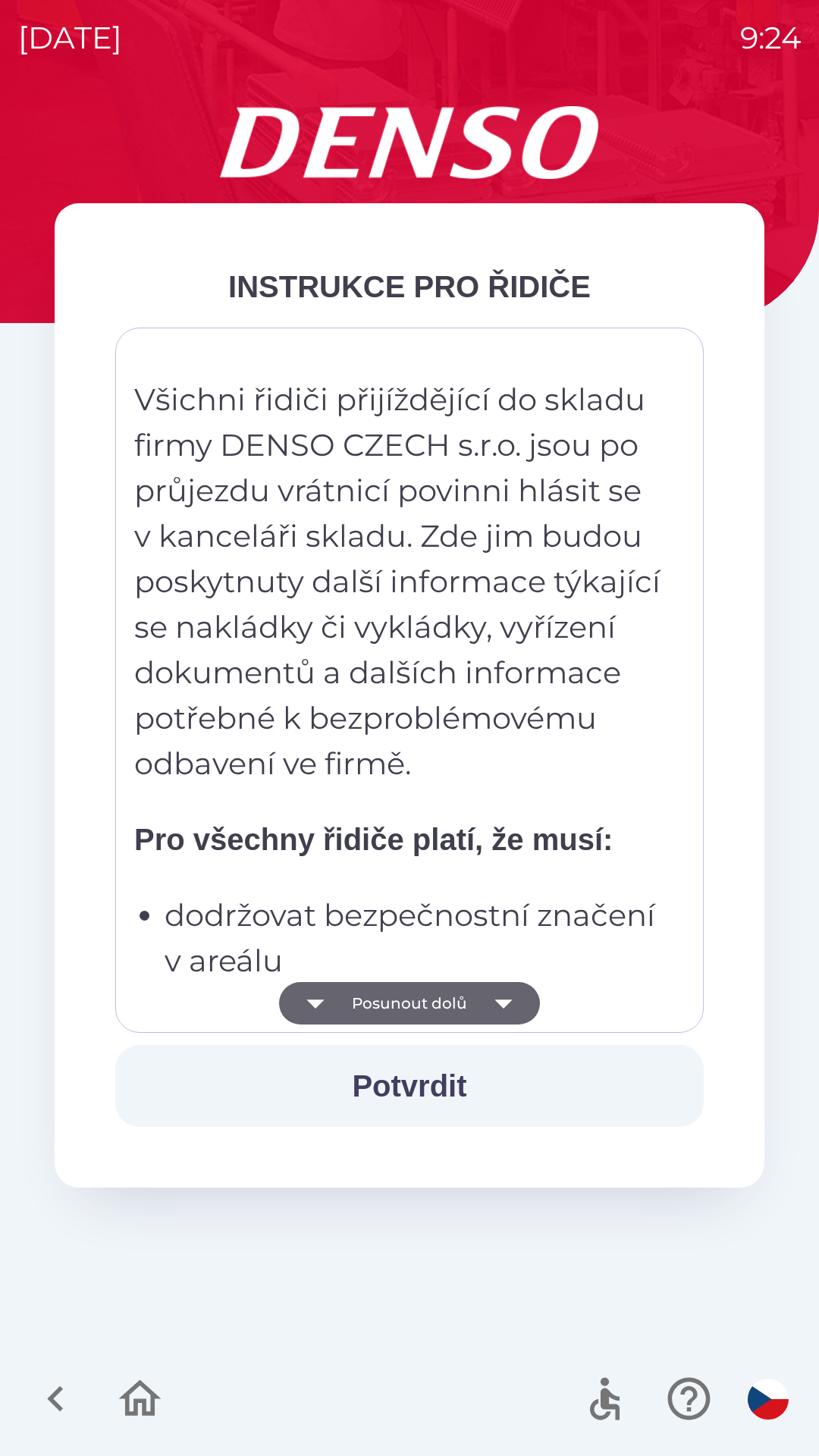
click at [448, 988] on button "Posunout dolů" at bounding box center [409, 1004] width 261 height 43
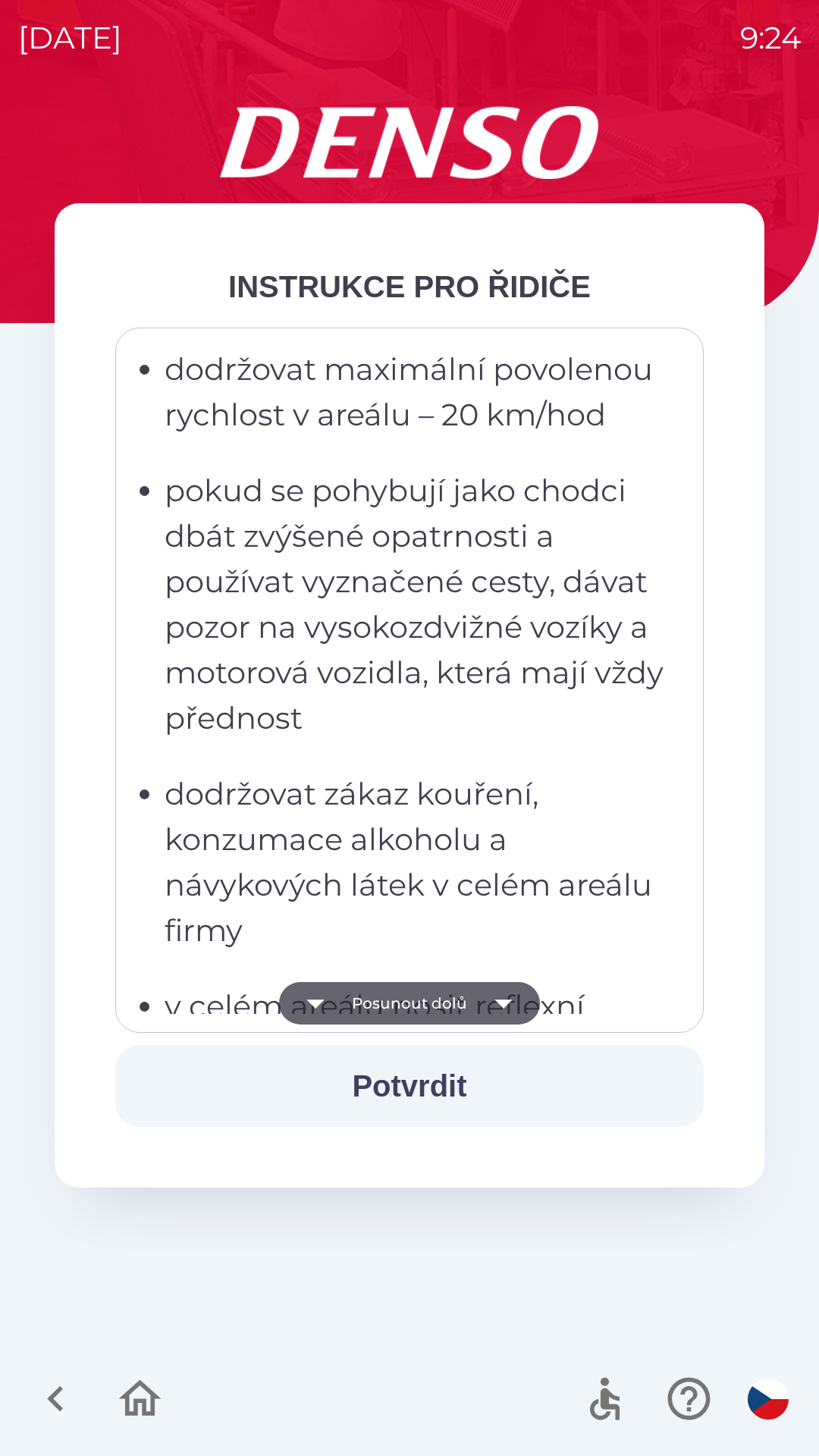
click at [442, 1000] on button "Posunout dolů" at bounding box center [409, 1004] width 261 height 43
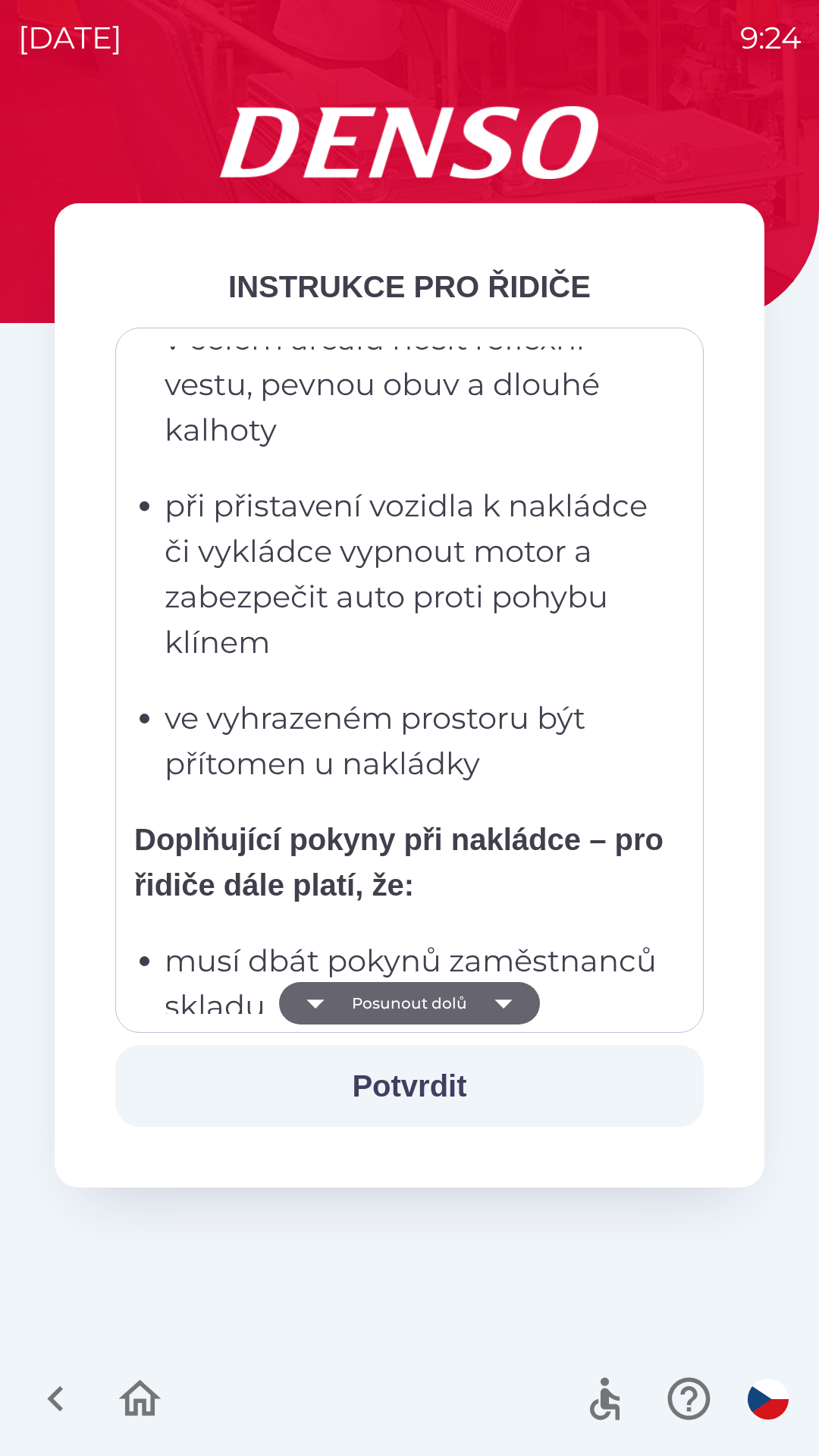
click at [454, 1017] on button "Posunout dolů" at bounding box center [409, 1004] width 261 height 43
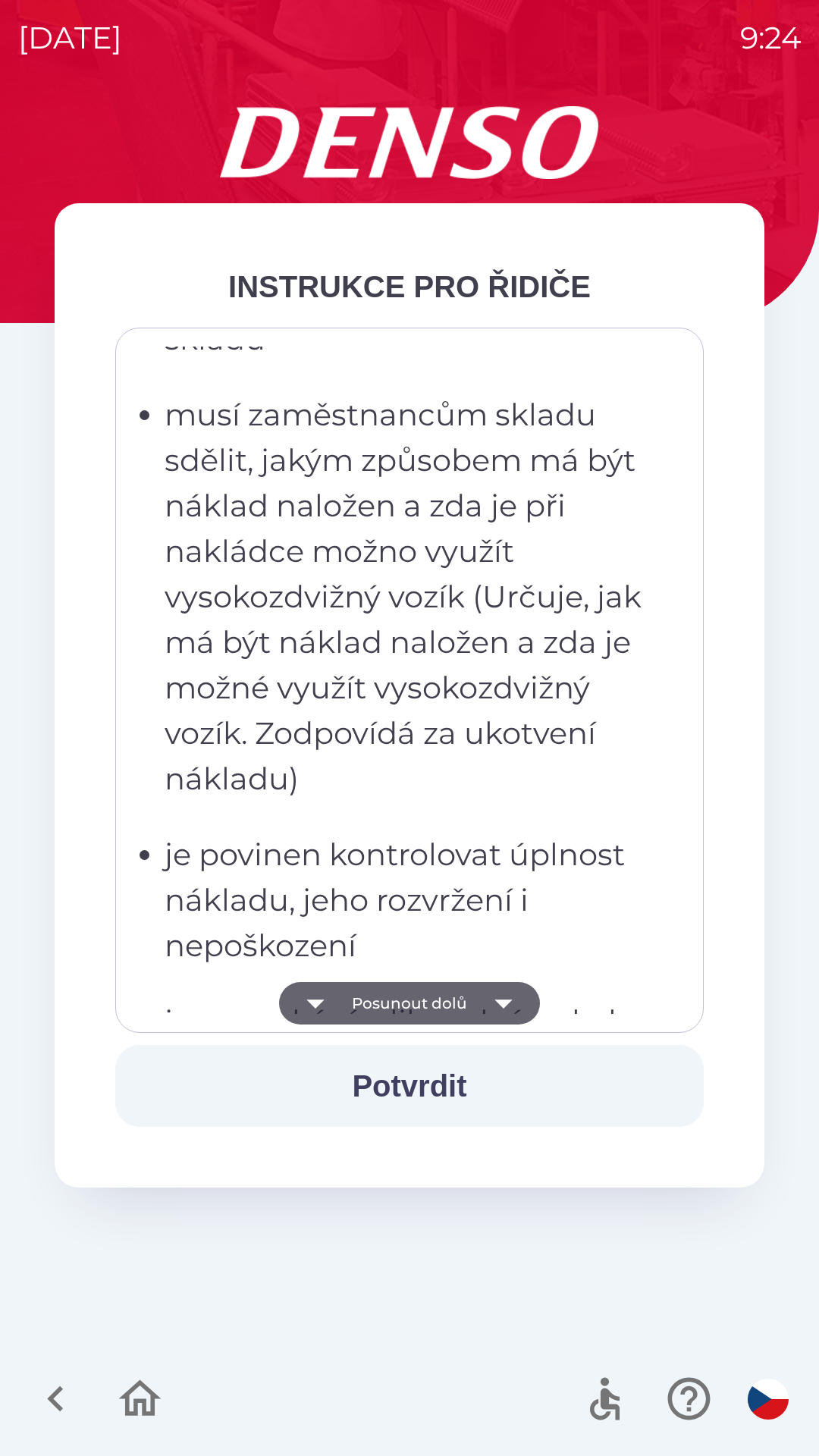
click at [449, 1001] on button "Posunout dolů" at bounding box center [409, 1004] width 261 height 43
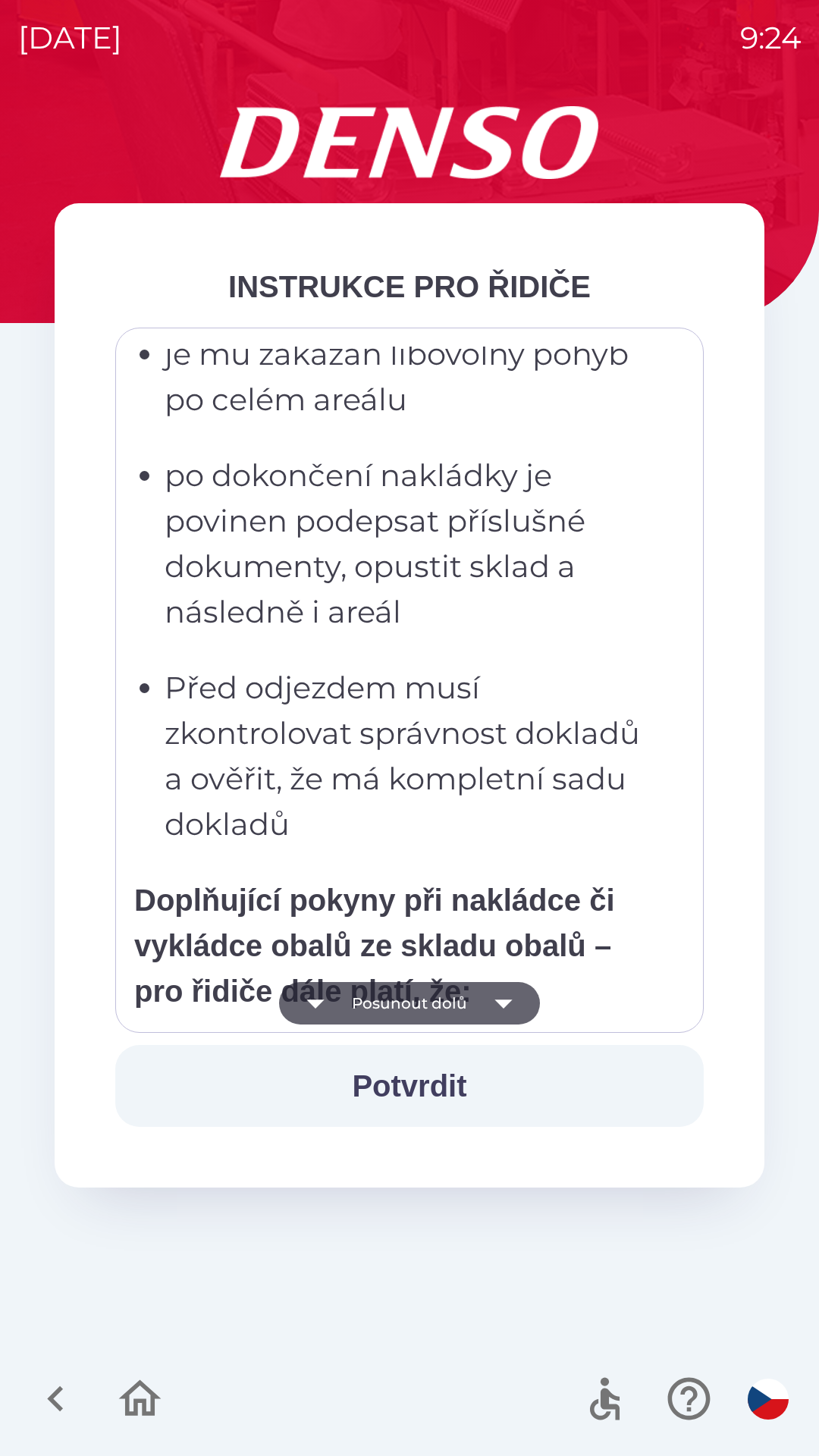
click at [427, 1007] on button "Posunout dolů" at bounding box center [409, 1004] width 261 height 43
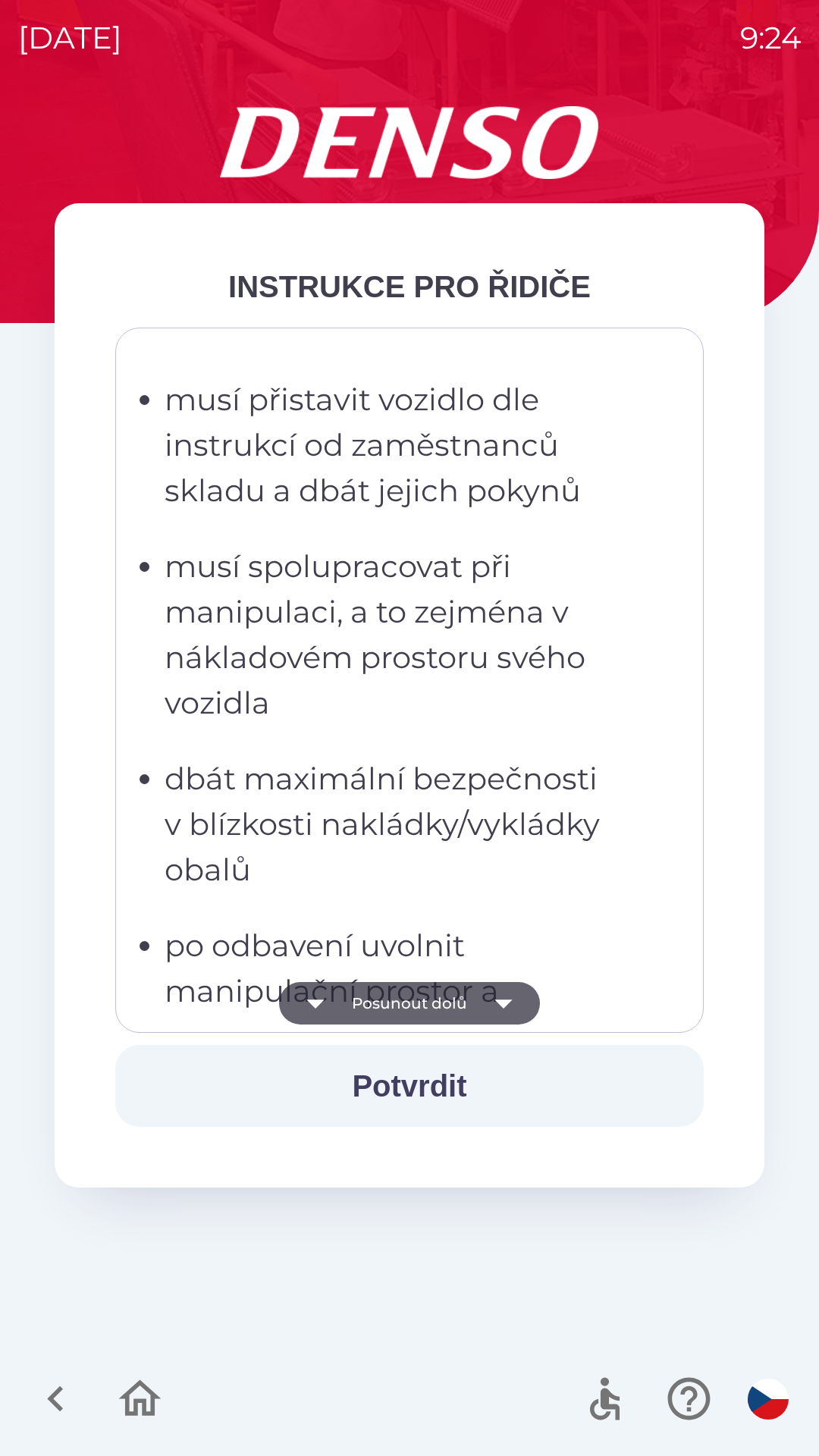
click at [423, 1012] on button "Posunout dolů" at bounding box center [409, 1004] width 261 height 43
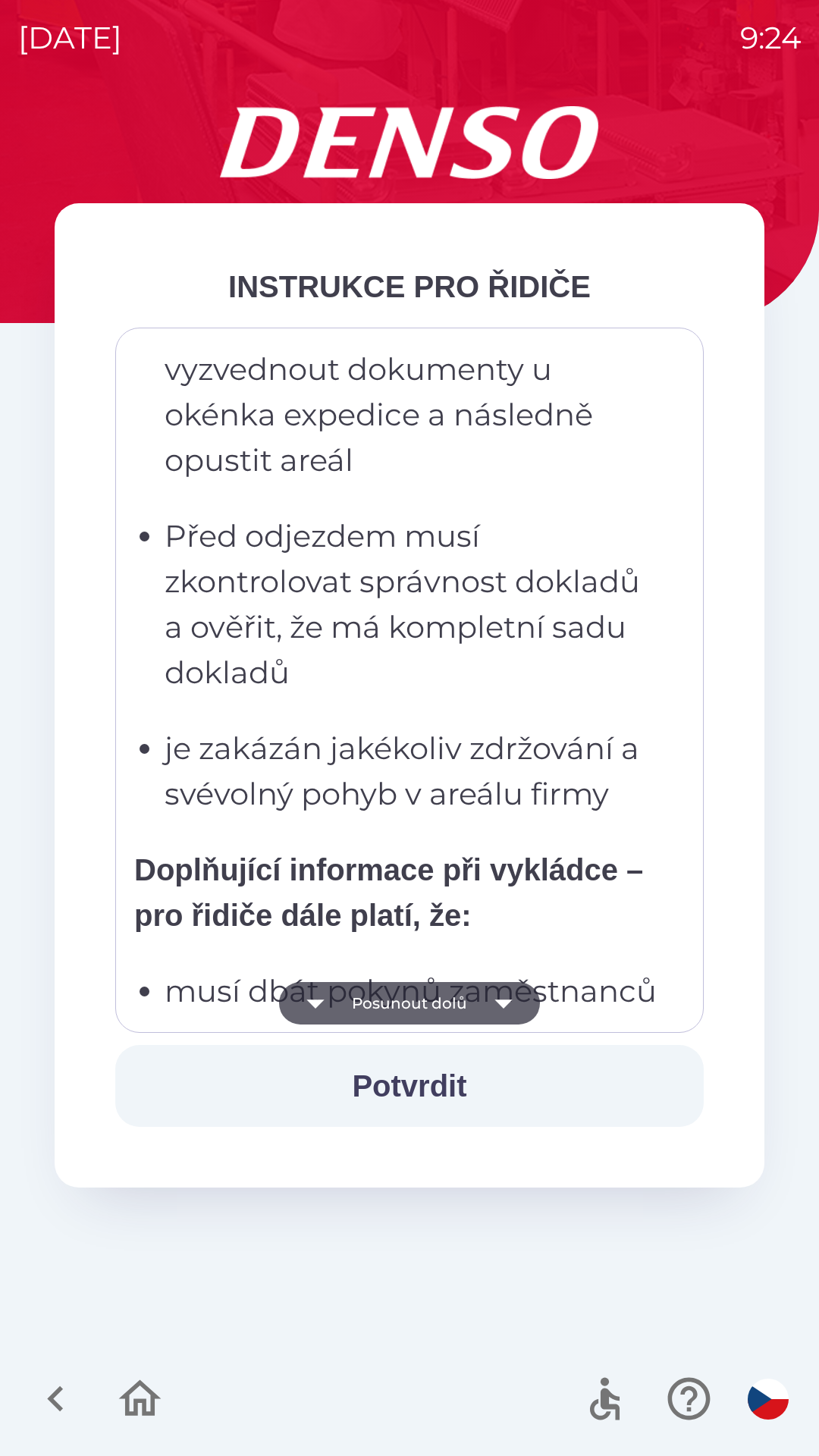
click at [438, 1004] on button "Posunout dolů" at bounding box center [409, 1004] width 261 height 43
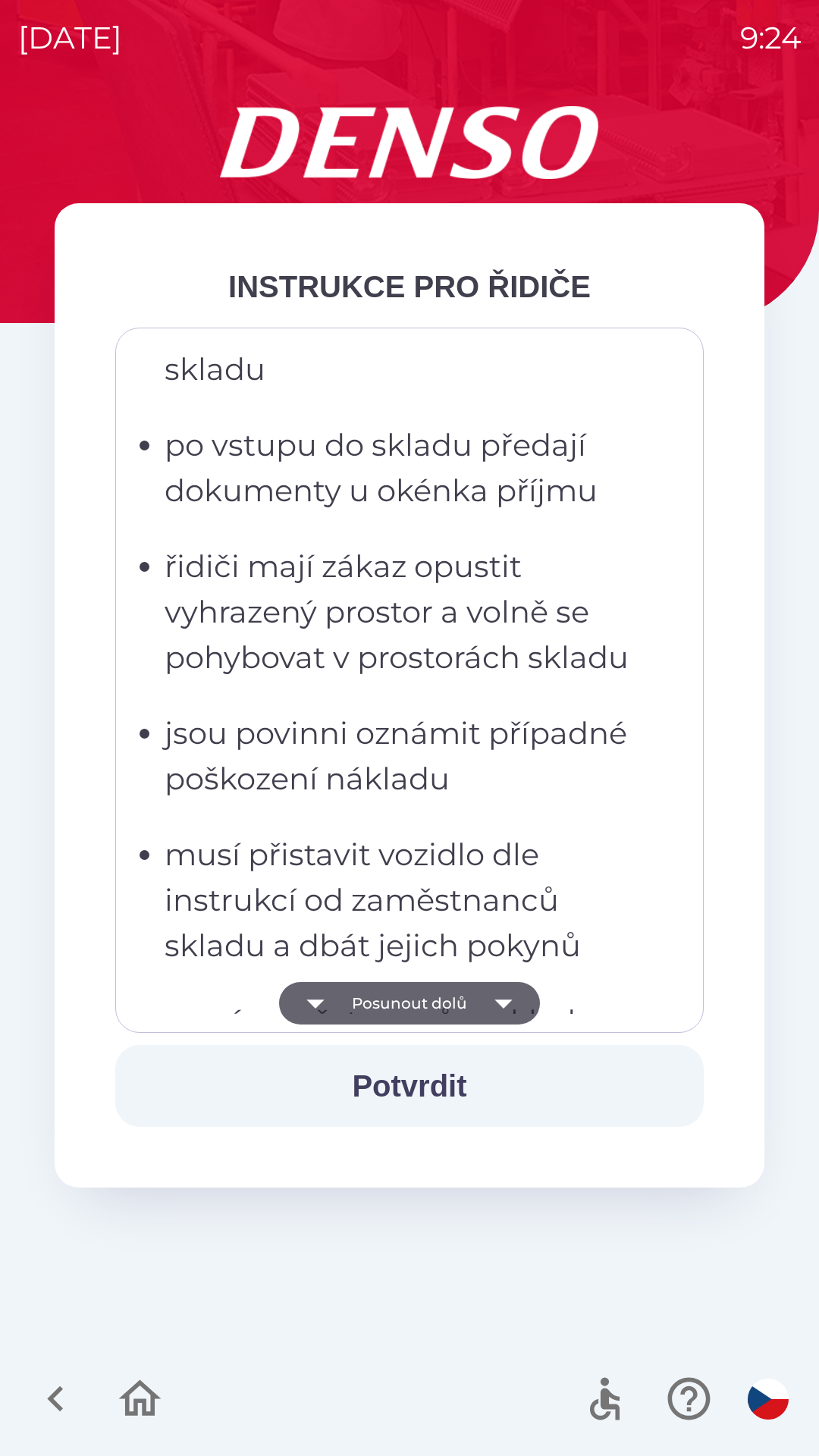
click at [440, 991] on button "Posunout dolů" at bounding box center [409, 1004] width 261 height 43
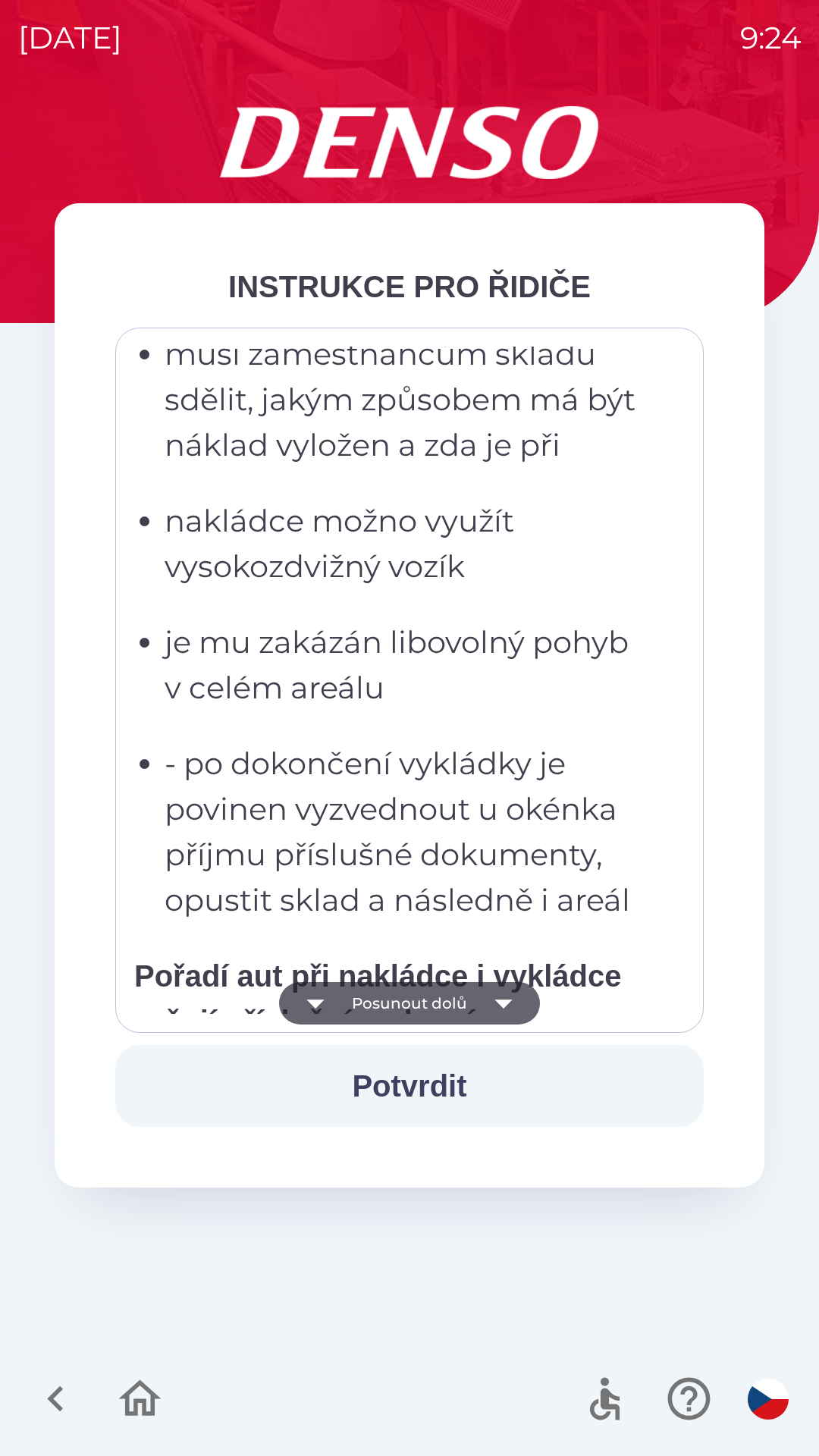
click at [442, 993] on button "Posunout dolů" at bounding box center [409, 1004] width 261 height 43
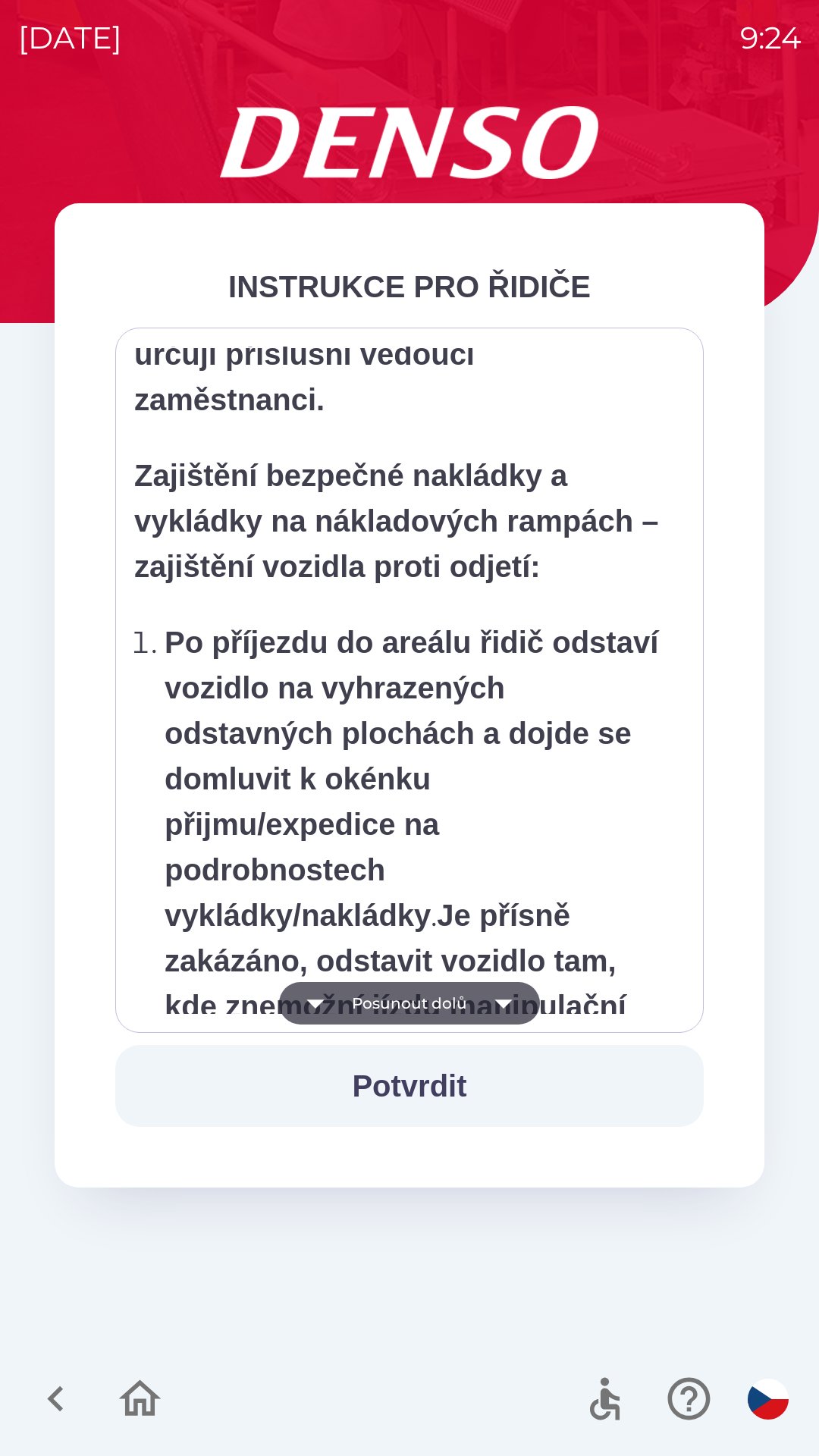
click at [433, 1006] on button "Posunout dolů" at bounding box center [409, 1004] width 261 height 43
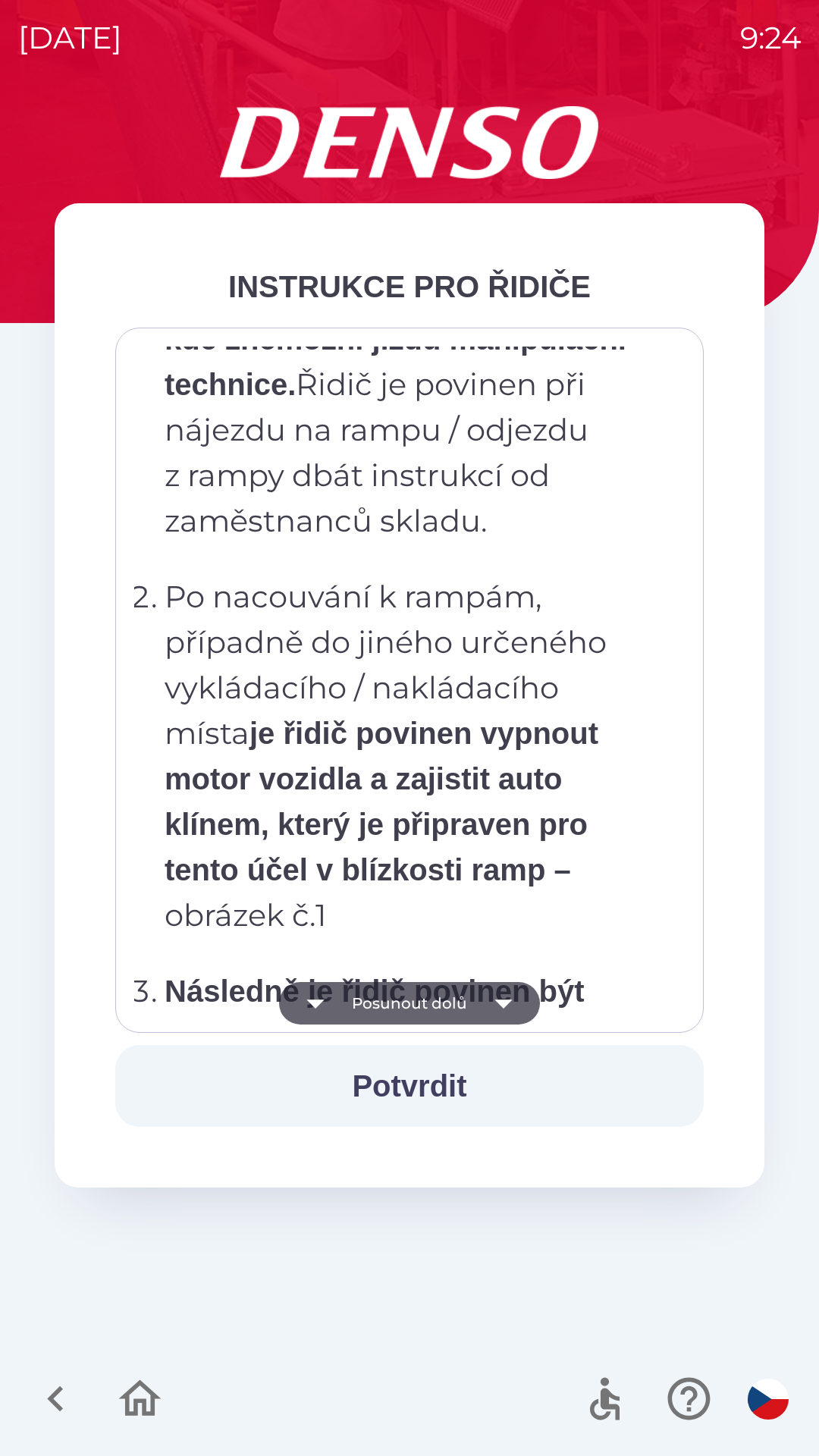
click at [448, 991] on button "Posunout dolů" at bounding box center [409, 1004] width 261 height 43
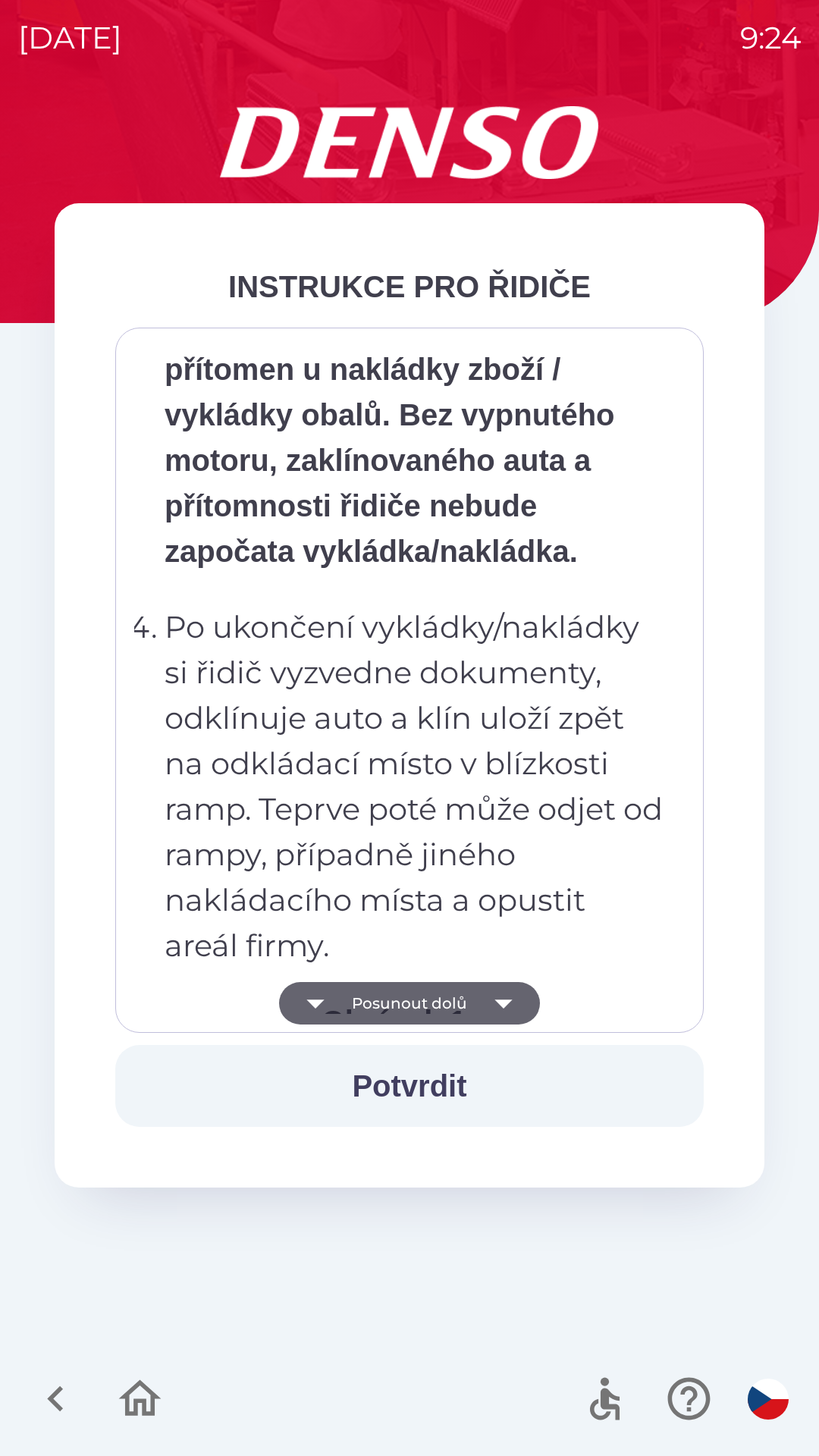
click at [447, 996] on button "Posunout dolů" at bounding box center [409, 1004] width 261 height 43
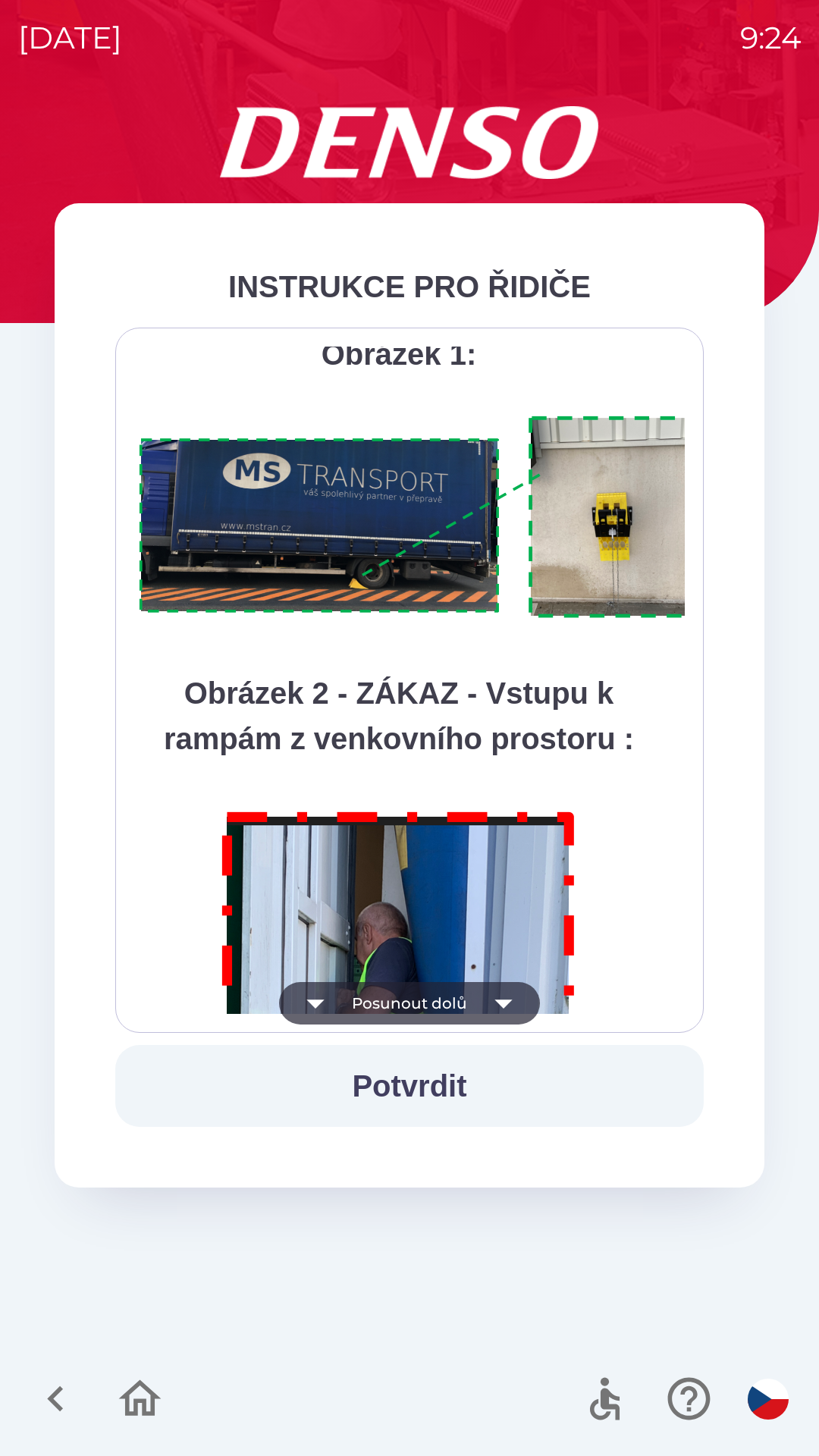
click at [445, 1003] on button "Posunout dolů" at bounding box center [409, 1004] width 261 height 43
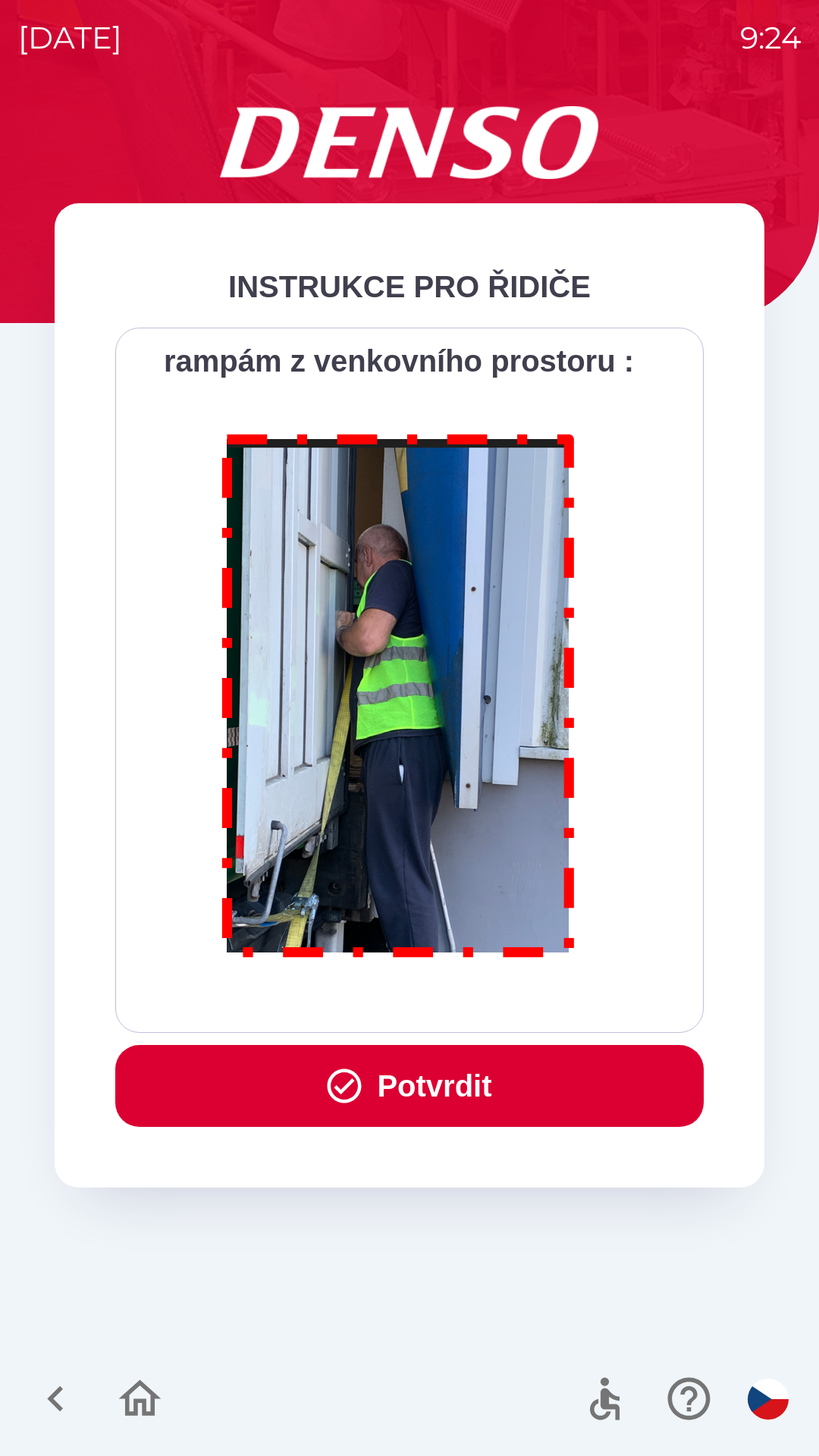
click at [451, 1076] on button "Potvrdit" at bounding box center [410, 1086] width 588 height 82
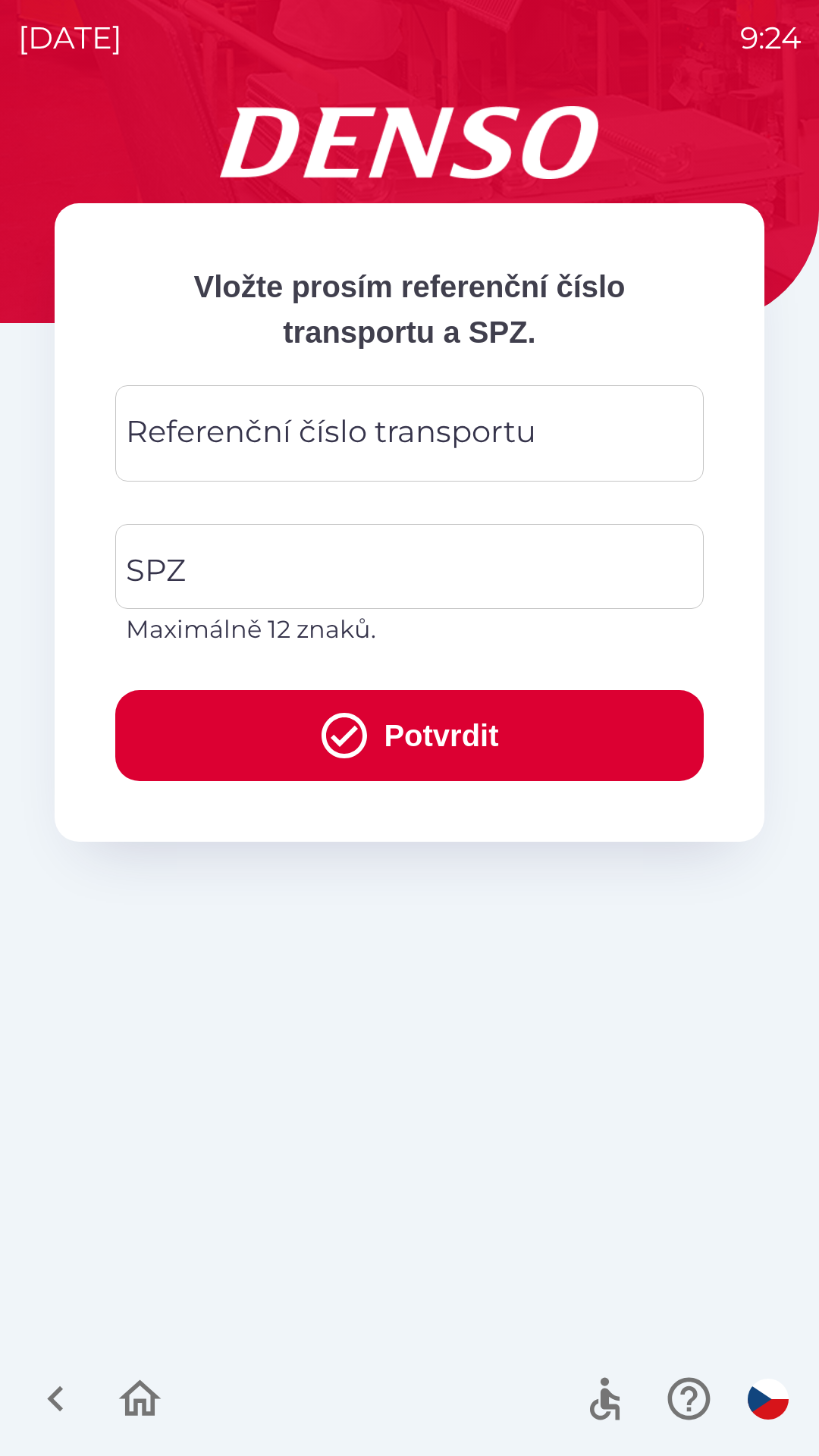
click at [399, 427] on div "Referenční číslo transportu Referenční číslo transportu" at bounding box center [410, 433] width 588 height 97
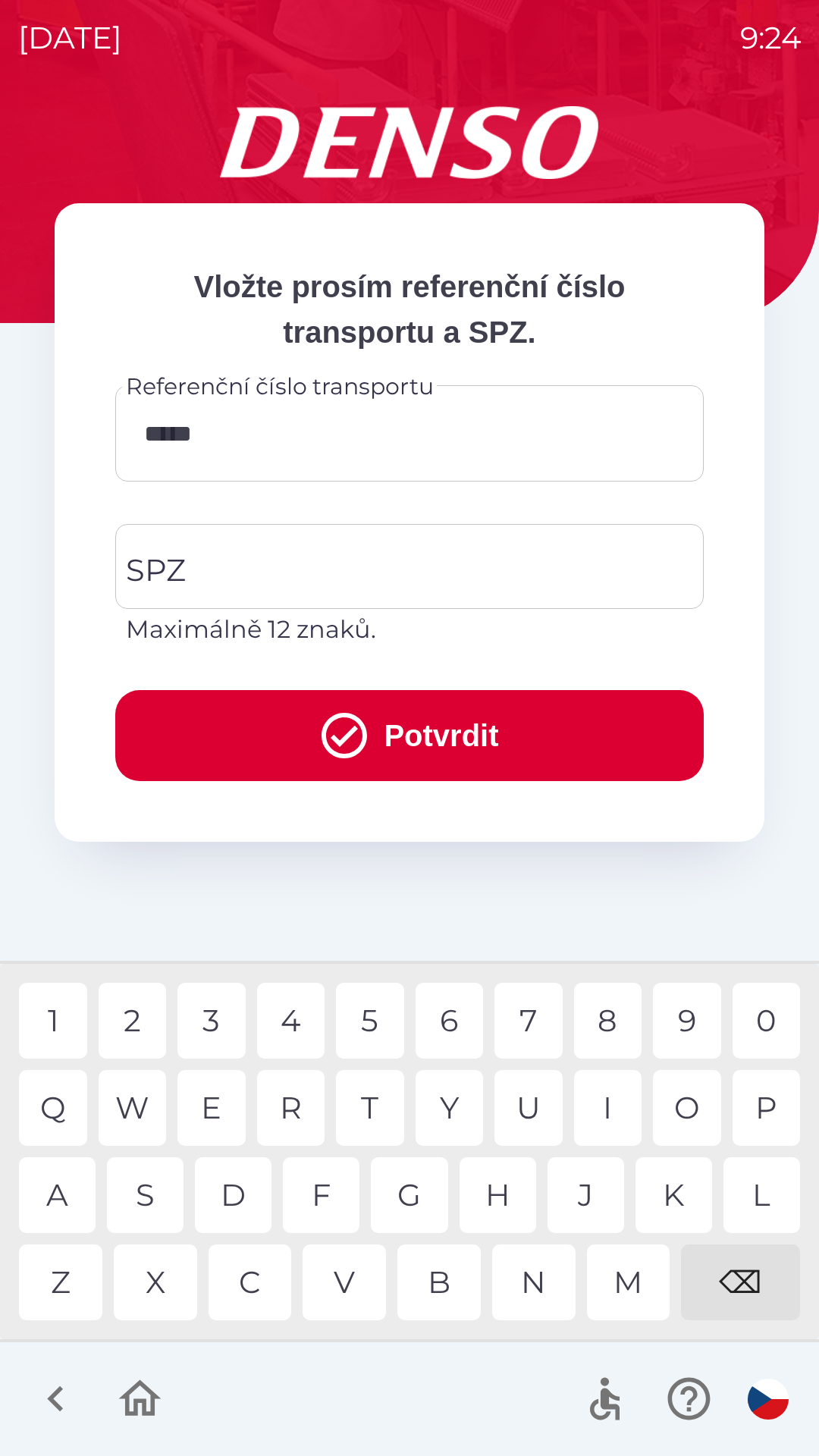
click at [789, 1026] on div "0" at bounding box center [767, 1021] width 68 height 76
click at [142, 1115] on div "W" at bounding box center [133, 1108] width 68 height 76
type input "*********"
click at [372, 566] on input "SPZ" at bounding box center [398, 566] width 552 height 71
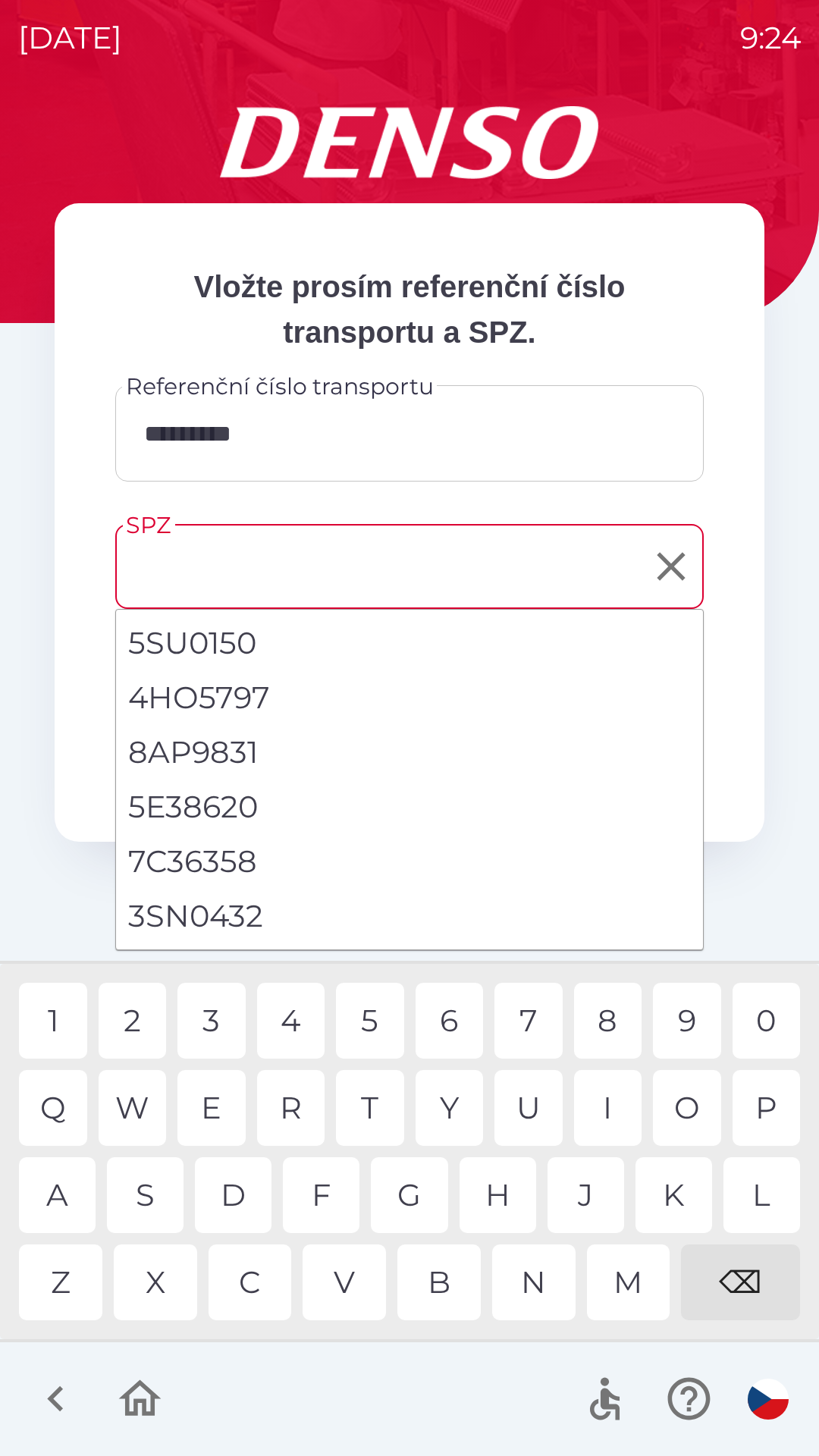
click at [225, 905] on li "3SN0432" at bounding box center [410, 917] width 587 height 55
type input "*******"
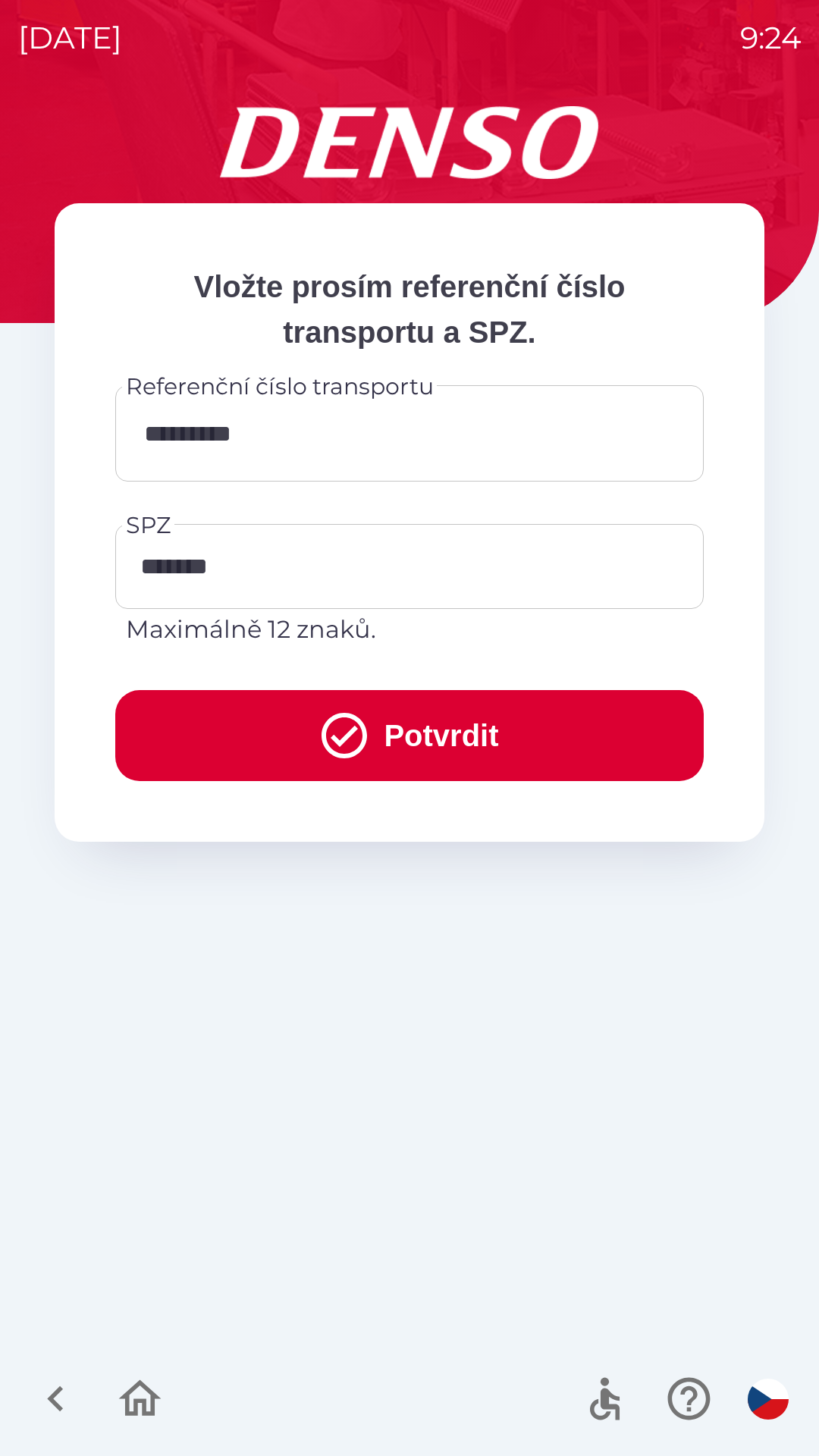
click at [409, 725] on button "Potvrdit" at bounding box center [410, 735] width 588 height 91
